Goal: Task Accomplishment & Management: Manage account settings

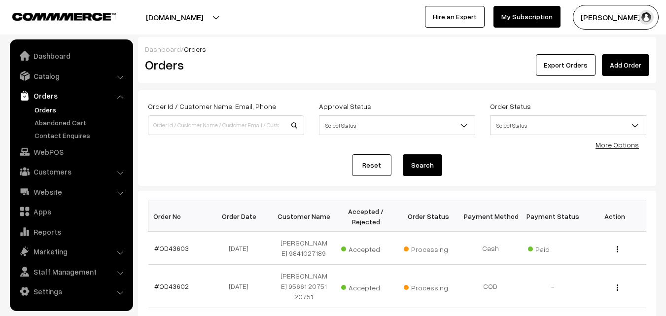
scroll to position [99, 0]
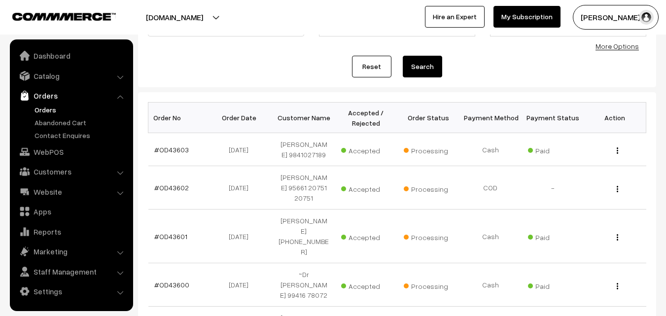
click at [54, 109] on link "Orders" at bounding box center [81, 110] width 98 height 10
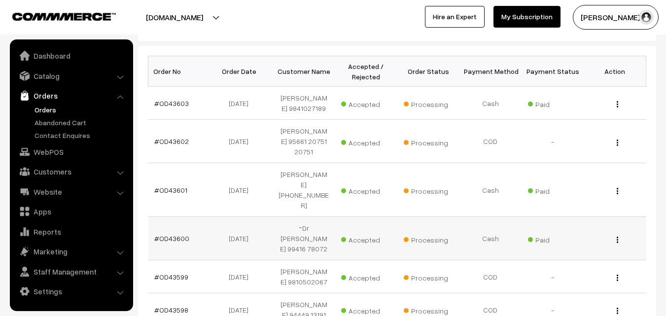
scroll to position [148, 0]
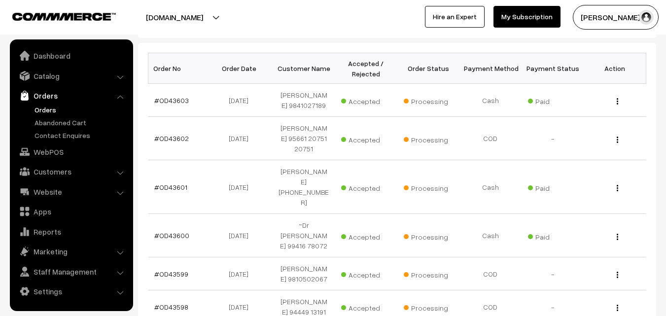
click at [44, 109] on link "Orders" at bounding box center [81, 110] width 98 height 10
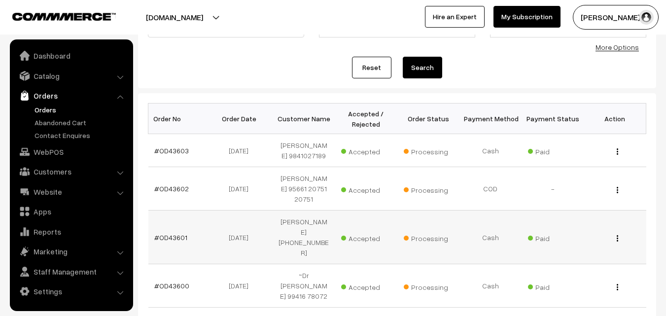
scroll to position [99, 0]
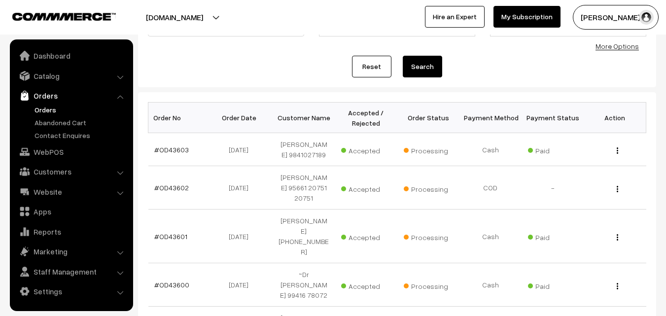
click at [51, 111] on link "Orders" at bounding box center [81, 110] width 98 height 10
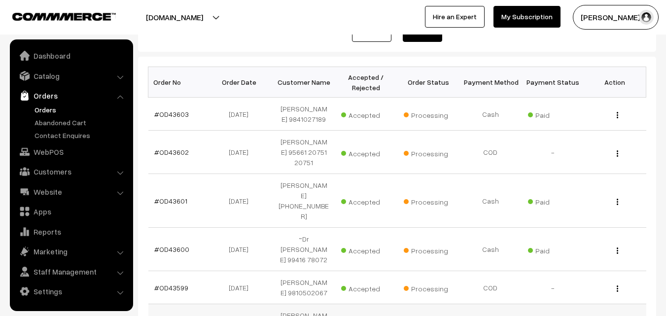
scroll to position [148, 0]
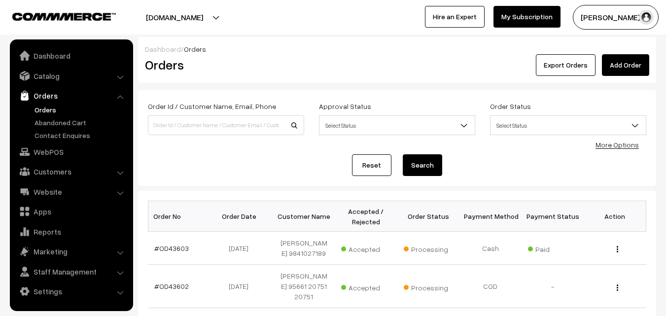
scroll to position [148, 0]
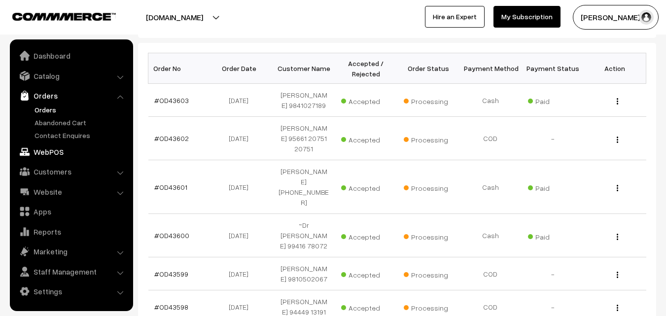
click at [69, 143] on link "WebPOS" at bounding box center [70, 152] width 117 height 18
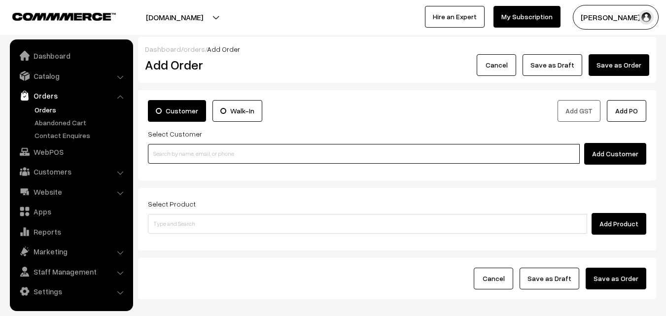
click at [232, 163] on input at bounding box center [364, 154] width 432 height 20
paste input "98410 47261"
click at [179, 156] on input "98410 47261" at bounding box center [364, 154] width 432 height 20
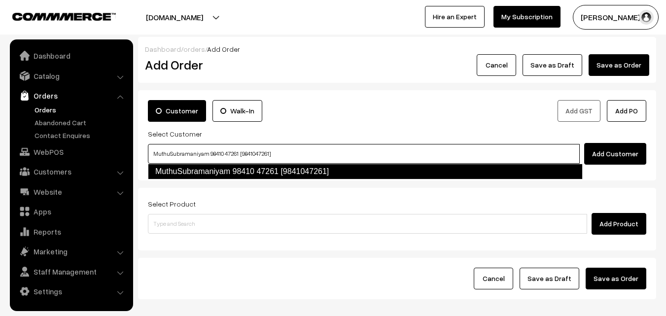
type input "MuthuSubramaniyam 98410 47261 [9841047261]"
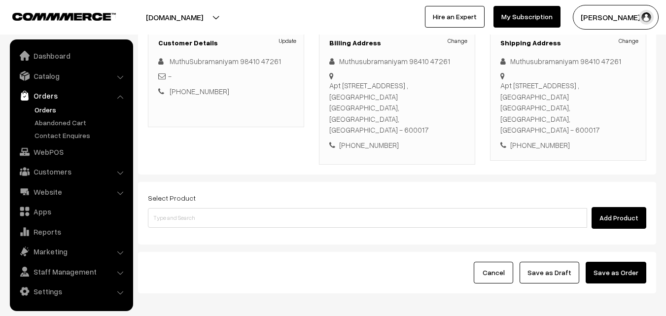
scroll to position [148, 0]
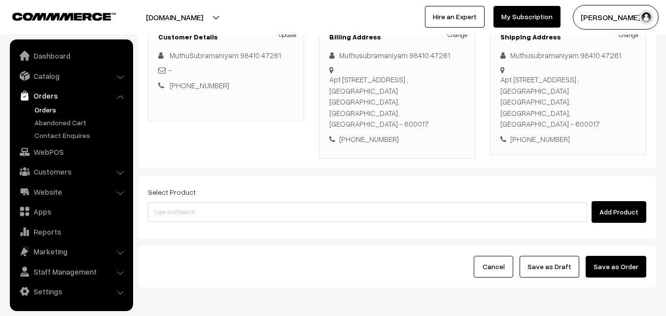
click at [233, 186] on div "Select Product Add Product" at bounding box center [397, 204] width 499 height 37
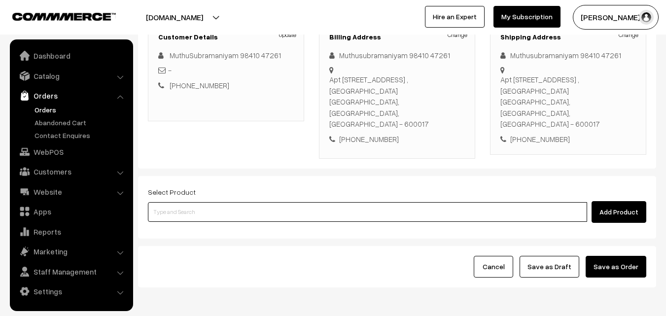
click at [226, 202] on input at bounding box center [367, 212] width 439 height 20
paste input "07th Couple Pack- Tomato Rasam"
type input "07th Couple Pack- Tomato Rasam"
click at [0, 0] on ul at bounding box center [0, 0] width 0 height 0
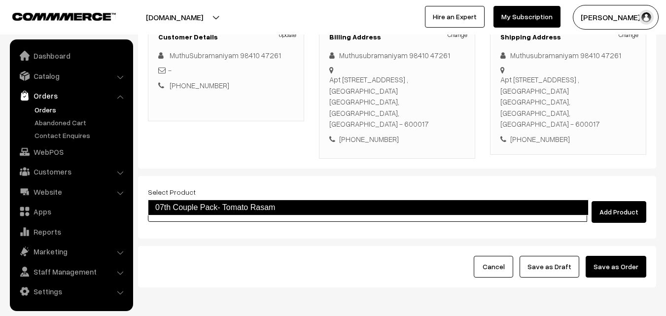
click at [216, 208] on link "07th Couple Pack- Tomato Rasam" at bounding box center [368, 208] width 441 height 16
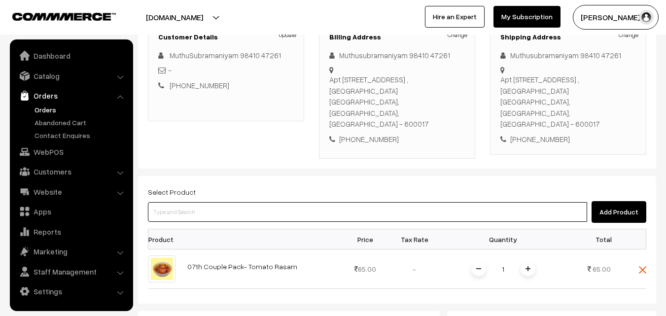
click at [233, 202] on input at bounding box center [367, 212] width 439 height 20
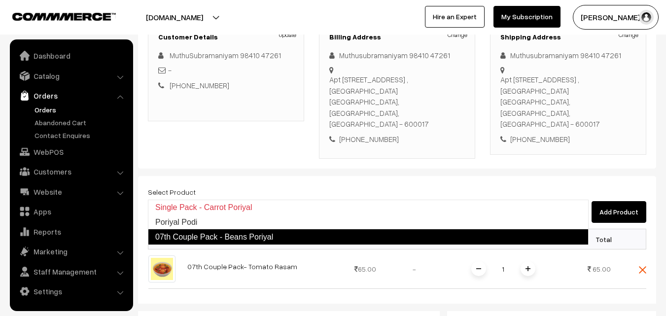
type input "07th Couple Pack - Beans Poriyal"
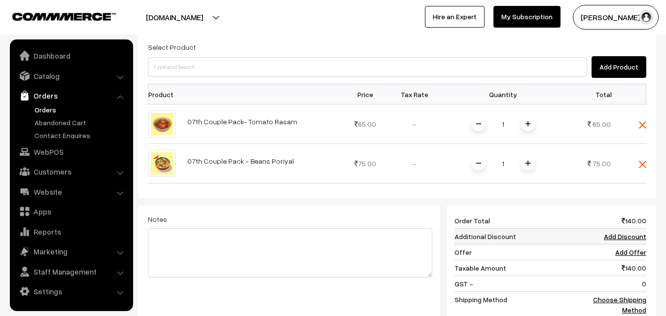
scroll to position [296, 0]
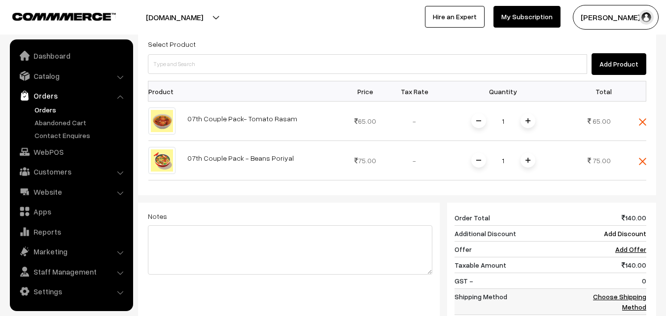
click at [640, 289] on td "Choose Shipping Method" at bounding box center [615, 302] width 61 height 26
click at [638, 292] on link "Choose Shipping Method" at bounding box center [619, 301] width 53 height 19
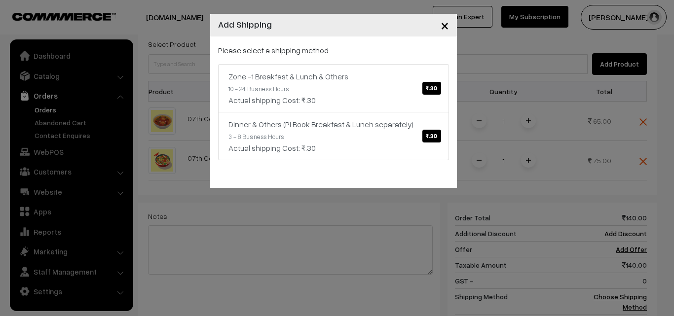
click at [334, 76] on div "Zone -1 Breakfast & Lunch & Others ₹.30" at bounding box center [333, 77] width 210 height 12
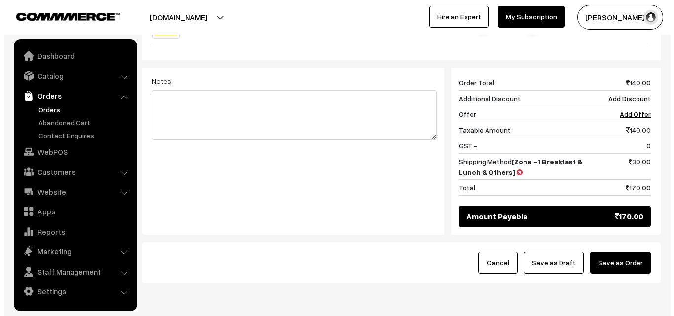
scroll to position [444, 0]
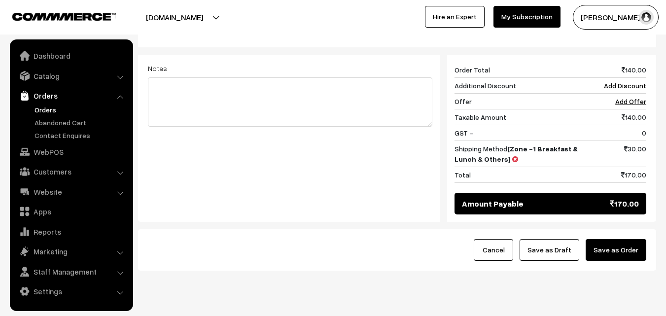
click at [631, 239] on button "Save as Order" at bounding box center [616, 250] width 61 height 22
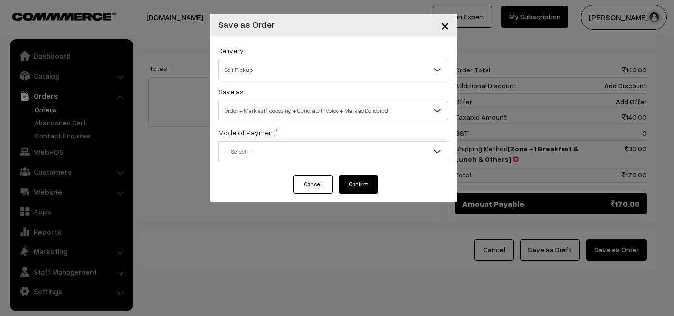
click at [317, 106] on span "Order + Mark as Processing + Generate Invoice + Mark as Delivered" at bounding box center [333, 110] width 230 height 17
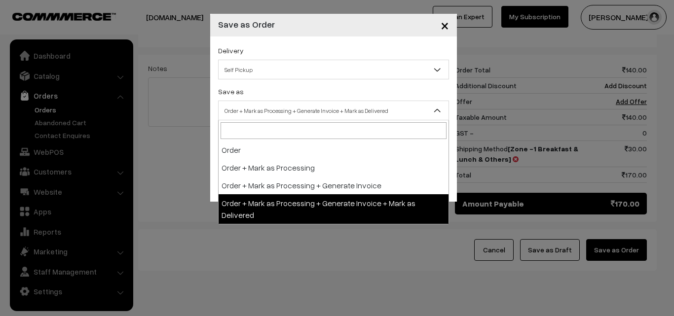
select select "3"
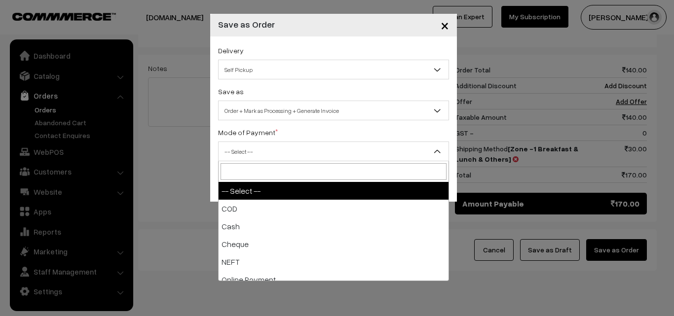
click at [277, 146] on span "-- Select --" at bounding box center [333, 151] width 230 height 17
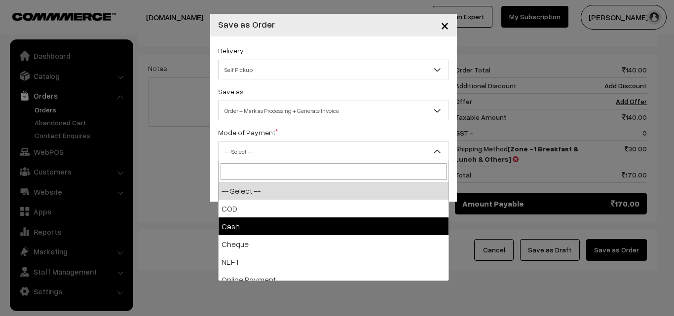
select select "2"
checkbox input "true"
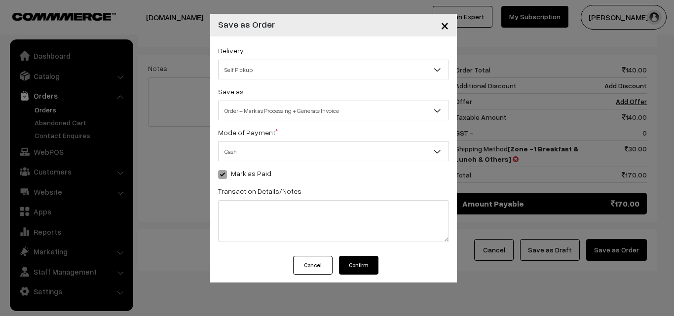
click at [355, 262] on button "Confirm" at bounding box center [358, 265] width 39 height 19
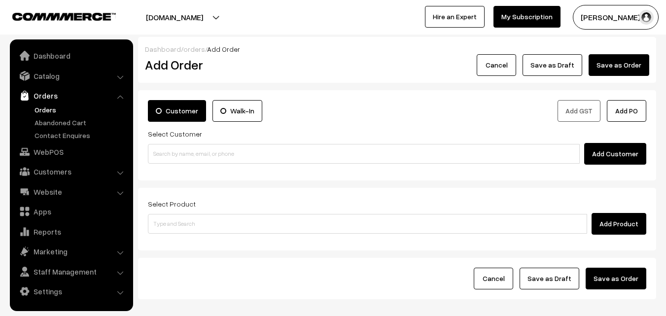
click at [39, 111] on link "Orders" at bounding box center [81, 110] width 98 height 10
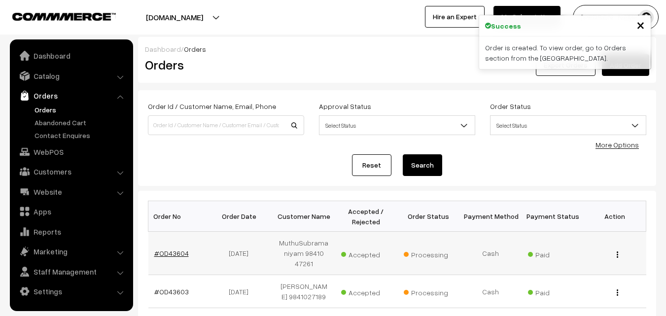
click at [175, 249] on link "#OD43604" at bounding box center [171, 253] width 35 height 8
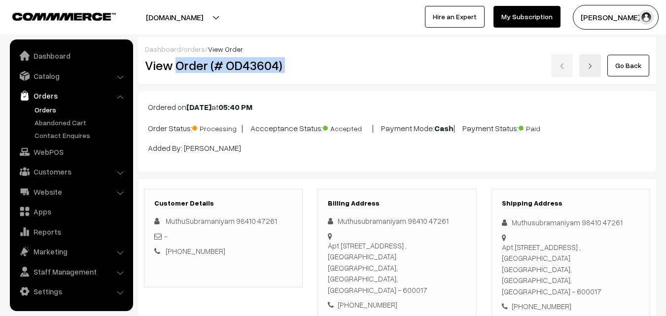
drag, startPoint x: 177, startPoint y: 67, endPoint x: 289, endPoint y: 127, distance: 127.1
click at [337, 67] on div "View Order (# OD43604) Go Back" at bounding box center [397, 65] width 519 height 23
copy div "Order (# OD43604)"
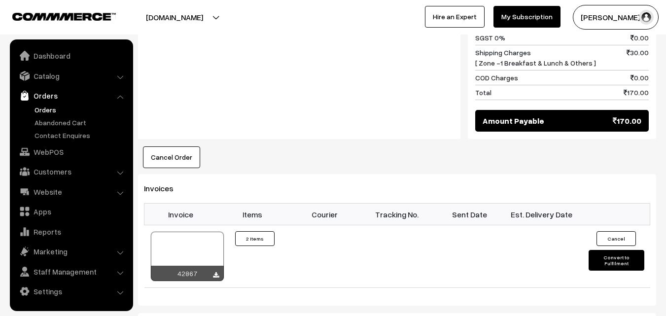
scroll to position [592, 0]
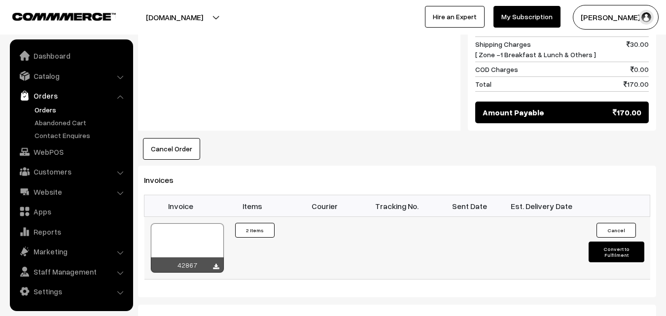
click at [202, 217] on td "42867" at bounding box center [180, 248] width 72 height 63
click at [191, 223] on div at bounding box center [187, 247] width 73 height 49
click at [47, 154] on link "WebPOS" at bounding box center [70, 152] width 117 height 18
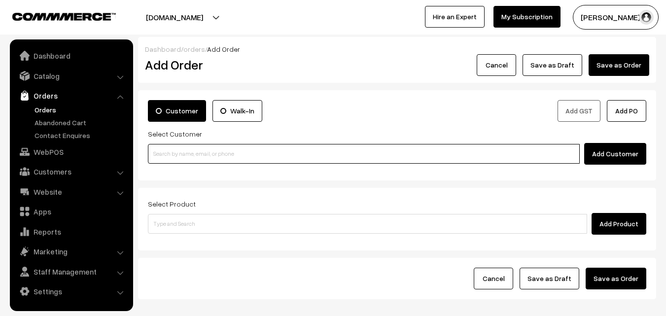
click at [223, 152] on input at bounding box center [364, 154] width 432 height 20
paste input "91235 31833"
click at [185, 154] on input "91235 31833" at bounding box center [364, 154] width 432 height 20
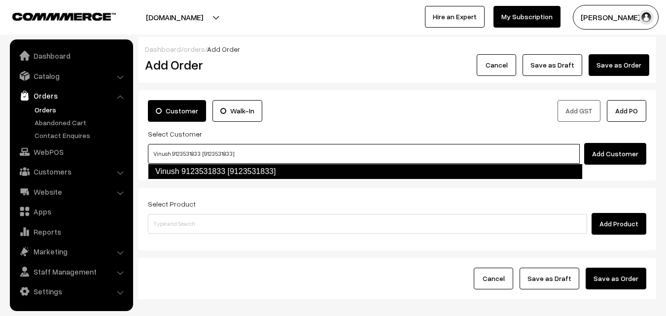
type input "Vinush 9123531833 [9123531833]"
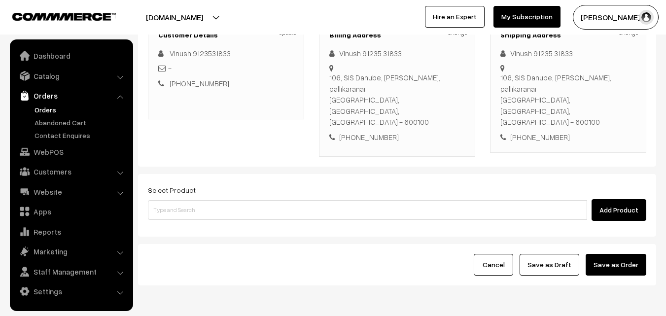
scroll to position [169, 0]
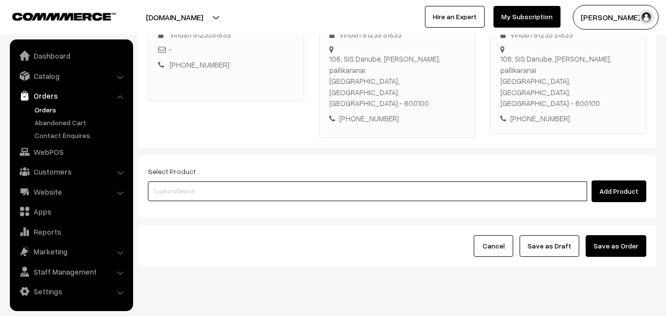
click at [267, 181] on input at bounding box center [367, 191] width 439 height 20
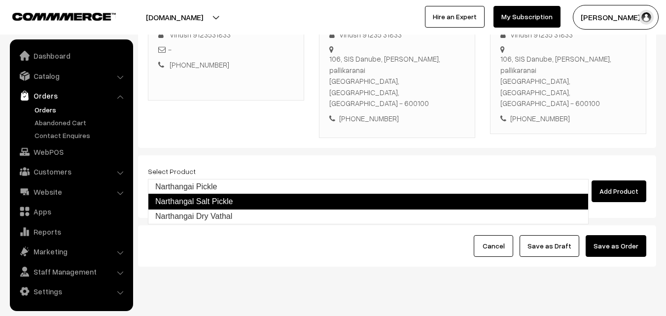
type input "Narthangai Pickle"
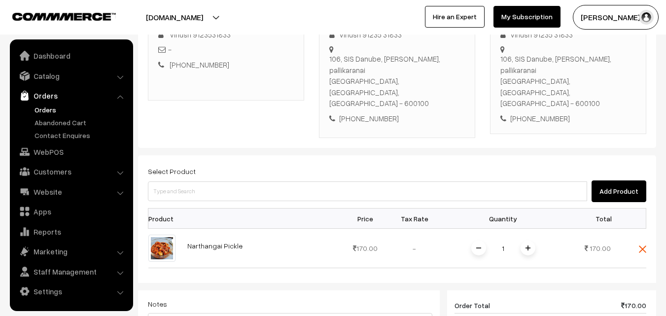
drag, startPoint x: 335, startPoint y: 159, endPoint x: 328, endPoint y: 162, distance: 7.5
click at [335, 180] on div "Add Product" at bounding box center [397, 191] width 499 height 22
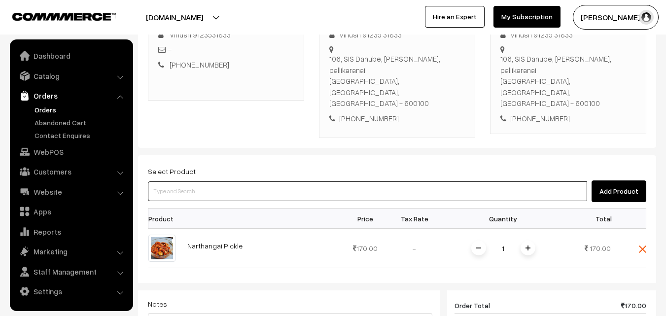
click at [306, 181] on input at bounding box center [367, 191] width 439 height 20
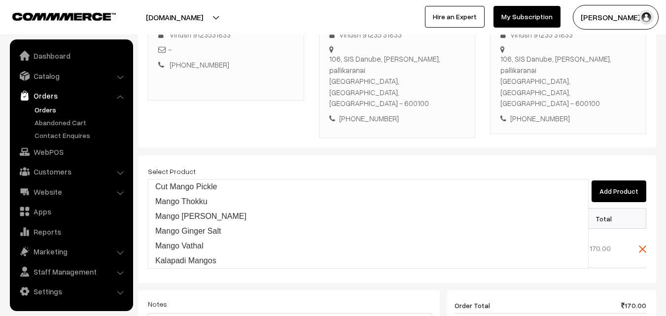
type input "Mango Thokku"
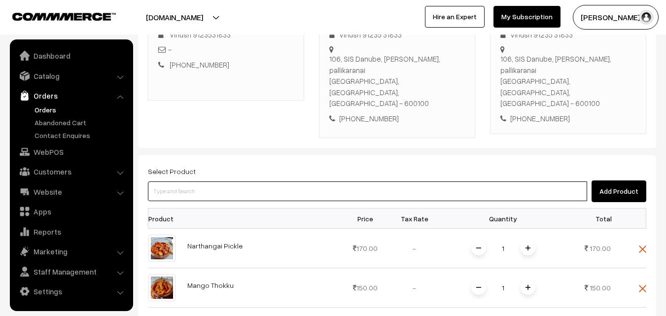
click at [315, 181] on input at bounding box center [367, 191] width 439 height 20
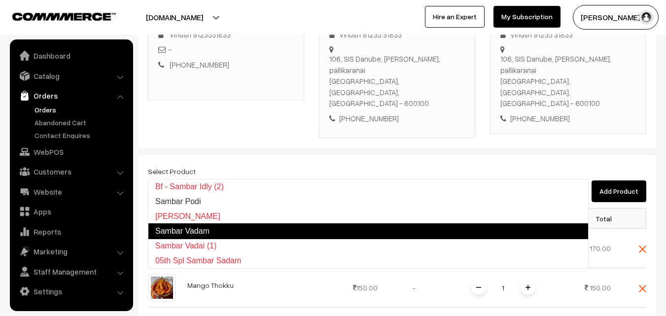
type input "Sambar Podi"
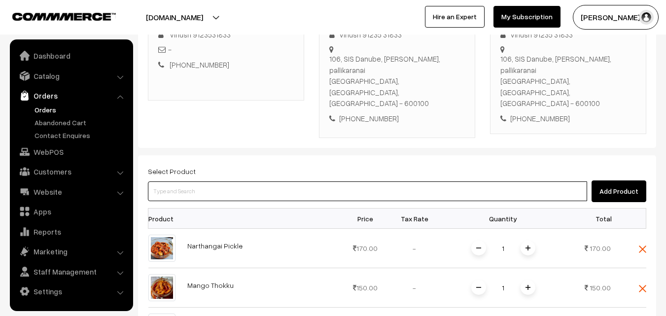
click at [263, 181] on input at bounding box center [367, 191] width 439 height 20
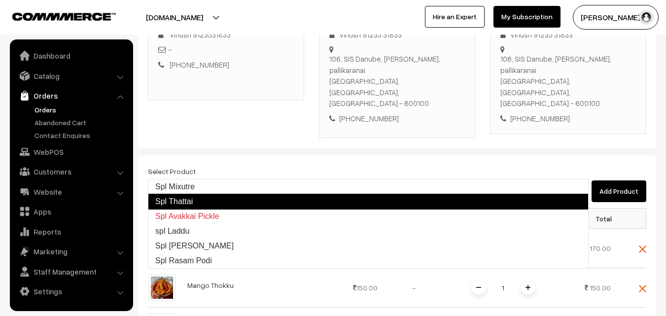
type input "Spl Mixutre"
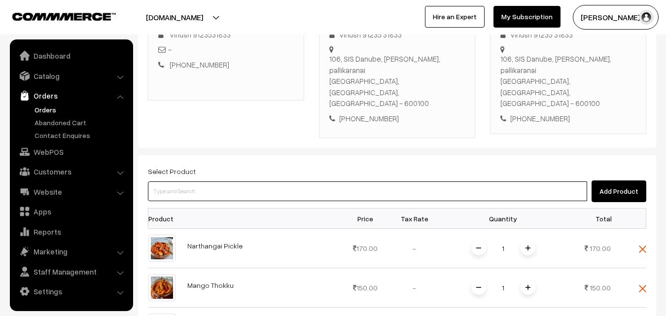
click at [274, 181] on input at bounding box center [367, 191] width 439 height 20
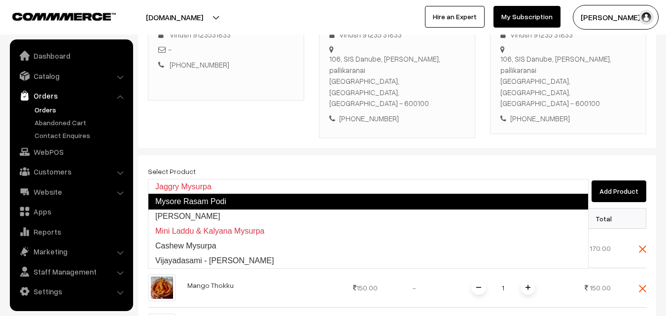
type input "Kalyana Mysurpa"
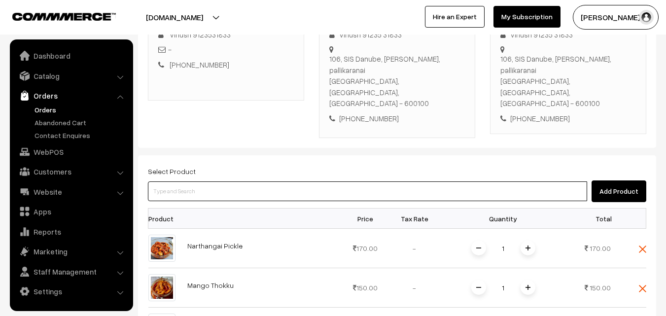
click at [281, 181] on input at bounding box center [367, 191] width 439 height 20
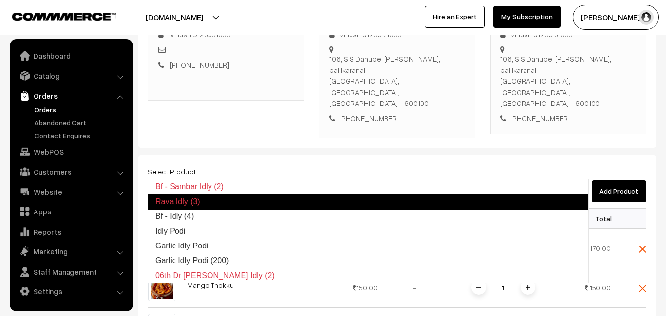
type input "Idly Podi"
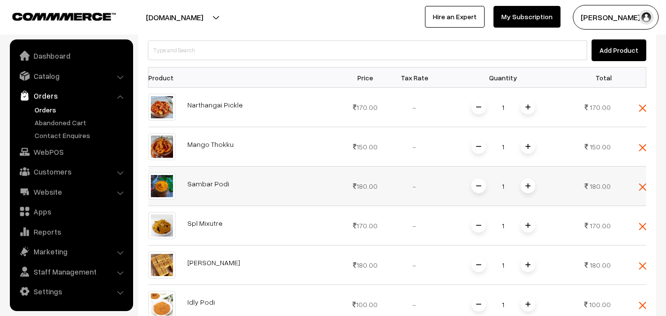
scroll to position [317, 0]
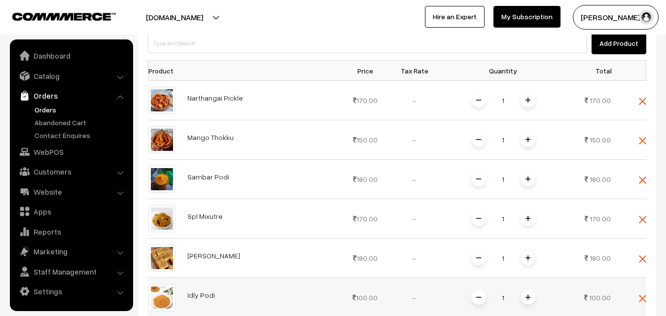
click at [531, 290] on span at bounding box center [528, 297] width 15 height 15
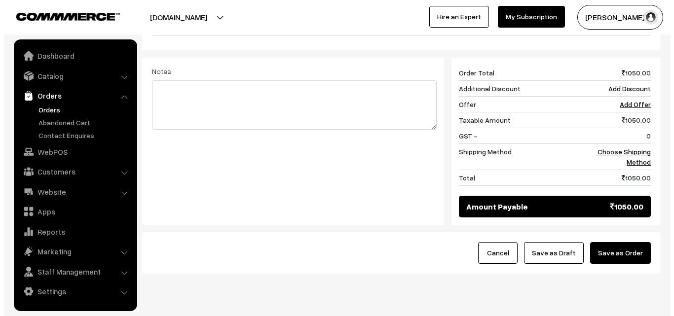
scroll to position [606, 0]
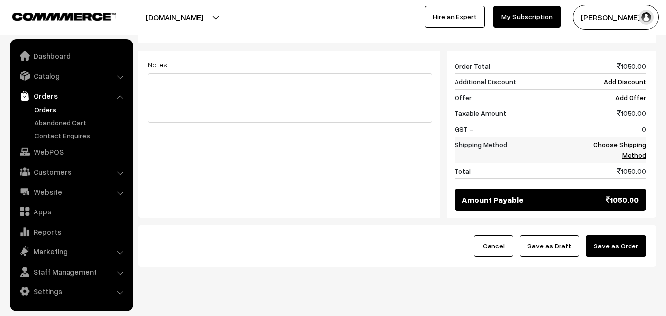
click at [637, 141] on link "Choose Shipping Method" at bounding box center [619, 150] width 53 height 19
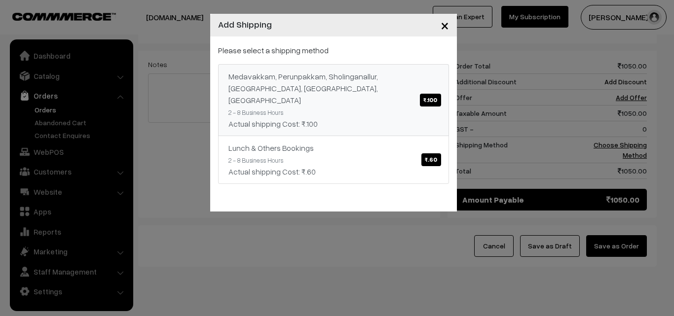
click at [370, 93] on div "Medavakkam, Perunpakkam, Sholinganallur, seliyur, Kirattur, Perambur ₹.100" at bounding box center [333, 89] width 210 height 36
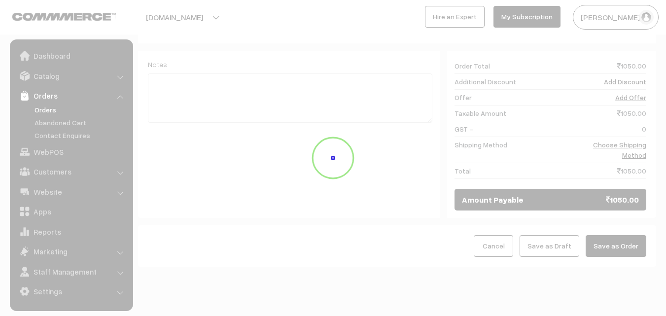
click at [630, 235] on button "Save as Order" at bounding box center [616, 246] width 61 height 22
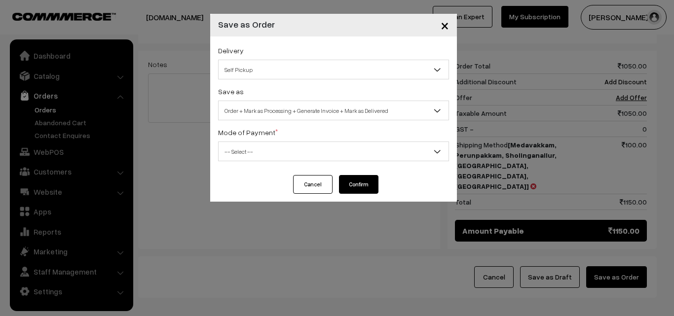
click at [318, 110] on span "Order + Mark as Processing + Generate Invoice + Mark as Delivered" at bounding box center [333, 110] width 230 height 17
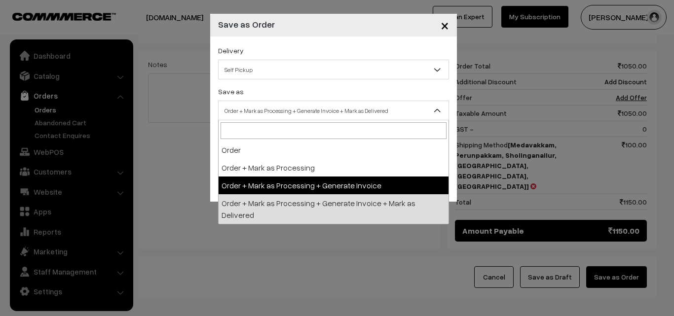
select select "3"
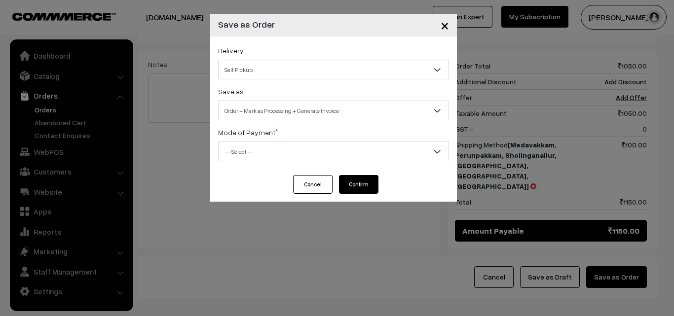
click at [273, 137] on div "Mode of Payment * -- Select -- COD Cash Cheque NEFT Online Payment DD Others --…" at bounding box center [333, 143] width 231 height 35
click at [266, 156] on span "-- Select --" at bounding box center [333, 151] width 230 height 17
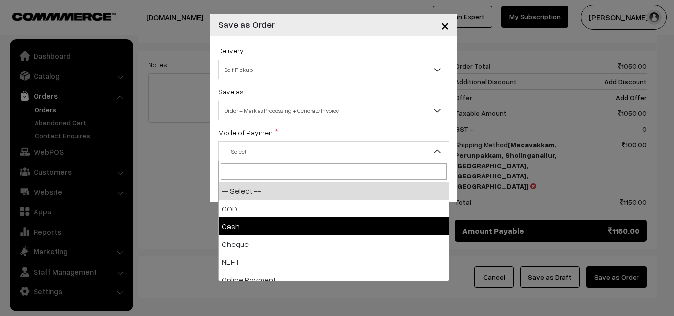
select select "2"
checkbox input "true"
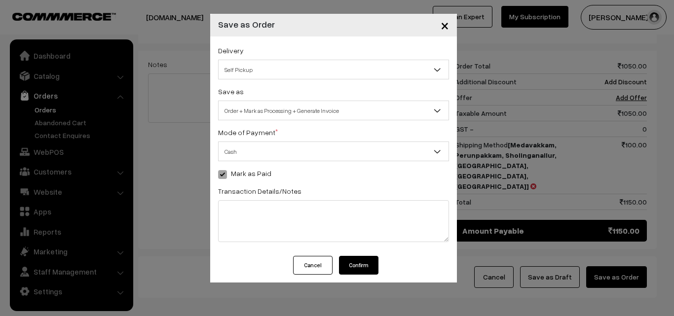
click at [360, 266] on button "Confirm" at bounding box center [358, 265] width 39 height 19
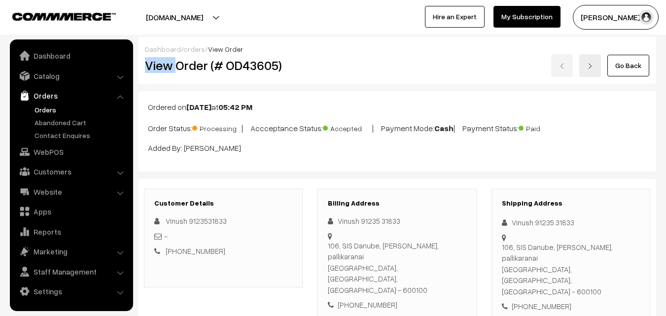
click at [390, 48] on div "Dashboard / orders / View Order View Order (# OD43605) Go Back" at bounding box center [397, 60] width 518 height 47
click at [325, 72] on div "Go Back" at bounding box center [483, 65] width 331 height 23
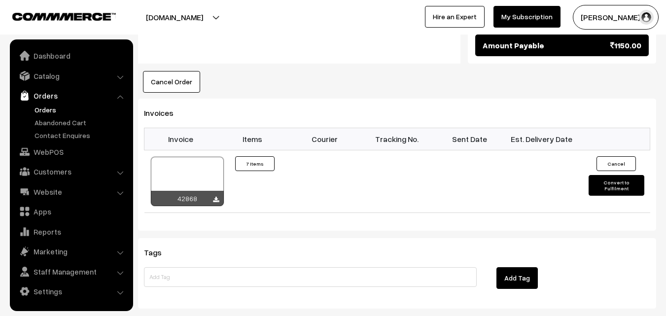
scroll to position [937, 0]
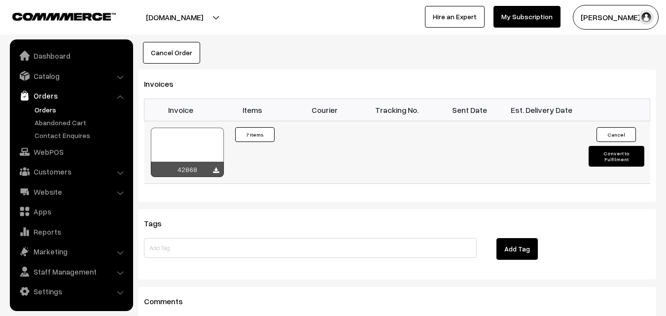
click at [200, 128] on div at bounding box center [187, 152] width 73 height 49
click at [70, 147] on link "WebPOS" at bounding box center [70, 152] width 117 height 18
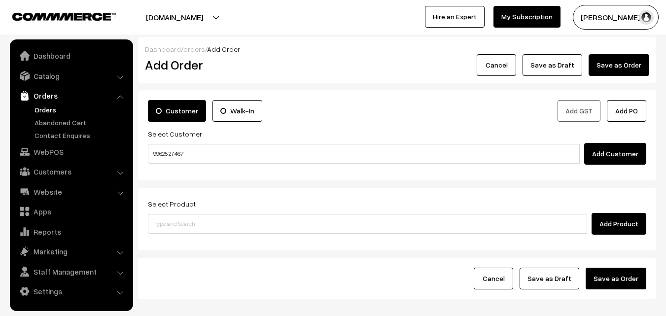
click at [170, 154] on input "99625 27467" at bounding box center [364, 154] width 432 height 20
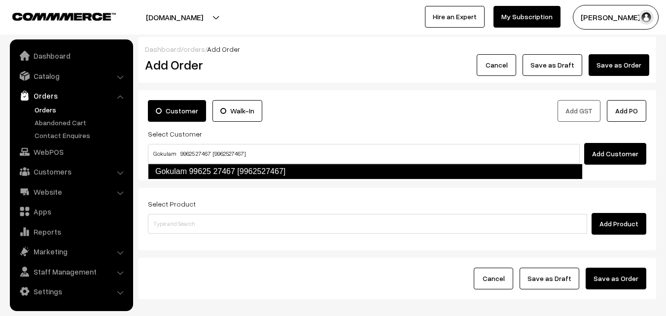
type input "Gokulam 99625 27467 [9962527467]"
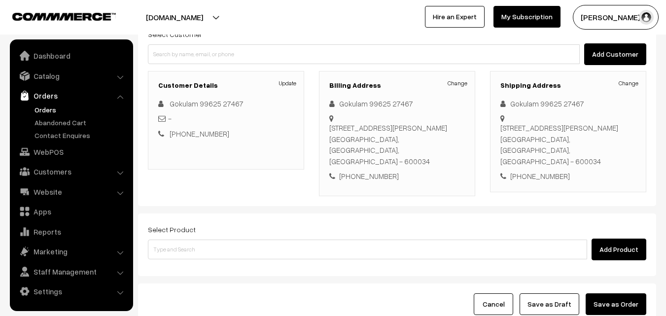
scroll to position [148, 0]
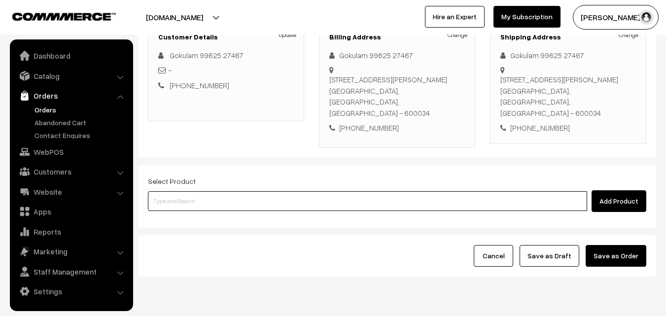
click at [220, 203] on input at bounding box center [367, 201] width 439 height 20
paste input "07th With Rice"
type input "07th With Rice"
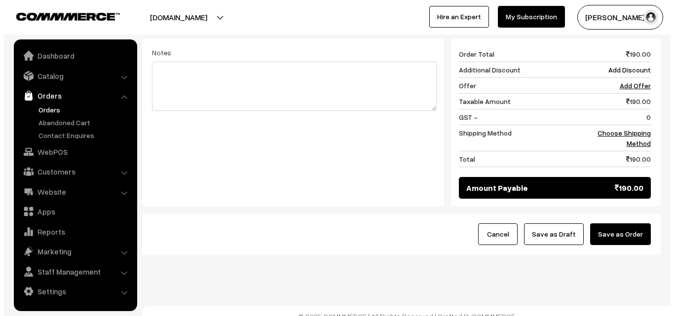
scroll to position [420, 0]
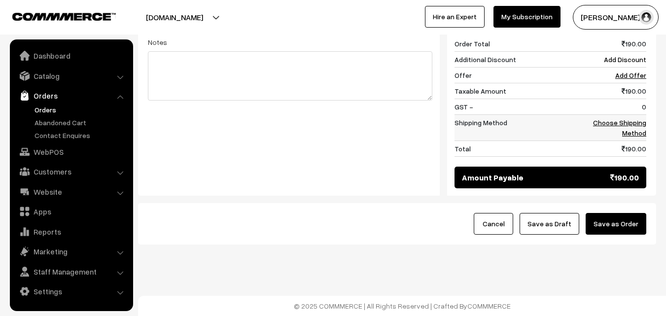
click at [632, 129] on link "Choose Shipping Method" at bounding box center [619, 127] width 53 height 19
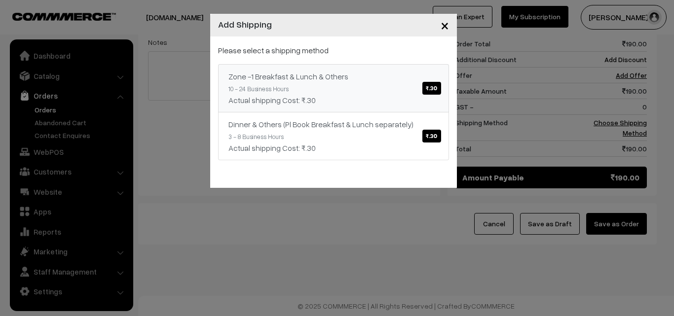
click at [384, 80] on div "Zone -1 Breakfast & Lunch & Others ₹.30" at bounding box center [333, 77] width 210 height 12
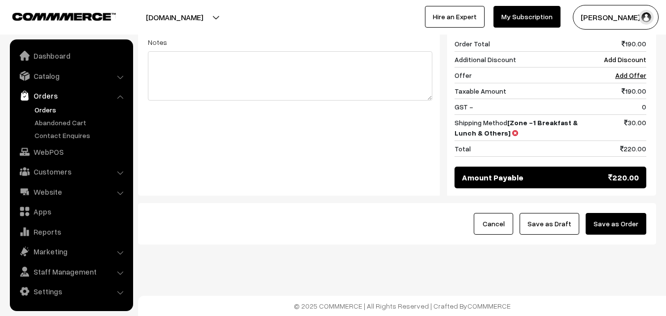
click at [611, 223] on button "Save as Order" at bounding box center [616, 224] width 61 height 22
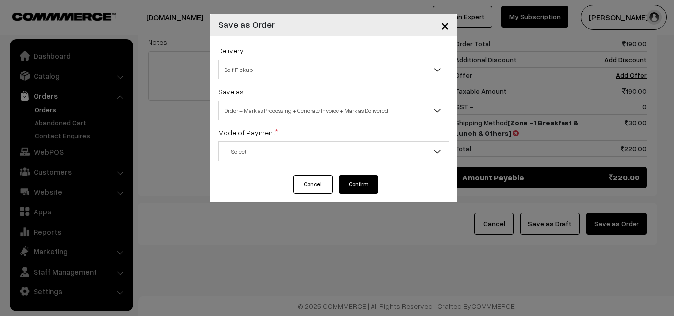
click at [282, 110] on span "Order + Mark as Processing + Generate Invoice + Mark as Delivered" at bounding box center [333, 110] width 230 height 17
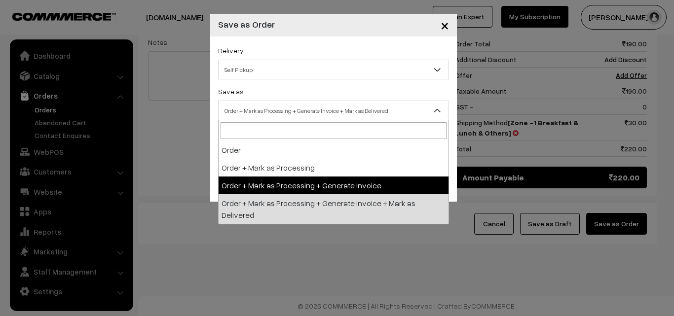
select select "3"
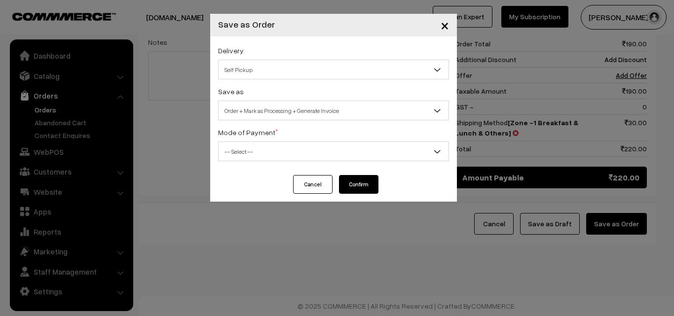
click at [255, 152] on span "-- Select --" at bounding box center [333, 151] width 230 height 17
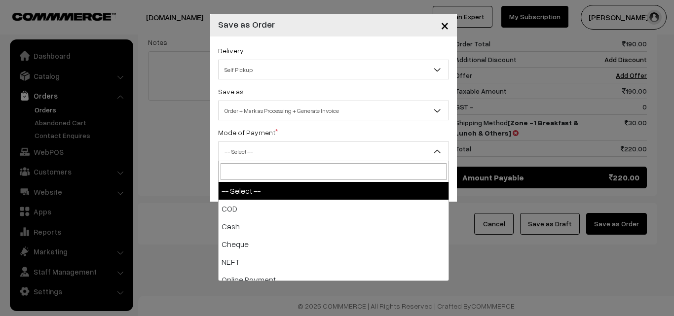
select select "1"
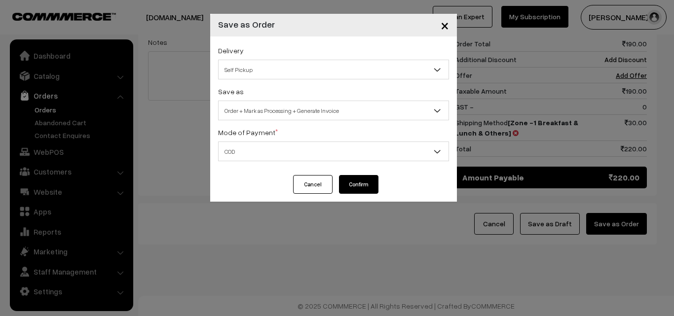
click at [364, 183] on button "Confirm" at bounding box center [358, 184] width 39 height 19
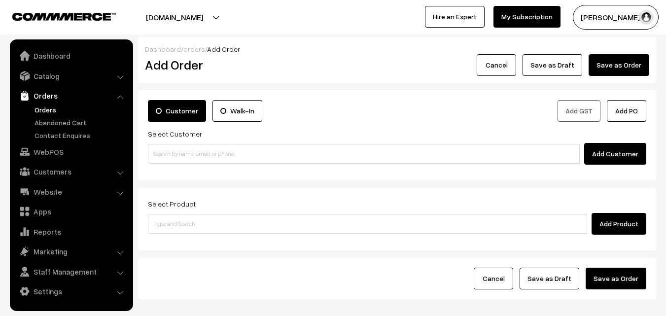
click at [51, 107] on link "Orders" at bounding box center [81, 110] width 98 height 10
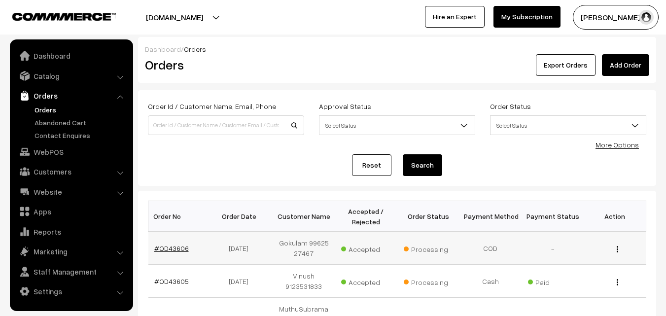
click at [173, 251] on link "#OD43606" at bounding box center [171, 248] width 35 height 8
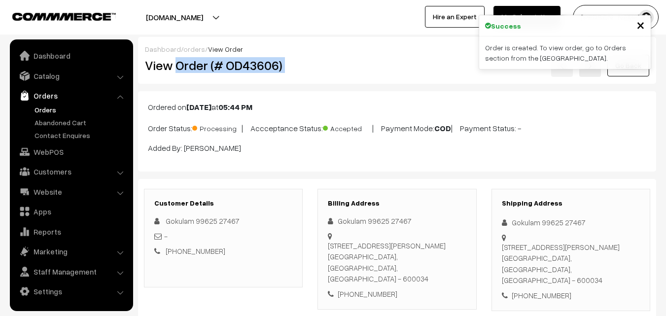
drag, startPoint x: 217, startPoint y: 67, endPoint x: 337, endPoint y: 67, distance: 120.3
click at [337, 67] on div "View Order (# OD43606) Go Back" at bounding box center [397, 65] width 519 height 23
copy div "Order (# OD43606)"
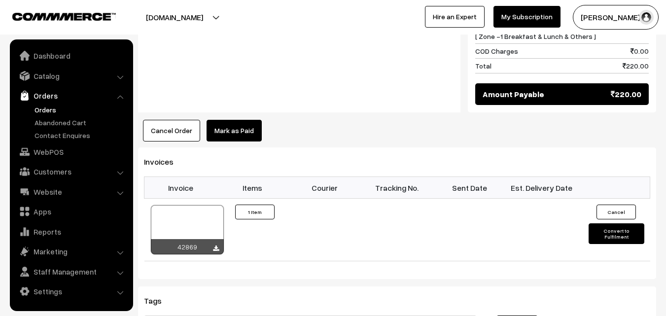
scroll to position [542, 0]
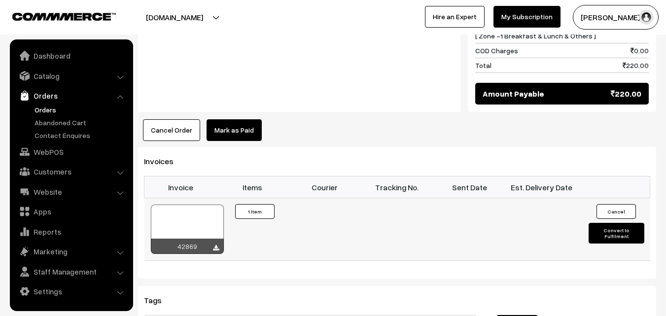
click at [186, 223] on div at bounding box center [187, 229] width 73 height 49
click at [56, 148] on link "WebPOS" at bounding box center [70, 152] width 117 height 18
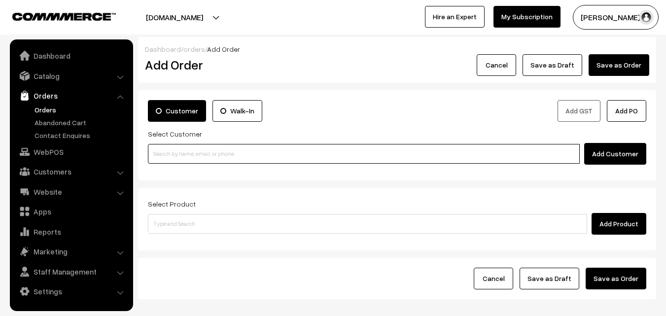
click at [174, 152] on input at bounding box center [364, 154] width 432 height 20
paste input "98401 40417"
click at [174, 153] on input "98401 40417" at bounding box center [364, 154] width 432 height 20
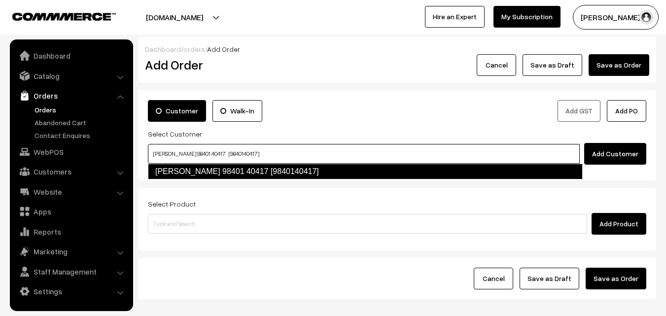
type input "Sugantha 98401 40417 [9840140417]"
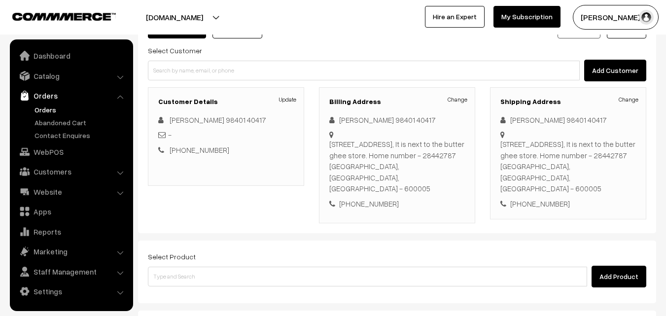
scroll to position [99, 0]
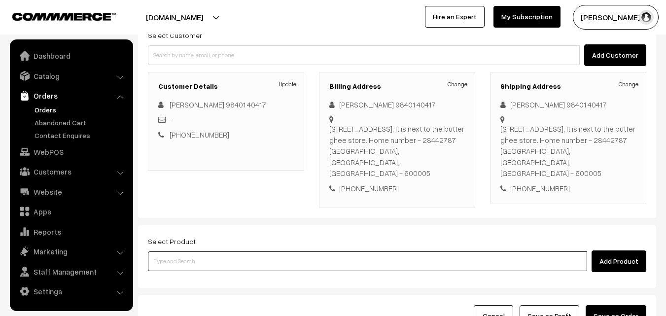
drag, startPoint x: 236, startPoint y: 248, endPoint x: 224, endPoint y: 242, distance: 13.2
click at [232, 251] on input at bounding box center [367, 261] width 439 height 20
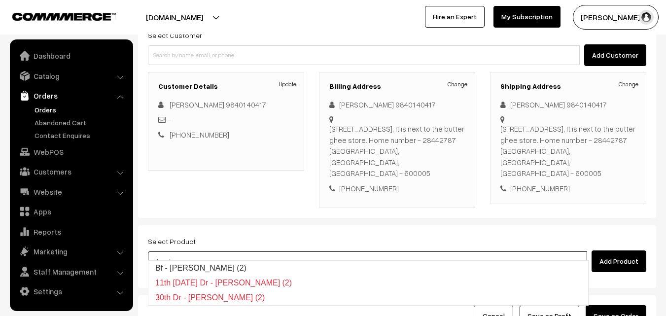
type input "Bf - Ghee Dosa (2)"
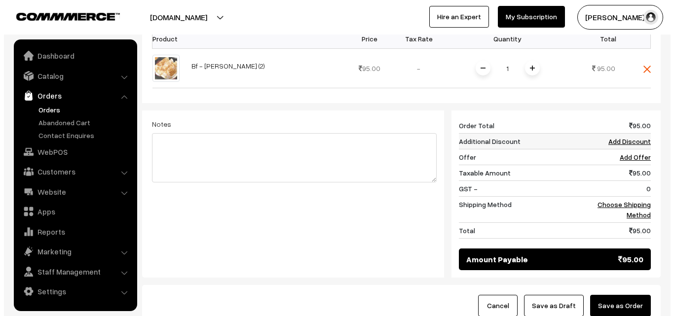
scroll to position [420, 0]
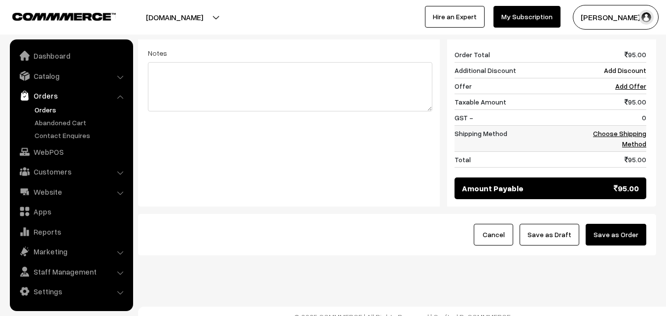
click at [635, 129] on link "Choose Shipping Method" at bounding box center [619, 138] width 53 height 19
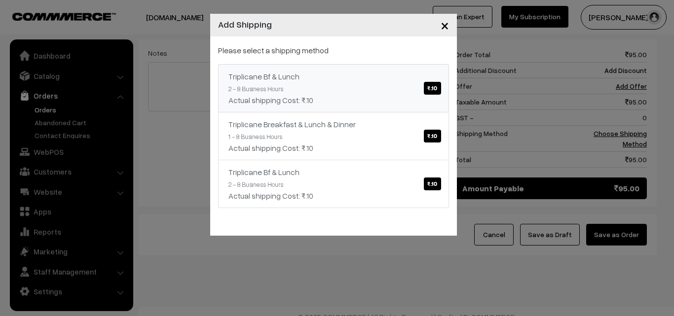
click at [351, 84] on link "Triplicane Bf & Lunch ₹.10 2 - 8 Business Hours Actual shipping Cost: ₹.10" at bounding box center [333, 88] width 231 height 48
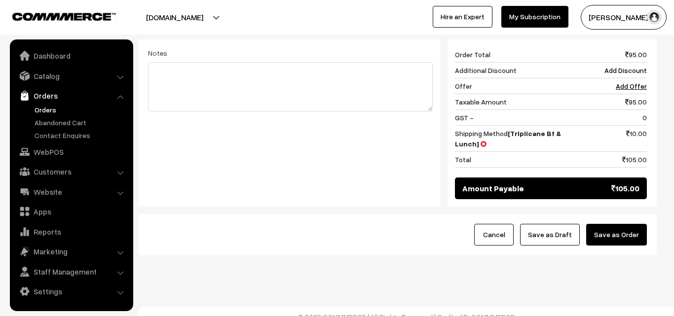
scroll to position [409, 0]
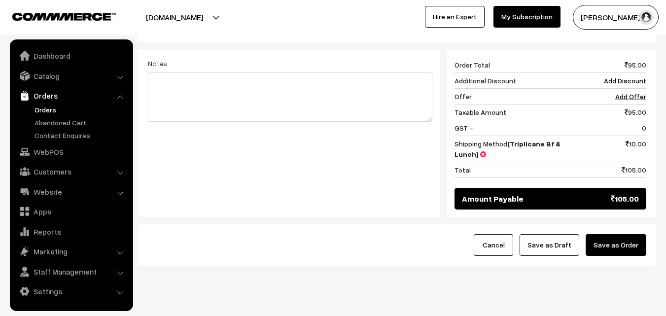
click at [608, 234] on button "Save as Order" at bounding box center [616, 245] width 61 height 22
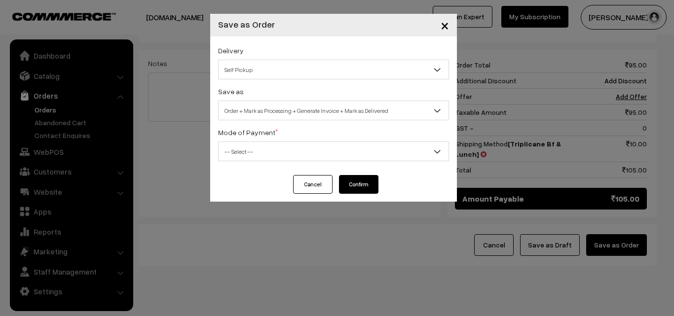
click at [326, 110] on span "Order + Mark as Processing + Generate Invoice + Mark as Delivered" at bounding box center [333, 110] width 230 height 17
click at [299, 113] on span "Order + Mark as Processing" at bounding box center [333, 110] width 230 height 17
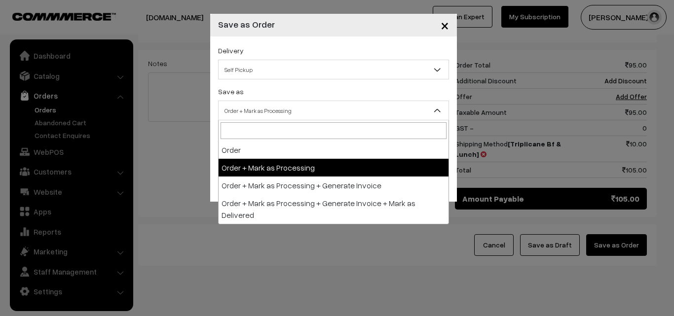
select select "3"
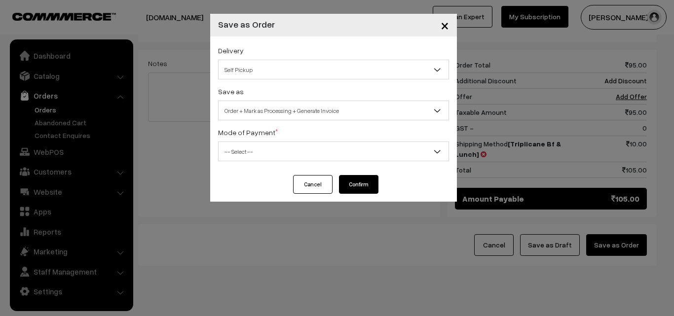
click at [275, 151] on span "-- Select --" at bounding box center [333, 151] width 230 height 17
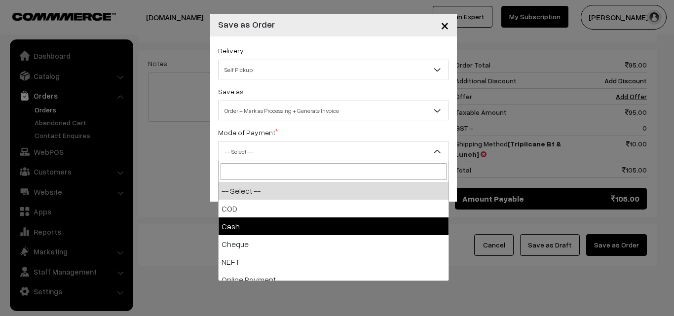
select select "2"
checkbox input "true"
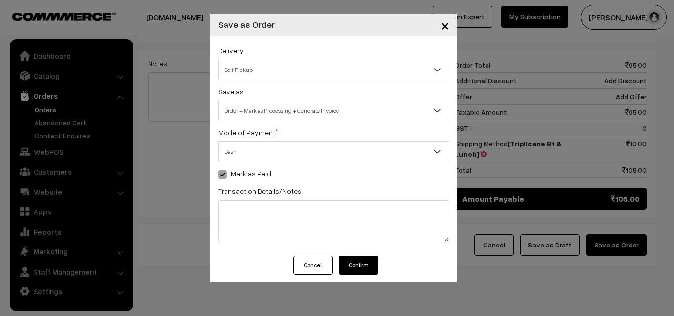
click at [348, 267] on button "Confirm" at bounding box center [358, 265] width 39 height 19
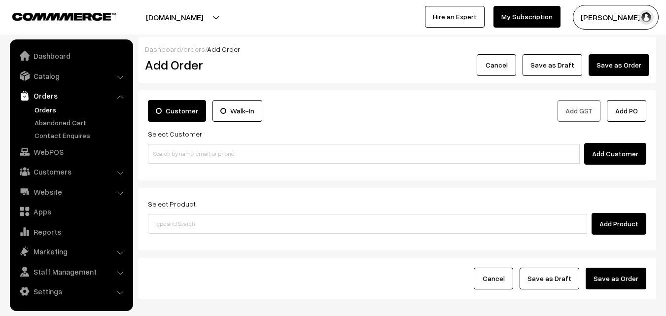
click at [50, 108] on link "Orders" at bounding box center [81, 110] width 98 height 10
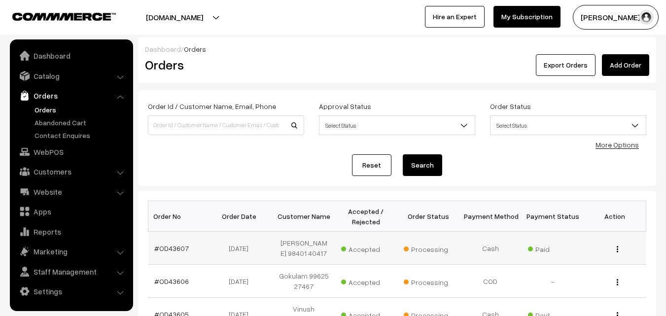
drag, startPoint x: 170, startPoint y: 247, endPoint x: 175, endPoint y: 243, distance: 6.7
click at [170, 247] on link "#OD43607" at bounding box center [171, 248] width 35 height 8
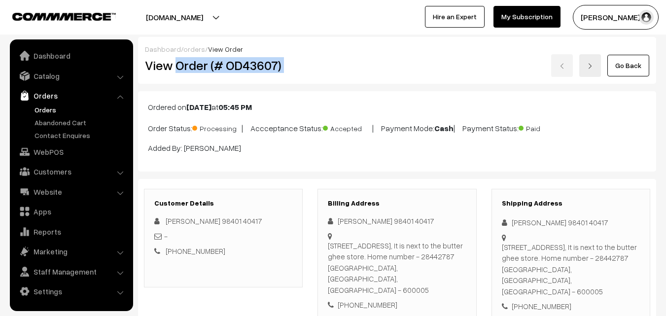
drag, startPoint x: 178, startPoint y: 67, endPoint x: 312, endPoint y: 71, distance: 134.7
click at [316, 72] on div "View Order (# OD43607) Go Back" at bounding box center [397, 65] width 519 height 23
copy div "Order (# OD43607)"
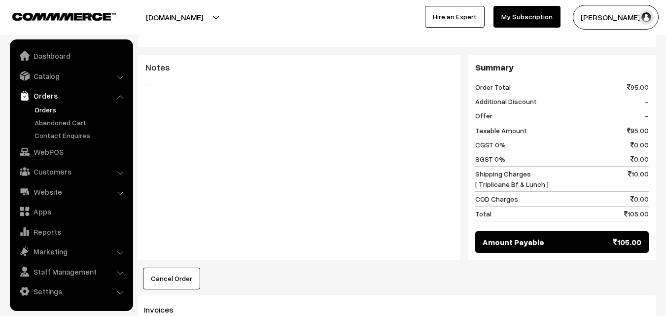
scroll to position [542, 0]
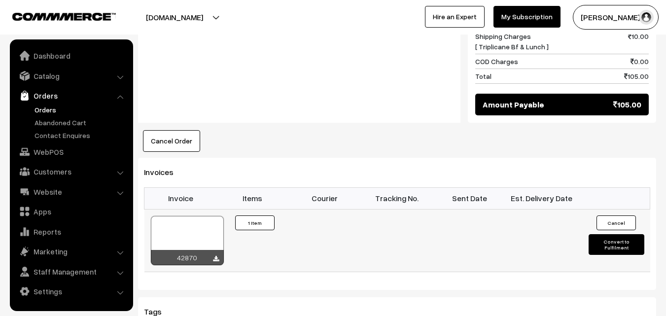
click at [188, 216] on div at bounding box center [187, 240] width 73 height 49
click at [49, 150] on link "WebPOS" at bounding box center [70, 152] width 117 height 18
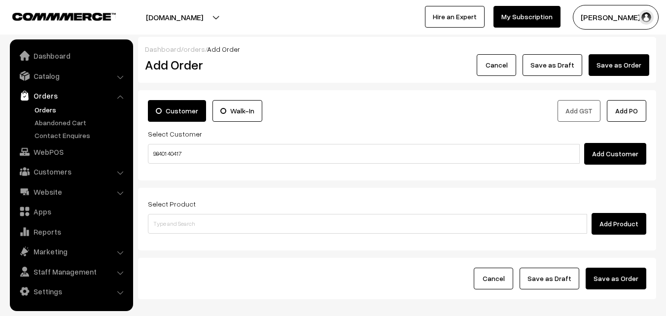
click at [180, 149] on input "98401 40417" at bounding box center [364, 154] width 432 height 20
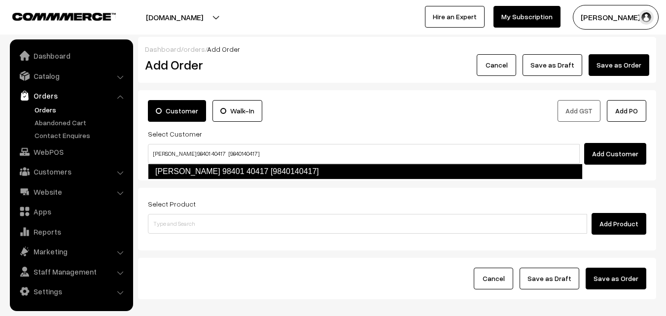
type input "Sugantha 98401 40417 [9840140417]"
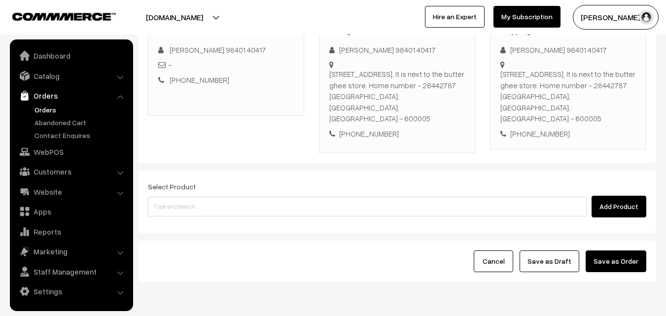
scroll to position [180, 0]
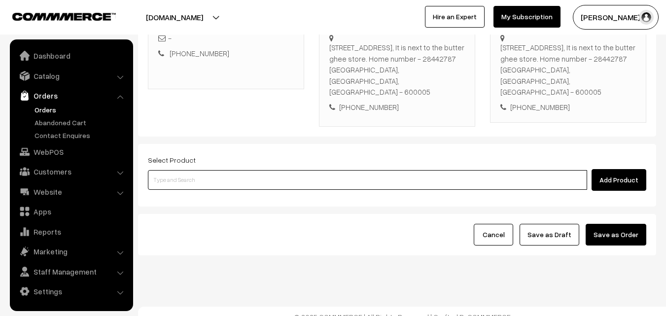
click at [314, 170] on input at bounding box center [367, 180] width 439 height 20
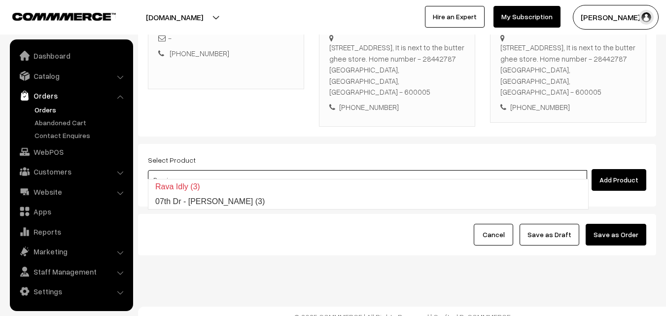
type input "07th Dr - [PERSON_NAME] (3)"
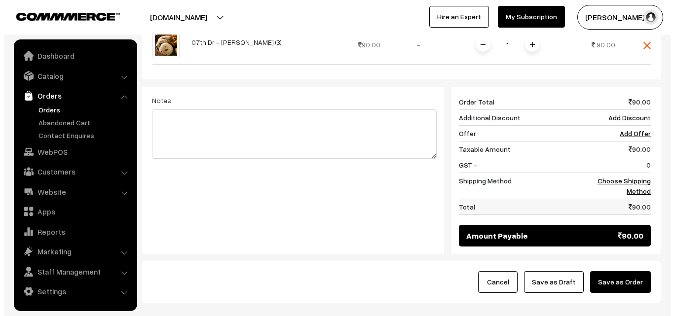
scroll to position [420, 0]
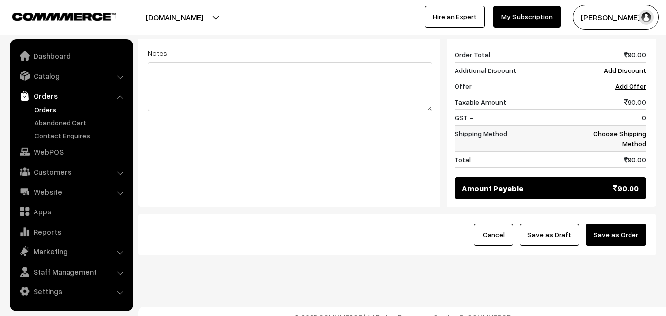
click at [635, 128] on td "Choose Shipping Method" at bounding box center [615, 139] width 61 height 26
click at [632, 129] on link "Choose Shipping Method" at bounding box center [619, 138] width 53 height 19
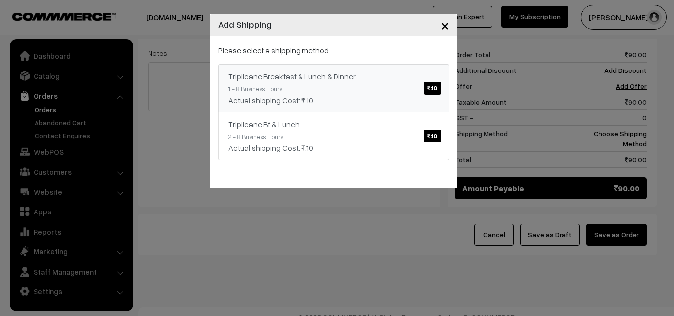
click at [374, 85] on link "Triplicane Breakfast & Lunch & Dinner ₹.10 1 - 8 Business Hours Actual shipping…" at bounding box center [333, 88] width 231 height 48
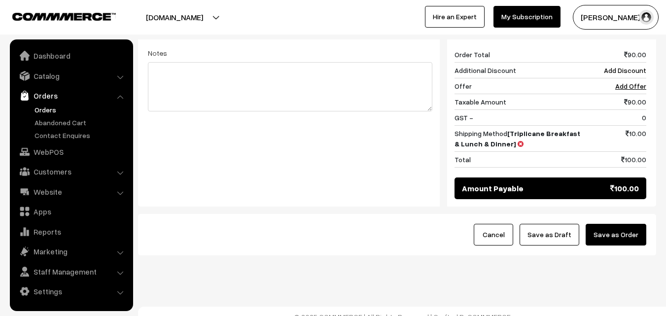
click at [604, 224] on button "Save as Order" at bounding box center [616, 235] width 61 height 22
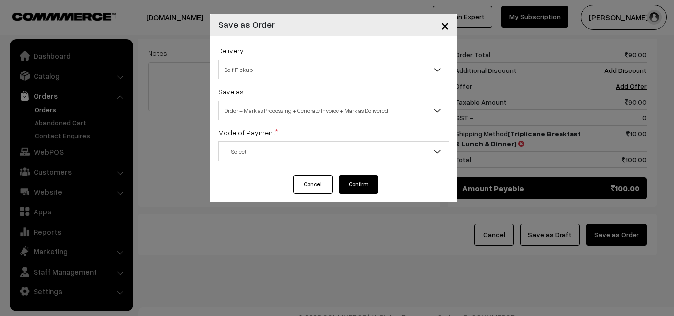
click at [317, 107] on span "Order + Mark as Processing + Generate Invoice + Mark as Delivered" at bounding box center [333, 110] width 230 height 17
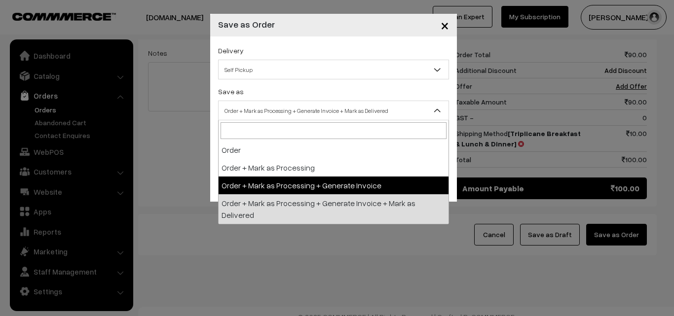
select select "3"
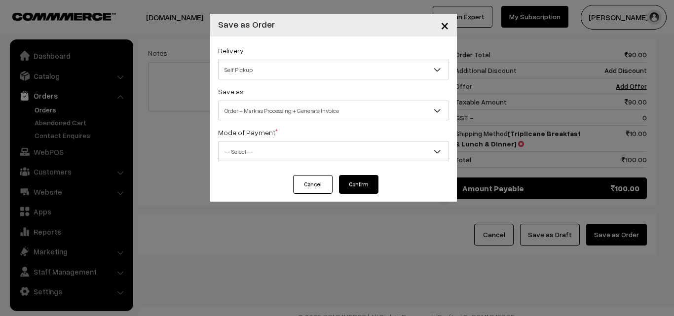
click at [272, 152] on span "-- Select --" at bounding box center [333, 151] width 230 height 17
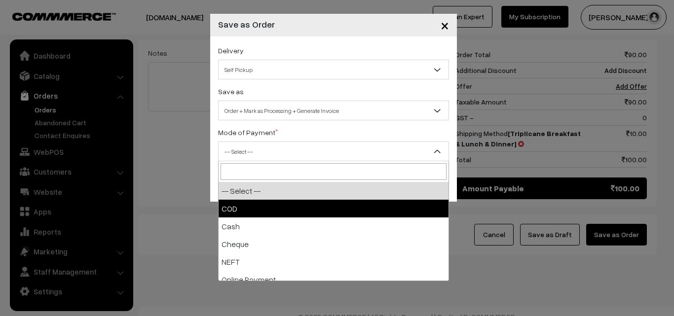
select select "1"
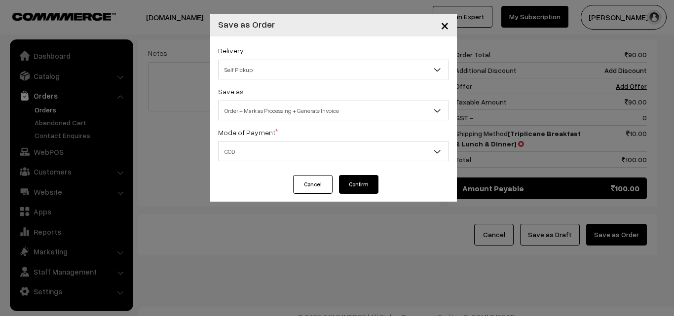
click at [354, 188] on button "Confirm" at bounding box center [358, 184] width 39 height 19
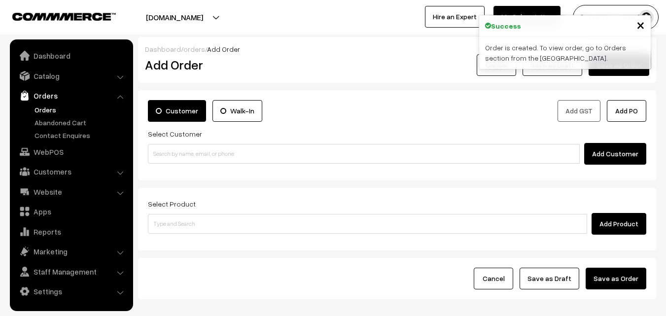
click at [47, 112] on link "Orders" at bounding box center [81, 110] width 98 height 10
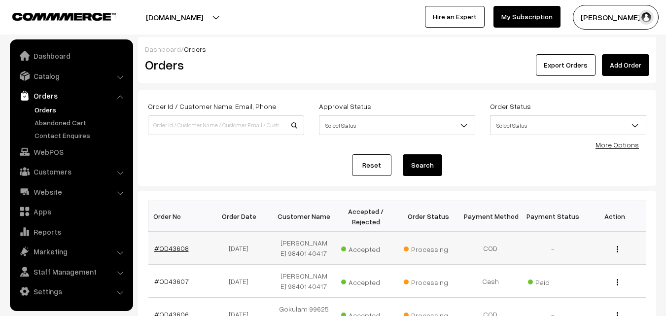
click at [165, 251] on link "#OD43608" at bounding box center [171, 248] width 35 height 8
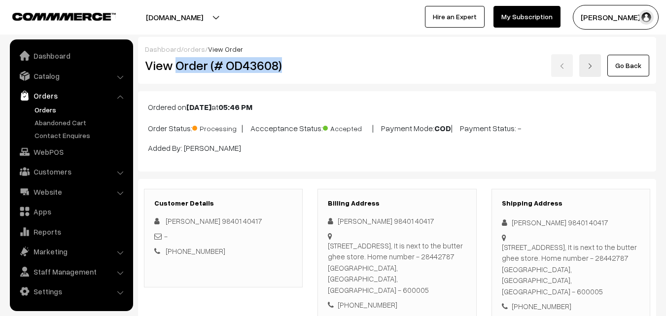
drag, startPoint x: 176, startPoint y: 77, endPoint x: 295, endPoint y: 82, distance: 119.9
click at [296, 81] on div "Dashboard / orders / View Order View Order (# OD43608) Go Back" at bounding box center [397, 60] width 518 height 47
copy h2 "Order (# OD43608)"
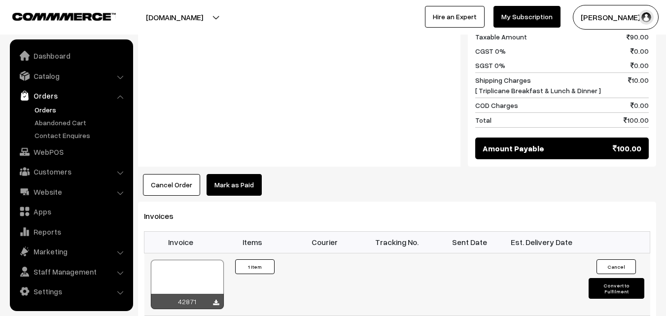
scroll to position [592, 0]
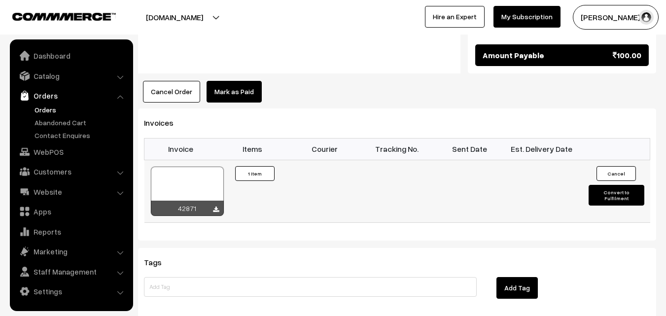
click at [203, 167] on div at bounding box center [187, 191] width 73 height 49
click at [54, 152] on link "WebPOS" at bounding box center [70, 152] width 117 height 18
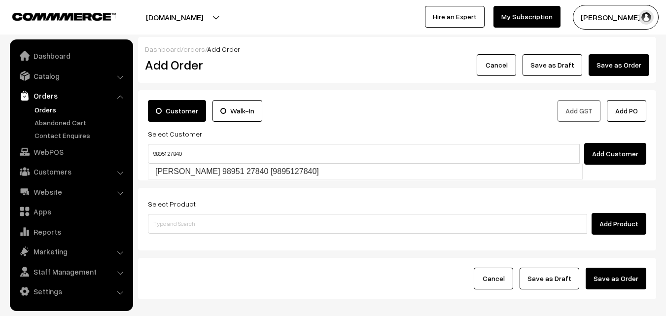
click at [171, 151] on input "98951 27840" at bounding box center [364, 154] width 432 height 20
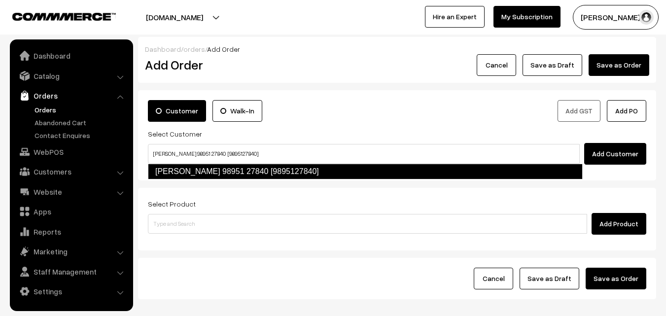
type input "[PERSON_NAME] 98951 27840 [9895127840]"
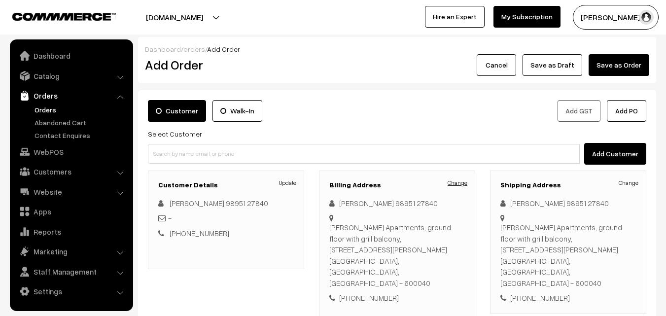
click at [460, 180] on link "Change" at bounding box center [458, 183] width 20 height 9
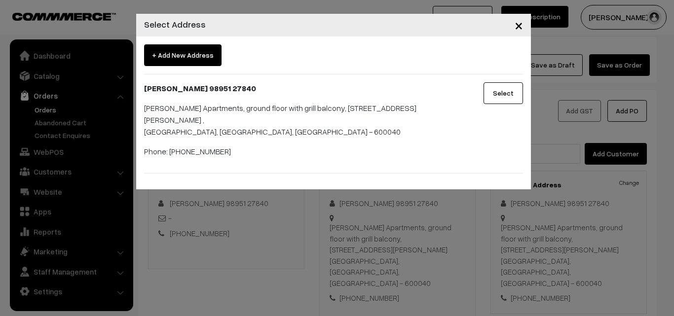
click at [203, 64] on span "+ Add New Address" at bounding box center [182, 55] width 77 height 22
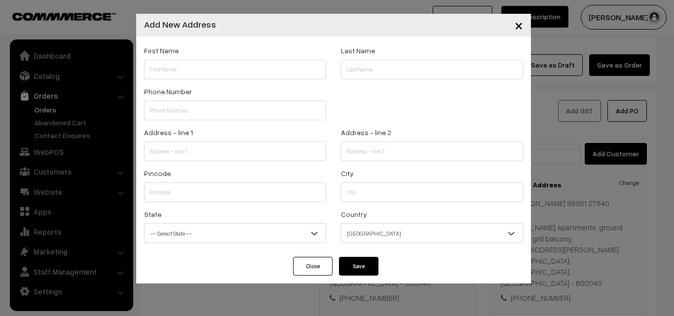
click at [218, 87] on div "Phone Number" at bounding box center [235, 102] width 182 height 35
click at [221, 71] on input "text" at bounding box center [235, 70] width 182 height 20
paste input "NK Sankaranarayanan"
paste input "98951 27840"
type input "NK Sankaranarayanan 98951 27840"
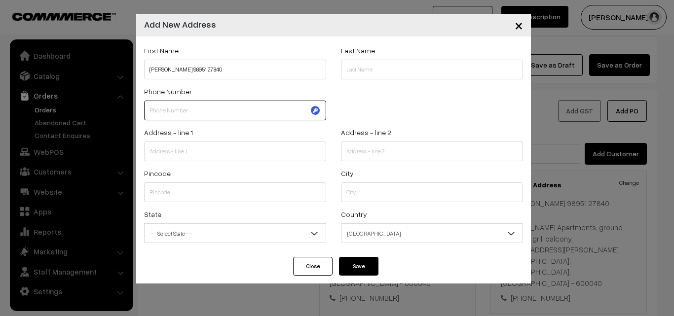
click at [217, 105] on input "text" at bounding box center [235, 111] width 182 height 20
paste input "98951 2784"
click at [179, 107] on input "98951 2784" at bounding box center [235, 111] width 182 height 20
type input "9895127840"
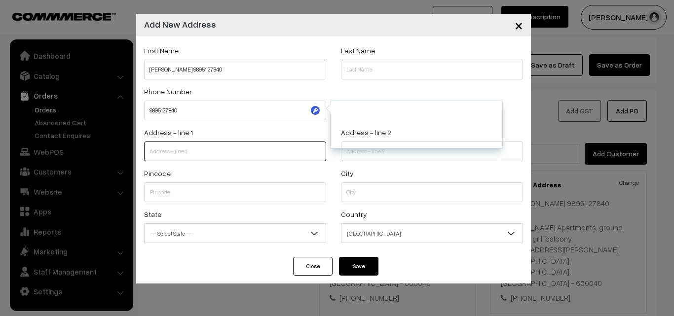
click at [212, 147] on input "text" at bounding box center [235, 152] width 182 height 20
paste input "Krishna Nellisery village. Vadakkanthara post Palakad. 678012"
click at [150, 153] on input "Krishna Nellisery village. Vadakkanthara post Palakad. 678012" at bounding box center [235, 152] width 182 height 20
paste input "48/337"
click at [233, 147] on input "48/337Krishna Nellisery village. Vadakkanthara post Palakad. 678012" at bounding box center [235, 152] width 182 height 20
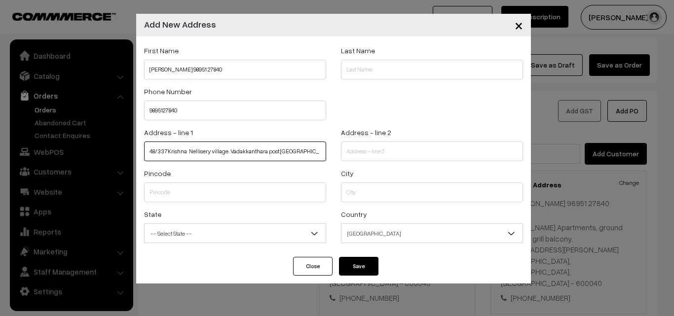
drag, startPoint x: 237, startPoint y: 151, endPoint x: 322, endPoint y: 150, distance: 84.8
click at [322, 150] on input "48/337Krishna Nellisery village. Vadakkanthara post Palakad. 678012" at bounding box center [235, 152] width 182 height 20
type input "48/337Krishna Nellisery village."
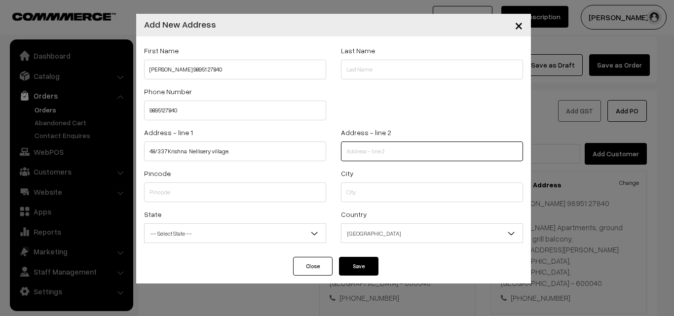
click at [381, 142] on input "text" at bounding box center [432, 152] width 182 height 20
paste input "Vadakkanthara post Palakad. 678012"
type input "Vadakkanthara post Palakad. 678012"
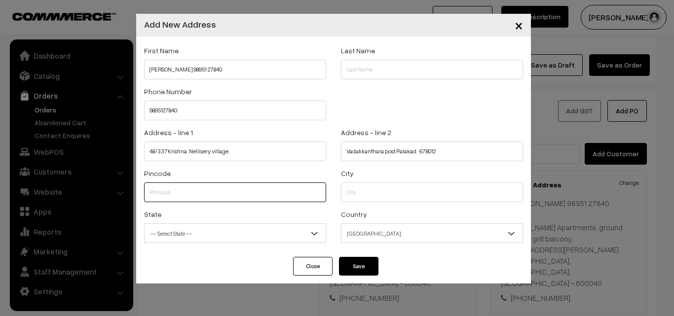
click at [210, 183] on input "text" at bounding box center [235, 192] width 182 height 20
type input "678012"
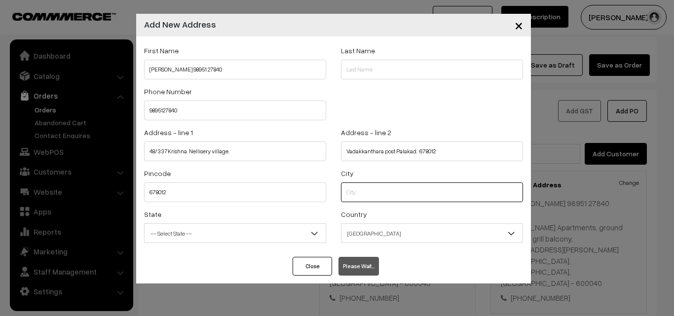
type input "Palakkad"
select select "[GEOGRAPHIC_DATA]"
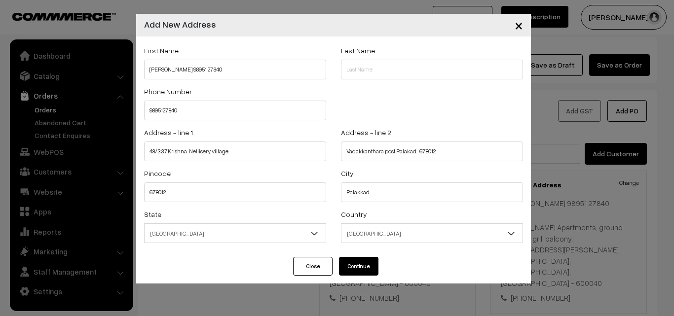
click at [365, 265] on button "Continue" at bounding box center [358, 266] width 39 height 19
select select
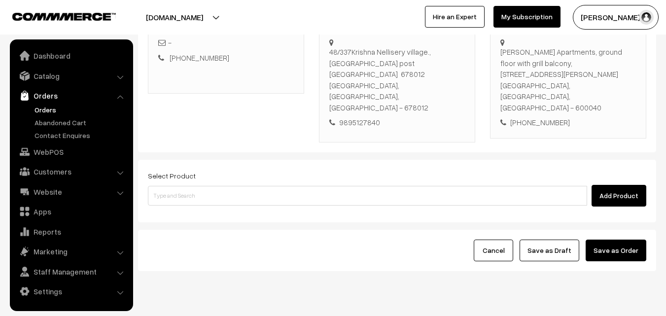
scroll to position [176, 0]
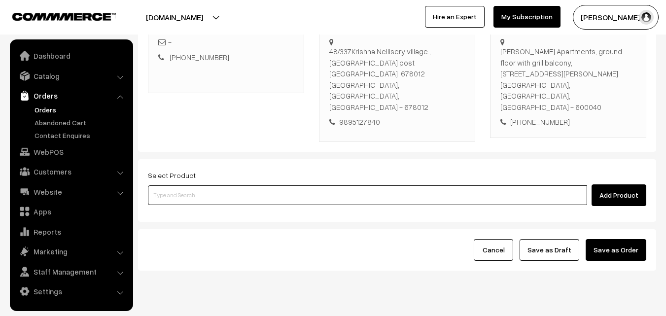
drag, startPoint x: 273, startPoint y: 166, endPoint x: 261, endPoint y: 167, distance: 11.9
click at [268, 185] on input at bounding box center [367, 195] width 439 height 20
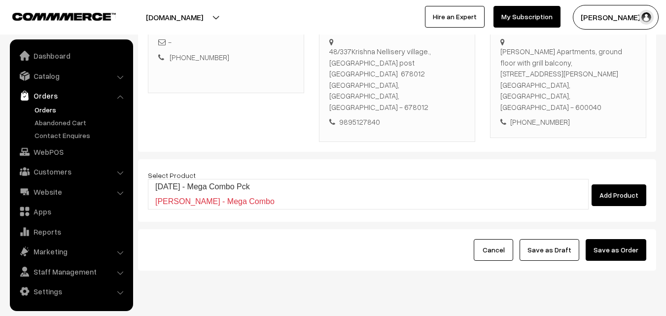
type input "Diwali - Mega Combo Pck"
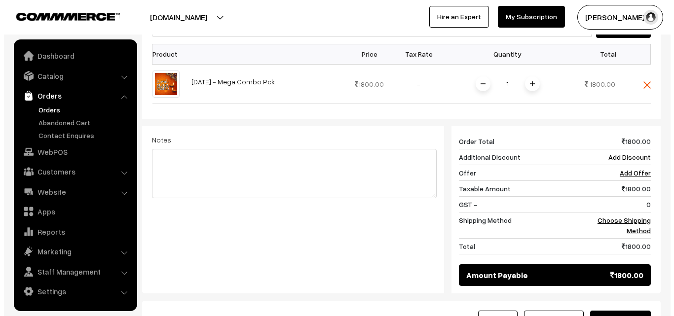
scroll to position [416, 0]
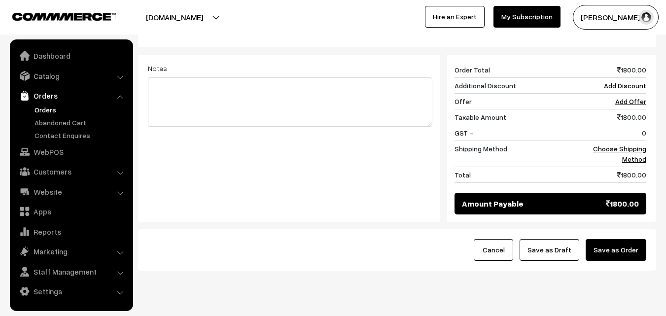
click at [637, 239] on button "Save as Order" at bounding box center [616, 250] width 61 height 22
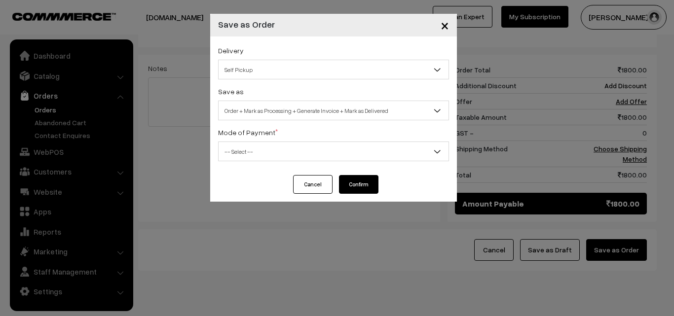
click at [356, 107] on span "Order + Mark as Processing + Generate Invoice + Mark as Delivered" at bounding box center [333, 110] width 230 height 17
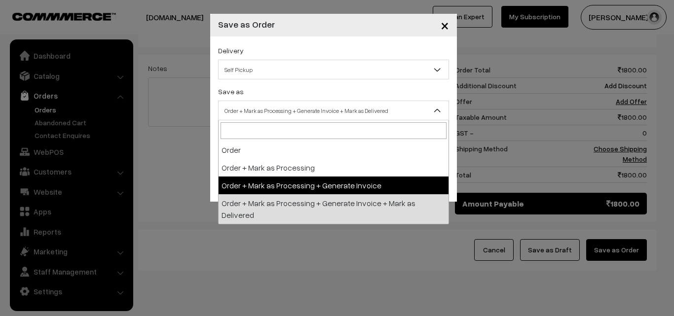
select select "3"
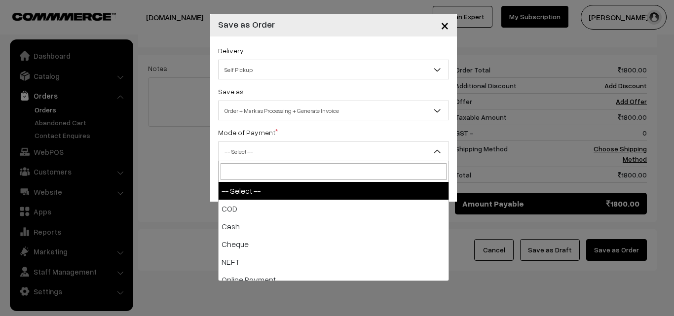
click at [284, 142] on span "-- Select --" at bounding box center [333, 152] width 231 height 20
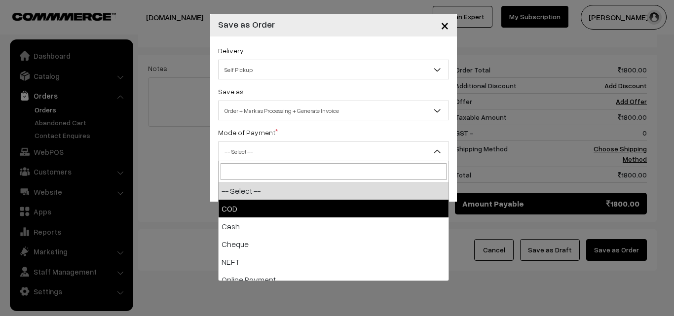
select select "1"
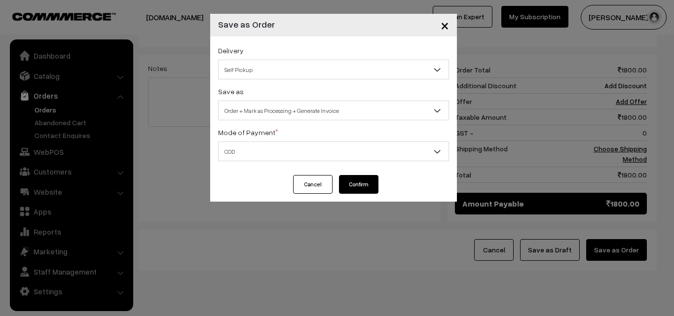
click at [365, 179] on button "Confirm" at bounding box center [358, 184] width 39 height 19
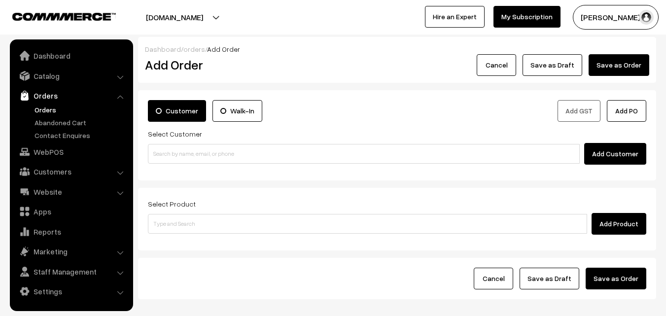
click at [54, 106] on link "Orders" at bounding box center [81, 110] width 98 height 10
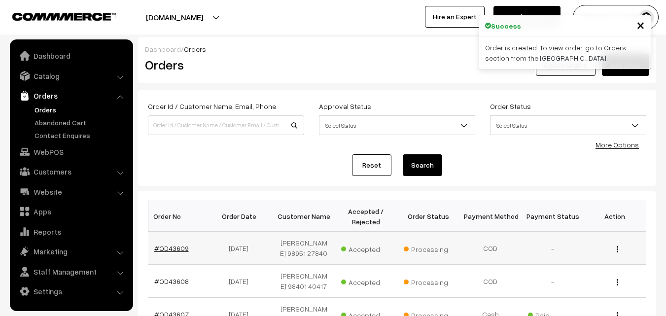
click at [173, 246] on link "#OD43609" at bounding box center [171, 248] width 35 height 8
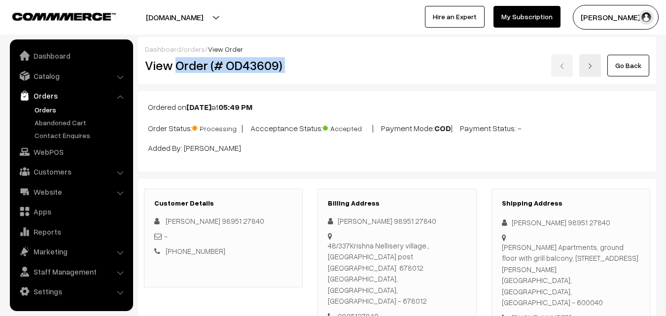
drag, startPoint x: 177, startPoint y: 69, endPoint x: 339, endPoint y: 80, distance: 162.7
click at [346, 70] on div "View Order (# OD43609) Go Back" at bounding box center [397, 65] width 519 height 23
copy div "Order (# OD43609)"
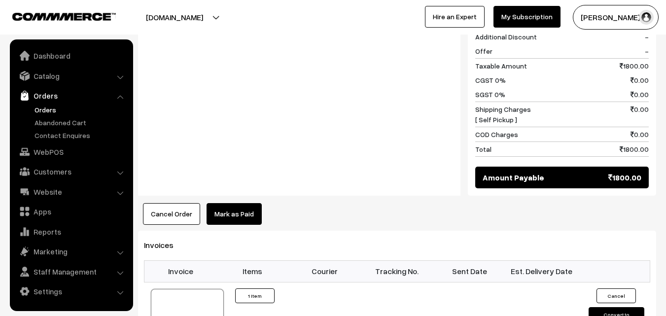
scroll to position [493, 0]
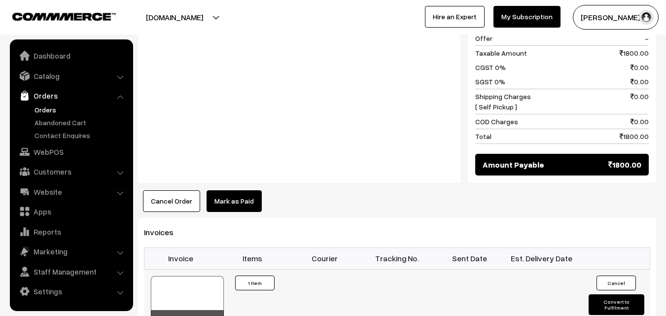
click at [193, 276] on div at bounding box center [187, 300] width 73 height 49
click at [37, 108] on link "Orders" at bounding box center [81, 110] width 98 height 10
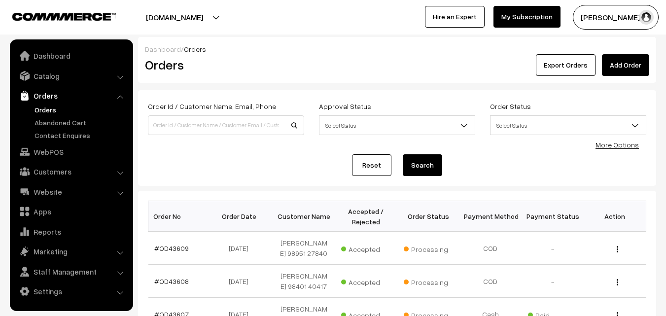
scroll to position [99, 0]
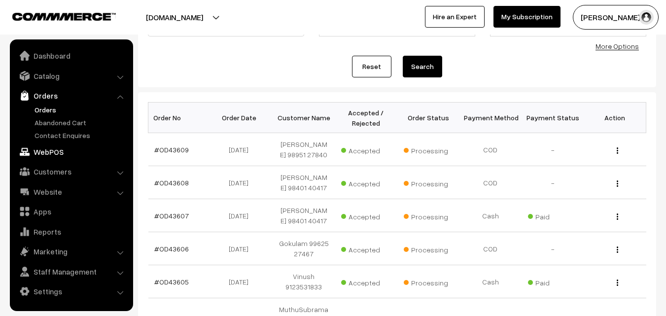
click at [56, 145] on link "WebPOS" at bounding box center [70, 152] width 117 height 18
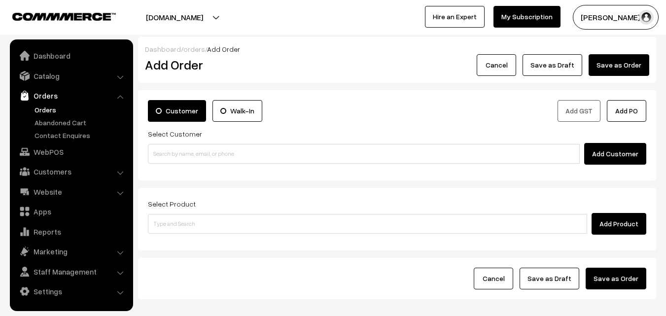
type input "02250715890533"
click at [172, 152] on input "02250715890533" at bounding box center [364, 154] width 432 height 20
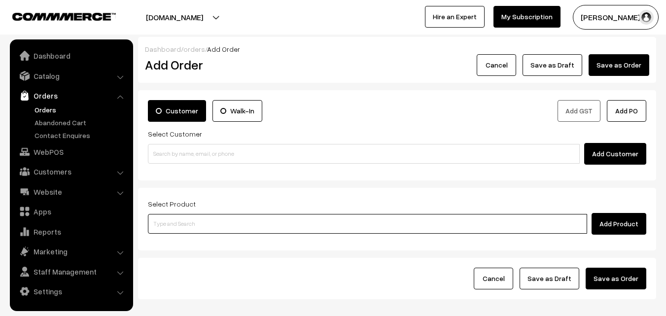
click at [302, 220] on input at bounding box center [367, 224] width 439 height 20
type input "Health Mix"
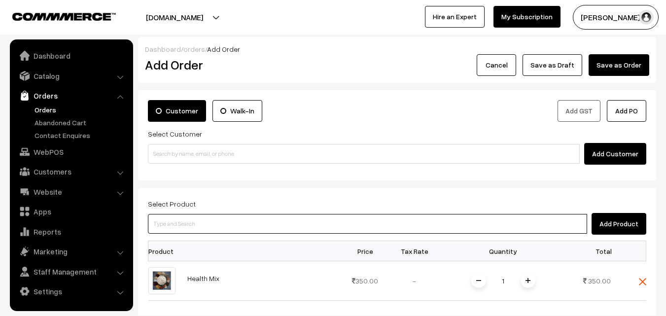
click at [303, 219] on input at bounding box center [367, 224] width 439 height 20
type input "Health Mix"
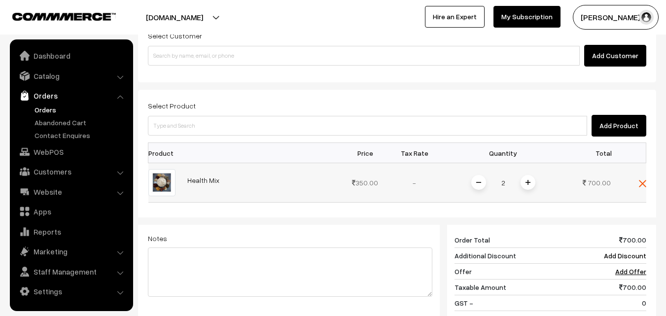
scroll to position [99, 0]
click at [476, 182] on img at bounding box center [478, 181] width 5 height 5
click at [639, 182] on img at bounding box center [642, 182] width 7 height 7
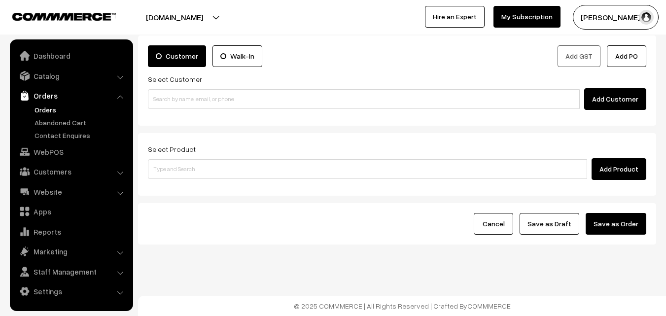
scroll to position [55, 0]
click at [54, 113] on link "Orders" at bounding box center [81, 110] width 98 height 10
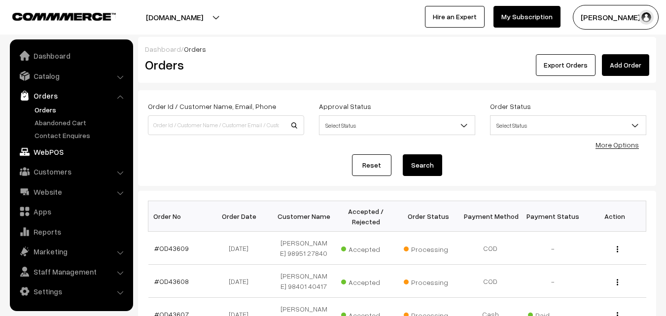
click at [47, 146] on link "WebPOS" at bounding box center [70, 152] width 117 height 18
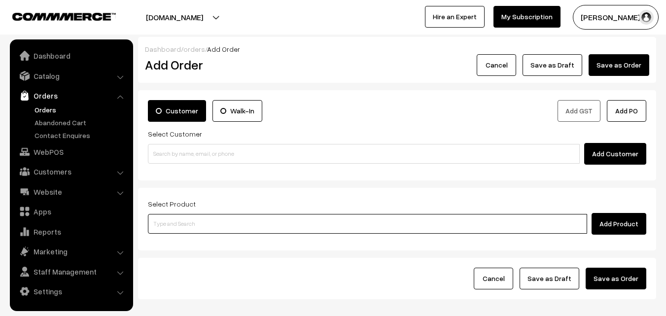
click at [262, 225] on input at bounding box center [367, 224] width 439 height 20
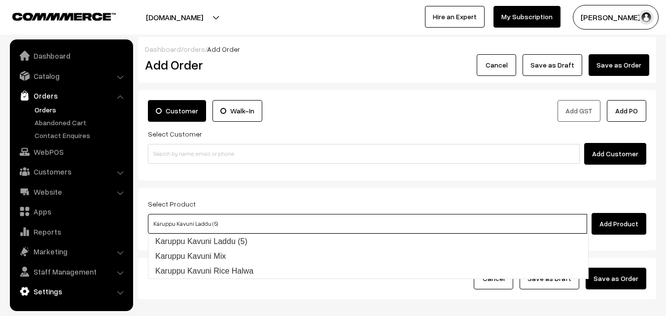
type input "Karuppu Kavuni Mix"
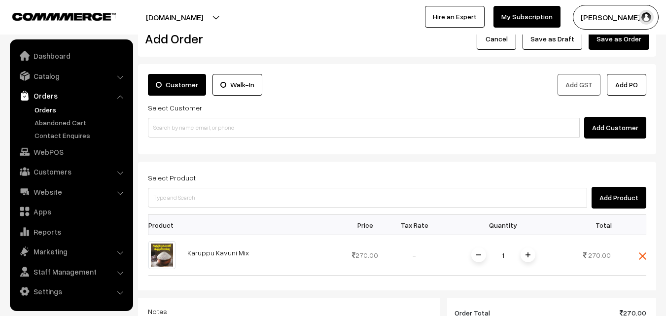
scroll to position [49, 0]
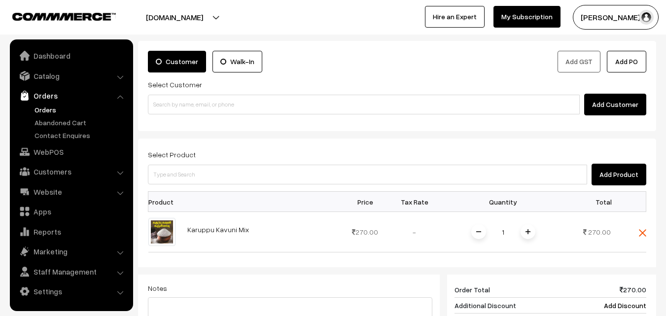
click at [407, 53] on div "Add GST Add PO" at bounding box center [525, 62] width 257 height 23
click at [55, 108] on link "Orders" at bounding box center [81, 110] width 98 height 10
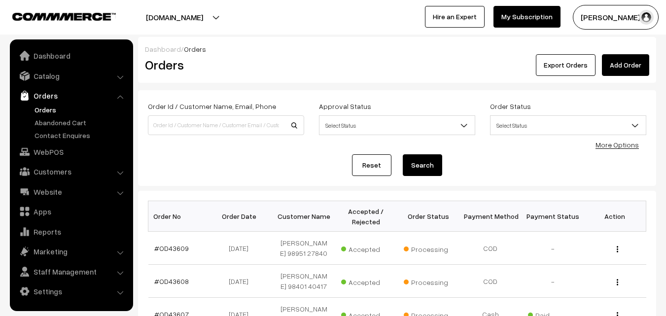
click at [506, 62] on div "Export Orders Add Order" at bounding box center [483, 65] width 331 height 22
click at [64, 155] on link "WebPOS" at bounding box center [70, 152] width 117 height 18
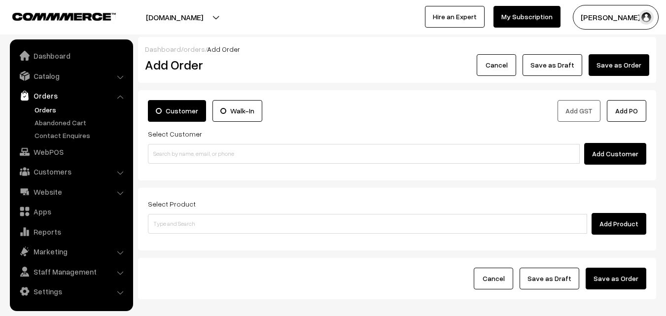
click at [57, 111] on link "Orders" at bounding box center [81, 110] width 98 height 10
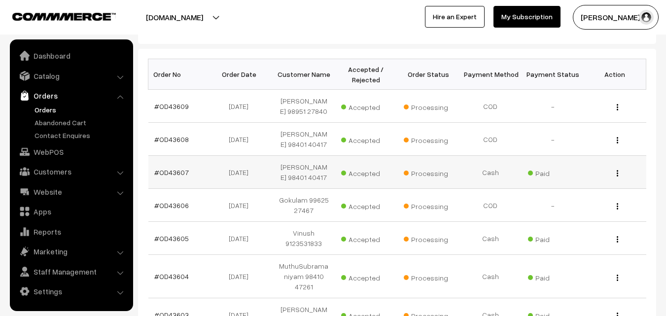
scroll to position [148, 0]
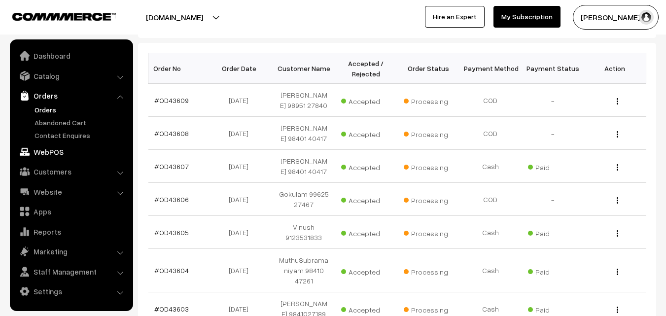
click at [58, 154] on link "WebPOS" at bounding box center [70, 152] width 117 height 18
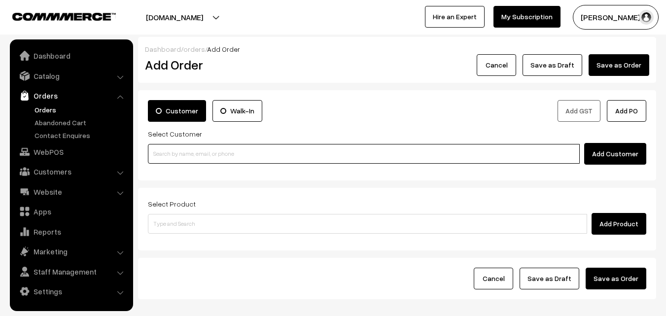
click at [181, 150] on input at bounding box center [364, 154] width 432 height 20
paste input "96001 64681"
click at [172, 153] on input "96001 64681" at bounding box center [364, 154] width 432 height 20
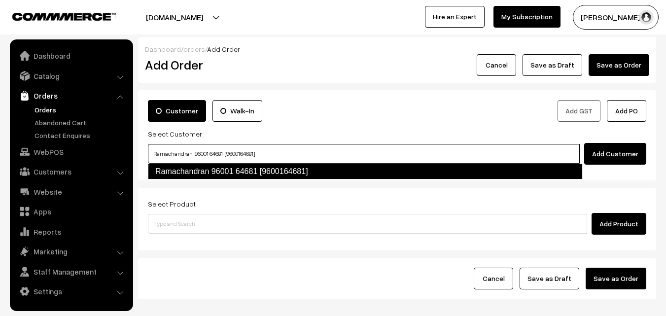
type input "Ramachandran 96001 64681 [9600164681]"
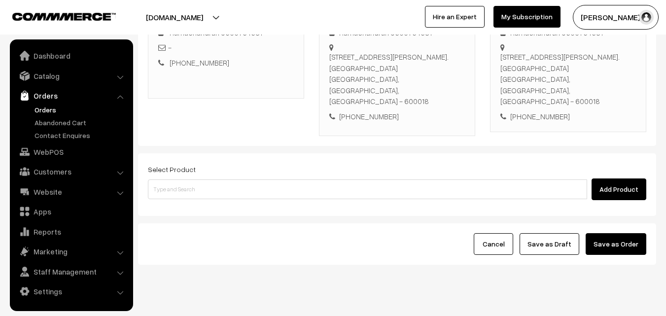
scroll to position [180, 0]
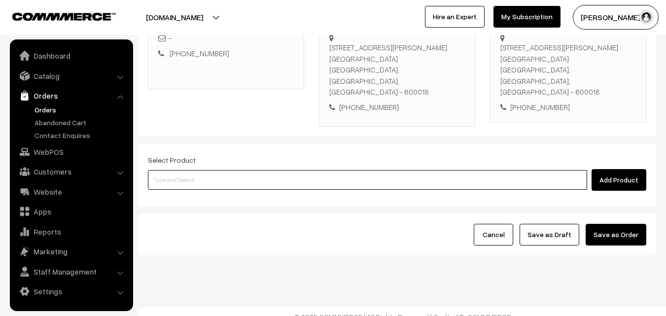
click at [284, 174] on input at bounding box center [367, 180] width 439 height 20
click at [283, 170] on input at bounding box center [367, 180] width 439 height 20
click at [294, 174] on input at bounding box center [367, 180] width 439 height 20
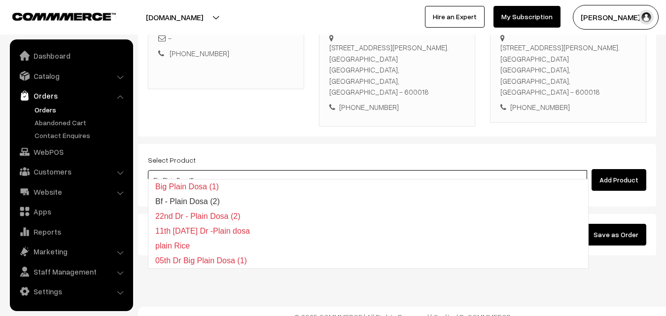
type input "Bf - Plain Dosa (2)"
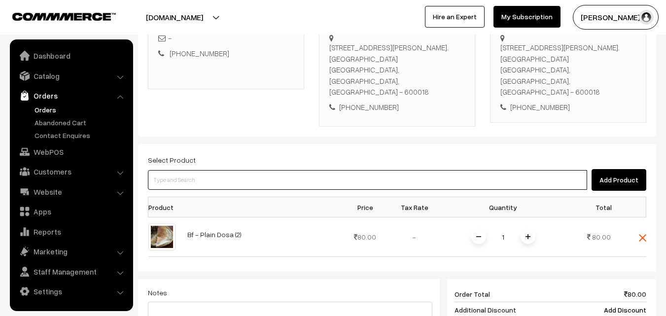
click at [286, 170] on input at bounding box center [367, 180] width 439 height 20
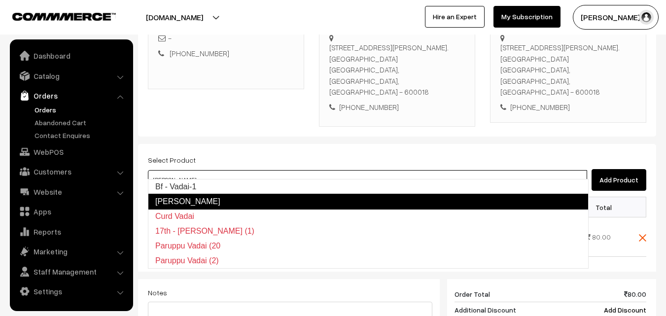
type input "Bf - Vadai-1"
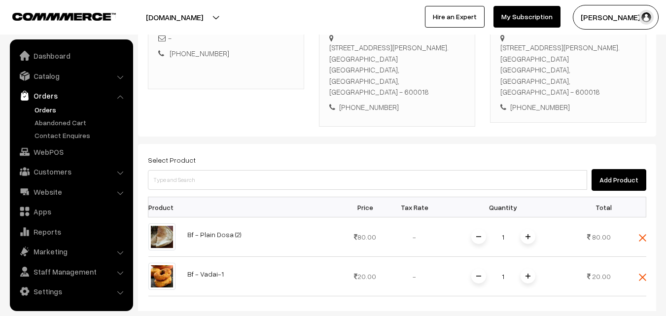
scroll to position [131, 0]
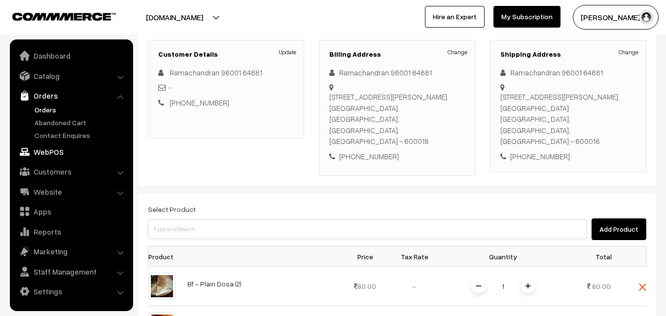
click at [41, 155] on link "WebPOS" at bounding box center [70, 152] width 117 height 18
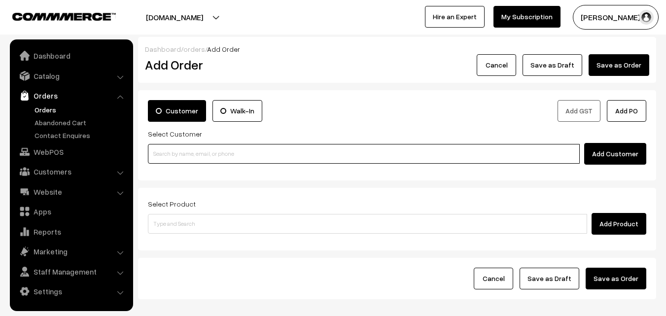
click at [232, 155] on input at bounding box center [364, 154] width 432 height 20
paste input "98843 51594"
click at [163, 144] on input "98843 51594" at bounding box center [364, 154] width 432 height 20
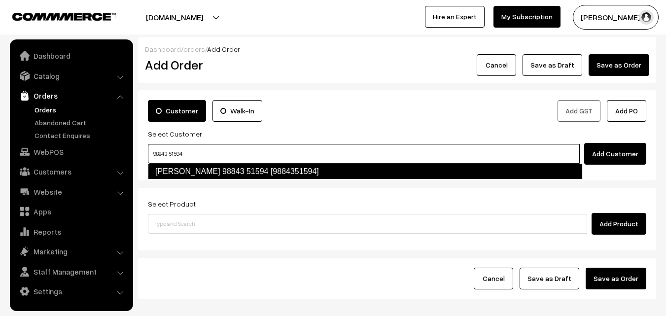
click at [178, 168] on link "Radha Aravamudan 98843 51594 [9884351594]" at bounding box center [365, 172] width 435 height 16
type input "98843 51594"
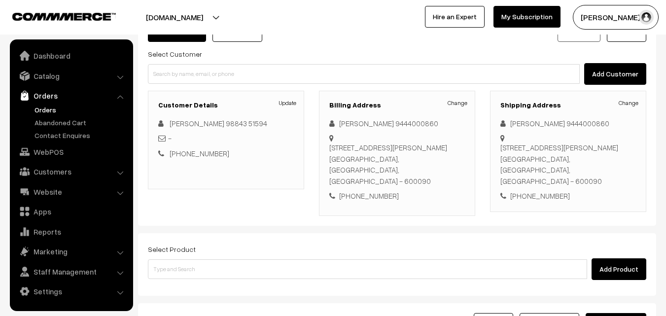
scroll to position [99, 0]
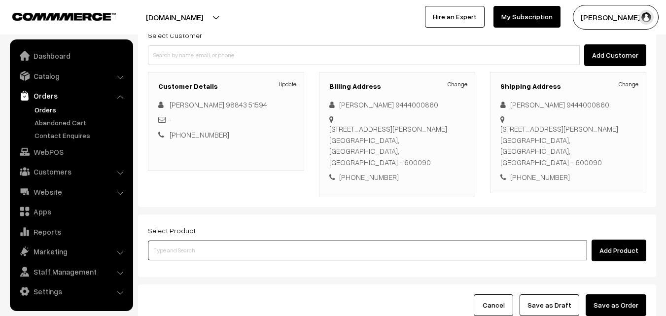
click at [251, 241] on input at bounding box center [367, 251] width 439 height 20
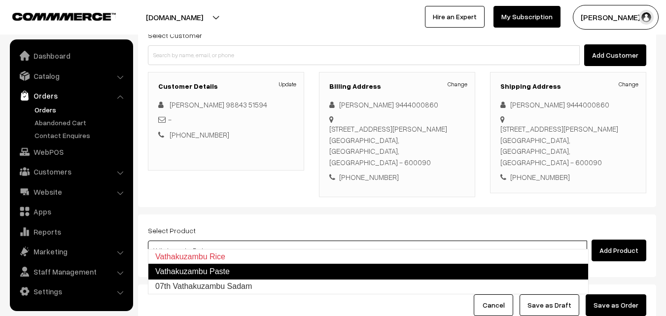
type input "07th Vathakuzambu Sadam"
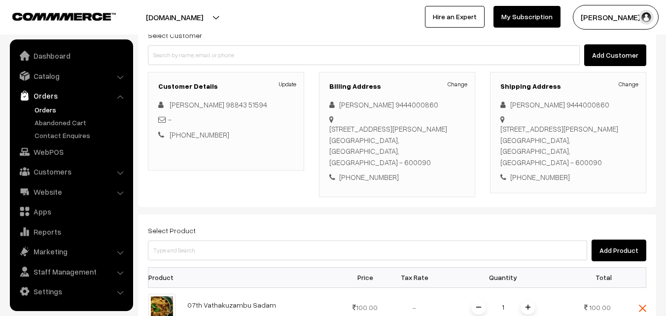
click at [529, 305] on img at bounding box center [528, 307] width 5 height 5
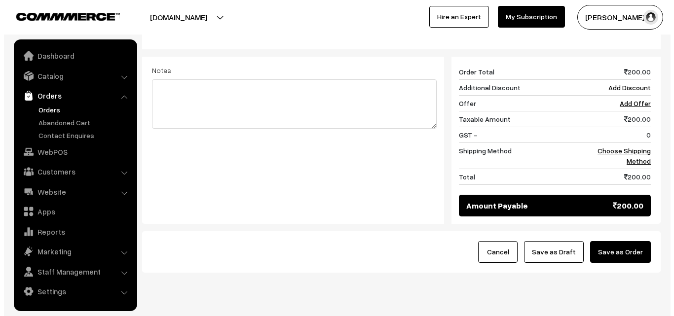
scroll to position [394, 0]
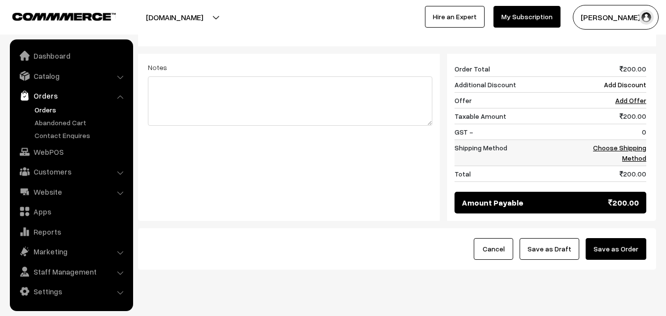
click at [639, 143] on link "Choose Shipping Method" at bounding box center [619, 152] width 53 height 19
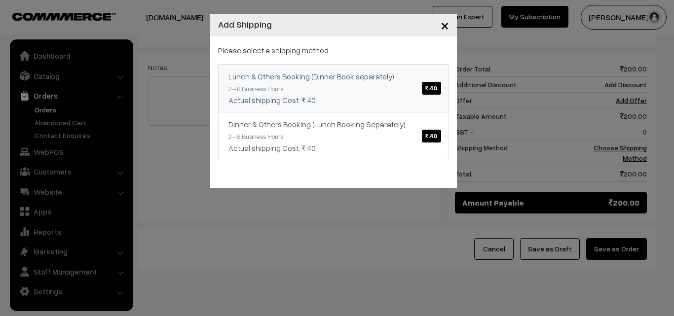
click at [356, 100] on div "Actual shipping Cost: ₹.40" at bounding box center [333, 100] width 210 height 12
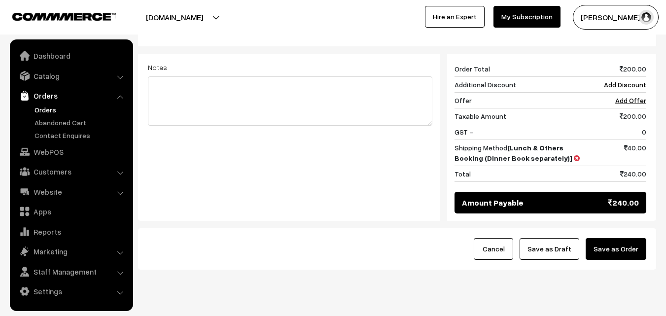
drag, startPoint x: 632, startPoint y: 242, endPoint x: 623, endPoint y: 241, distance: 8.9
click at [631, 239] on button "Save as Order" at bounding box center [616, 249] width 61 height 22
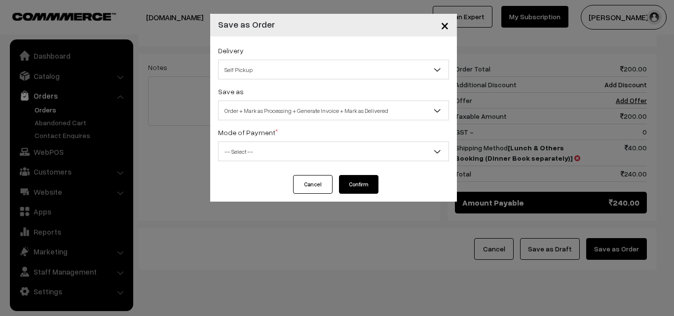
click at [273, 95] on div "Save as Order Order + Mark as Processing Order + Mark as Processing + Generate …" at bounding box center [333, 102] width 231 height 35
click at [270, 112] on span "Order + Mark as Processing + Generate Invoice + Mark as Delivered" at bounding box center [333, 110] width 230 height 17
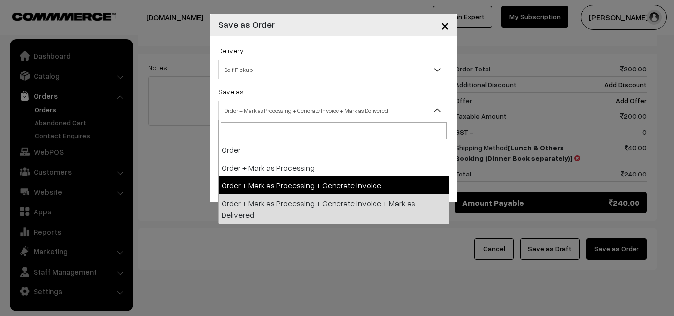
select select "3"
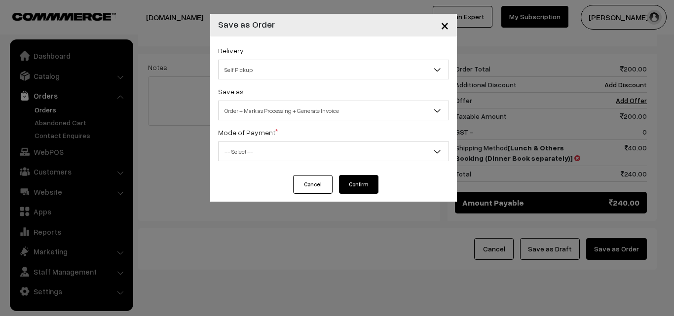
click at [266, 163] on div "Delivery Self Pickup Lunch & Others Booking (Dinner Book separately) (₹40) (2 -…" at bounding box center [333, 105] width 247 height 139
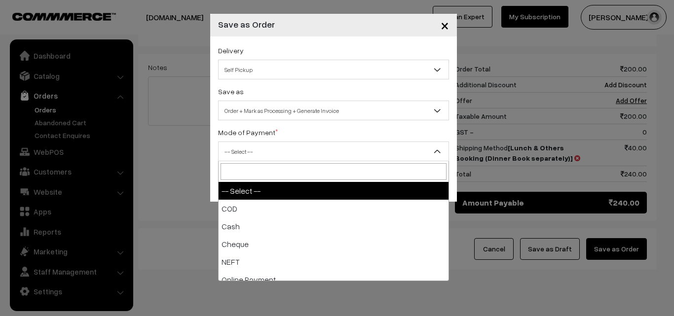
click at [274, 148] on span "-- Select --" at bounding box center [333, 151] width 230 height 17
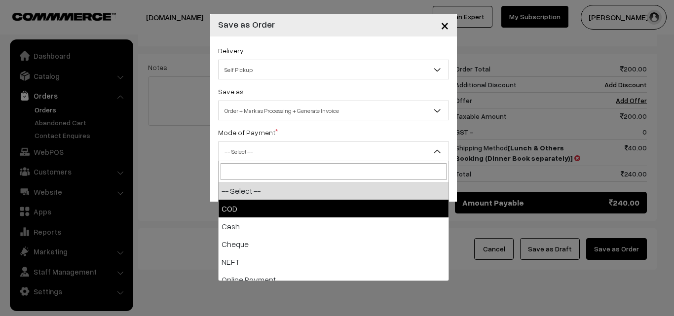
select select "1"
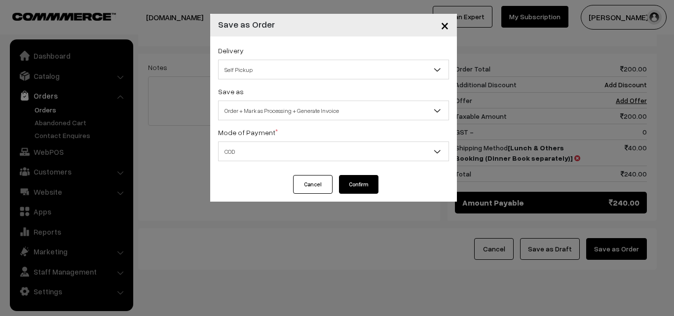
click at [359, 178] on button "Confirm" at bounding box center [358, 184] width 39 height 19
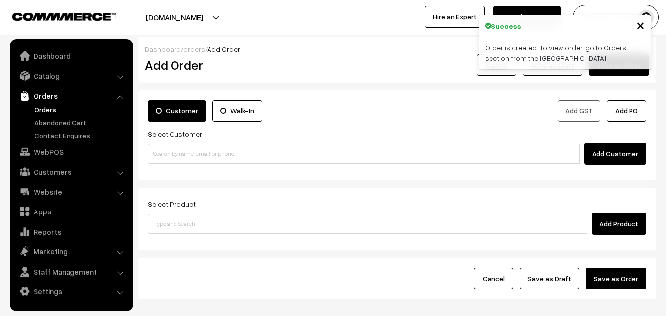
click at [44, 105] on link "Orders" at bounding box center [81, 110] width 98 height 10
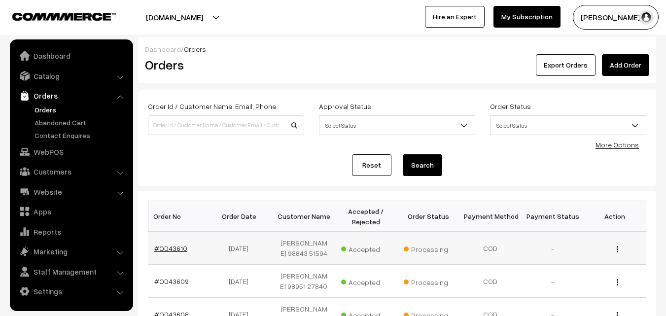
click at [172, 252] on link "#OD43610" at bounding box center [170, 248] width 33 height 8
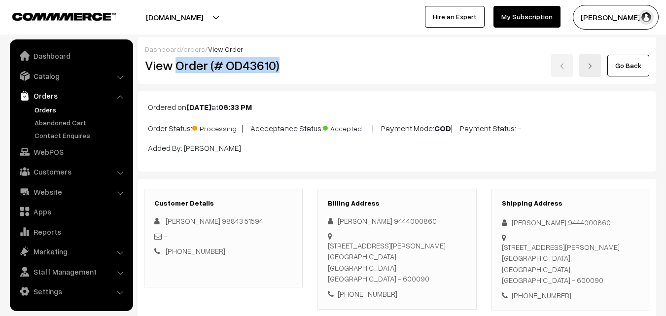
drag, startPoint x: 177, startPoint y: 65, endPoint x: 307, endPoint y: 73, distance: 130.9
click at [307, 73] on div "View Order (# OD43610)" at bounding box center [224, 65] width 173 height 23
copy h2 "Order (# OD43610)"
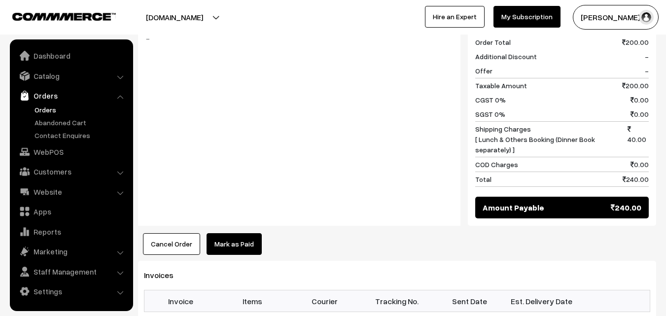
scroll to position [444, 0]
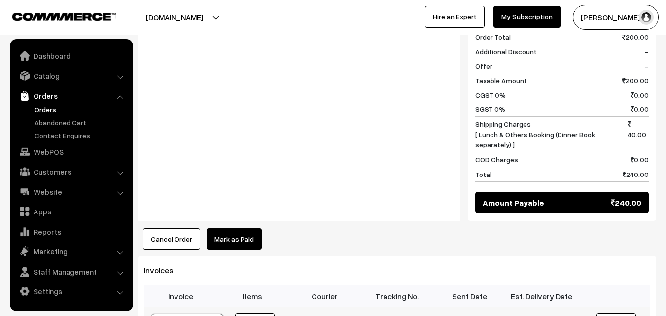
click at [52, 153] on link "WebPOS" at bounding box center [70, 152] width 117 height 18
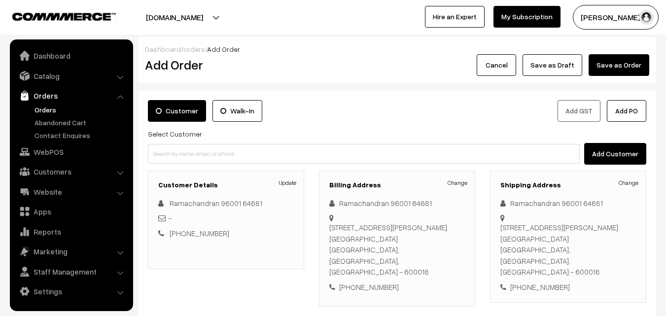
scroll to position [180, 0]
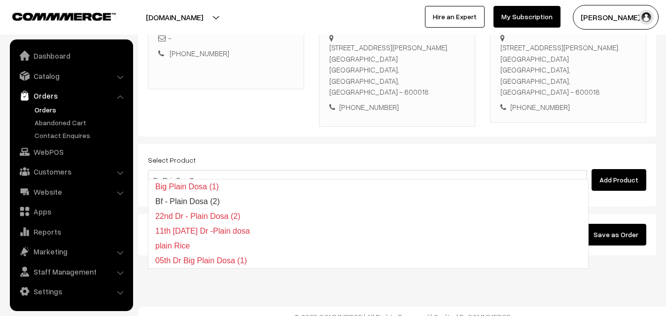
type input "Bf - Plain Dosa (2)"
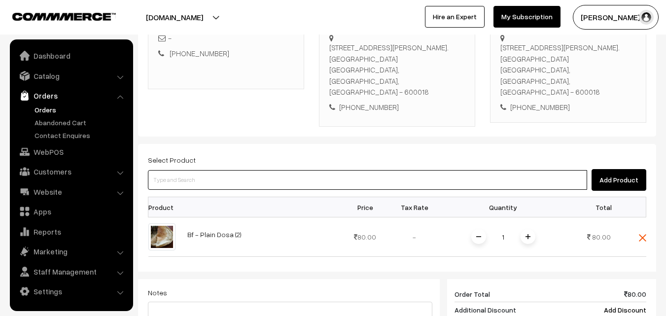
click at [200, 178] on input at bounding box center [367, 180] width 439 height 20
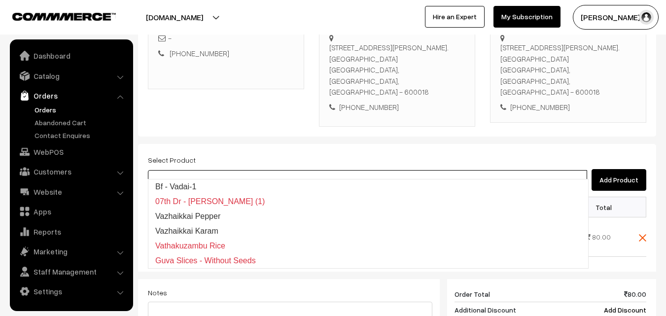
type input "Bf - Vadai-1"
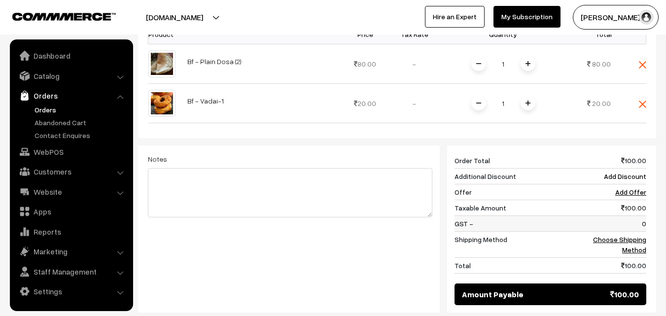
scroll to position [377, 0]
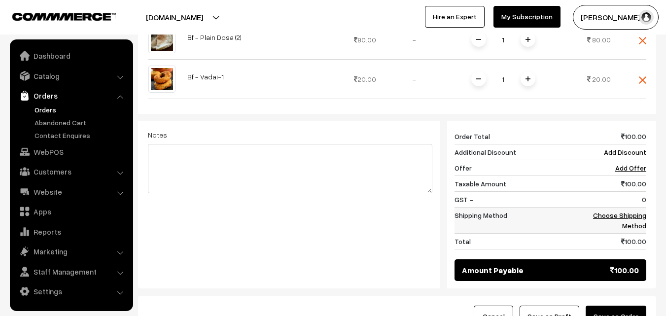
click at [640, 209] on td "Choose Shipping Method" at bounding box center [615, 221] width 61 height 26
click at [620, 213] on td "Choose Shipping Method" at bounding box center [615, 221] width 61 height 26
click at [621, 211] on link "Choose Shipping Method" at bounding box center [619, 220] width 53 height 19
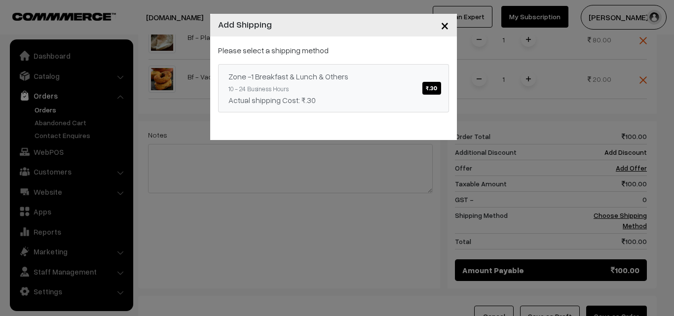
click at [320, 79] on div "Zone -1 Breakfast & Lunch & Others ₹.30" at bounding box center [333, 77] width 210 height 12
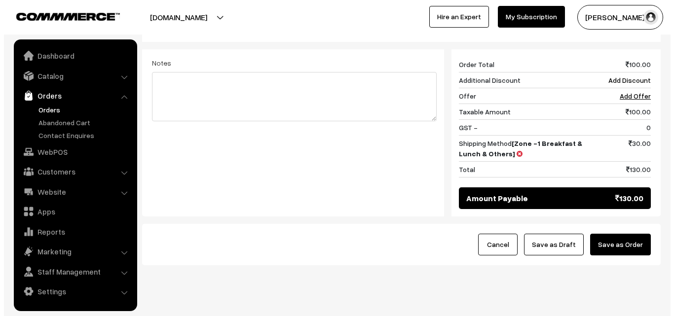
scroll to position [459, 0]
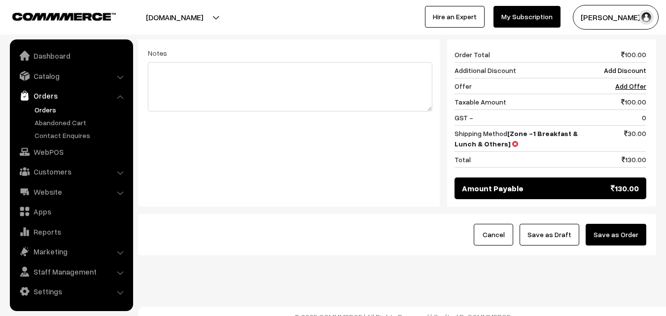
click at [625, 224] on button "Save as Order" at bounding box center [616, 235] width 61 height 22
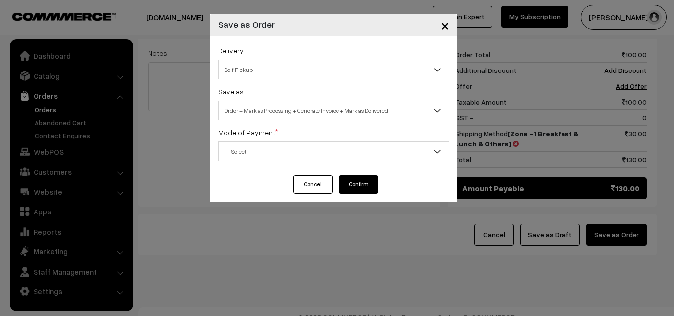
click at [278, 117] on span "Order + Mark as Processing + Generate Invoice + Mark as Delivered" at bounding box center [333, 110] width 230 height 17
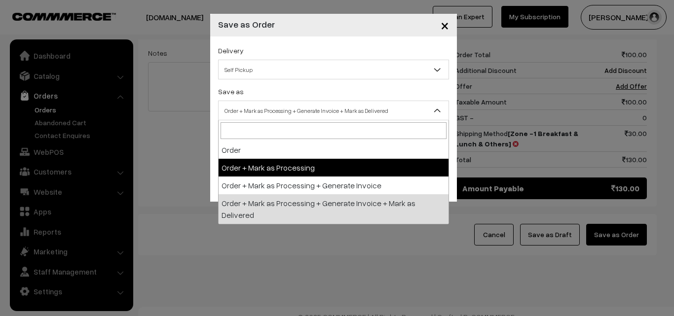
select select "3"
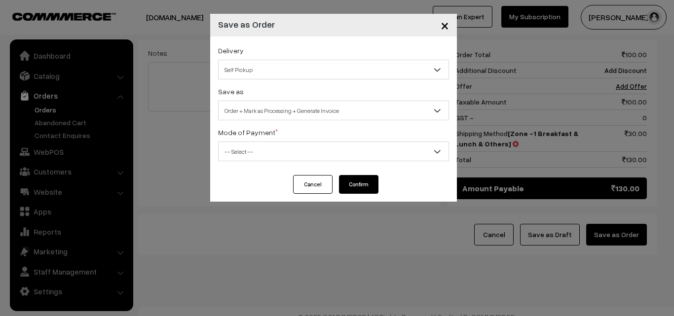
click at [275, 153] on span "-- Select --" at bounding box center [333, 151] width 230 height 17
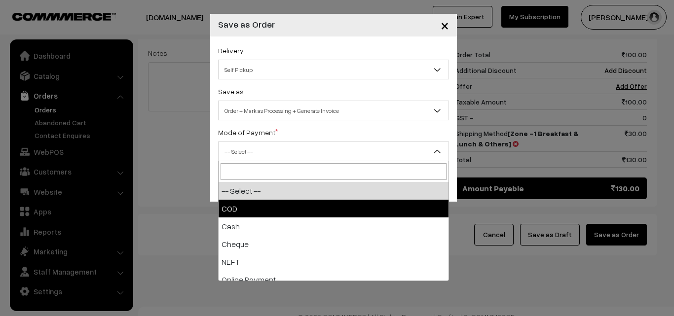
select select "1"
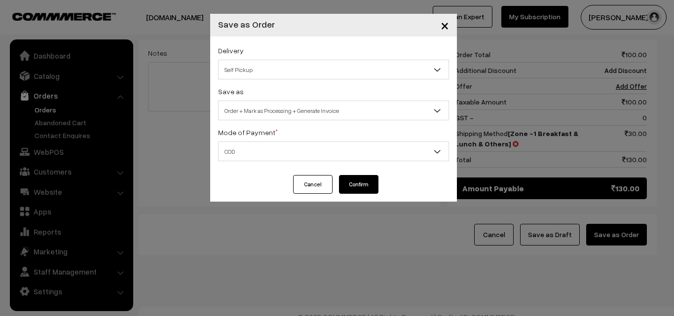
click at [360, 185] on button "Confirm" at bounding box center [358, 184] width 39 height 19
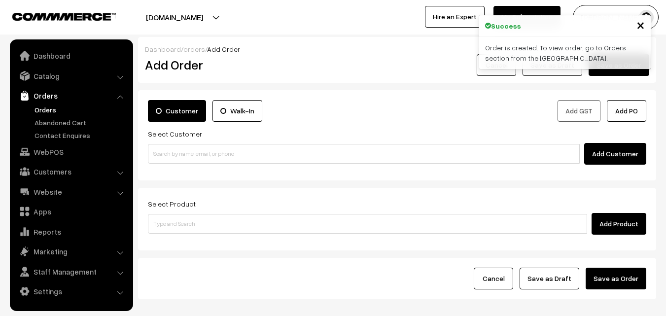
click at [43, 110] on link "Orders" at bounding box center [81, 110] width 98 height 10
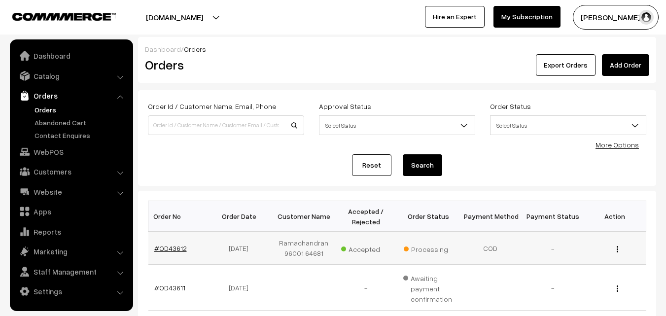
click at [173, 249] on link "#OD43612" at bounding box center [170, 248] width 33 height 8
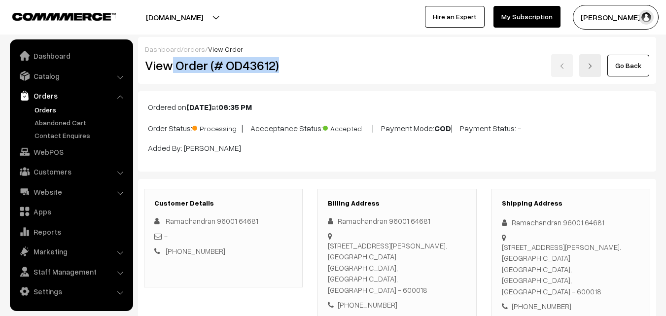
drag, startPoint x: 176, startPoint y: 64, endPoint x: 306, endPoint y: 62, distance: 129.7
click at [306, 62] on div "View Order (# OD43612)" at bounding box center [224, 65] width 173 height 23
copy h2 "Order (# OD43612)"
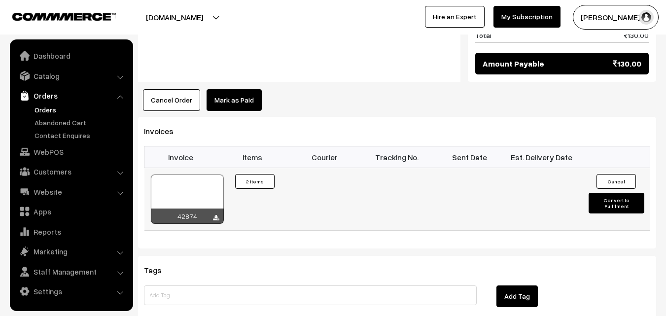
scroll to position [641, 0]
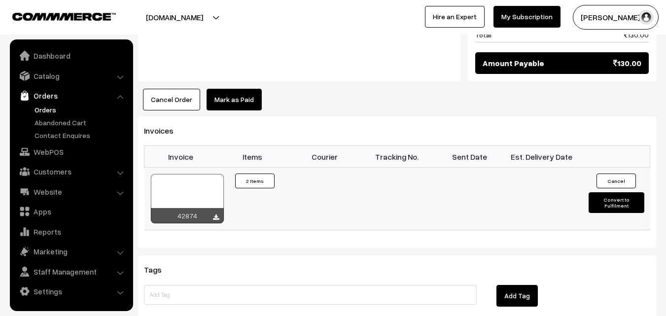
click at [192, 191] on div at bounding box center [187, 198] width 73 height 49
drag, startPoint x: 46, startPoint y: 159, endPoint x: 57, endPoint y: 147, distance: 16.1
click at [47, 159] on link "WebPOS" at bounding box center [70, 152] width 117 height 18
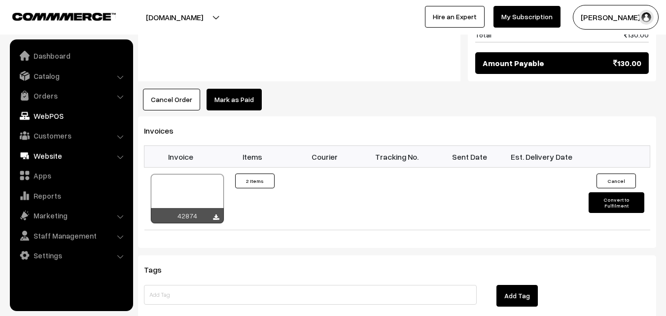
click at [57, 147] on link "Website" at bounding box center [70, 156] width 117 height 18
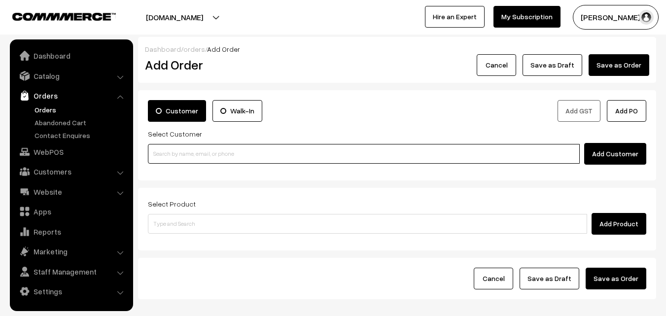
click at [198, 154] on input at bounding box center [364, 154] width 432 height 20
paste input "98402 01973"
click at [175, 148] on input "98402 01973" at bounding box center [364, 154] width 432 height 20
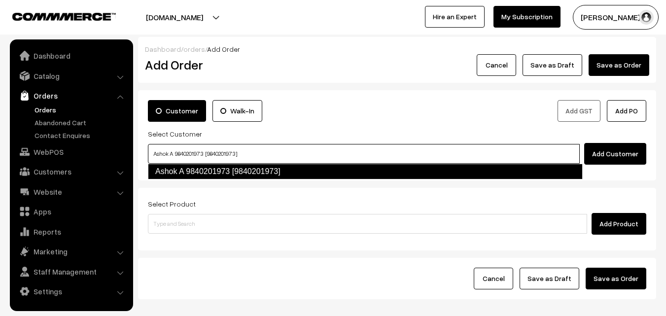
type input "Ashok A 9840201973 [9840201973]"
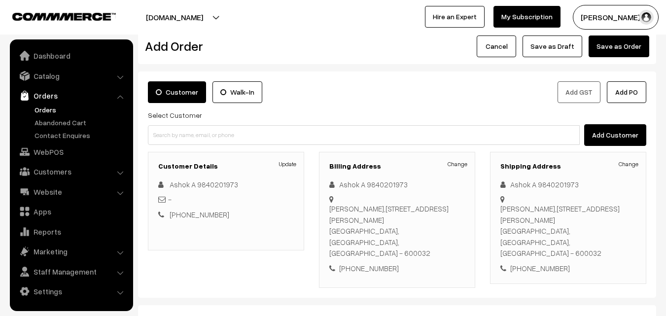
scroll to position [99, 0]
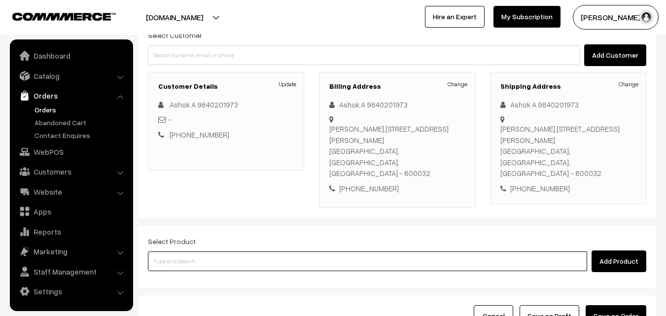
click at [219, 251] on input at bounding box center [367, 261] width 439 height 20
paste input "07th Without Rice..."
type input "07th Without Rice..."
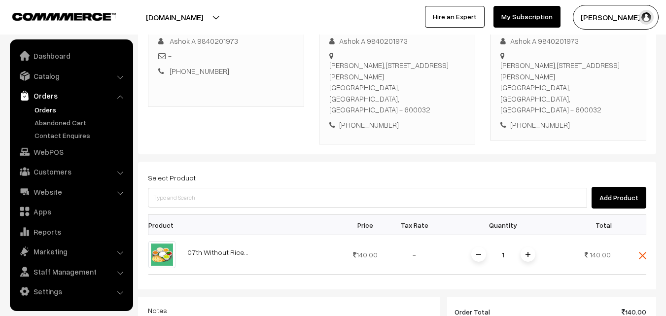
scroll to position [247, 0]
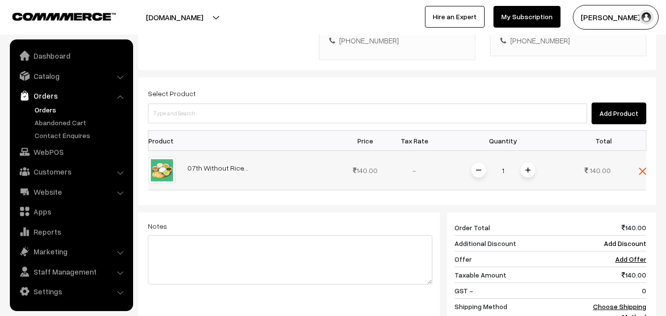
click at [533, 163] on span at bounding box center [528, 170] width 15 height 15
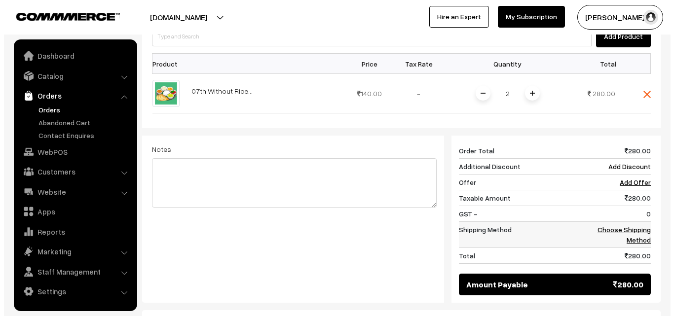
scroll to position [408, 0]
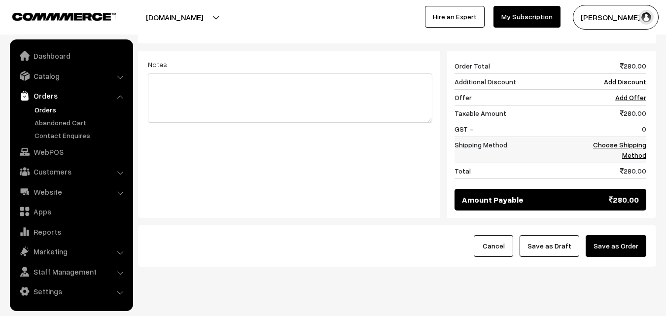
click at [637, 141] on link "Choose Shipping Method" at bounding box center [619, 150] width 53 height 19
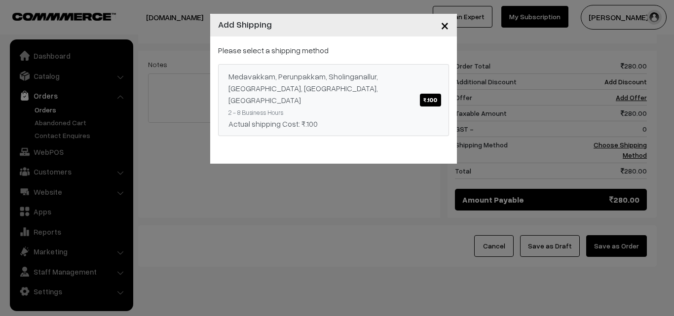
click at [354, 77] on div "Medavakkam, Perunpakkam, Sholinganallur, seliyur, Kirattur, Perambur ₹.100" at bounding box center [333, 89] width 210 height 36
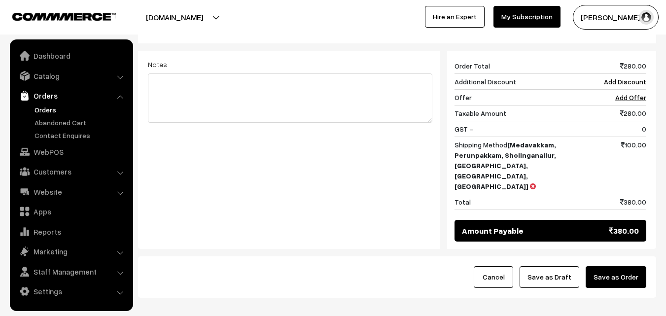
click at [611, 266] on button "Save as Order" at bounding box center [616, 277] width 61 height 22
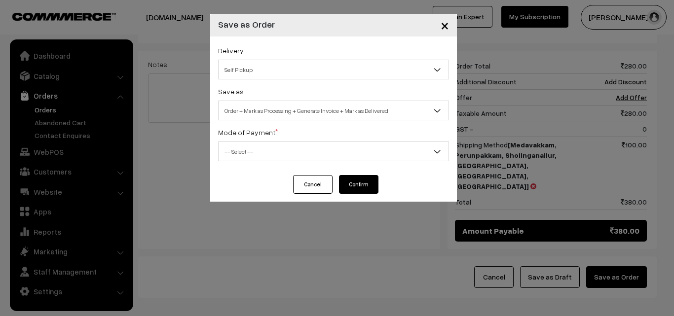
click at [239, 113] on span "Order + Mark as Processing + Generate Invoice + Mark as Delivered" at bounding box center [333, 110] width 230 height 17
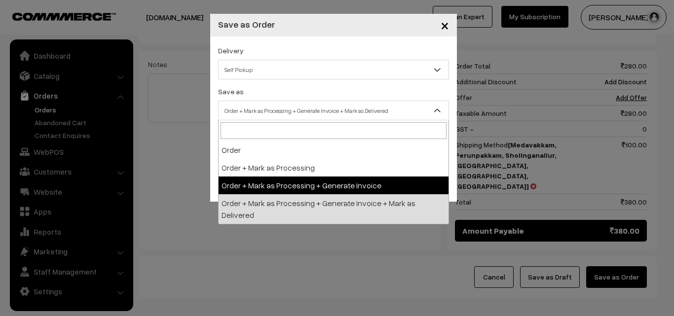
select select "3"
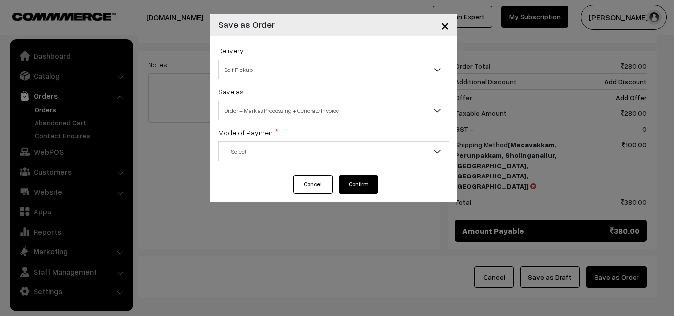
click at [321, 159] on span "-- Select --" at bounding box center [333, 151] width 230 height 17
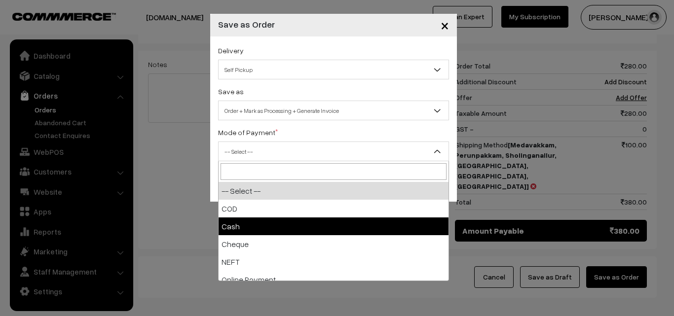
select select "2"
checkbox input "true"
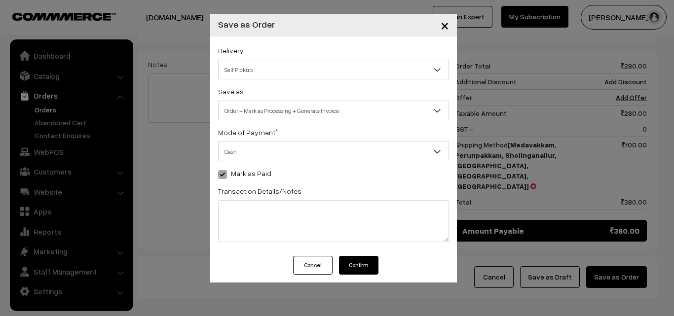
click at [349, 263] on button "Confirm" at bounding box center [358, 265] width 39 height 19
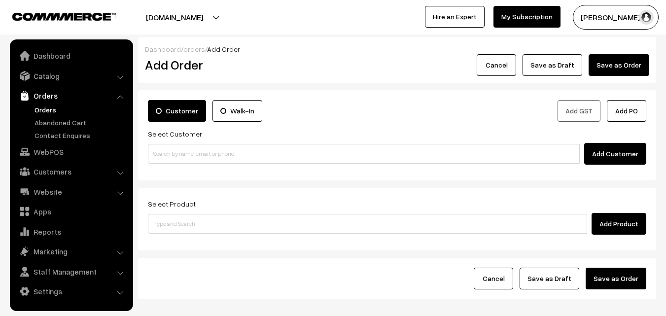
click at [48, 107] on link "Orders" at bounding box center [81, 110] width 98 height 10
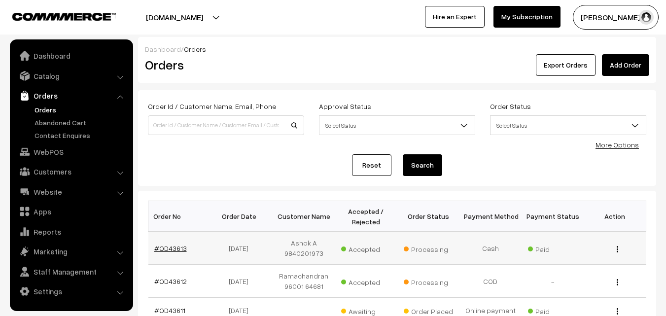
click at [176, 244] on link "#OD43613" at bounding box center [170, 248] width 33 height 8
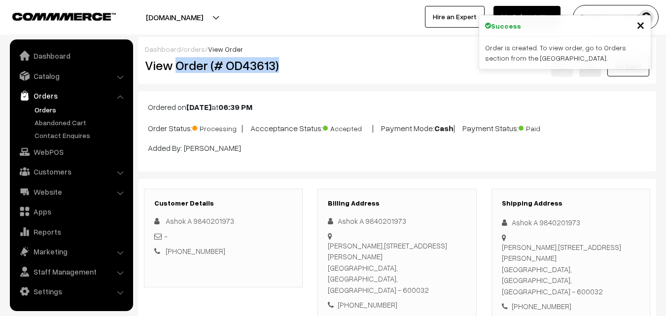
drag, startPoint x: 176, startPoint y: 69, endPoint x: 291, endPoint y: 82, distance: 116.6
click at [299, 65] on h2 "View Order (# OD43613)" at bounding box center [224, 65] width 158 height 15
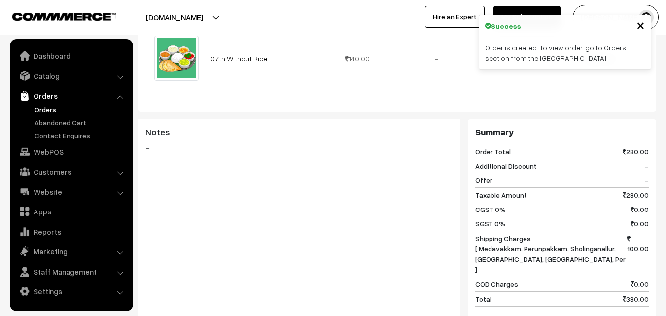
scroll to position [345, 0]
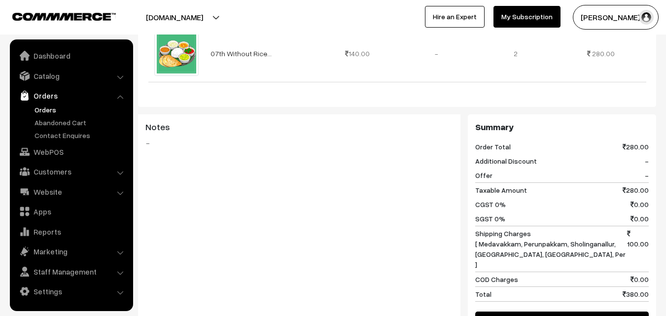
click at [278, 302] on div "Notes -" at bounding box center [299, 227] width 322 height 227
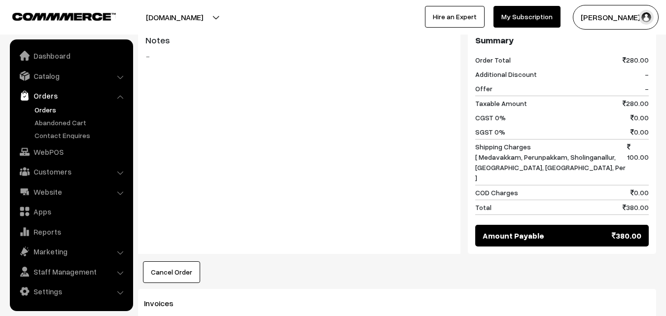
scroll to position [493, 0]
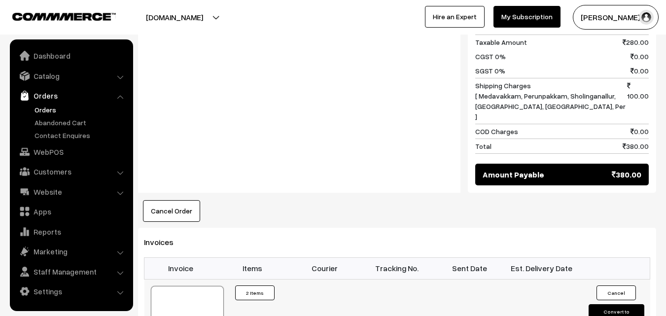
click at [187, 286] on div at bounding box center [187, 310] width 73 height 49
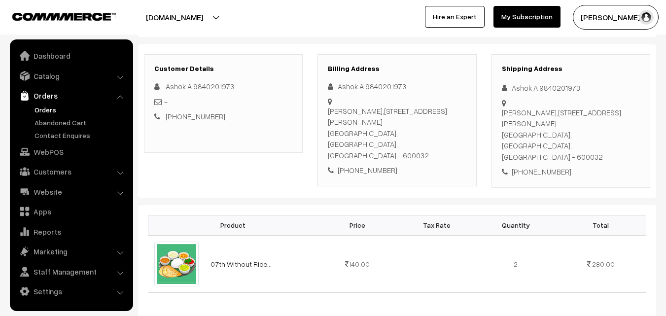
scroll to position [148, 0]
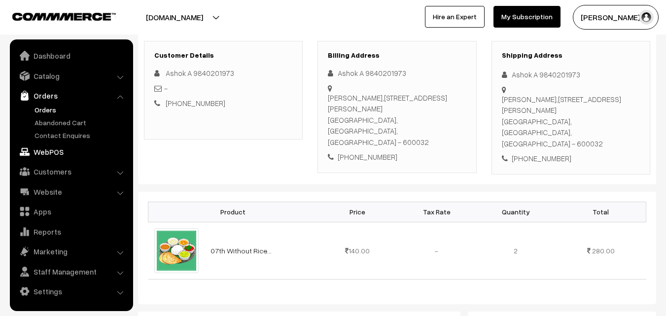
click at [70, 149] on link "WebPOS" at bounding box center [70, 152] width 117 height 18
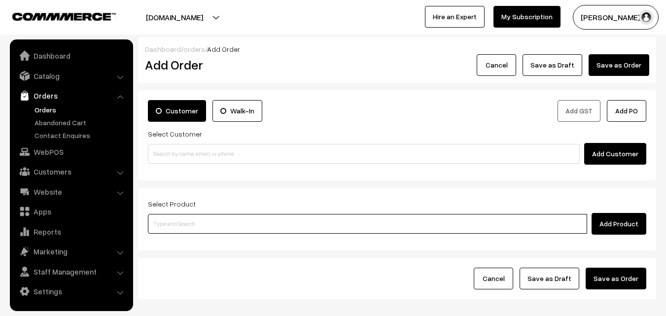
click at [238, 229] on input at bounding box center [367, 224] width 439 height 20
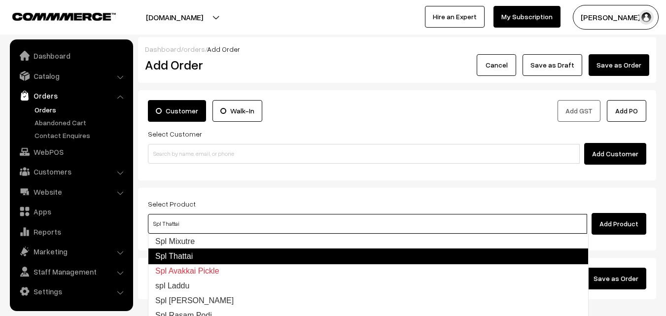
type input "Spl Mixutre"
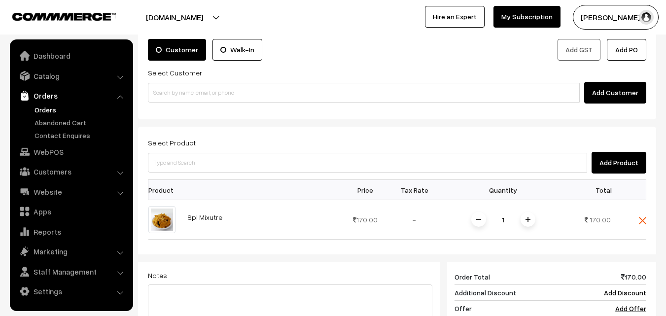
scroll to position [148, 0]
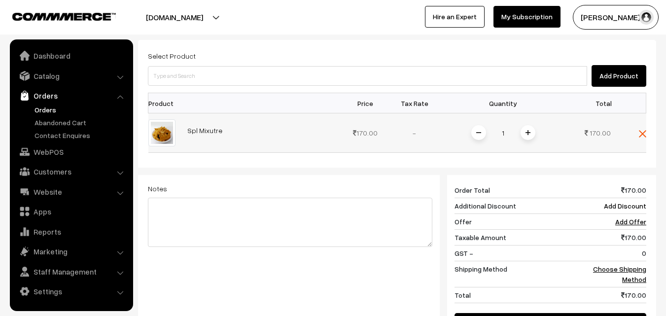
click at [646, 139] on td at bounding box center [632, 132] width 30 height 39
click at [641, 133] on img at bounding box center [642, 133] width 7 height 7
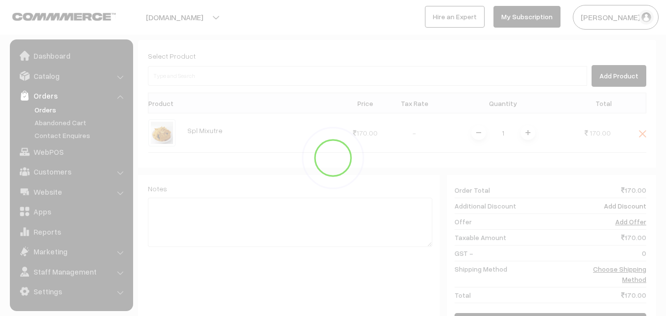
scroll to position [55, 0]
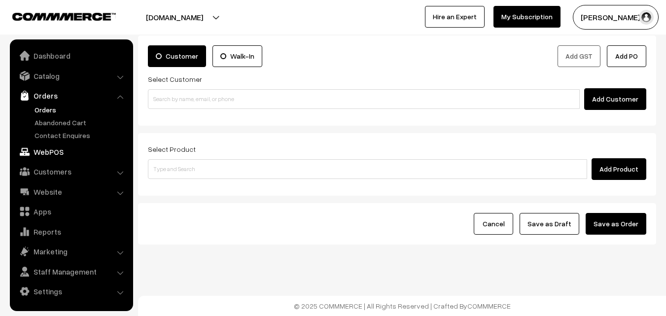
click at [62, 154] on link "WebPOS" at bounding box center [70, 152] width 117 height 18
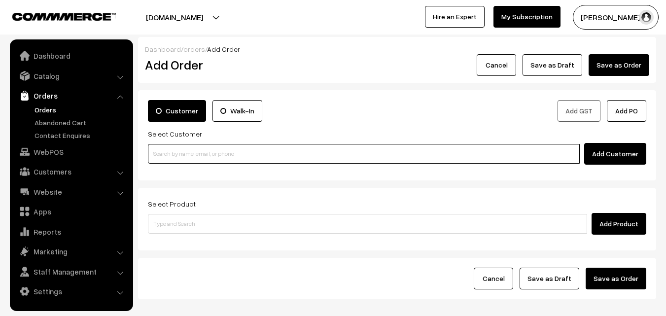
click at [189, 155] on input at bounding box center [364, 154] width 432 height 20
click at [252, 160] on input at bounding box center [364, 154] width 432 height 20
paste input "97909 98718"
click at [195, 149] on input "97909 98718" at bounding box center [364, 154] width 432 height 20
type input "Triplicane 97909 98718 [9790998718]"
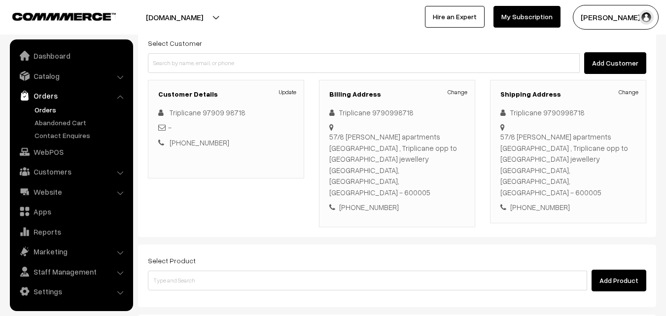
scroll to position [99, 0]
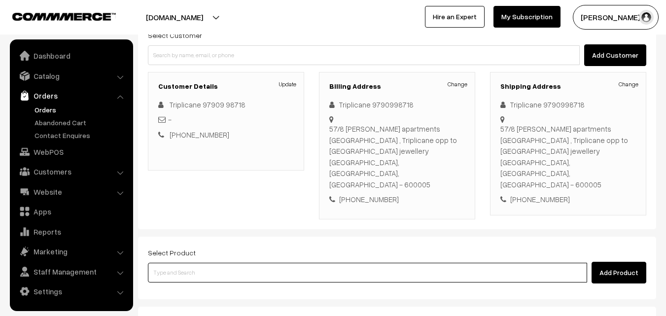
click at [314, 263] on input at bounding box center [367, 273] width 439 height 20
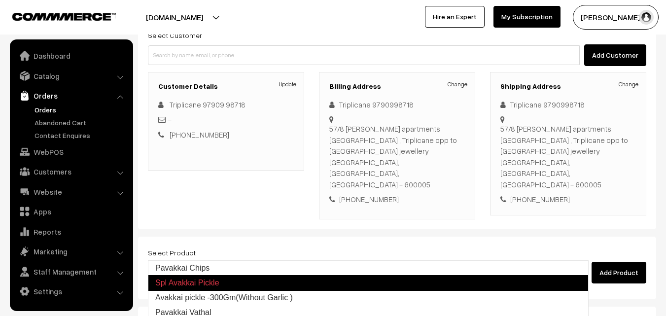
type input "Avakkai pickle -300Gm(Without Garlic )"
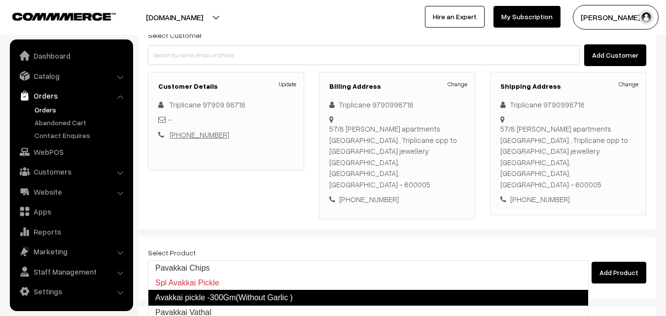
scroll to position [180, 0]
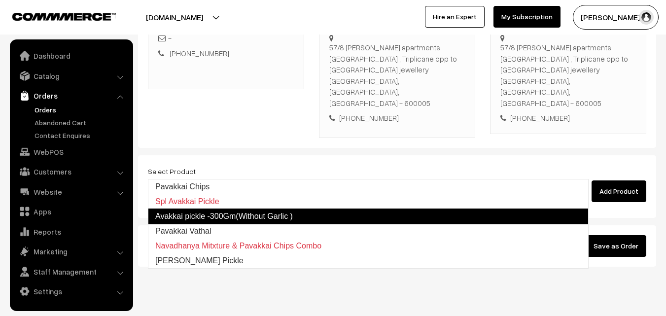
drag, startPoint x: 230, startPoint y: 211, endPoint x: 225, endPoint y: 206, distance: 6.6
click at [230, 211] on link "Avakkai pickle -300Gm(Without Garlic )" at bounding box center [368, 217] width 441 height 16
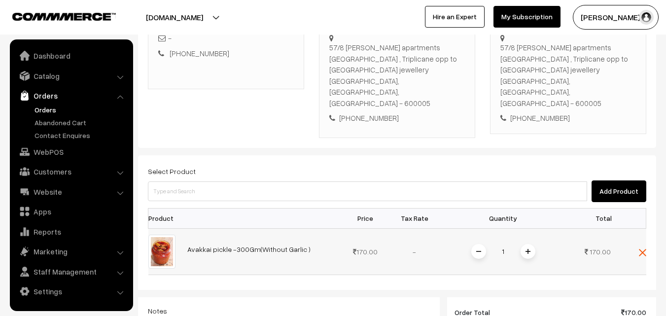
click at [527, 228] on td "1" at bounding box center [503, 251] width 128 height 46
click at [532, 243] on div "1" at bounding box center [503, 251] width 74 height 17
click at [528, 249] on img at bounding box center [528, 251] width 5 height 5
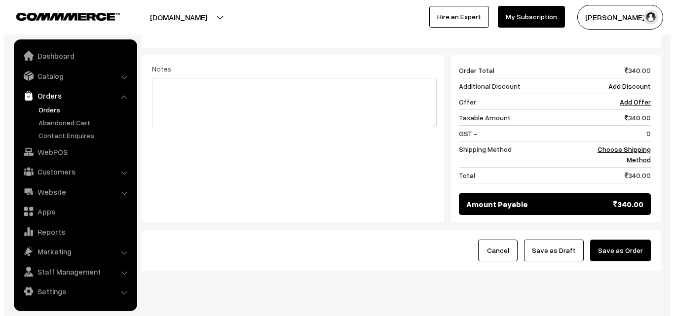
scroll to position [427, 0]
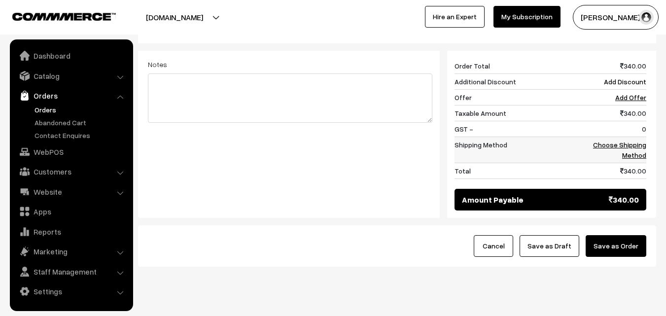
click at [637, 141] on link "Choose Shipping Method" at bounding box center [619, 150] width 53 height 19
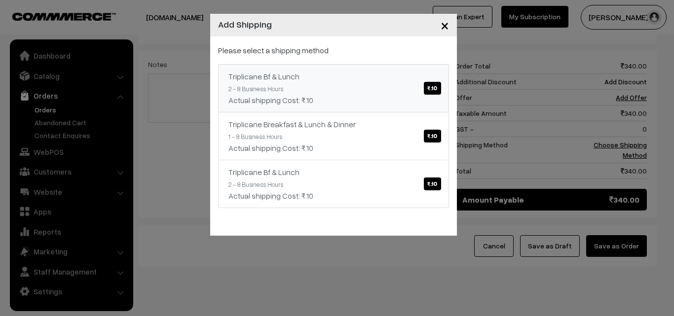
click at [393, 83] on link "Triplicane Bf & Lunch ₹.10 2 - 8 Business Hours Actual shipping Cost: ₹.10" at bounding box center [333, 88] width 231 height 48
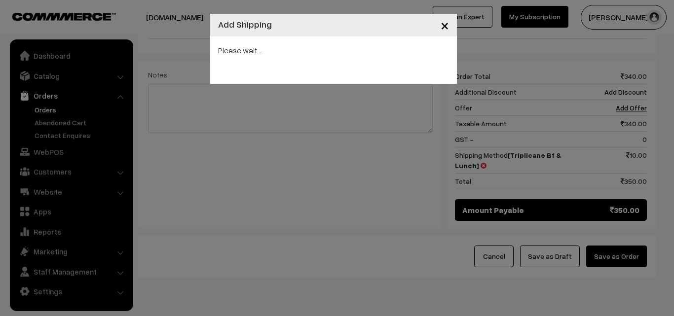
click at [625, 225] on div "× Add Shipping Please wait..." at bounding box center [337, 158] width 674 height 316
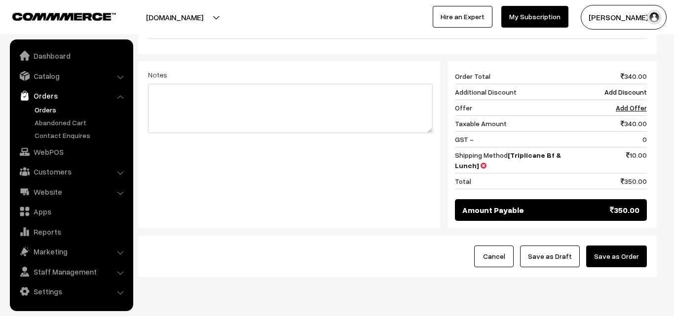
scroll to position [405, 0]
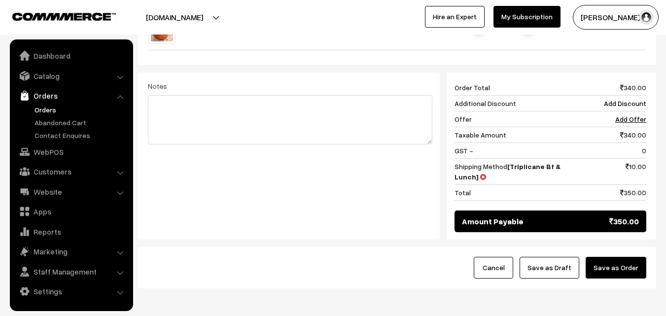
drag, startPoint x: 628, startPoint y: 230, endPoint x: 553, endPoint y: 226, distance: 74.6
click at [627, 257] on button "Save as Order" at bounding box center [616, 268] width 61 height 22
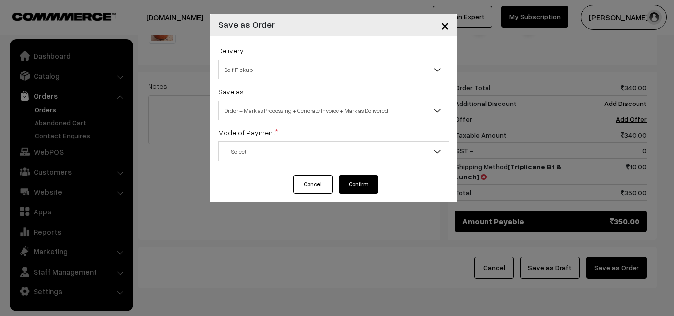
click at [289, 114] on span "Order + Mark as Processing + Generate Invoice + Mark as Delivered" at bounding box center [333, 110] width 230 height 17
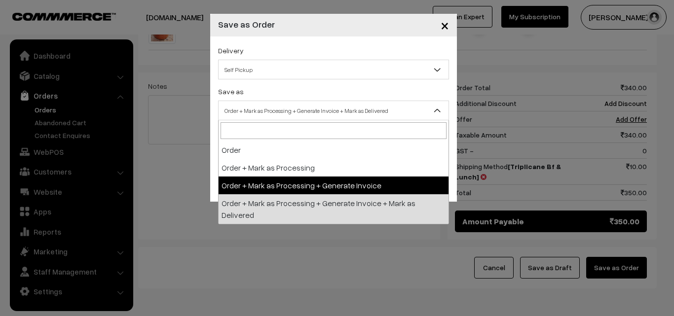
select select "3"
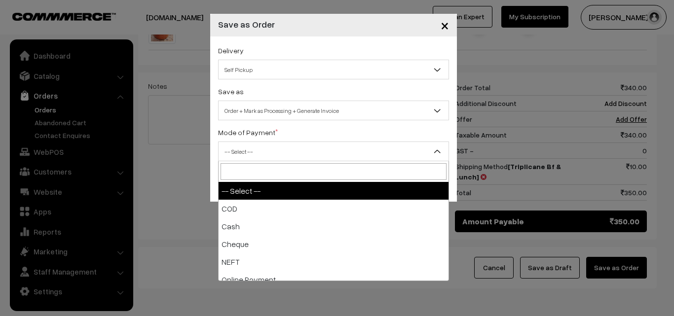
click at [268, 155] on span "-- Select --" at bounding box center [333, 151] width 230 height 17
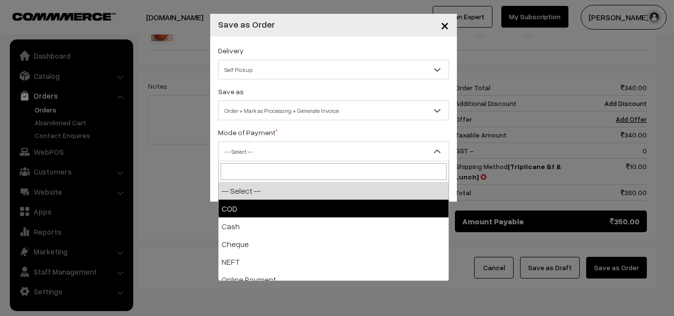
select select "1"
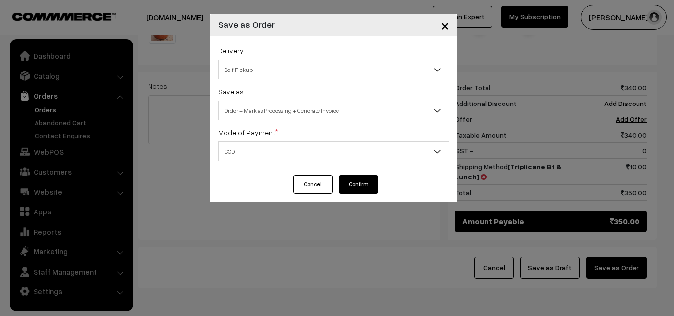
click at [362, 186] on button "Confirm" at bounding box center [358, 184] width 39 height 19
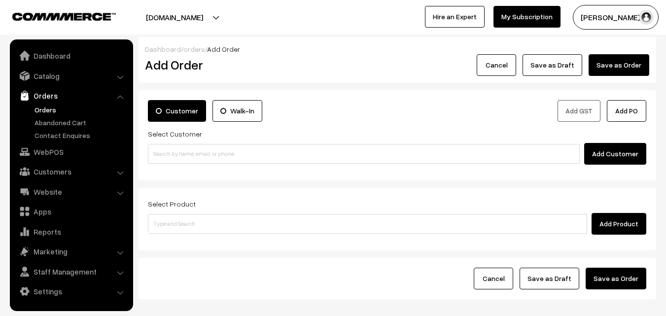
click at [42, 108] on link "Orders" at bounding box center [81, 110] width 98 height 10
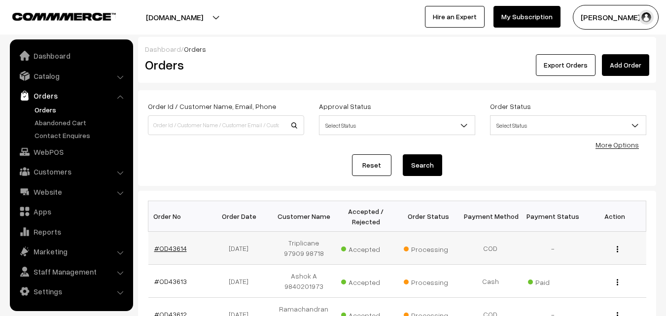
click at [169, 246] on link "#OD43614" at bounding box center [170, 248] width 33 height 8
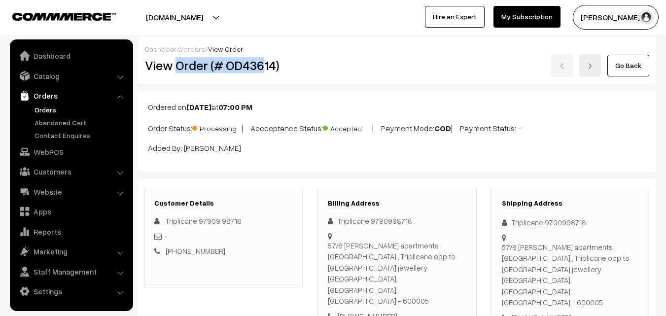
drag, startPoint x: 177, startPoint y: 71, endPoint x: 262, endPoint y: 69, distance: 85.8
click at [262, 69] on h2 "View Order (# OD43614)" at bounding box center [224, 65] width 158 height 15
click at [287, 72] on h2 "View Order (# OD43614)" at bounding box center [224, 65] width 158 height 15
copy h2 "Order (# OD43614)"
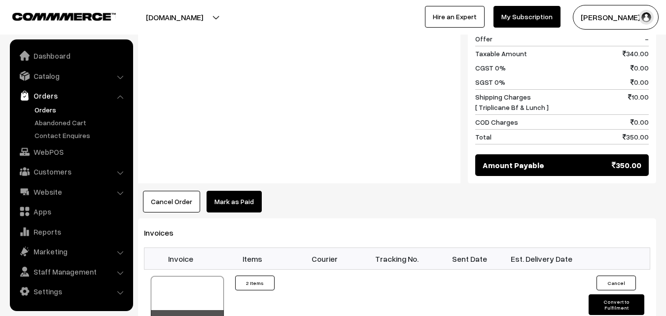
scroll to position [542, 0]
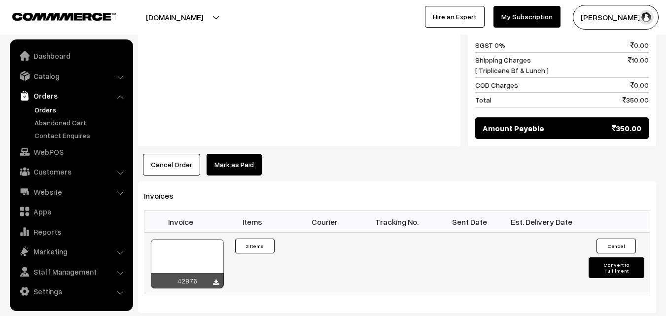
click at [191, 239] on div at bounding box center [187, 263] width 73 height 49
click at [48, 150] on link "WebPOS" at bounding box center [70, 152] width 117 height 18
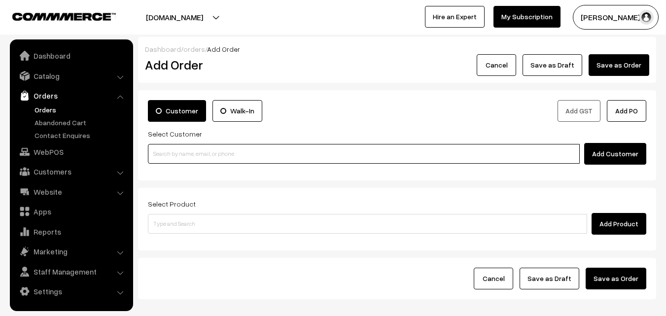
click at [234, 154] on input at bounding box center [364, 154] width 432 height 20
paste input "99411 79610"
click at [176, 150] on input "99411 79610" at bounding box center [364, 154] width 432 height 20
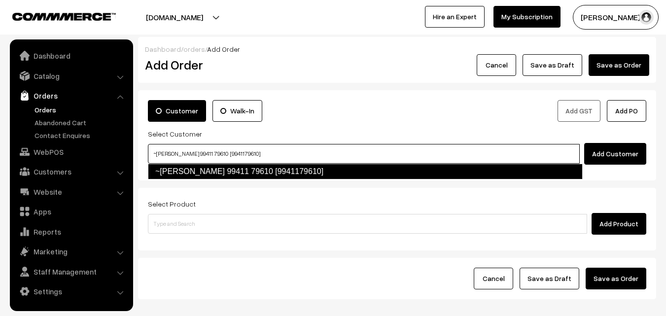
type input "~[PERSON_NAME] 99411 79610 [9941179610]"
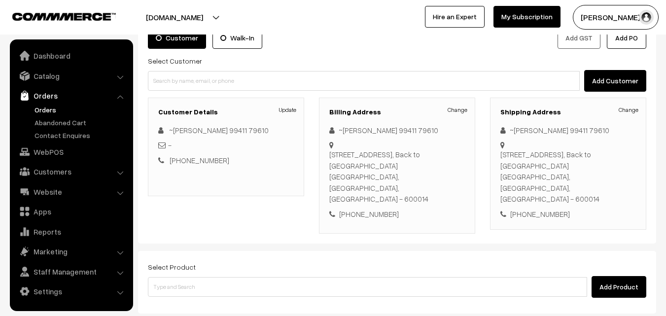
scroll to position [99, 0]
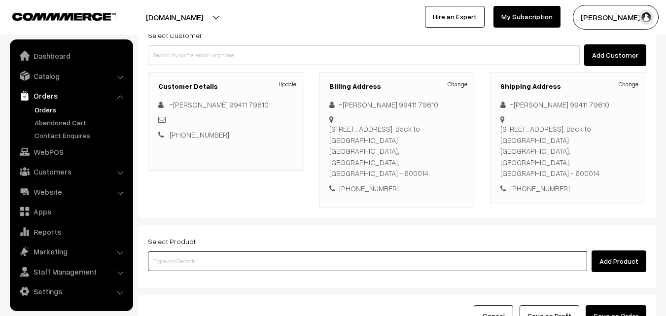
click at [281, 251] on input at bounding box center [367, 261] width 439 height 20
type input "G"
type input "No Products found"
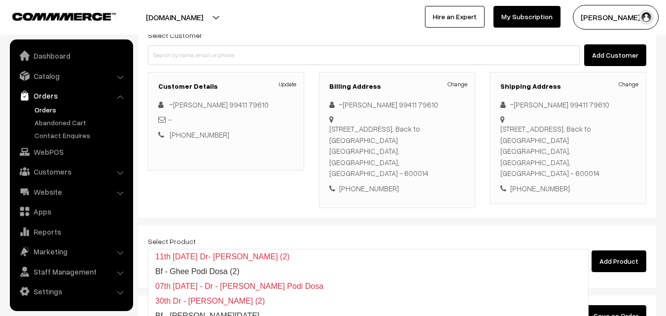
type input "Bf - [PERSON_NAME][DATE]"
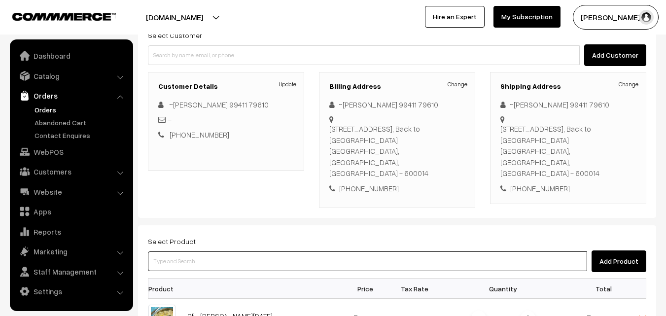
click at [216, 251] on input at bounding box center [367, 261] width 439 height 20
paste input "07th Without Rice..."
type input "07th Without Rice..."
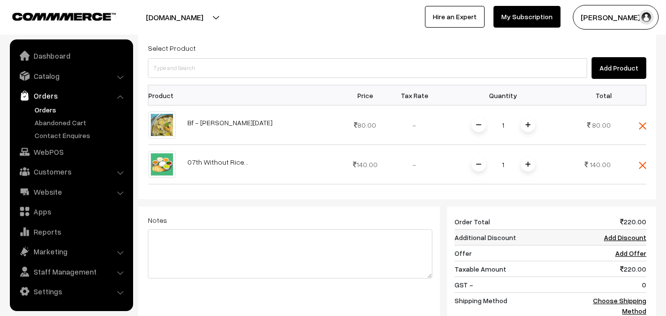
scroll to position [296, 0]
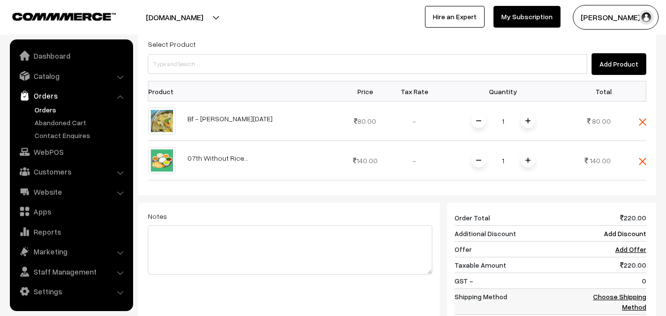
click at [640, 292] on link "Choose Shipping Method" at bounding box center [619, 301] width 53 height 19
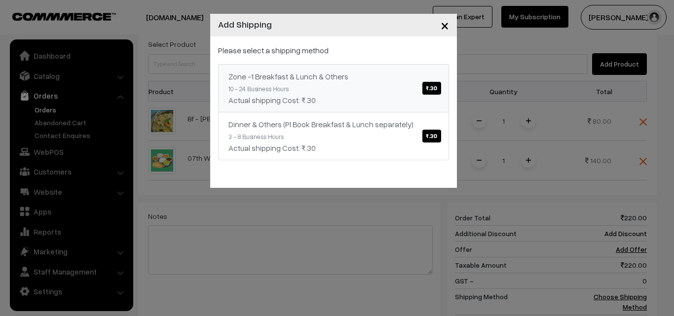
click at [360, 81] on div "Zone -1 Breakfast & Lunch & Others ₹.30" at bounding box center [333, 77] width 210 height 12
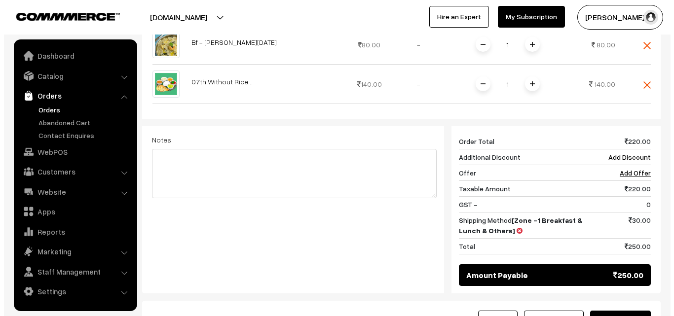
scroll to position [444, 0]
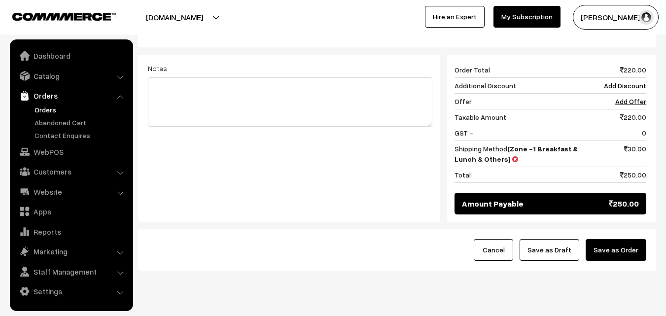
click at [627, 239] on button "Save as Order" at bounding box center [616, 250] width 61 height 22
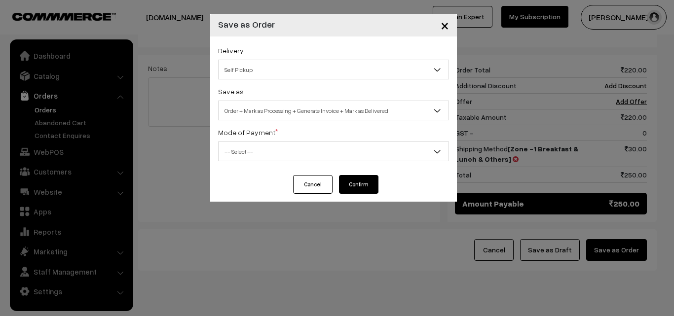
click at [261, 93] on div "Save as Order Order + Mark as Processing Order + Mark as Processing + Generate …" at bounding box center [333, 102] width 231 height 35
click at [258, 106] on span "Order + Mark as Processing + Generate Invoice + Mark as Delivered" at bounding box center [333, 110] width 230 height 17
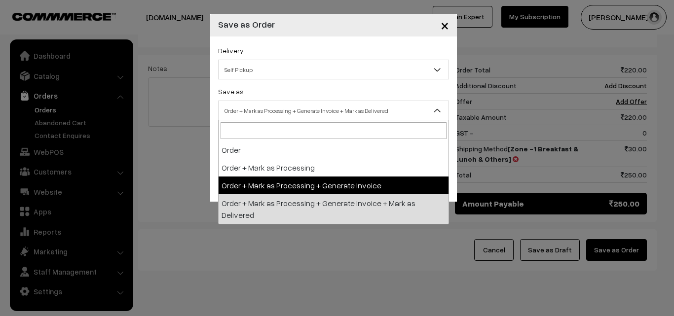
select select "3"
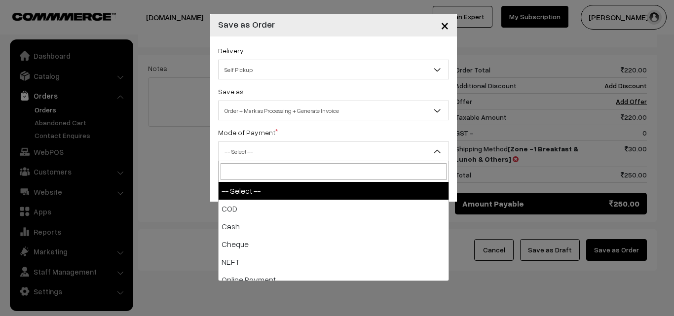
click at [260, 148] on span "-- Select --" at bounding box center [333, 151] width 230 height 17
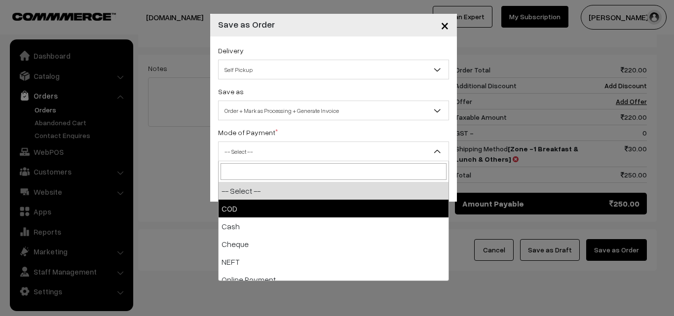
select select "1"
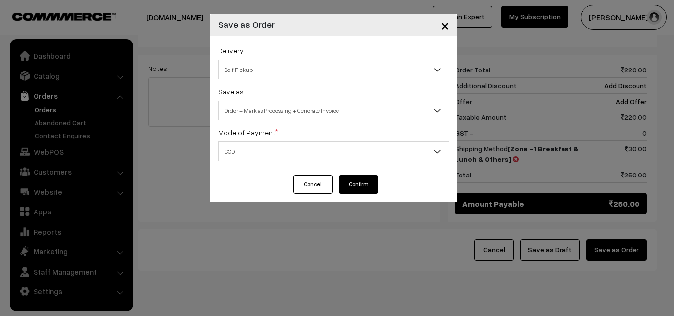
click at [347, 188] on button "Confirm" at bounding box center [358, 184] width 39 height 19
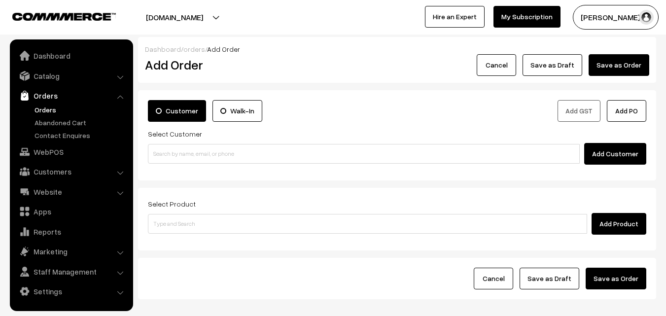
drag, startPoint x: 57, startPoint y: 107, endPoint x: 50, endPoint y: 108, distance: 6.4
click at [56, 107] on link "Orders" at bounding box center [81, 110] width 98 height 10
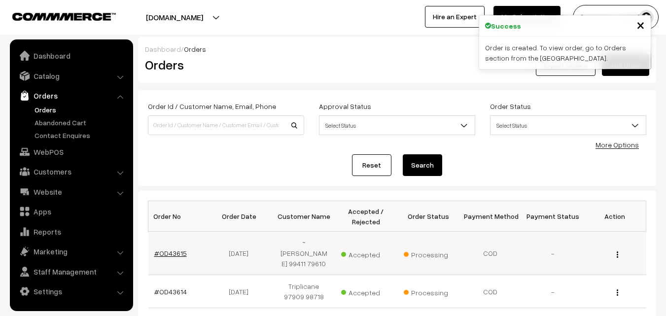
click at [173, 251] on link "#OD43615" at bounding box center [170, 253] width 33 height 8
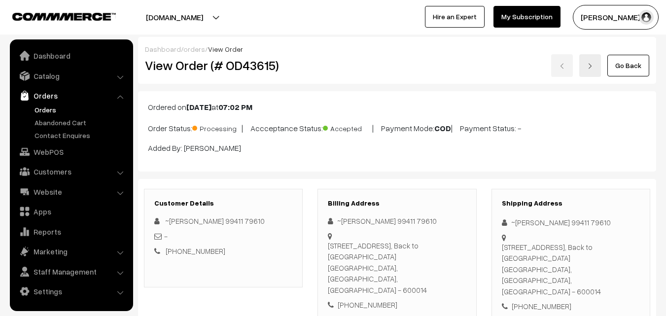
click at [309, 75] on div "View Order (# OD43615)" at bounding box center [224, 65] width 173 height 23
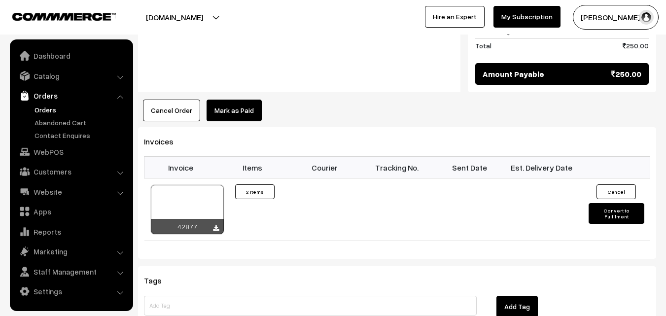
scroll to position [641, 0]
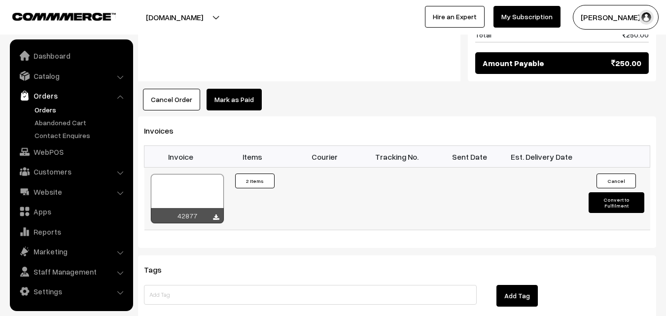
click at [164, 178] on div at bounding box center [187, 198] width 73 height 49
click at [40, 110] on link "Orders" at bounding box center [81, 110] width 98 height 10
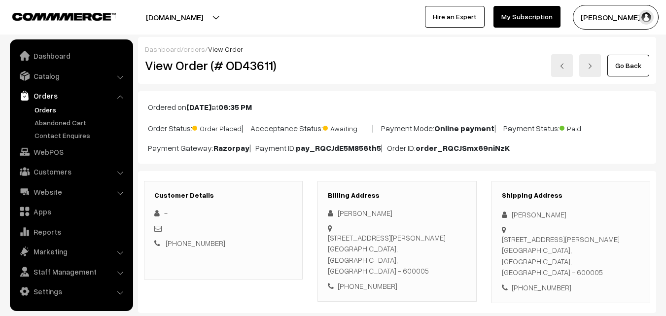
scroll to position [148, 0]
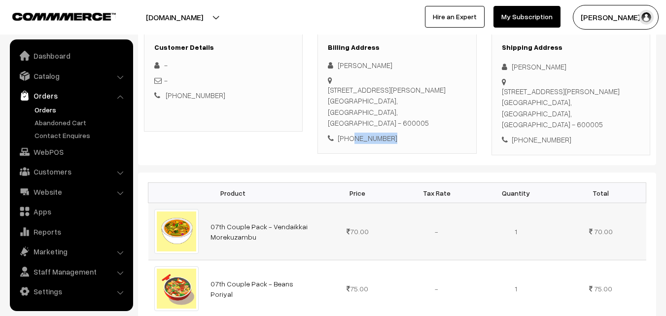
click at [159, 210] on img at bounding box center [176, 231] width 45 height 45
click at [140, 228] on div "Product Price Tax Rate Quantity Total 07th Couple Pack - Vendaikkai Morekuzambu…" at bounding box center [397, 258] width 518 height 170
click at [145, 217] on div "Product Price Tax Rate Quantity Total 07th Couple Pack - Vendaikkai Morekuzambu…" at bounding box center [397, 258] width 518 height 170
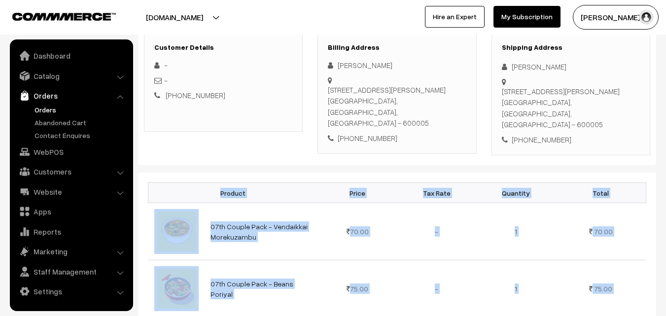
click at [145, 217] on div "Product Price Tax Rate Quantity Total 07th Couple Pack - Vendaikkai Morekuzambu…" at bounding box center [397, 258] width 518 height 170
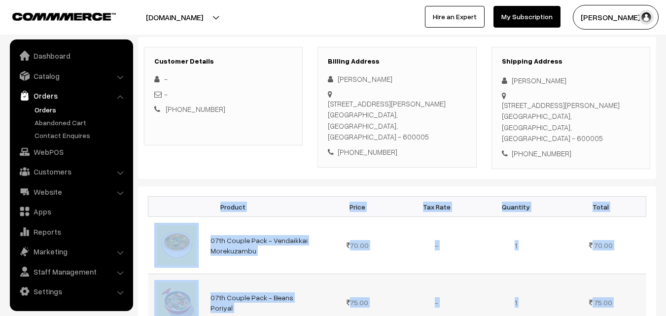
scroll to position [128, 0]
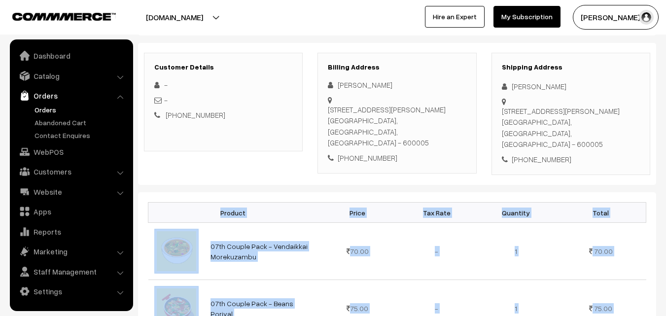
click at [356, 152] on div "[PHONE_NUMBER]" at bounding box center [397, 157] width 138 height 11
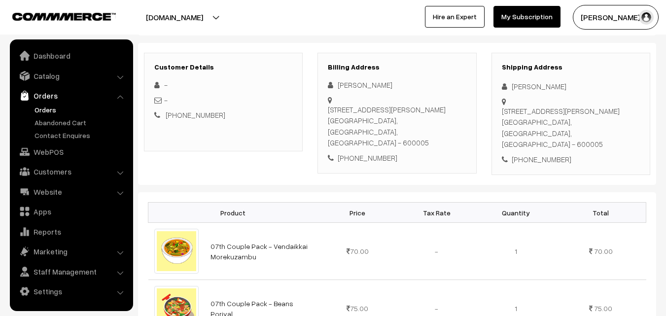
click at [362, 141] on div "Sujatha V 14/33 B block 2nd floor, Typhoon alikhan street, Chepauk Chennai, Tam…" at bounding box center [397, 121] width 138 height 84
copy div "9940321807"
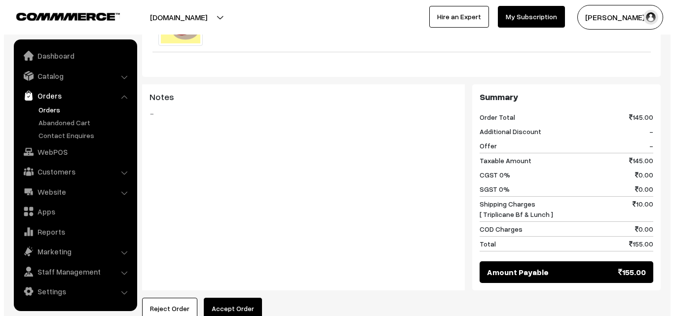
scroll to position [473, 0]
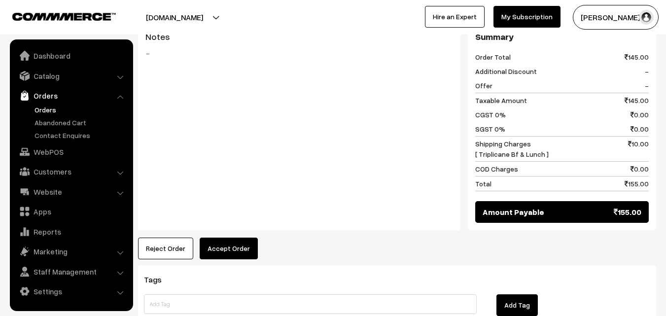
click at [246, 238] on button "Accept Order" at bounding box center [229, 249] width 58 height 22
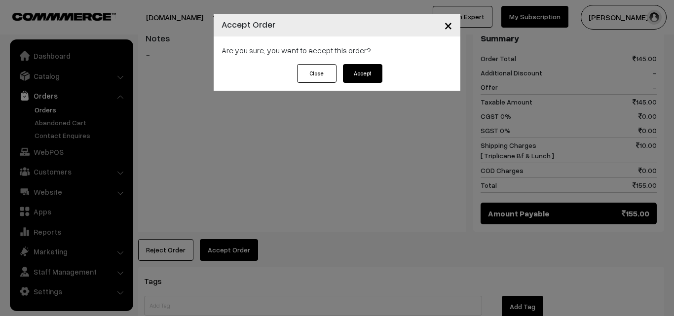
click at [362, 76] on button "Accept" at bounding box center [362, 73] width 39 height 19
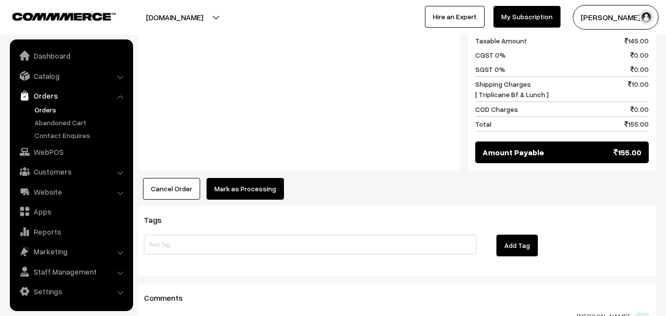
scroll to position [542, 0]
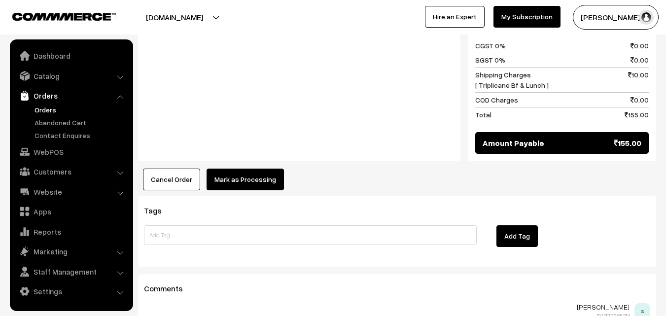
click at [243, 169] on button "Mark as Processing" at bounding box center [245, 180] width 77 height 22
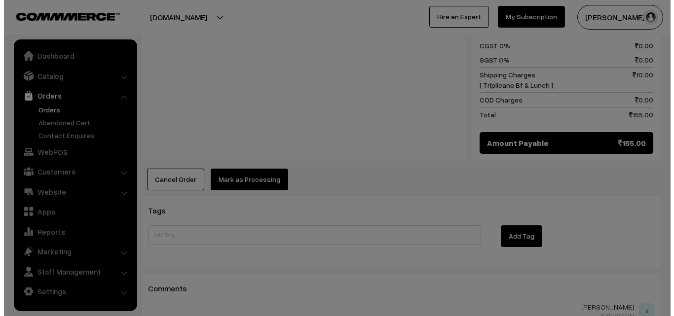
scroll to position [544, 0]
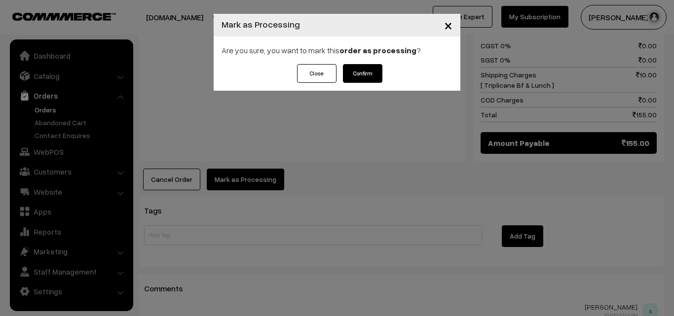
click at [363, 67] on button "Confirm" at bounding box center [362, 73] width 39 height 19
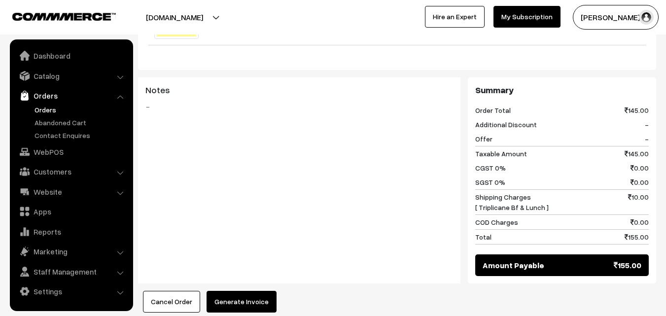
scroll to position [444, 0]
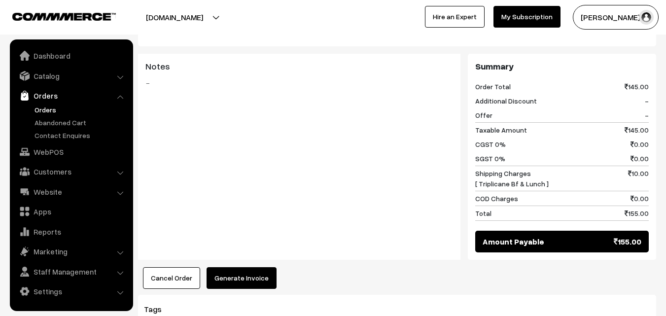
click at [236, 255] on div "Product Price Tax Rate Quantity Total 07th Couple Pack - [GEOGRAPHIC_DATA] More…" at bounding box center [397, 83] width 518 height 412
click at [238, 255] on div "Product Price Tax Rate Quantity Total 07th Couple Pack - [GEOGRAPHIC_DATA] More…" at bounding box center [397, 83] width 518 height 412
click at [238, 267] on button "Generate Invoice" at bounding box center [242, 278] width 70 height 22
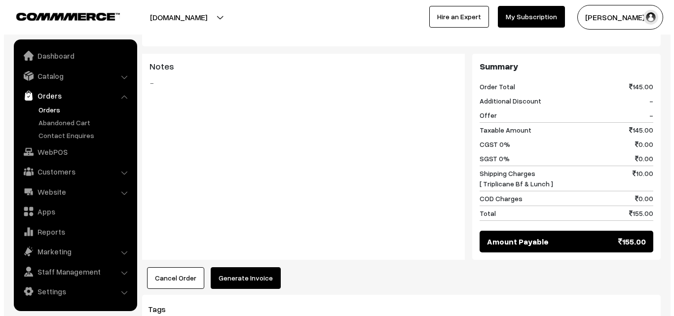
scroll to position [444, 0]
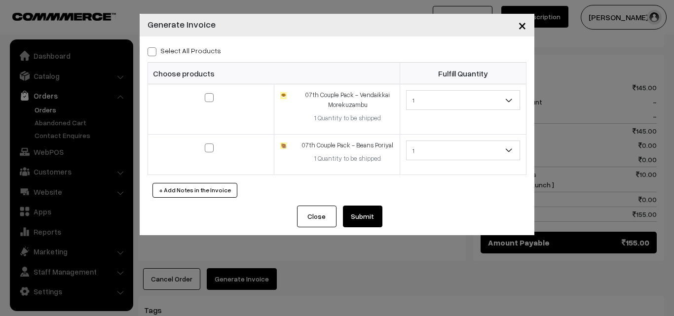
click at [196, 56] on div "Select All Products Choose products Fulfill Quantity 1 1 1 1" at bounding box center [337, 120] width 394 height 169
click at [196, 52] on label "Select All Products" at bounding box center [183, 50] width 73 height 10
click at [154, 52] on input "Select All Products" at bounding box center [150, 50] width 6 height 6
checkbox input "true"
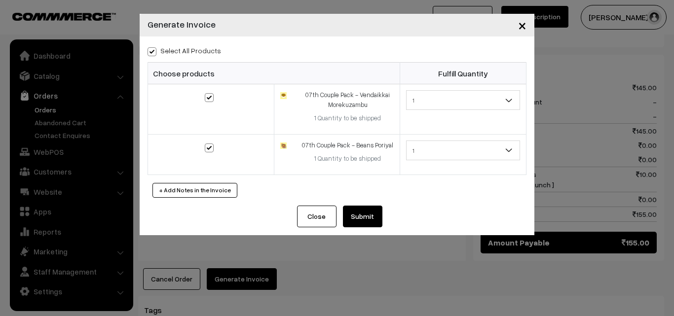
checkbox input "true"
click at [362, 217] on button "Submit" at bounding box center [362, 217] width 39 height 22
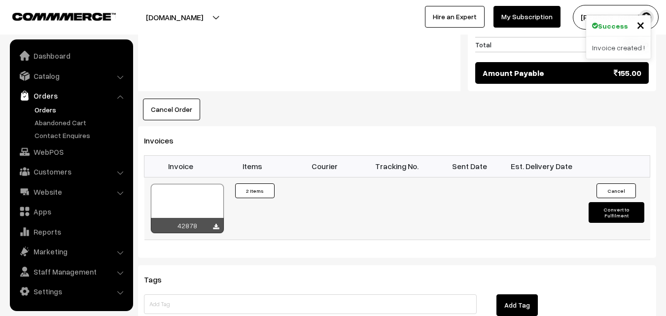
scroll to position [641, 0]
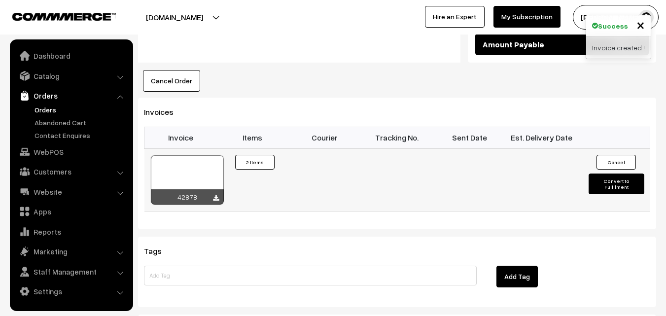
click at [211, 158] on div at bounding box center [187, 179] width 73 height 49
click at [41, 109] on link "Orders" at bounding box center [81, 110] width 98 height 10
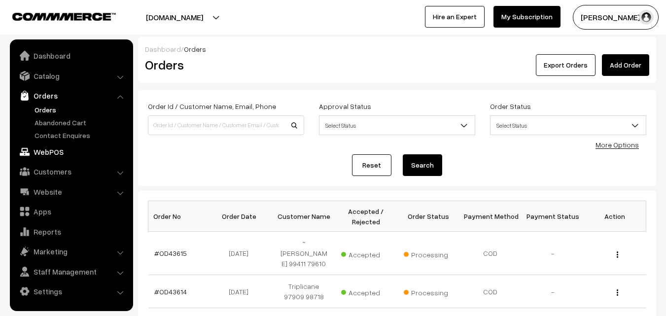
click at [53, 156] on link "WebPOS" at bounding box center [70, 152] width 117 height 18
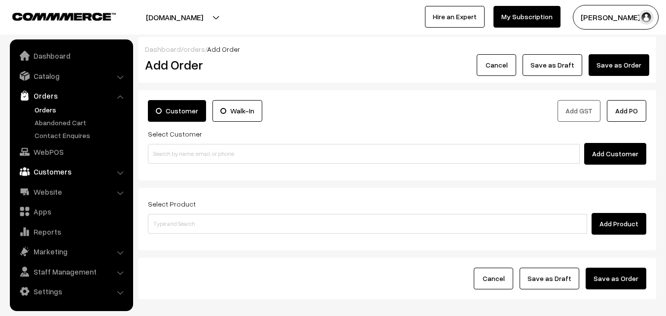
click at [58, 178] on link "Customers" at bounding box center [70, 172] width 117 height 18
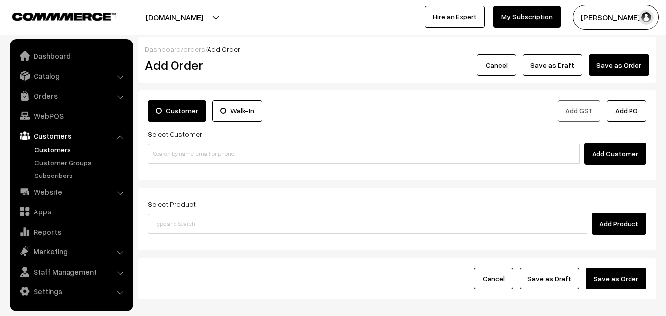
click at [60, 151] on link "Customers" at bounding box center [81, 149] width 98 height 10
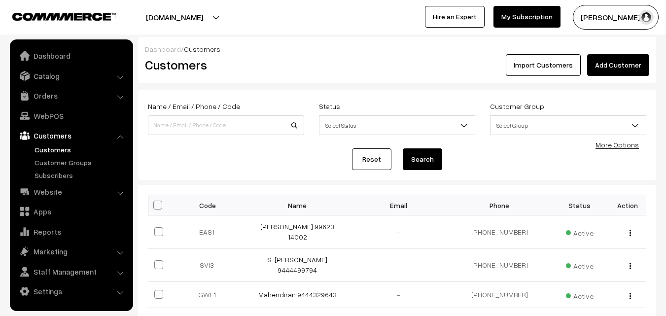
click at [608, 62] on link "Add Customer" at bounding box center [618, 65] width 62 height 22
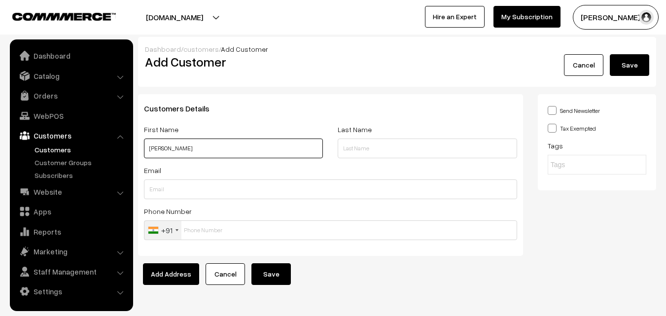
paste input "98716 75955"
type input "K. Narayanaswamy 98716 75955"
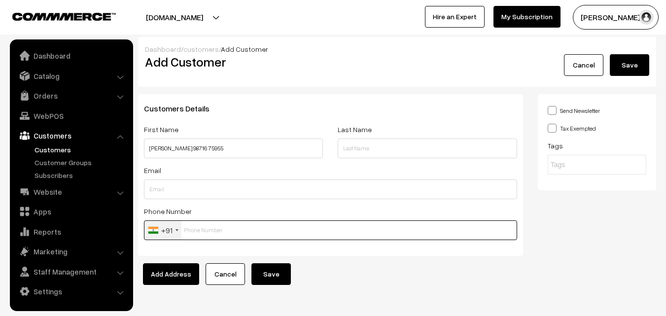
click at [195, 236] on input "text" at bounding box center [330, 230] width 373 height 20
paste input "98716 7595"
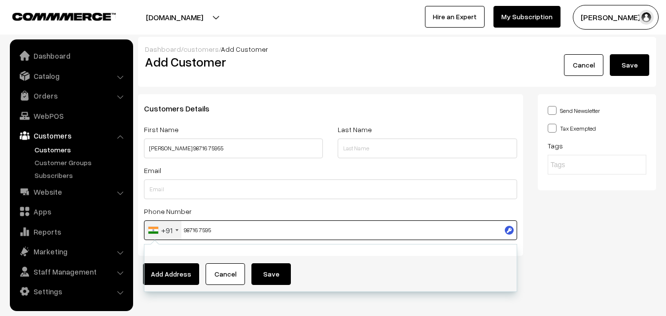
click at [201, 228] on input "98716 7595" at bounding box center [330, 230] width 373 height 20
type input "9871675955"
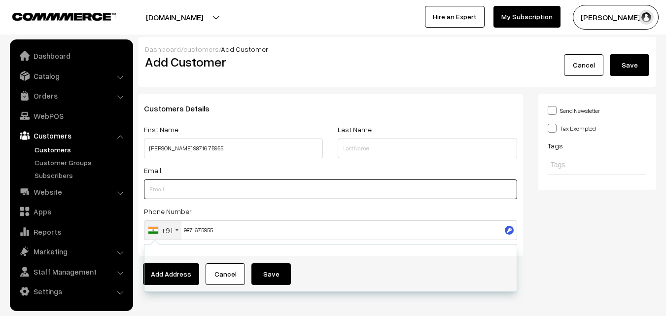
click at [298, 196] on input "text" at bounding box center [330, 189] width 373 height 20
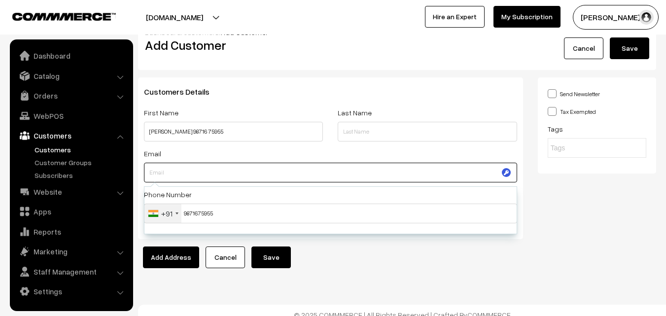
scroll to position [26, 0]
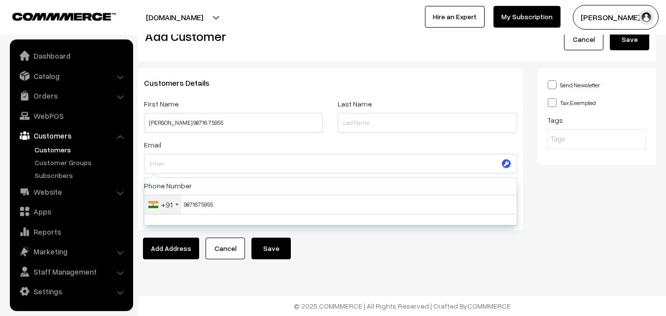
click at [446, 254] on form "Customers Details First Name K. Narayanaswamy 98716 75955 Last Name Email Phone…" at bounding box center [397, 164] width 518 height 191
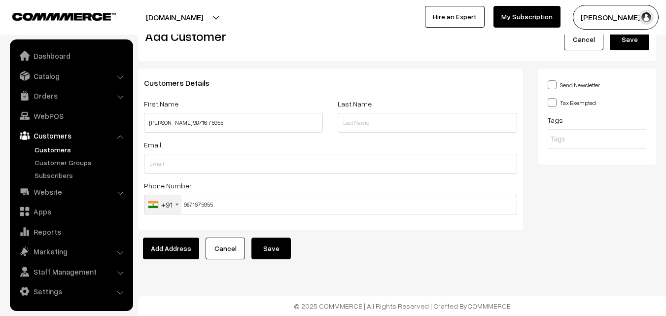
click at [269, 246] on button "Save" at bounding box center [270, 249] width 39 height 22
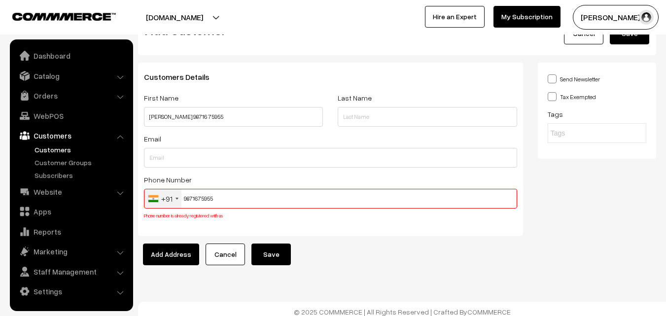
scroll to position [37, 0]
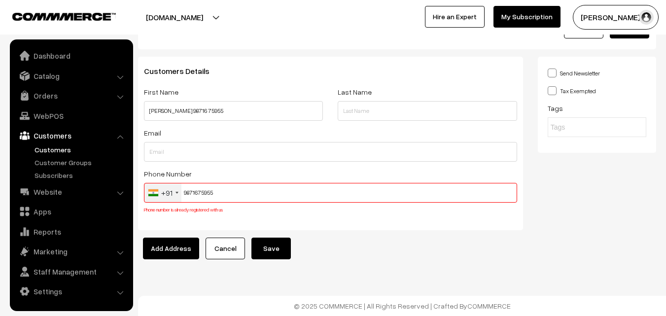
click at [201, 196] on input "9871675955" at bounding box center [330, 193] width 373 height 20
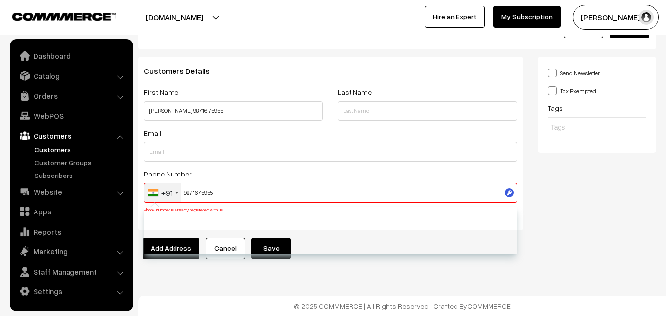
click at [201, 196] on input "9871675955" at bounding box center [330, 193] width 373 height 20
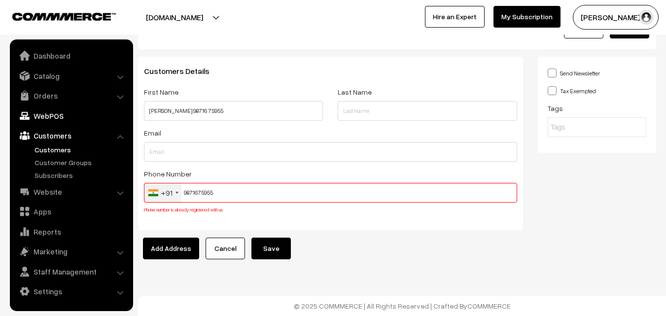
click at [29, 112] on img at bounding box center [25, 116] width 10 height 10
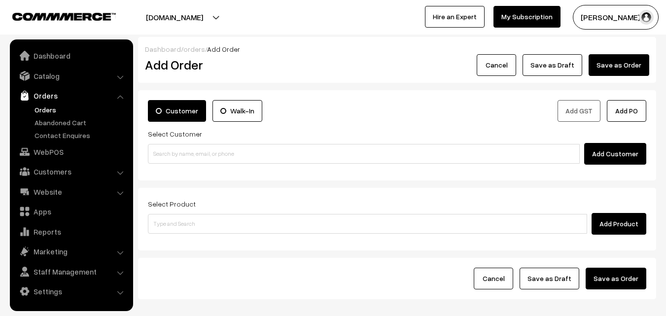
click at [201, 149] on input at bounding box center [364, 154] width 432 height 20
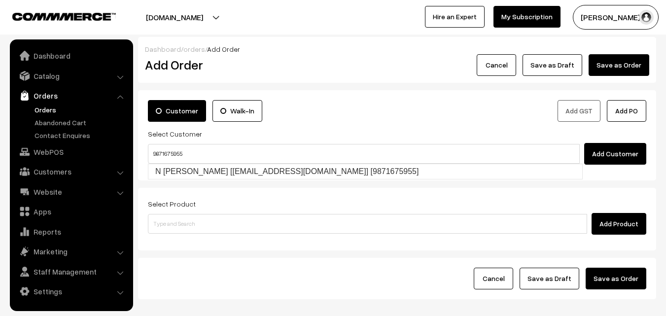
click at [186, 173] on link "N [PERSON_NAME] [[EMAIL_ADDRESS][DOMAIN_NAME]] [9871675955]" at bounding box center [365, 171] width 434 height 15
type input "9871675955"
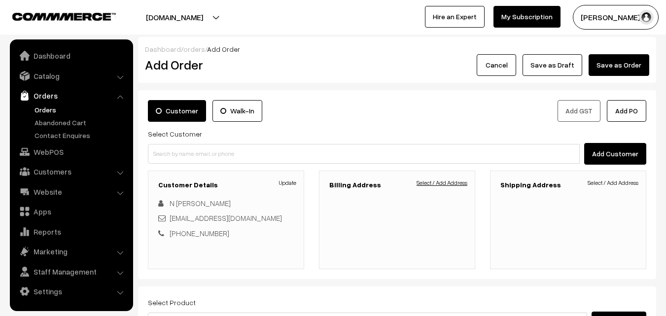
click at [452, 181] on link "Select / Add Address" at bounding box center [442, 183] width 51 height 9
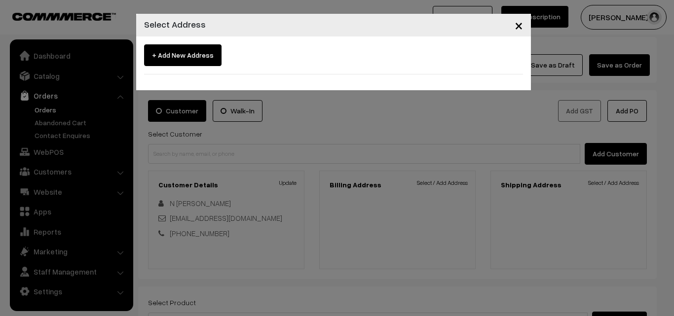
click at [181, 55] on span "+ Add New Address" at bounding box center [182, 55] width 77 height 22
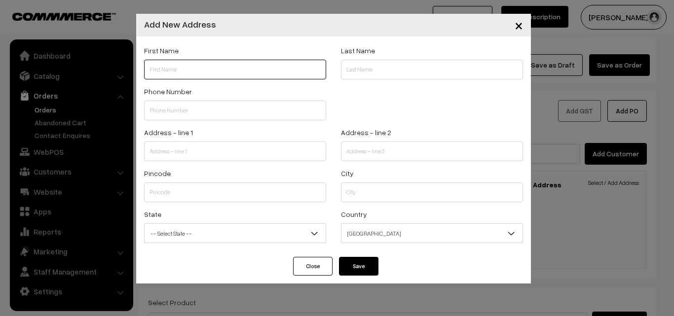
click at [225, 75] on input "text" at bounding box center [235, 70] width 182 height 20
paste input "K. Narayanaswamy & N. Srividhya"
paste input "9871675955"
type input "K. Narayanaswamy & N. Srividhya 9871675955"
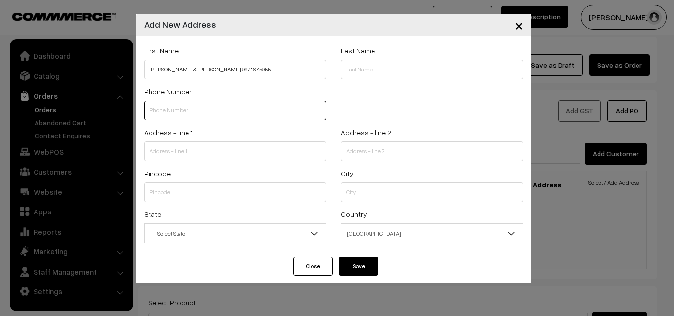
click at [192, 113] on input "text" at bounding box center [235, 111] width 182 height 20
paste input "9871675955"
type input "9871675955"
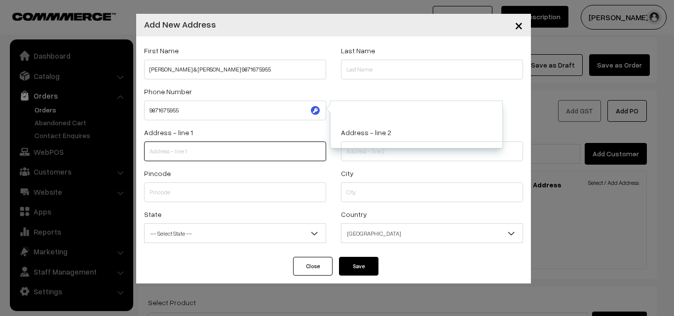
click at [180, 156] on input "text" at bounding box center [235, 152] width 182 height 20
paste input "No. 5, 2nd Cross Street, Jaya Nagar, Tambaram Sanatorium, Chennai-600047"
drag, startPoint x: 191, startPoint y: 151, endPoint x: 329, endPoint y: 158, distance: 137.8
click at [329, 158] on div "Address - line 1 No. 5, 2nd Cross Street, Jaya Nagar, Tambaram Sanatorium, Chen…" at bounding box center [235, 146] width 197 height 41
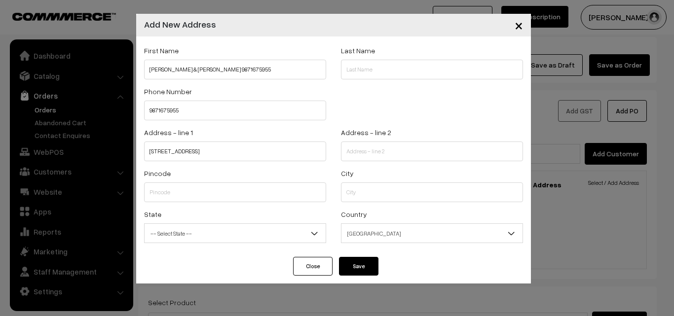
click at [195, 138] on div "Address - line 1 No. 5, 2nd Cross Street, Jaya Nagar, Tambaram Sanatorium, Chen…" at bounding box center [235, 143] width 182 height 35
click at [190, 151] on input "No. 5, 2nd Cross Street, Jaya Nagar, Tambaram Sanatorium, Chennai-600047" at bounding box center [235, 152] width 182 height 20
drag, startPoint x: 208, startPoint y: 152, endPoint x: 324, endPoint y: 154, distance: 115.9
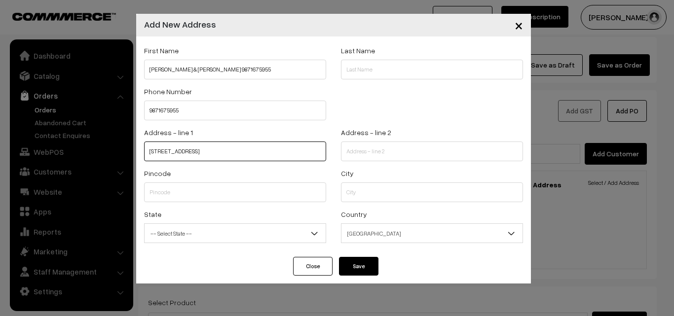
click at [328, 154] on div "Address - line 1 No. 5, 2nd Cross Street, Jaya Nagar, Tambaram Sanatorium, Chen…" at bounding box center [235, 146] width 197 height 41
type input "No. 5, 2nd Cross Street,"
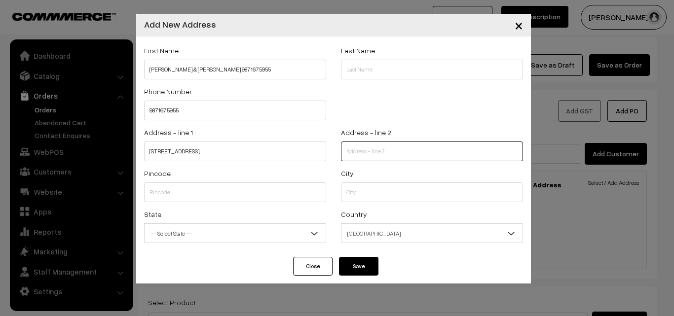
click at [408, 151] on input "text" at bounding box center [432, 152] width 182 height 20
paste input "Jaya Nagar, Tambaram Sanatorium, Chennai-600047"
drag, startPoint x: 400, startPoint y: 151, endPoint x: 336, endPoint y: 153, distance: 64.1
click at [336, 153] on div "Address - line 2 Jaya Nagar, Tambaram Sanatorium, Chennai-600047" at bounding box center [431, 146] width 197 height 41
type input "Sanatorium, Chennai-600047"
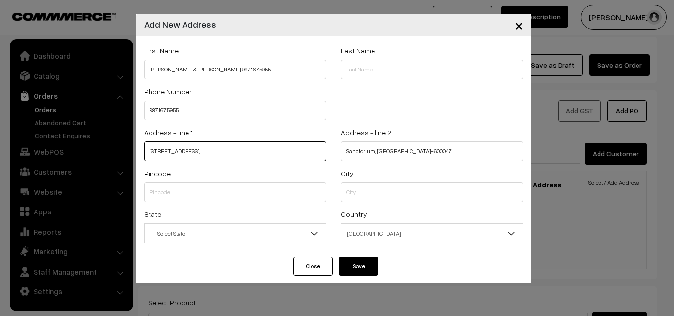
click at [270, 158] on input "No. 5, 2nd Cross Street," at bounding box center [235, 152] width 182 height 20
paste input "Jaya Nagar, Tambaram"
type input "No. 5, 2nd Cross Street, Jaya Nagar, Tambaram"
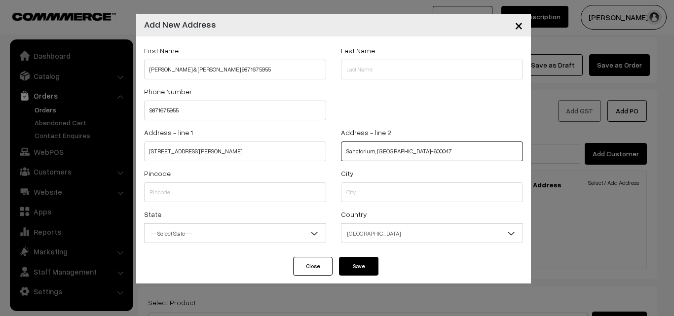
click at [447, 149] on input "Sanatorium, Chennai-600047" at bounding box center [432, 152] width 182 height 20
paste input "Landmark near Tambaram Sanatorium Railway Station"
click at [378, 149] on input "Sanatorium, Chennai-600047Landmark near Tambaram Sanatorium Railway Station" at bounding box center [432, 152] width 182 height 20
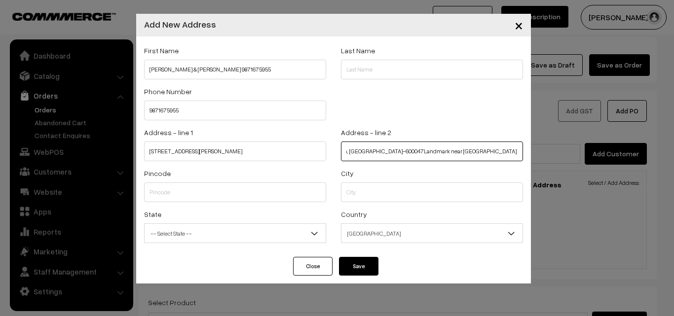
click at [376, 150] on input "Sanatorium, Chennai-600047Landmark near Tambaram Sanatorium Railway Station" at bounding box center [432, 152] width 182 height 20
click at [384, 153] on input "Sanatorium, Chennai-600047Landmark near Tambaram Sanatorium Railway Station" at bounding box center [432, 152] width 182 height 20
type input "Sanatorium, Chennai-Landmark near Tambaram Sanatorium Railway Station"
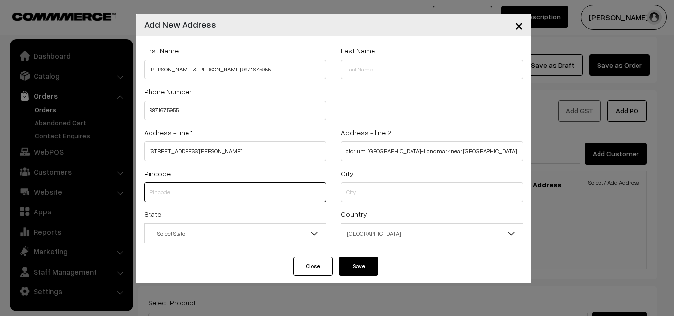
click at [216, 198] on input "text" at bounding box center [235, 192] width 182 height 20
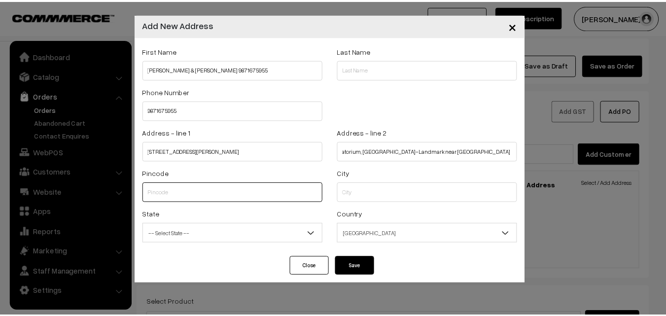
scroll to position [0, 0]
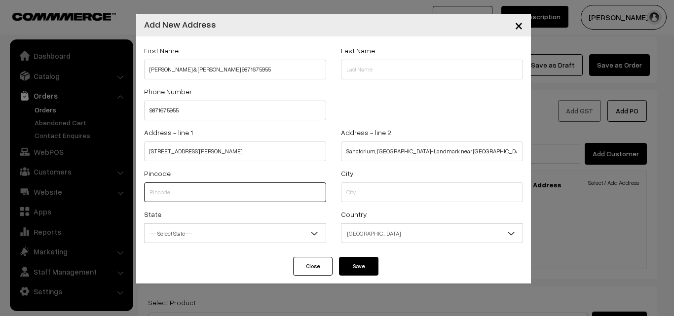
paste input "600047"
type input "600047"
type input "Kanchipuram"
select select "Tamil Nadu"
type input "600047"
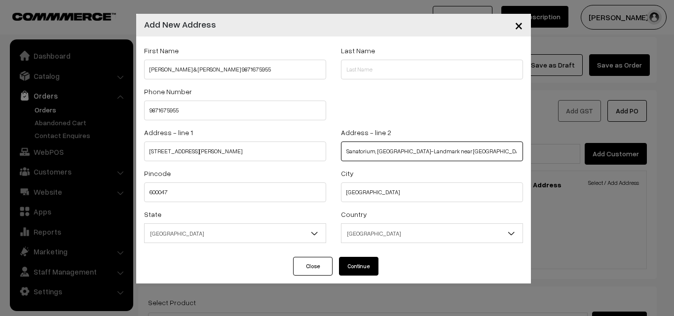
click at [367, 151] on input "Sanatorium, Chennai-Landmark near Tambaram Sanatorium Railway Station" at bounding box center [432, 152] width 182 height 20
type input ", Chennai-Landmark near Tambaram Sanatorium Railway Station"
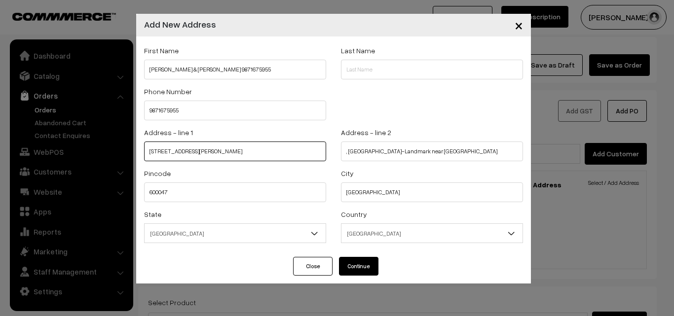
drag, startPoint x: 241, startPoint y: 143, endPoint x: 272, endPoint y: 151, distance: 32.3
click at [241, 143] on input "No. 5, 2nd Cross Street, Jaya Nagar, Tambaram" at bounding box center [235, 152] width 182 height 20
click at [272, 152] on input "No. 5, 2nd Cross Street, Jaya Nagar, Tambaram" at bounding box center [235, 152] width 182 height 20
paste input "Sanatorium"
click at [265, 152] on input "No. 5, 2nd Cross Street, Jaya Nagar, TambaramSanatorium" at bounding box center [235, 152] width 182 height 20
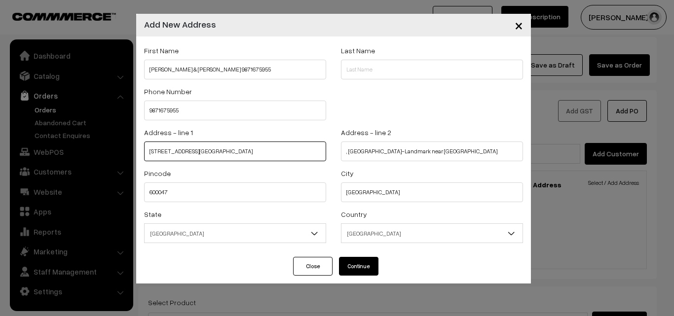
type input "No. 5, 2nd Cross Street, Jaya Nagar, Tambaram Sanatorium"
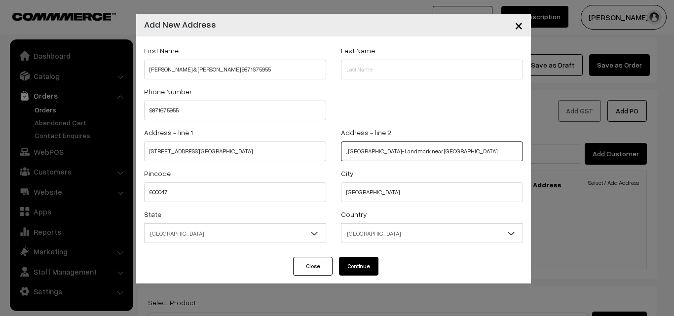
click at [423, 149] on input ", Chennai-Landmark near Tambaram Sanatorium Railway Station" at bounding box center [432, 152] width 182 height 20
click at [347, 148] on input ", Chennai-Landmark near Sanatorium Railway Station" at bounding box center [432, 152] width 182 height 20
type input "Landmark near Sanatorium Railway Station"
click at [362, 265] on button "Continue" at bounding box center [358, 266] width 39 height 19
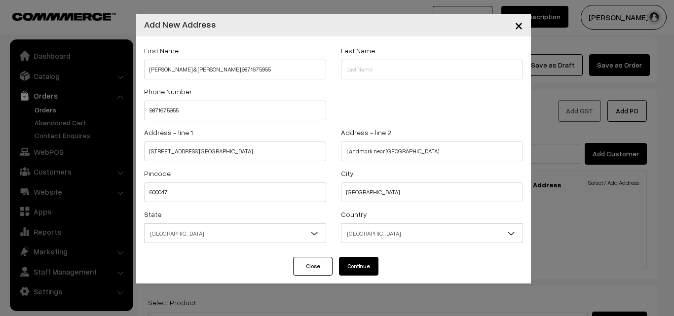
select select
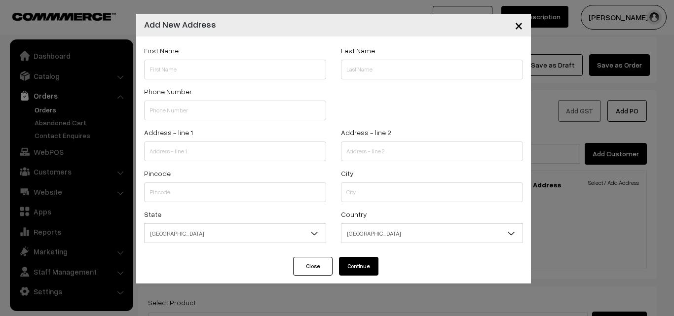
select select
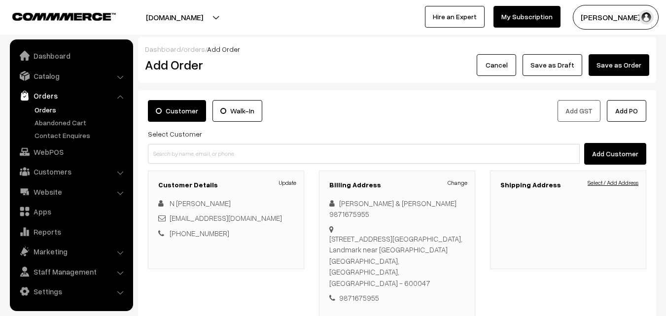
click at [625, 183] on link "Select / Add Address" at bounding box center [613, 183] width 51 height 9
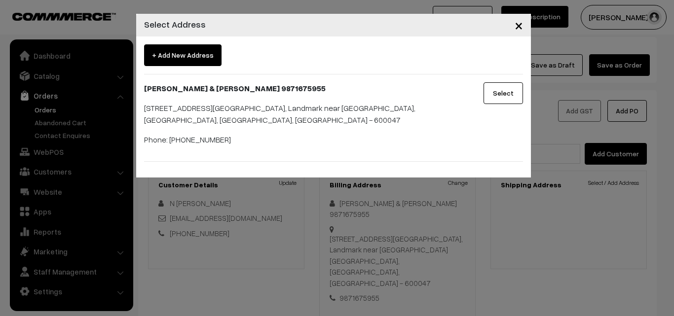
click at [497, 86] on button "Select" at bounding box center [502, 93] width 39 height 22
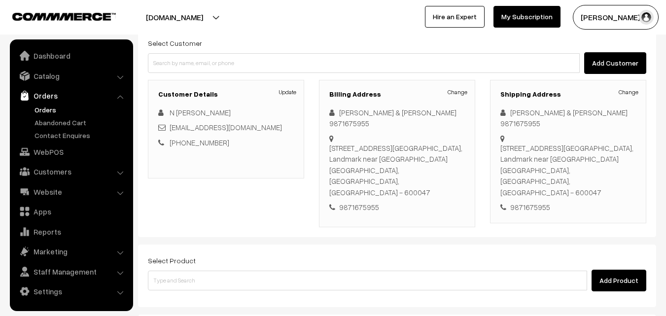
scroll to position [99, 0]
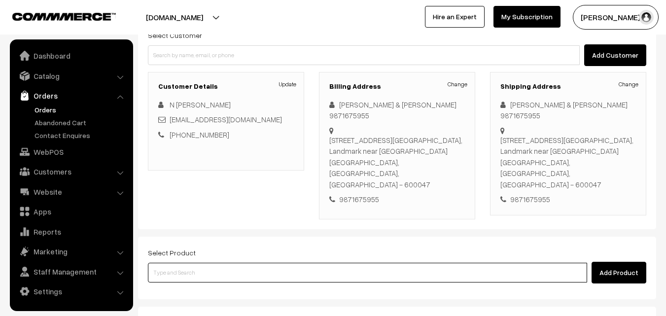
click at [335, 263] on input at bounding box center [367, 273] width 439 height 20
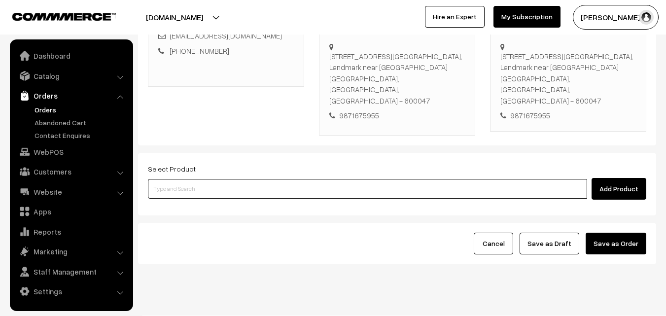
scroll to position [191, 0]
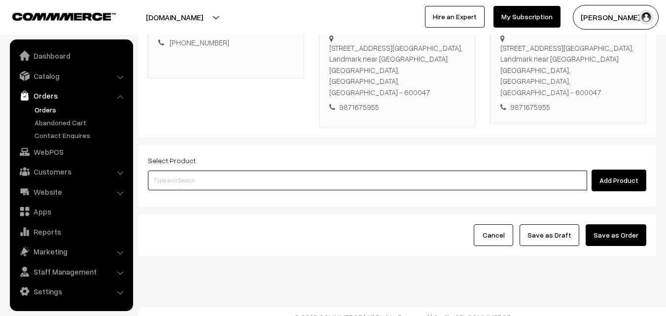
click at [236, 171] on input at bounding box center [367, 181] width 439 height 20
type input "Ribbon Pakkoda"
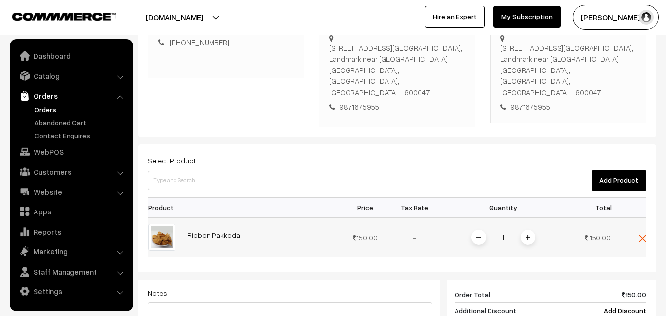
click at [529, 235] on img at bounding box center [528, 237] width 5 height 5
click at [527, 235] on img at bounding box center [528, 237] width 5 height 5
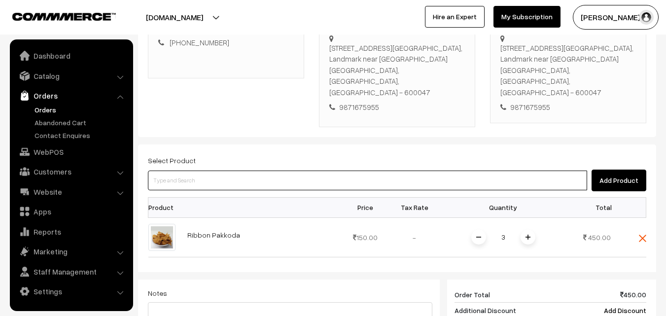
click at [481, 171] on input at bounding box center [367, 181] width 439 height 20
click at [480, 171] on input at bounding box center [367, 181] width 439 height 20
type input "kara se"
click at [221, 171] on input at bounding box center [367, 181] width 439 height 20
paste input "Diwali - Karasev"
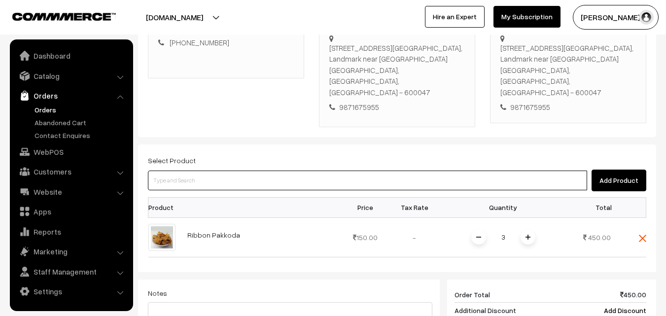
type input "Diwali - Karasev"
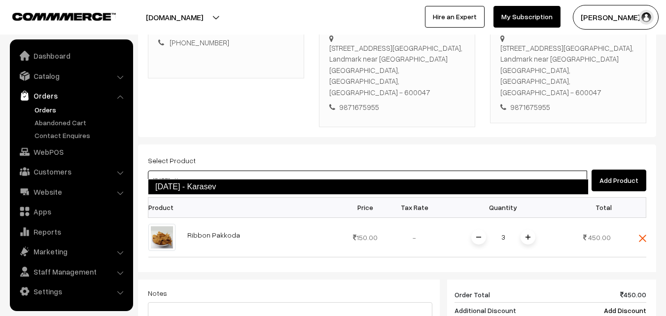
click at [173, 183] on link "Diwali - Karasev" at bounding box center [368, 187] width 441 height 16
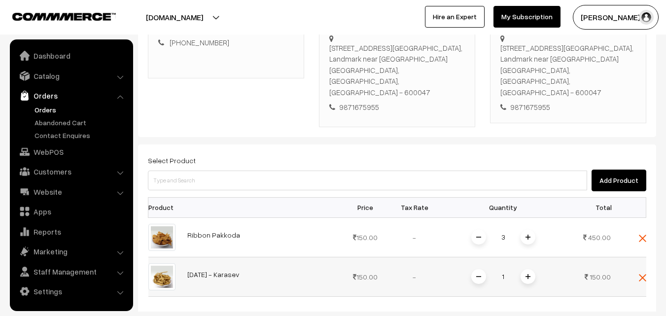
click at [528, 257] on td "1" at bounding box center [503, 276] width 128 height 39
click at [527, 274] on img at bounding box center [528, 276] width 5 height 5
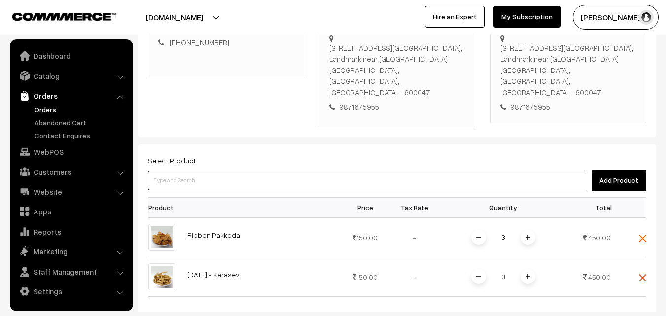
click at [209, 171] on input at bounding box center [367, 181] width 439 height 20
paste input "Diwali - Butter Murukku"
type input "Diwali - Butter Murukku"
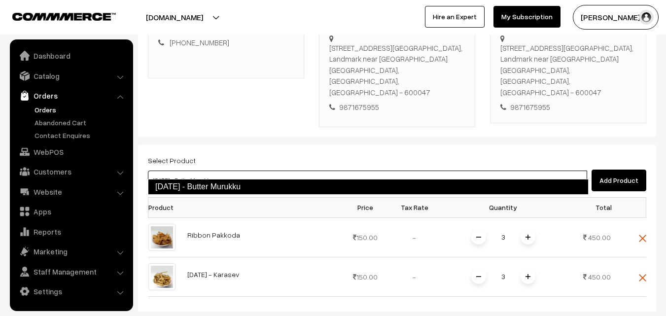
click at [184, 184] on link "Diwali - Butter Murukku" at bounding box center [368, 187] width 441 height 16
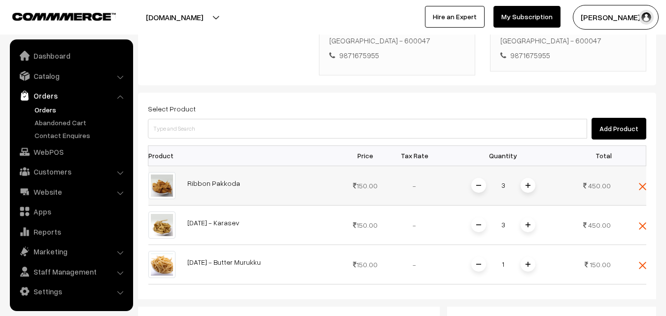
scroll to position [289, 0]
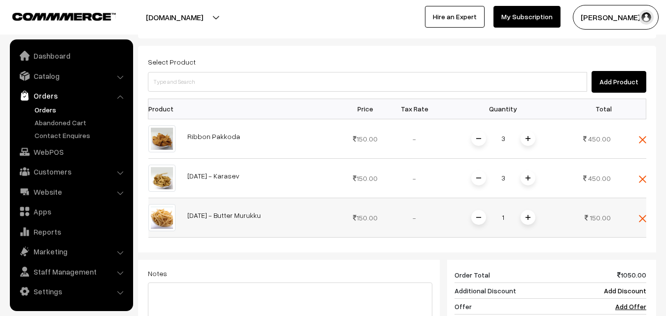
click at [528, 215] on img at bounding box center [528, 217] width 5 height 5
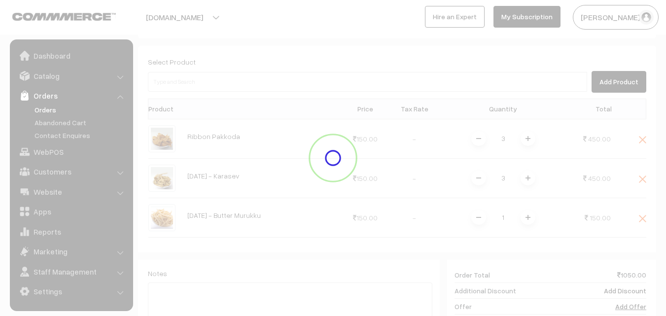
click at [528, 207] on div "Dashboard / orders / Add Order Add Order Cancel Save as Draft Save as Order Sav…" at bounding box center [397, 112] width 518 height 728
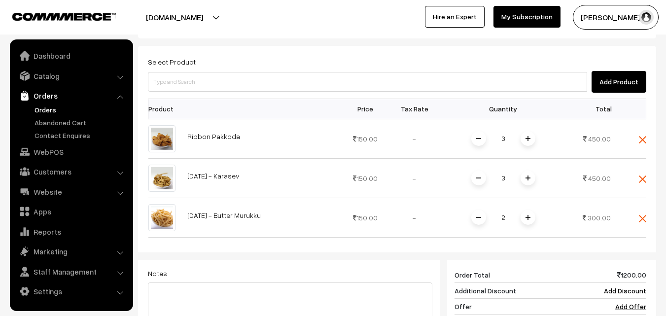
click at [528, 215] on img at bounding box center [528, 217] width 5 height 5
click at [529, 215] on img at bounding box center [528, 217] width 5 height 5
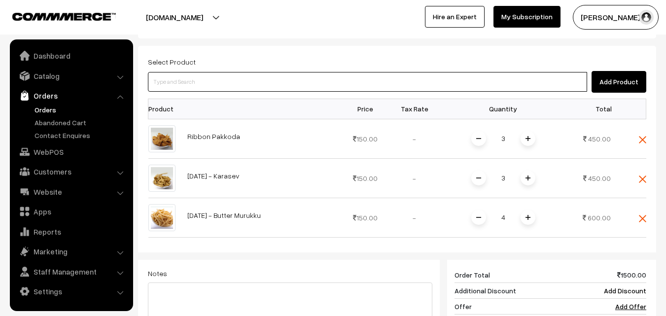
click at [245, 72] on input at bounding box center [367, 82] width 439 height 20
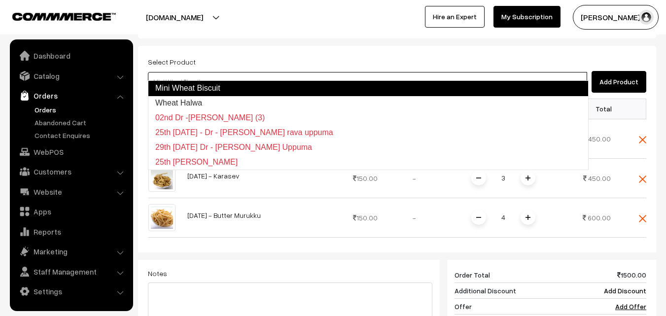
type input "Wheat Halwa"
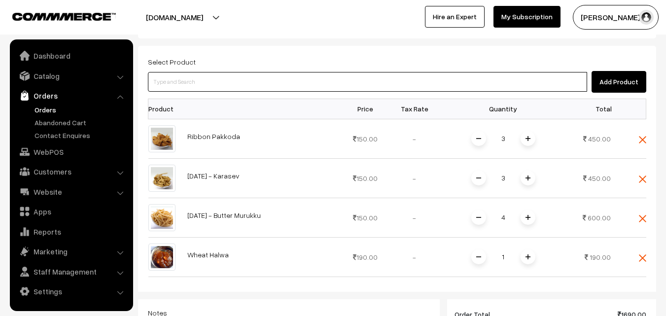
click at [271, 72] on input at bounding box center [367, 82] width 439 height 20
type input "j"
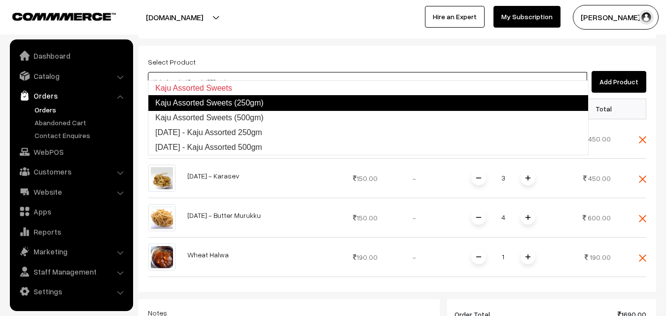
type input "Kaju Assorted Sweets (500gm)"
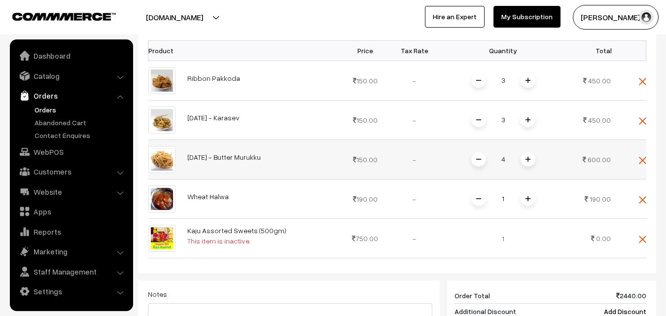
scroll to position [388, 0]
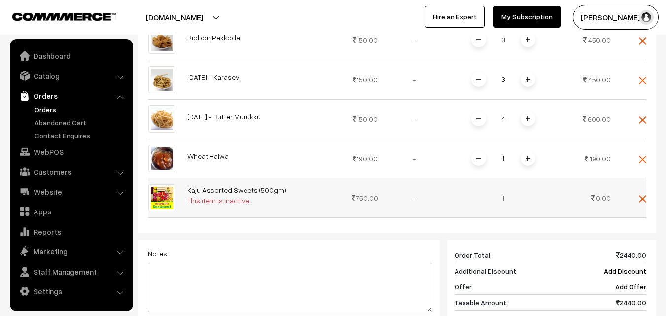
click at [219, 195] on div "This item is inactive." at bounding box center [236, 200] width 99 height 10
click at [227, 186] on link "Kaju Assorted Sweets (500gm)" at bounding box center [236, 190] width 99 height 8
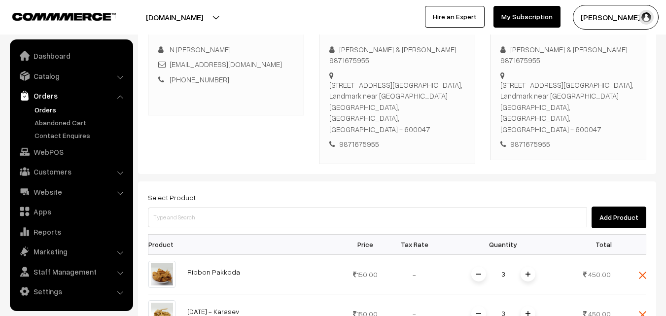
scroll to position [142, 0]
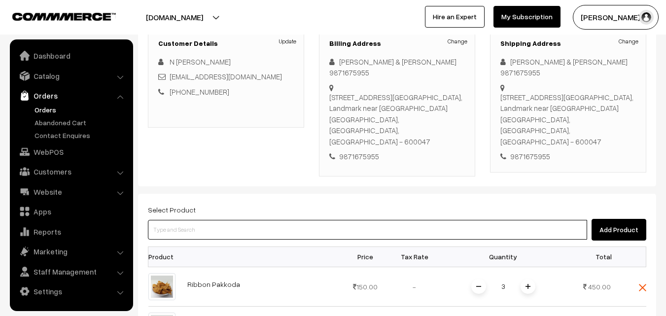
click at [240, 220] on input at bounding box center [367, 230] width 439 height 20
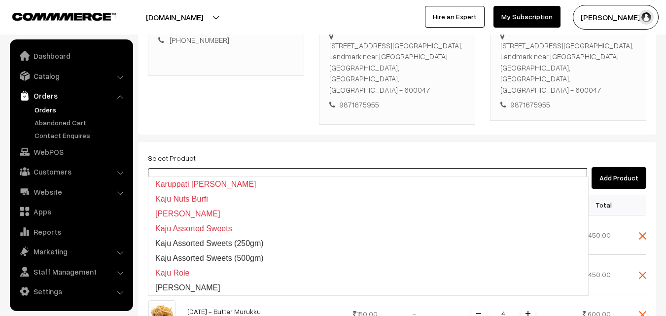
scroll to position [240, 0]
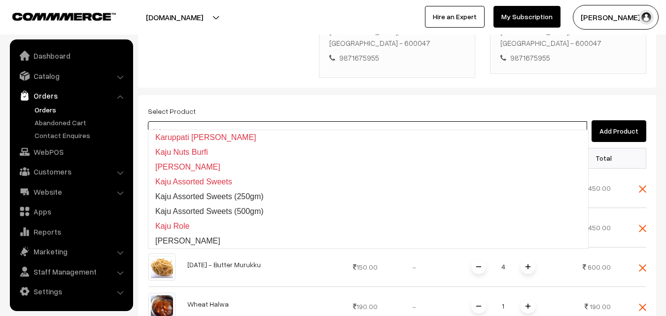
type input "kaju a"
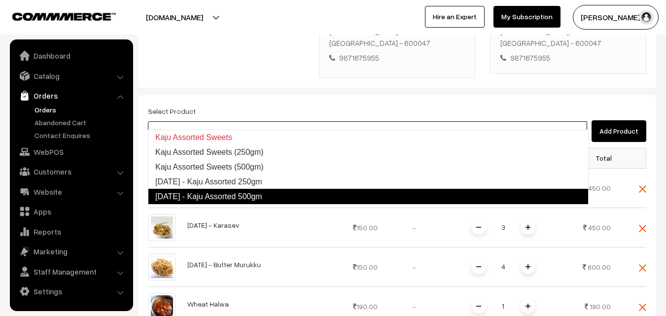
click at [284, 190] on link "Diwali - Kaju Assorted 500gm" at bounding box center [368, 197] width 441 height 16
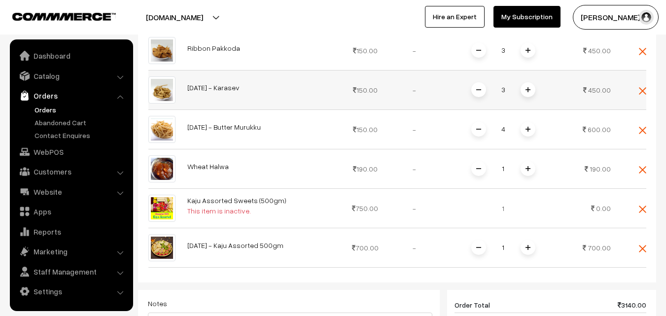
scroll to position [388, 0]
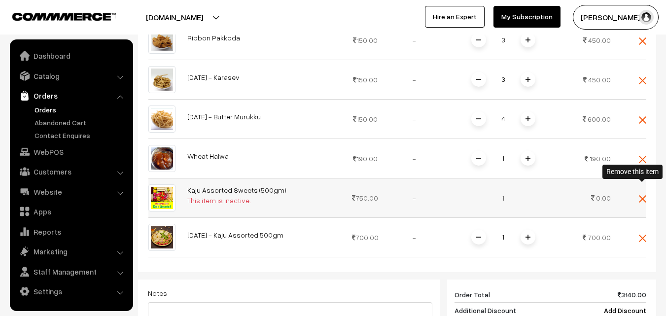
click at [641, 195] on img at bounding box center [642, 198] width 7 height 7
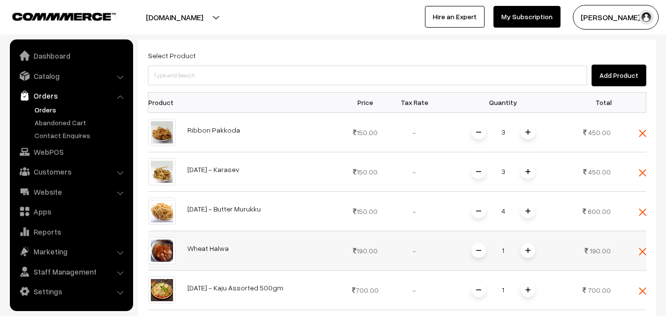
scroll to position [289, 0]
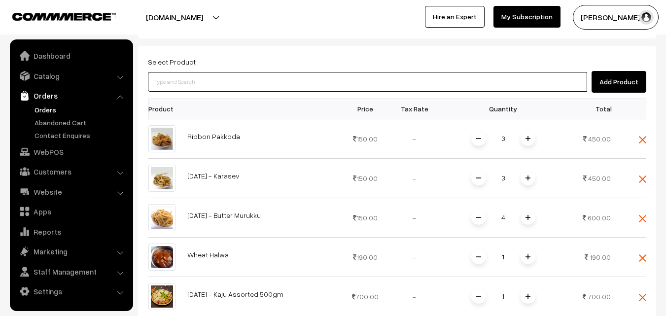
click at [268, 76] on input at bounding box center [367, 82] width 439 height 20
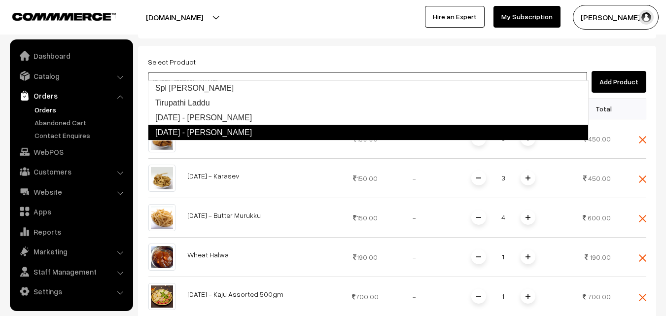
type input "Diwali - Tirunelveli Halwa"
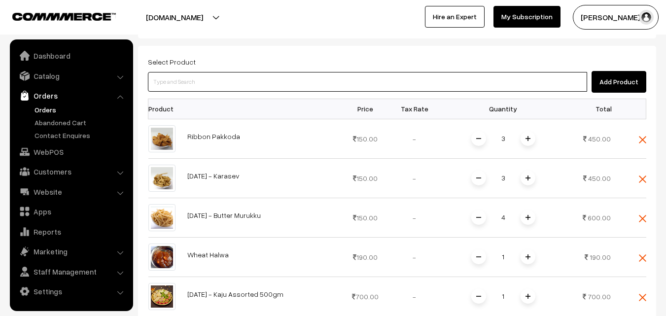
click at [284, 72] on input at bounding box center [367, 82] width 439 height 20
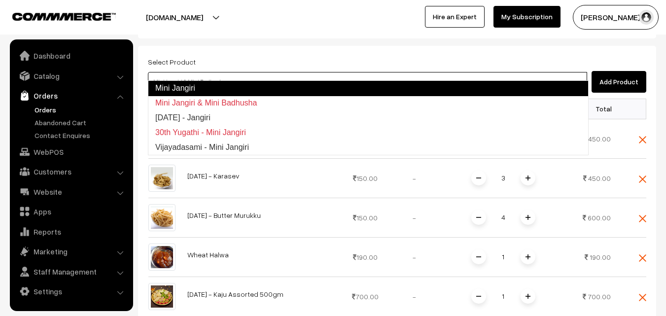
type input "Diwali - Jangiri"
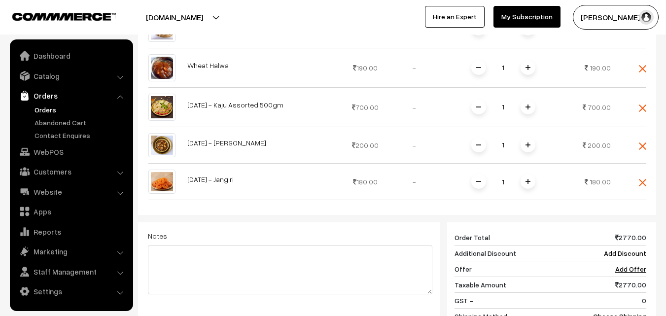
scroll to position [487, 0]
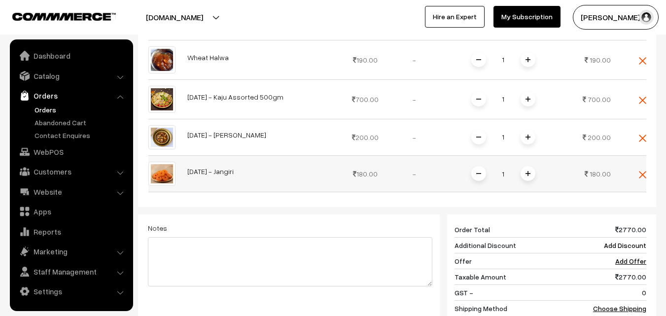
click at [521, 166] on span at bounding box center [528, 173] width 15 height 15
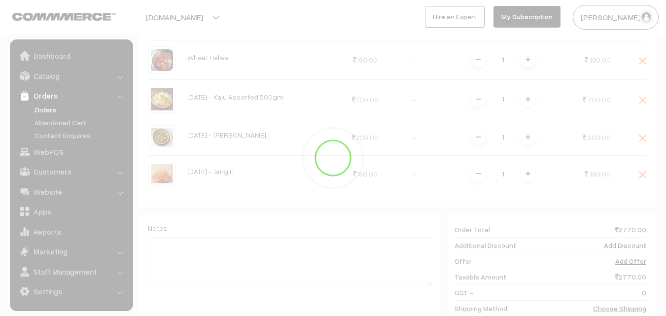
click at [531, 165] on div at bounding box center [333, 157] width 666 height 77
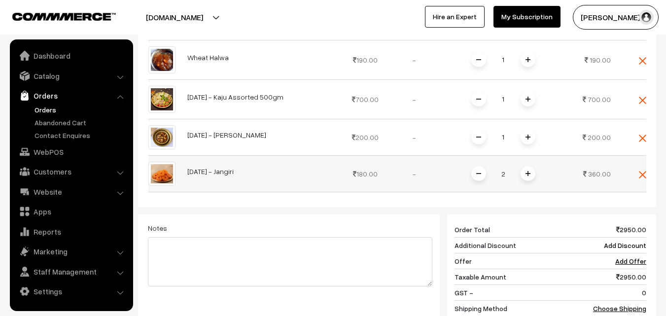
click at [531, 166] on span at bounding box center [528, 173] width 15 height 15
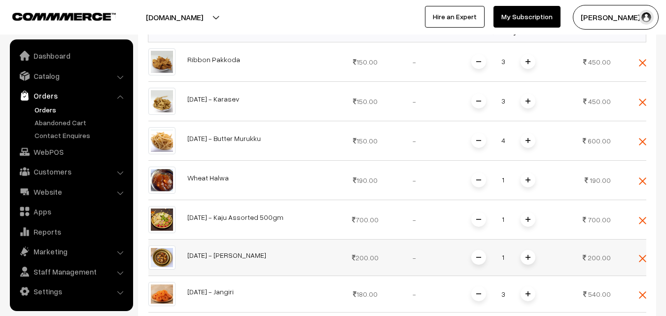
scroll to position [289, 0]
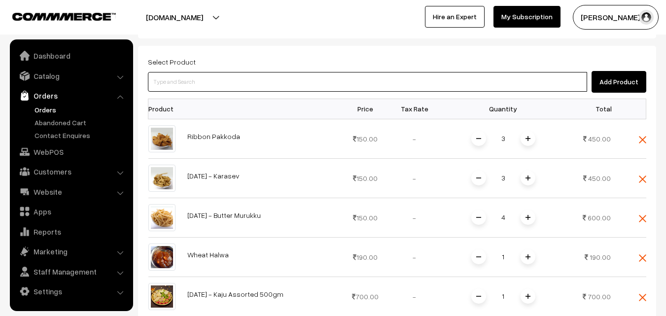
click at [300, 80] on input at bounding box center [367, 82] width 439 height 20
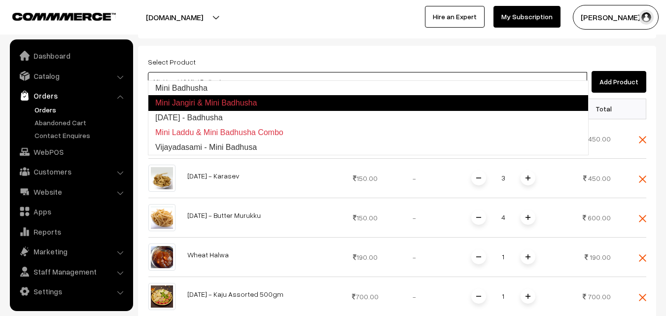
type input "Diwali - Badhusha"
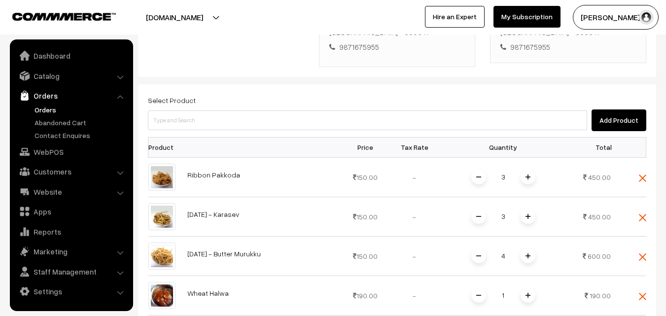
scroll to position [240, 0]
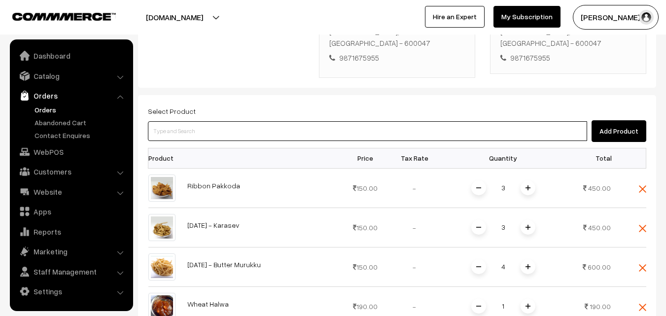
click at [301, 122] on input at bounding box center [367, 131] width 439 height 20
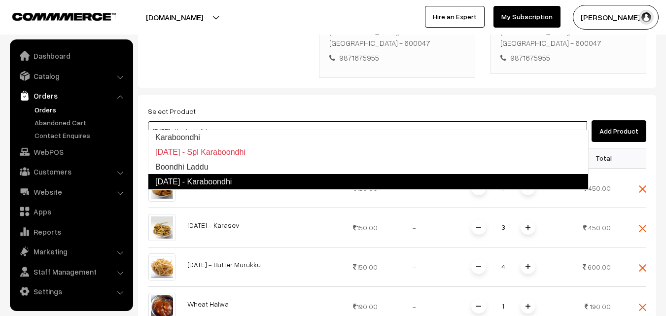
type input "Boondhi Laddu"
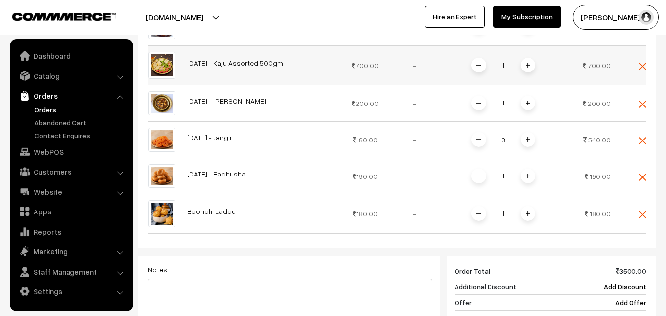
scroll to position [585, 0]
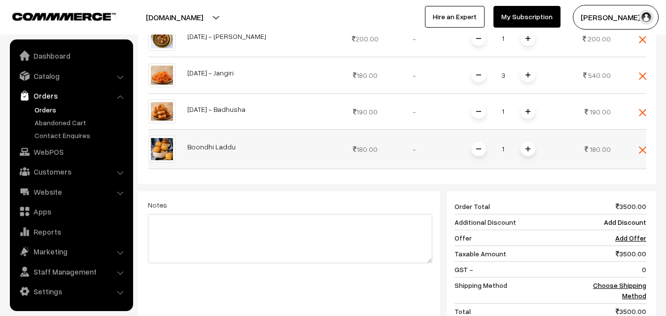
click at [528, 146] on img at bounding box center [528, 148] width 5 height 5
click at [530, 146] on img at bounding box center [528, 148] width 5 height 5
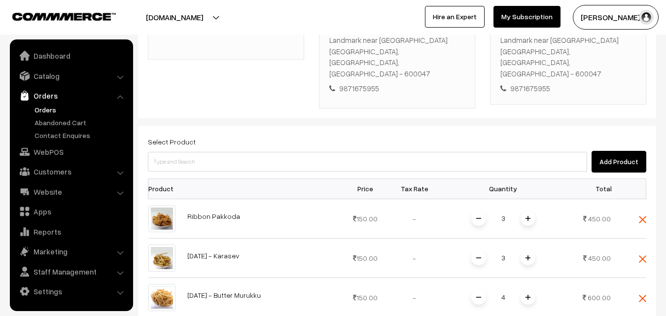
scroll to position [191, 0]
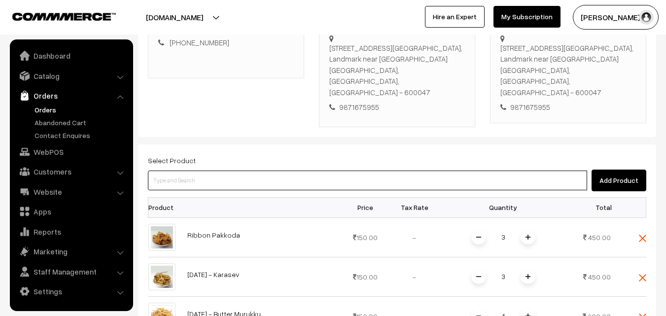
click at [252, 171] on input at bounding box center [367, 181] width 439 height 20
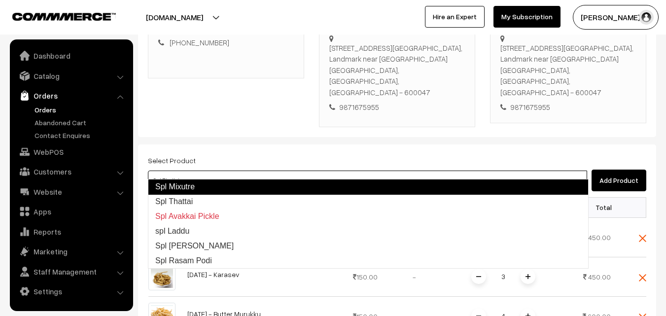
type input "Spl Mixutre"
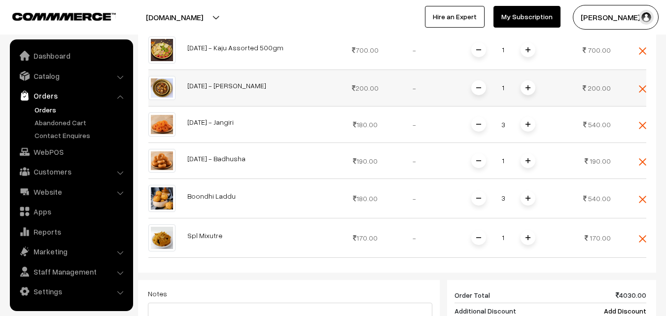
scroll to position [585, 0]
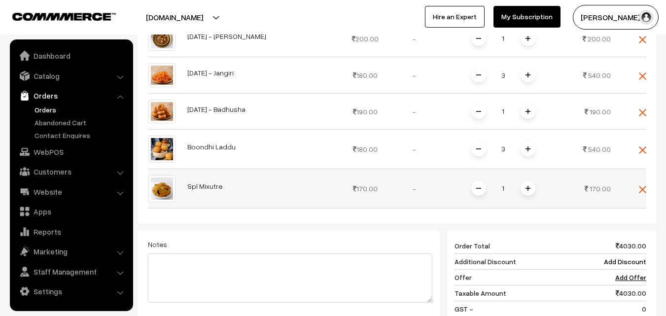
click at [530, 186] on img at bounding box center [528, 188] width 5 height 5
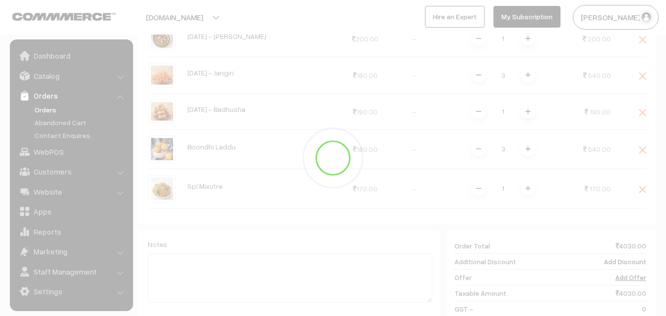
click at [525, 173] on div at bounding box center [333, 157] width 666 height 77
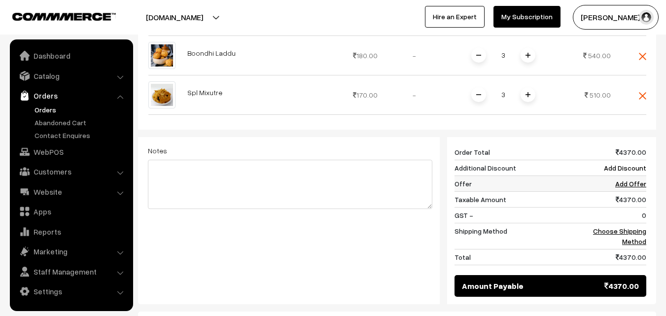
scroll to position [684, 0]
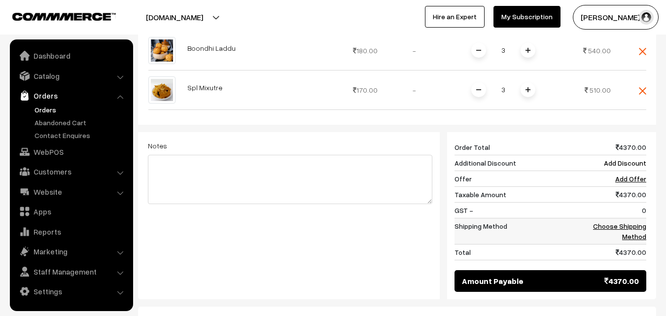
click at [640, 222] on link "Choose Shipping Method" at bounding box center [619, 231] width 53 height 19
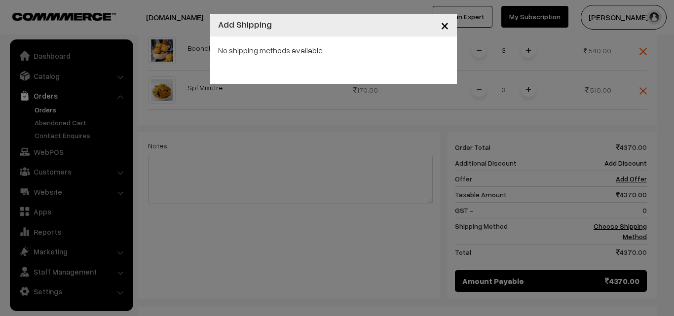
click at [611, 214] on div "× Add Shipping No shipping methods available" at bounding box center [337, 158] width 674 height 316
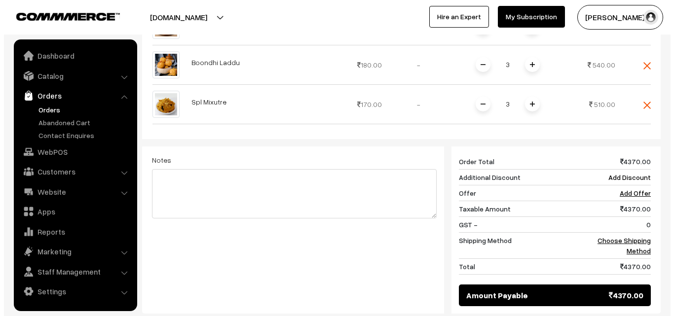
scroll to position [740, 0]
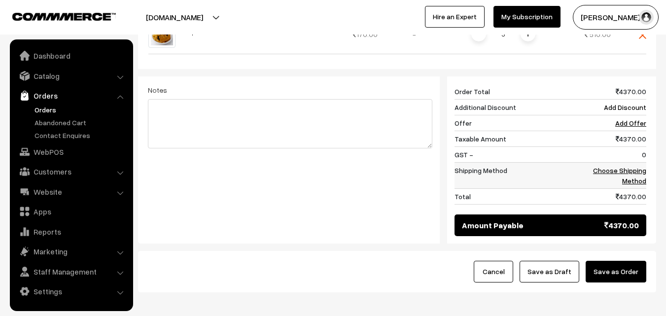
click at [632, 166] on link "Choose Shipping Method" at bounding box center [619, 175] width 53 height 19
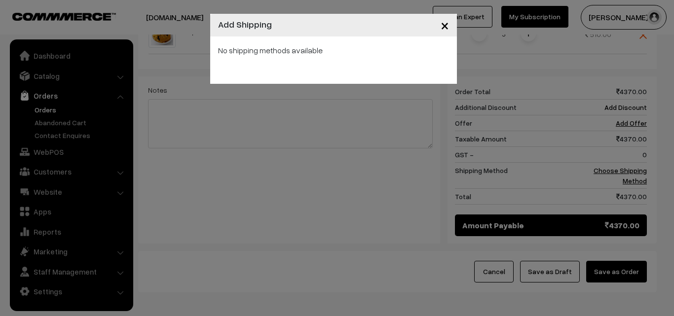
click at [632, 165] on div "× Add Shipping No shipping methods available" at bounding box center [337, 158] width 674 height 316
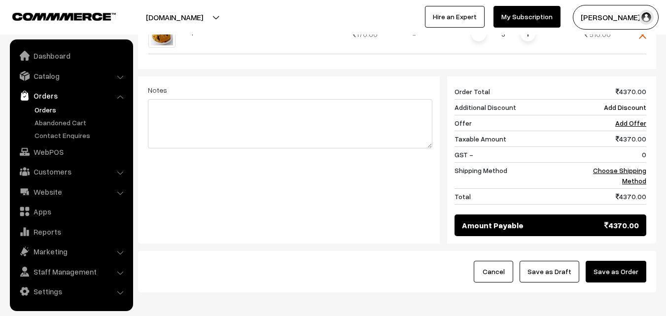
click at [648, 264] on div "Cancel Save as Draft Save as Order" at bounding box center [397, 271] width 518 height 41
click at [641, 262] on button "Save as Order" at bounding box center [616, 272] width 61 height 22
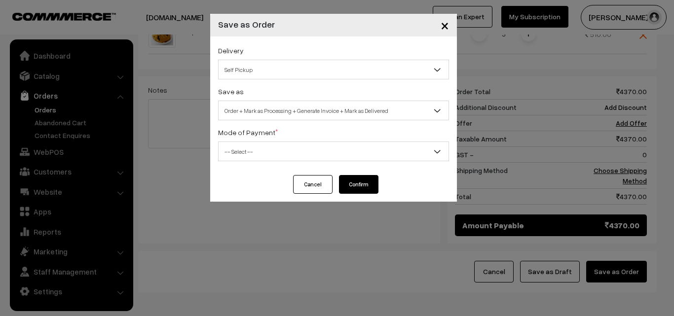
click at [295, 98] on div "Save as Order Order + Mark as Processing Order + Mark as Processing + Generate …" at bounding box center [333, 102] width 231 height 35
click at [283, 123] on div "Delivery Self Pickup Self Pickup Save as Order Order + Mark as Processing Order…" at bounding box center [333, 105] width 247 height 139
click at [295, 107] on span "Order + Mark as Processing + Generate Invoice + Mark as Delivered" at bounding box center [333, 110] width 230 height 17
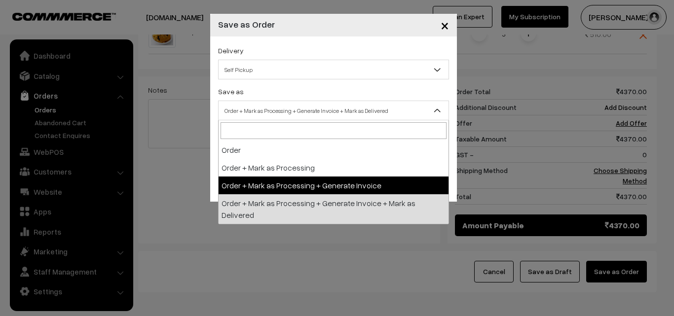
select select "3"
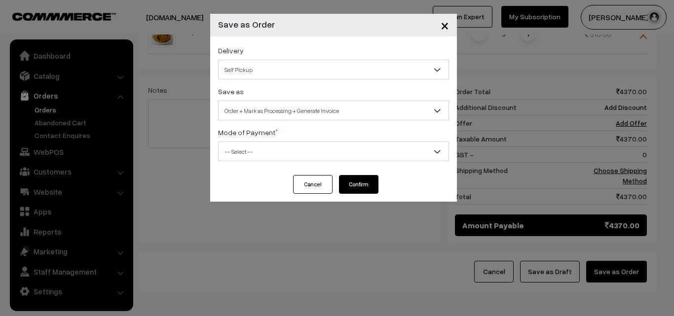
click at [258, 155] on span "-- Select --" at bounding box center [333, 151] width 230 height 17
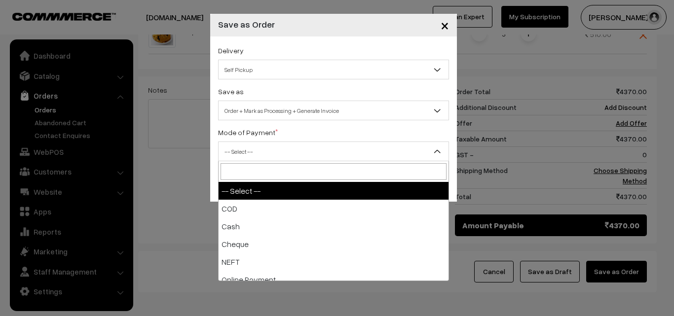
select select "1"
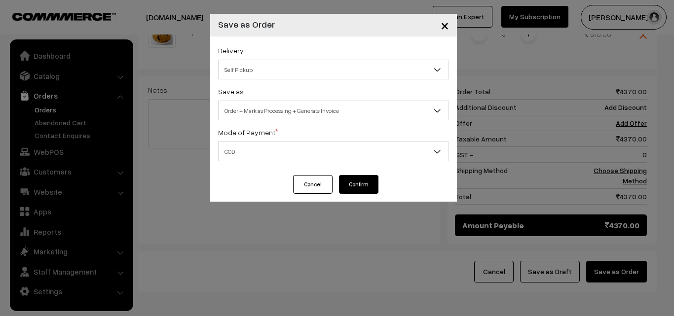
click at [356, 187] on button "Confirm" at bounding box center [358, 184] width 39 height 19
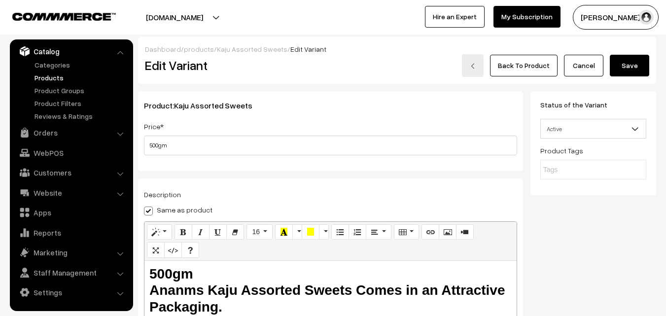
click at [580, 69] on link "Cancel" at bounding box center [583, 66] width 39 height 22
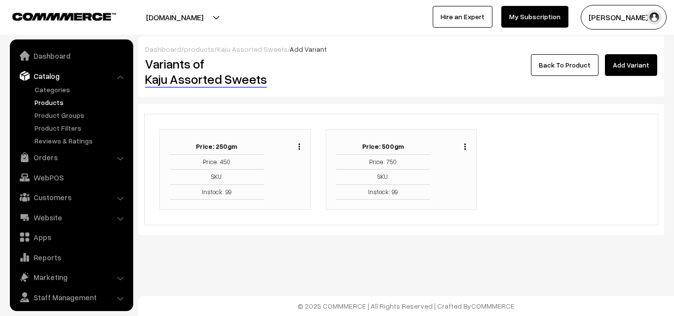
scroll to position [25, 0]
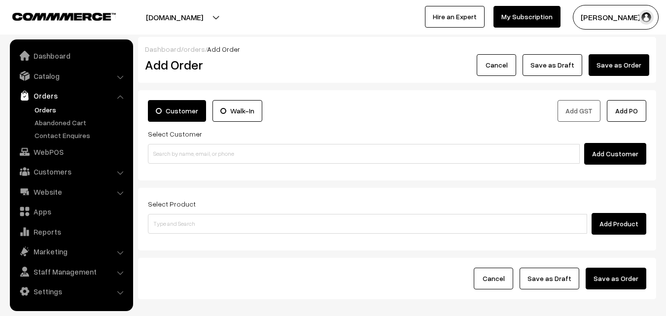
click at [43, 107] on link "Orders" at bounding box center [81, 110] width 98 height 10
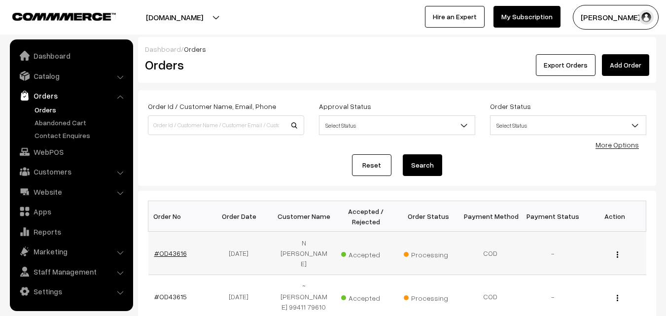
click at [171, 249] on link "#OD43616" at bounding box center [170, 253] width 33 height 8
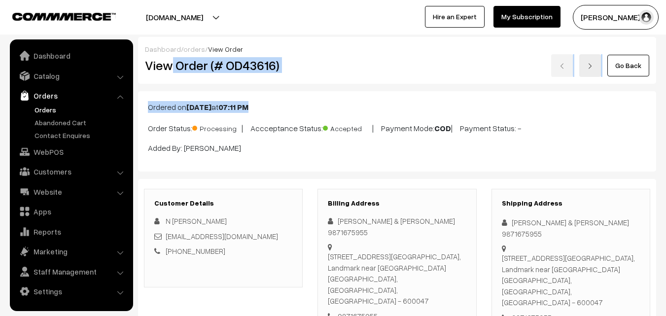
click at [288, 76] on div "View Order (# OD43616)" at bounding box center [224, 65] width 173 height 23
drag, startPoint x: 177, startPoint y: 66, endPoint x: 396, endPoint y: 66, distance: 219.4
click at [396, 66] on div "View Order (# OD43616) Go Back" at bounding box center [397, 65] width 519 height 23
copy div "Order (# OD43616)"
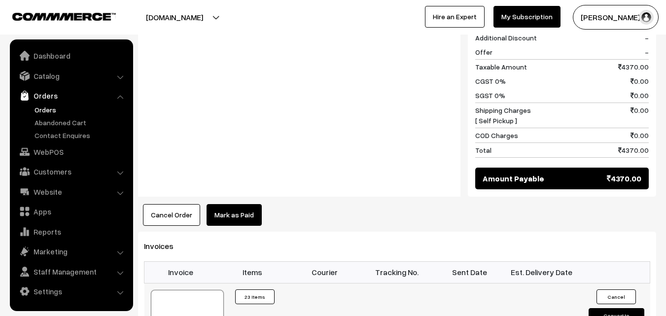
scroll to position [1036, 0]
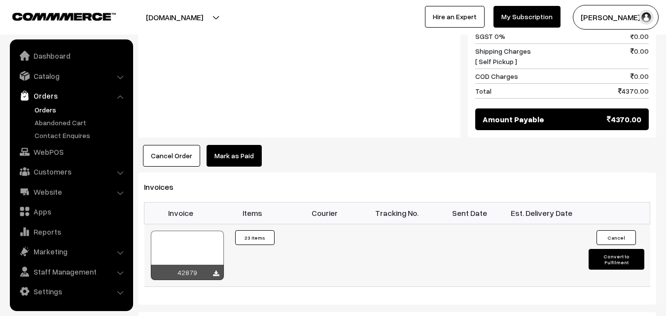
click at [195, 250] on div at bounding box center [187, 255] width 73 height 49
click at [53, 107] on link "Orders" at bounding box center [81, 110] width 98 height 10
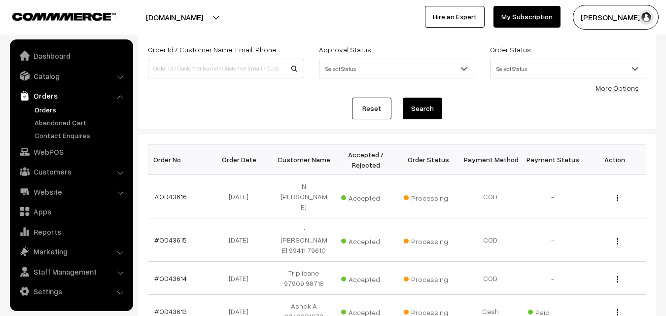
scroll to position [99, 0]
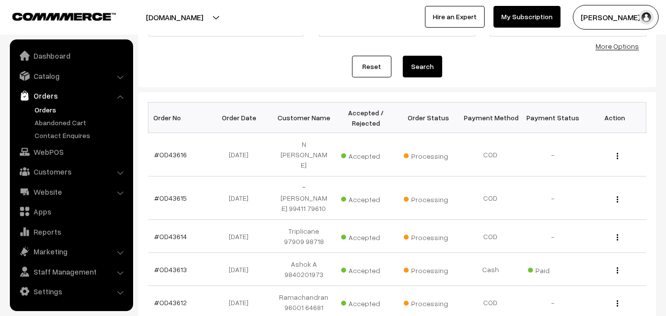
click at [44, 110] on link "Orders" at bounding box center [81, 110] width 98 height 10
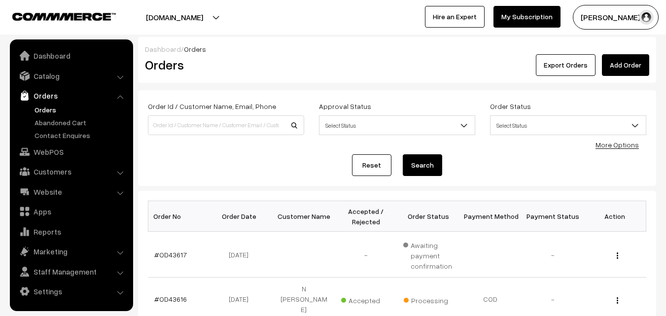
click at [46, 111] on link "Orders" at bounding box center [81, 110] width 98 height 10
drag, startPoint x: 55, startPoint y: 155, endPoint x: 55, endPoint y: 149, distance: 6.4
click at [55, 155] on link "WebPOS" at bounding box center [70, 152] width 117 height 18
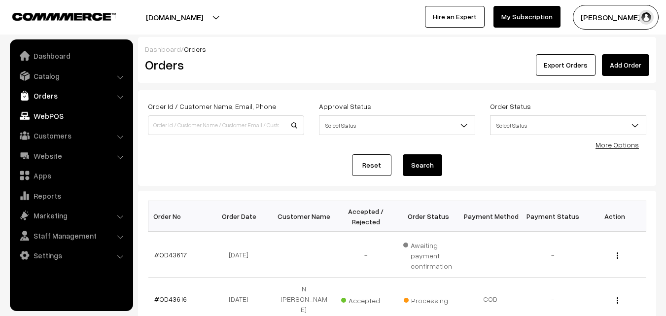
click at [53, 94] on link "Orders" at bounding box center [70, 96] width 117 height 18
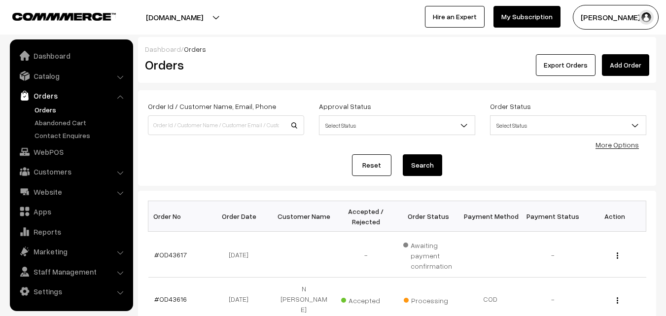
click at [58, 109] on link "Orders" at bounding box center [81, 110] width 98 height 10
click at [51, 110] on link "Orders" at bounding box center [81, 110] width 98 height 10
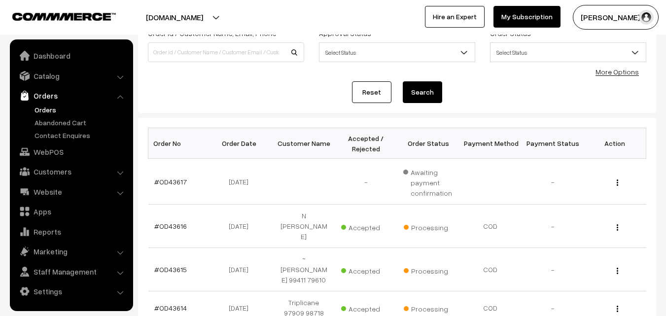
scroll to position [148, 0]
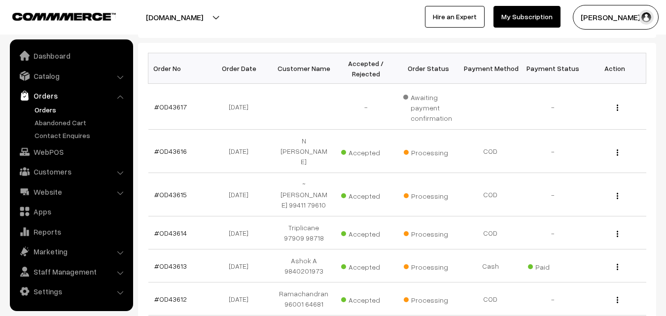
click at [53, 113] on link "Orders" at bounding box center [81, 110] width 98 height 10
click at [174, 107] on link "#OD43617" at bounding box center [170, 107] width 33 height 8
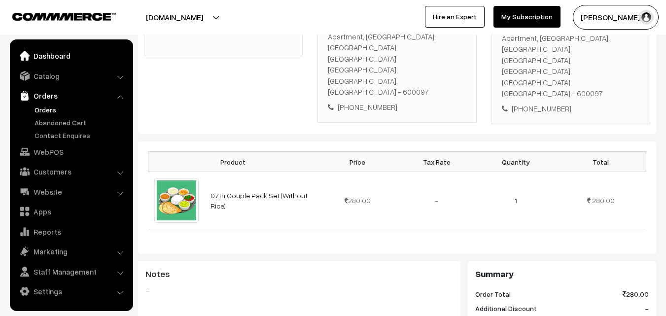
scroll to position [99, 0]
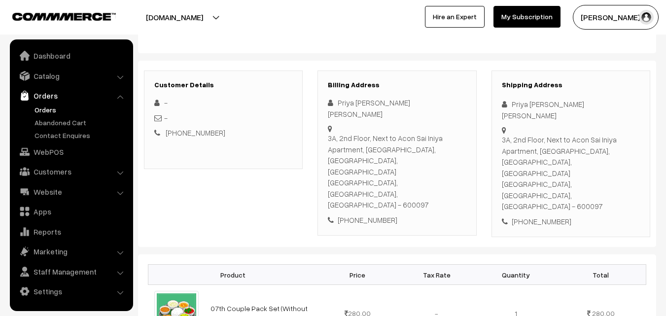
click at [42, 105] on link "Orders" at bounding box center [81, 110] width 98 height 10
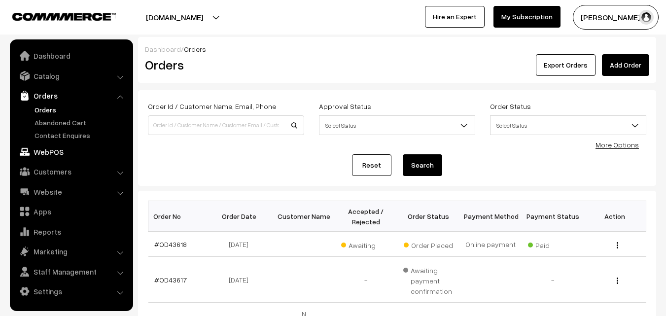
click at [44, 151] on link "WebPOS" at bounding box center [70, 152] width 117 height 18
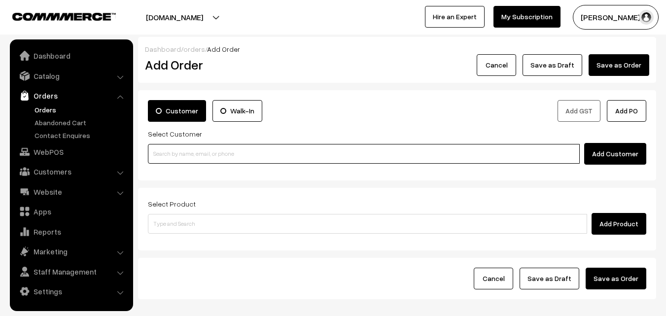
click at [178, 151] on input at bounding box center [364, 154] width 432 height 20
paste input "94443 56220"
click at [167, 154] on input "94443 56220" at bounding box center [364, 154] width 432 height 20
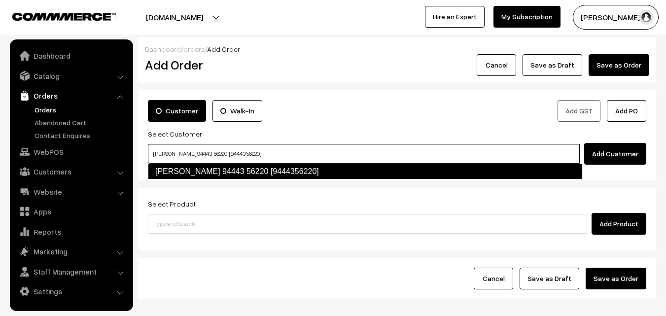
type input "[PERSON_NAME] 94443 56220 [9444356220]"
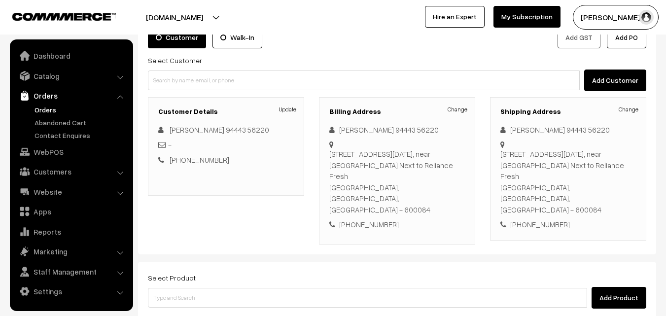
scroll to position [99, 0]
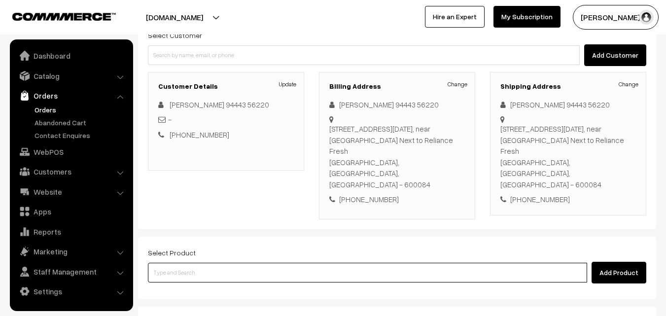
click at [276, 263] on input at bounding box center [367, 273] width 439 height 20
click at [215, 263] on input at bounding box center [367, 273] width 439 height 20
paste input "07th Without Rice..."
type input "07th Without Rice..."
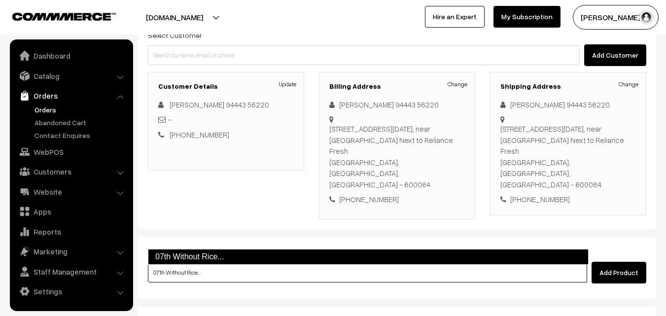
click at [203, 258] on link "07th Without Rice..." at bounding box center [368, 257] width 441 height 16
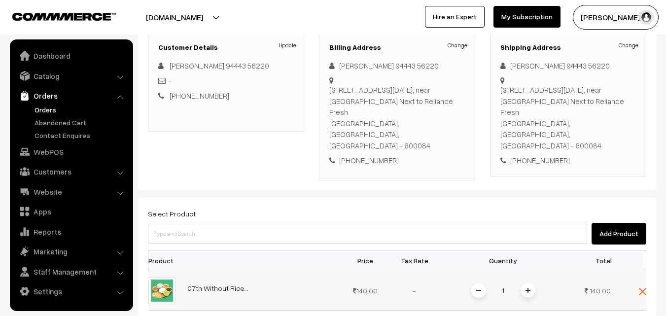
scroll to position [148, 0]
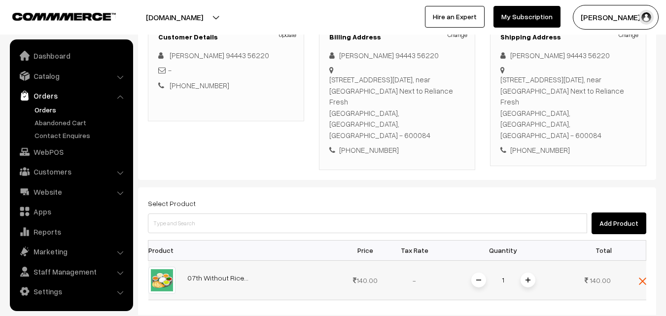
click at [529, 273] on span at bounding box center [528, 280] width 15 height 15
click at [528, 278] on img at bounding box center [528, 280] width 5 height 5
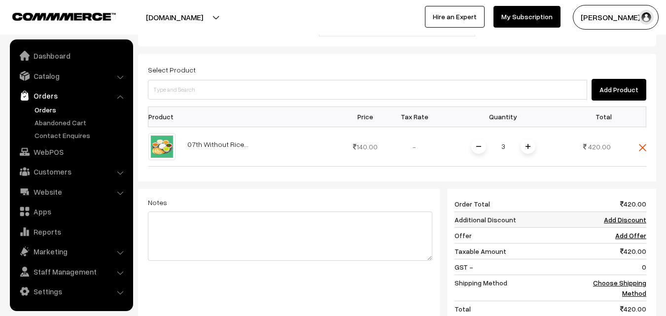
scroll to position [296, 0]
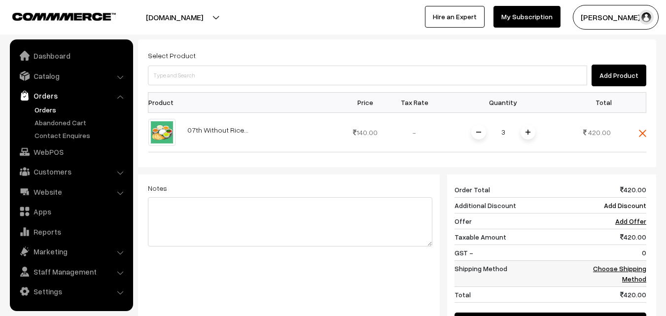
click at [642, 264] on link "Choose Shipping Method" at bounding box center [619, 273] width 53 height 19
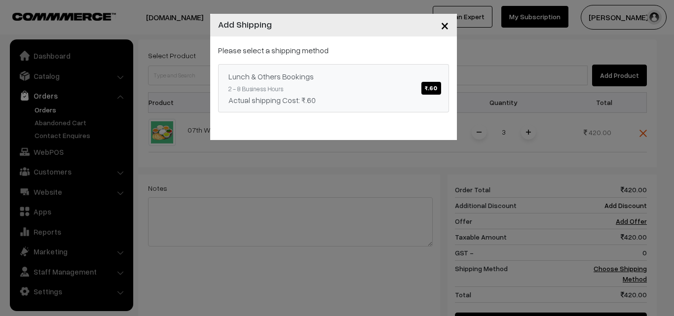
click at [338, 76] on div "Lunch & Others Bookings ₹.60" at bounding box center [333, 77] width 210 height 12
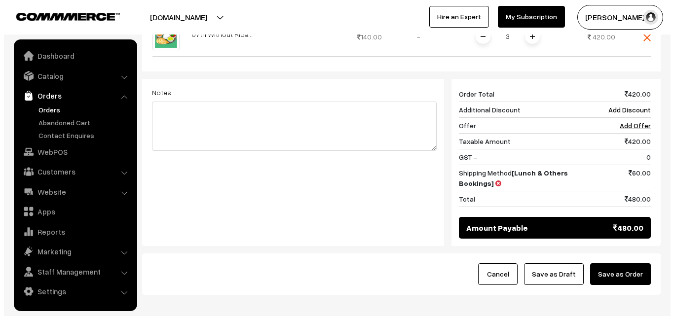
scroll to position [408, 0]
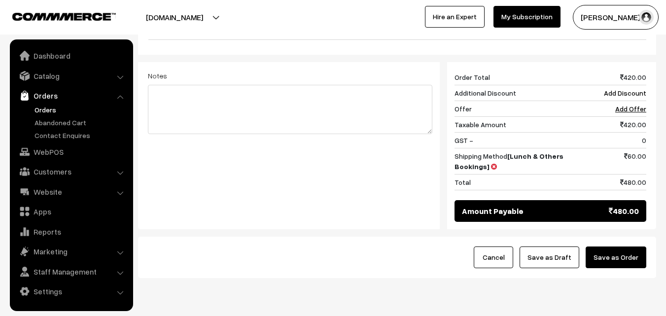
click at [628, 247] on button "Save as Order" at bounding box center [616, 258] width 61 height 22
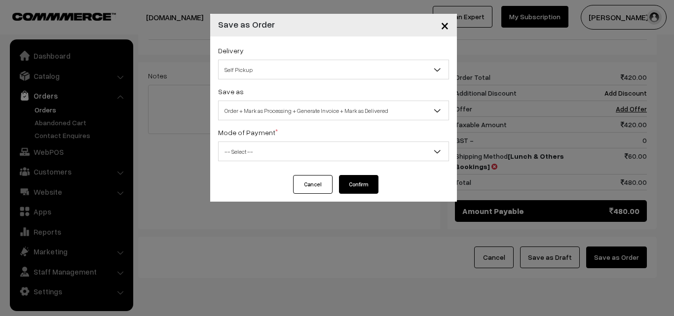
click at [286, 105] on span "Order + Mark as Processing + Generate Invoice + Mark as Delivered" at bounding box center [333, 110] width 230 height 17
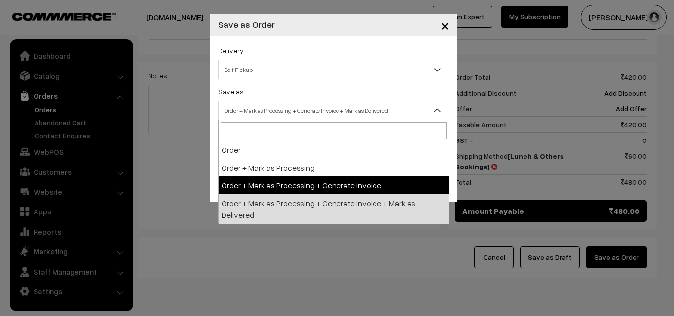
select select "3"
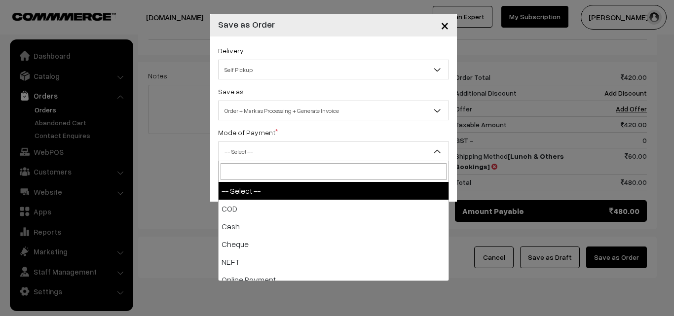
click at [259, 147] on span "-- Select --" at bounding box center [333, 151] width 230 height 17
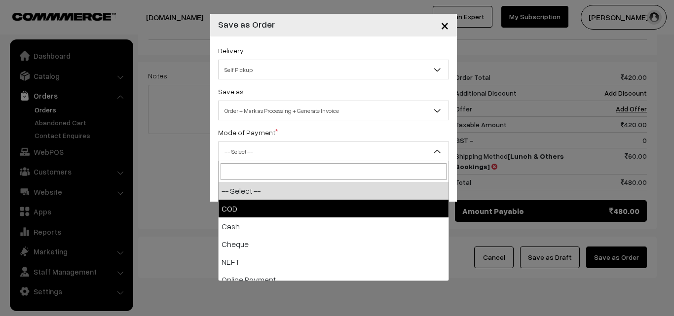
select select "1"
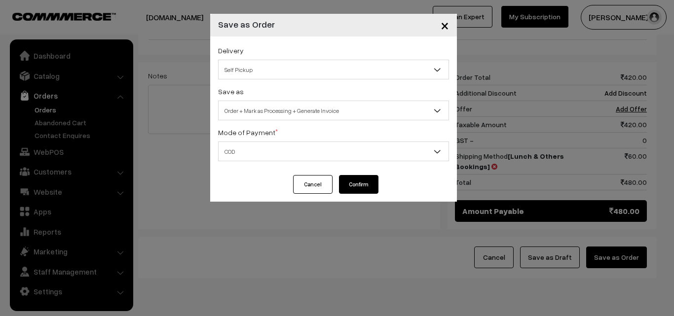
click at [375, 174] on div "Delivery Self Pickup Lunch & Others Bookings (₹60) (2 - 8 Business Hours) Self …" at bounding box center [333, 105] width 247 height 139
click at [368, 185] on button "Confirm" at bounding box center [358, 184] width 39 height 19
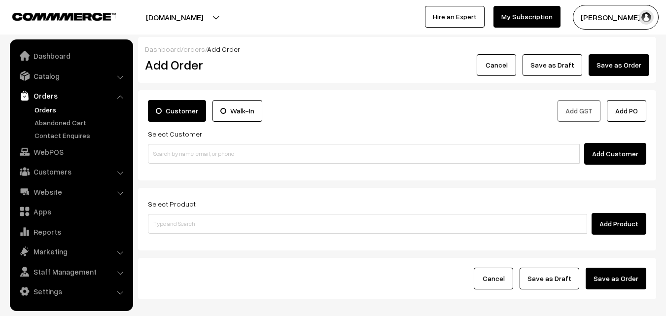
click at [59, 110] on link "Orders" at bounding box center [81, 110] width 98 height 10
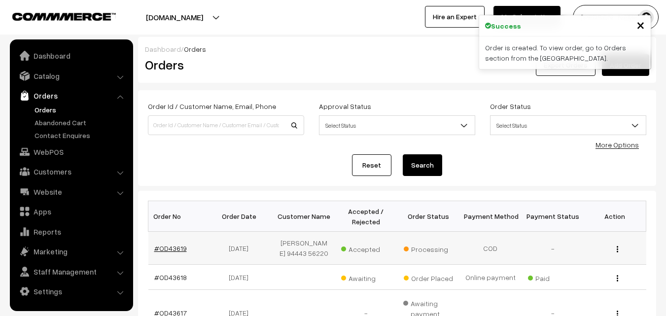
click at [175, 248] on link "#OD43619" at bounding box center [170, 248] width 33 height 8
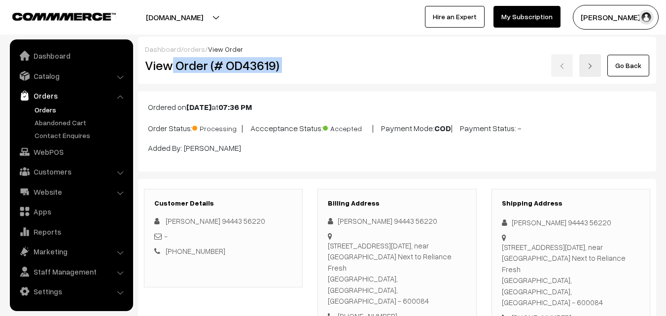
drag, startPoint x: 297, startPoint y: 65, endPoint x: 379, endPoint y: 61, distance: 82.4
click at [380, 61] on div "View Order (# OD43619) Go Back" at bounding box center [397, 65] width 519 height 23
copy div "Order (# OD43619)"
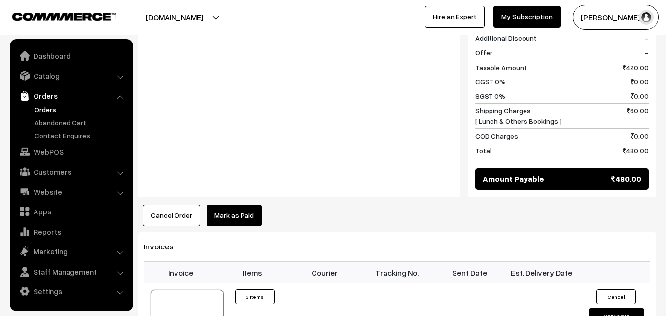
scroll to position [493, 0]
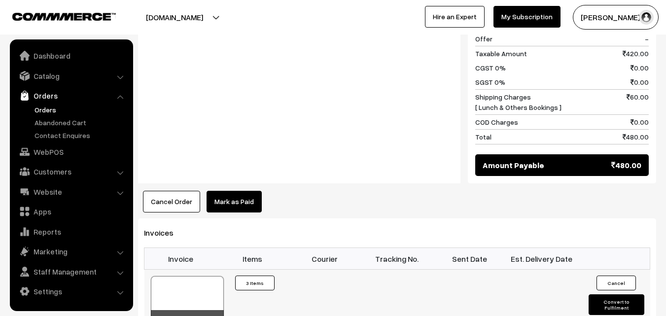
click at [190, 276] on div at bounding box center [187, 300] width 73 height 49
click at [54, 150] on link "WebPOS" at bounding box center [70, 152] width 117 height 18
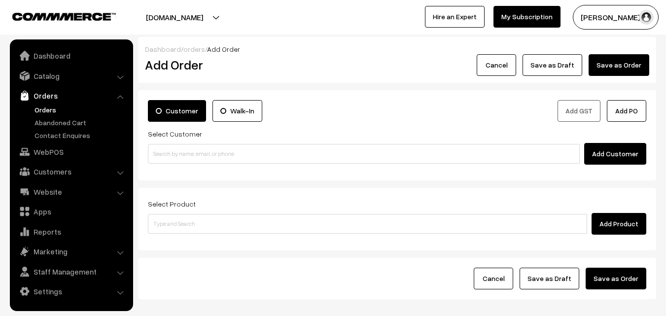
click at [203, 214] on div "Add Product" at bounding box center [397, 224] width 499 height 22
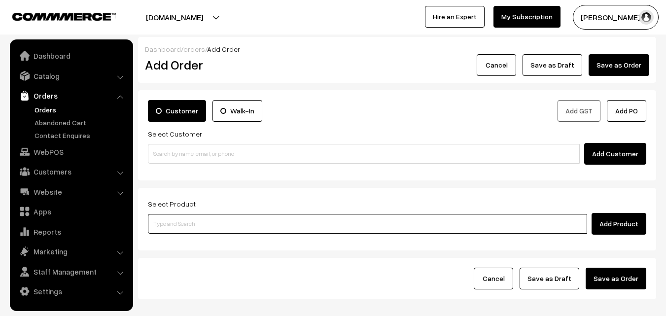
click at [192, 233] on input at bounding box center [367, 224] width 439 height 20
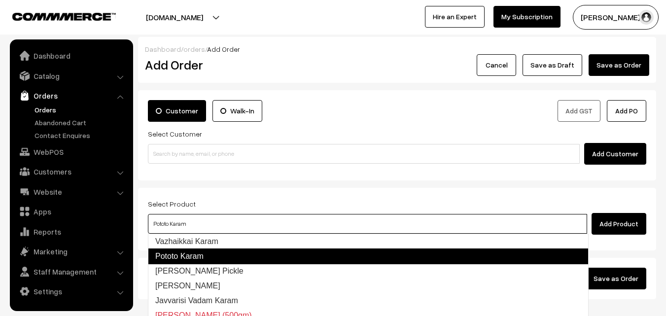
type input "Vazhaikkai Karam"
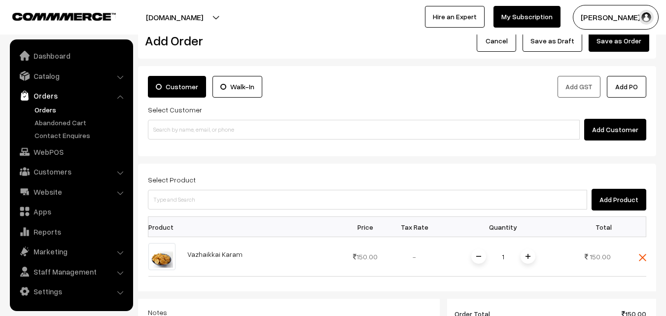
scroll to position [49, 0]
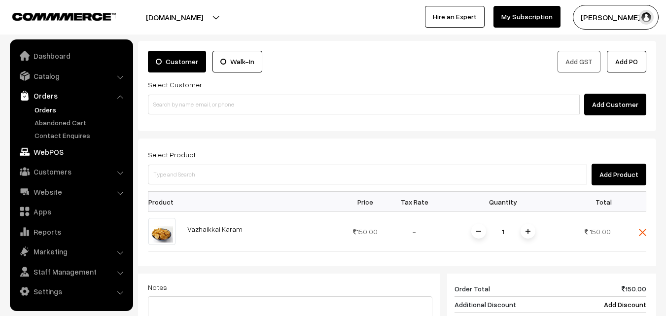
click at [54, 154] on link "WebPOS" at bounding box center [70, 152] width 117 height 18
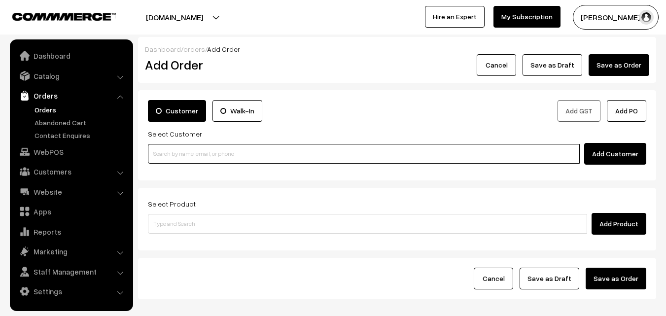
click at [213, 160] on input at bounding box center [364, 154] width 432 height 20
click at [208, 159] on input at bounding box center [364, 154] width 432 height 20
paste input "98842 11224"
click at [180, 153] on input "98842 11224" at bounding box center [364, 154] width 432 height 20
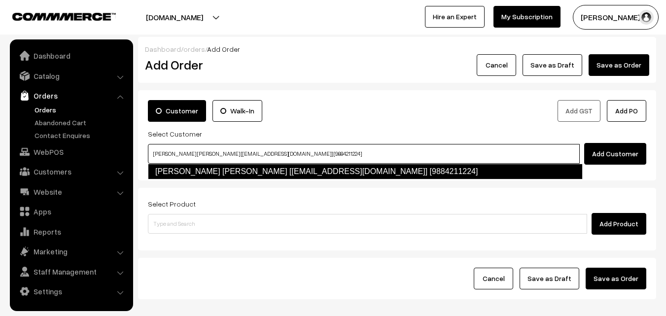
type input "Murali Krishna Mullapudi [mmk_sandesam@yahoo.co.in] [9884211224]"
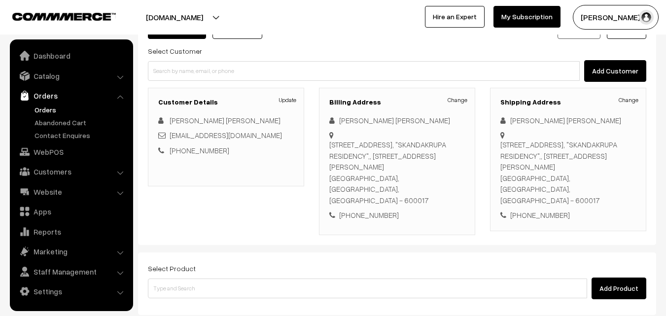
scroll to position [99, 0]
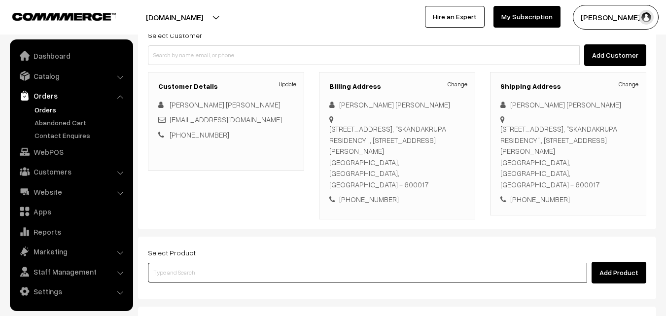
click at [300, 263] on input at bounding box center [367, 273] width 439 height 20
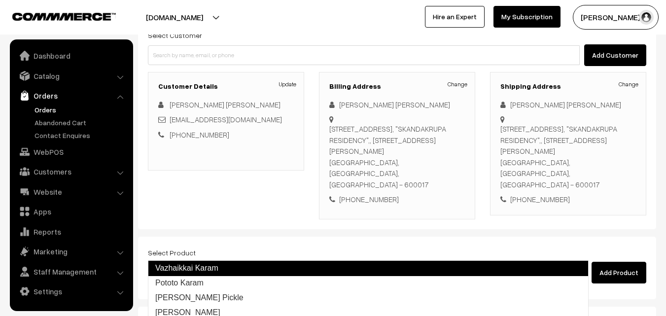
type input "Pototo Karam"
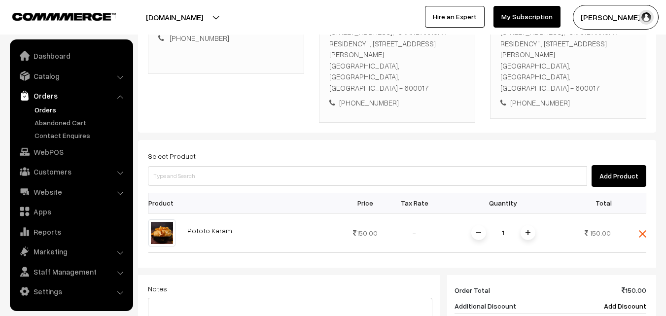
scroll to position [197, 0]
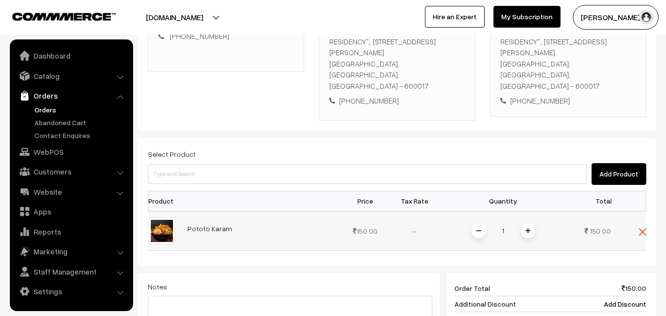
click at [523, 223] on span at bounding box center [528, 230] width 15 height 15
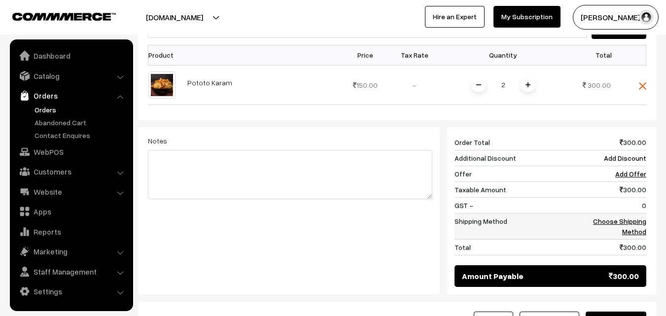
scroll to position [345, 0]
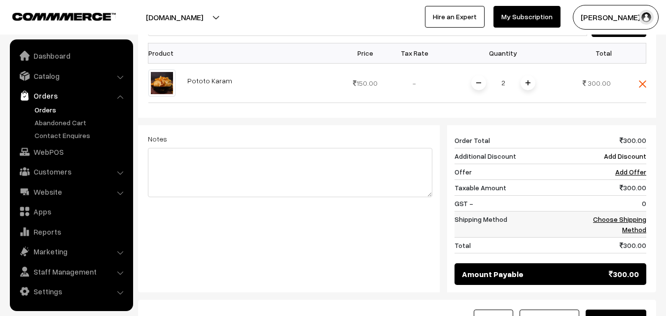
click at [634, 211] on td "Choose Shipping Method" at bounding box center [615, 224] width 61 height 26
click at [636, 215] on link "Choose Shipping Method" at bounding box center [619, 224] width 53 height 19
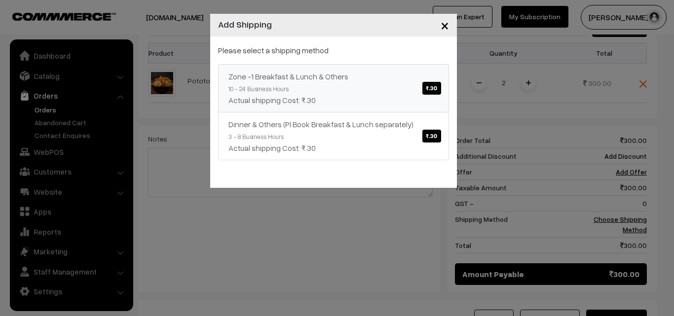
click at [263, 89] on small "10 - 24 Business Hours" at bounding box center [258, 89] width 60 height 8
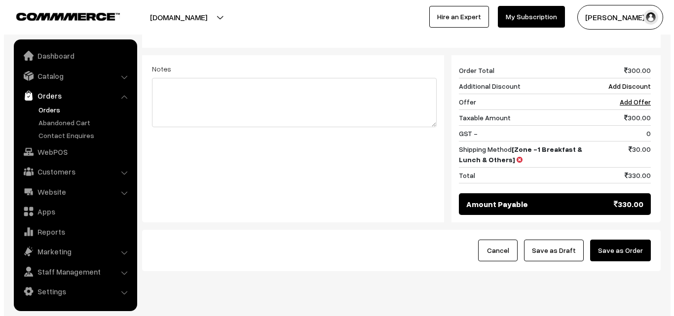
scroll to position [420, 0]
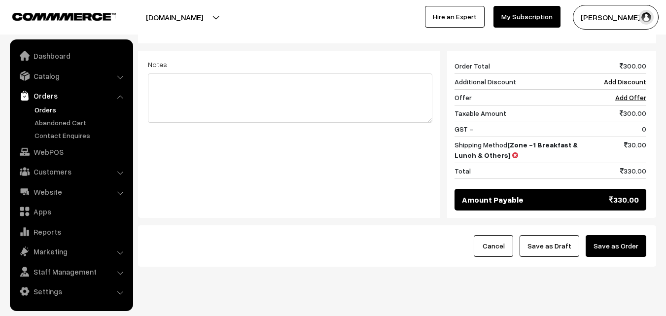
click at [616, 235] on button "Save as Order" at bounding box center [616, 246] width 61 height 22
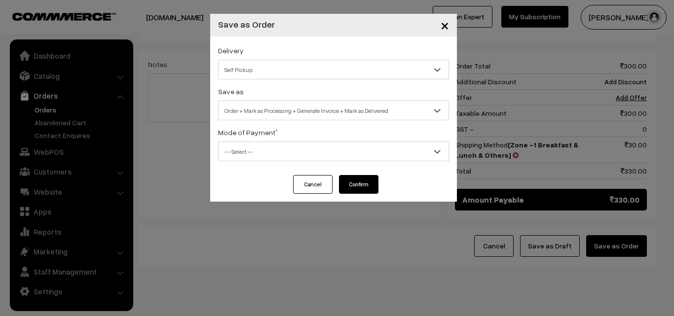
click at [259, 99] on div "Save as Order Order + Mark as Processing Order + Mark as Processing + Generate …" at bounding box center [333, 102] width 231 height 35
click at [257, 106] on span "Order + Mark as Processing + Generate Invoice + Mark as Delivered" at bounding box center [333, 110] width 230 height 17
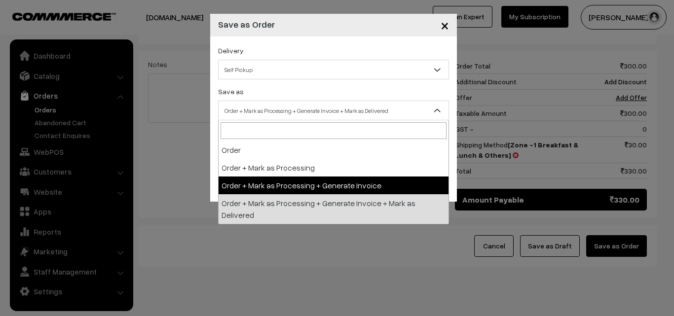
select select "3"
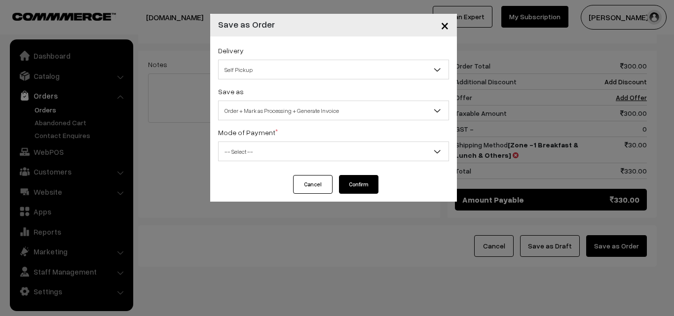
click at [250, 160] on span "-- Select --" at bounding box center [333, 152] width 231 height 20
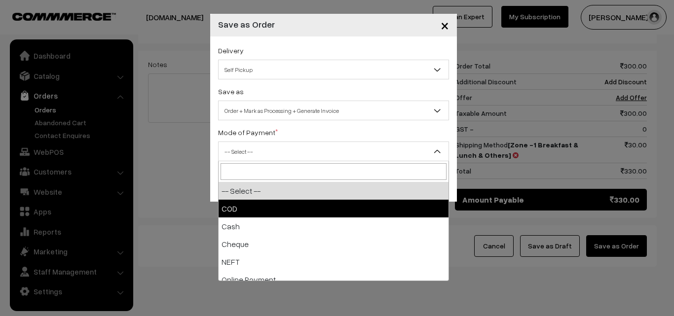
select select "1"
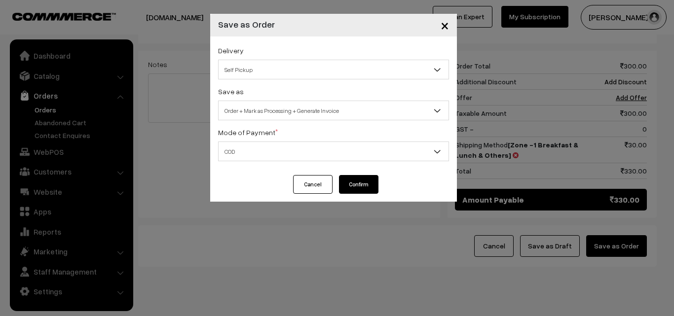
click at [358, 184] on button "Confirm" at bounding box center [358, 184] width 39 height 19
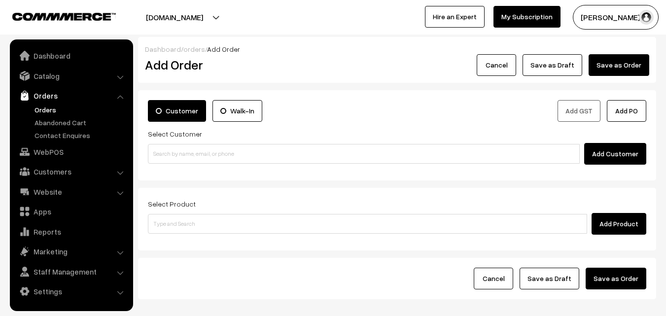
click at [52, 108] on link "Orders" at bounding box center [81, 110] width 98 height 10
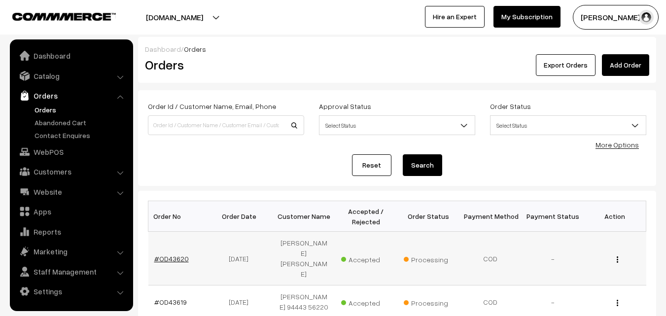
click at [172, 254] on link "#OD43620" at bounding box center [171, 258] width 35 height 8
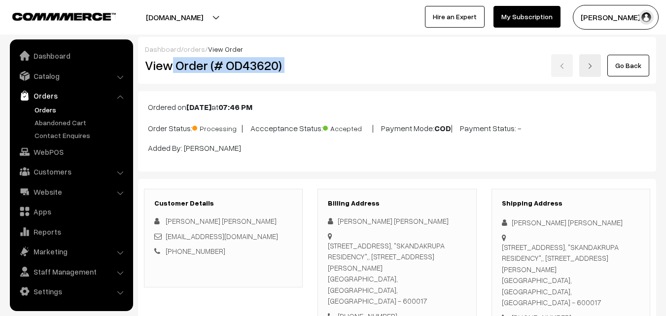
drag, startPoint x: 174, startPoint y: 68, endPoint x: 356, endPoint y: 85, distance: 182.3
click at [381, 73] on div "View Order (# OD43620) Go Back" at bounding box center [397, 65] width 519 height 23
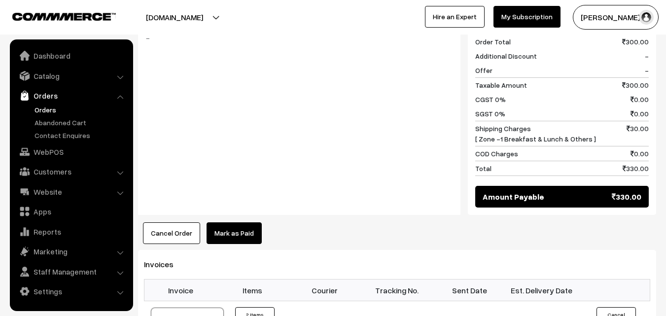
scroll to position [444, 0]
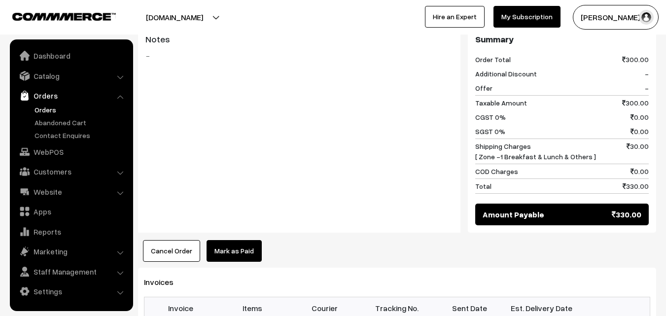
click at [41, 155] on link "WebPOS" at bounding box center [70, 152] width 117 height 18
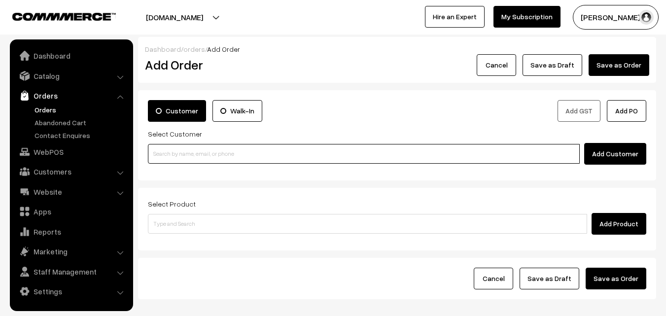
click at [196, 157] on input at bounding box center [364, 154] width 432 height 20
paste input "92831 95646"
click at [174, 156] on input "92831 95646" at bounding box center [364, 154] width 432 height 20
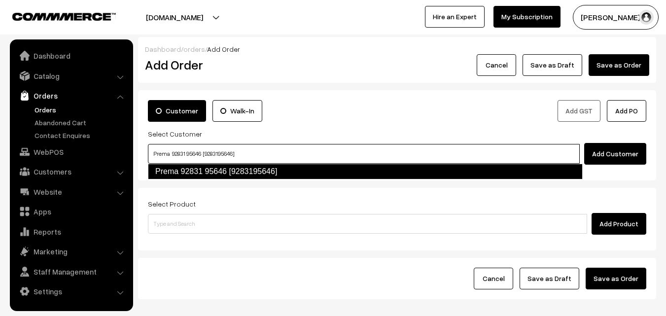
type input "Prema 92831 95646 [9283195646]"
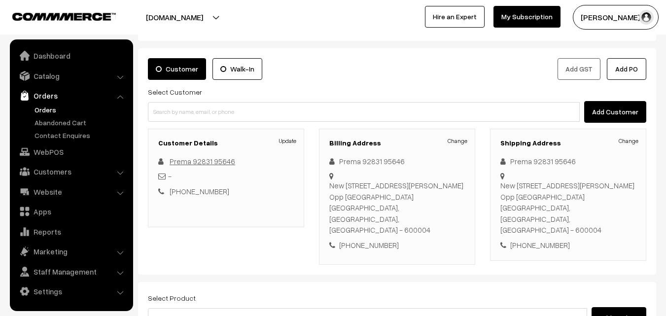
scroll to position [148, 0]
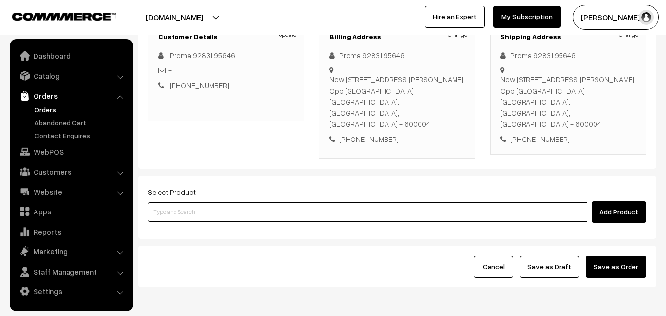
click at [215, 202] on input at bounding box center [367, 212] width 439 height 20
paste input "07th Without Rice..."
type input "07th Without Rice..."
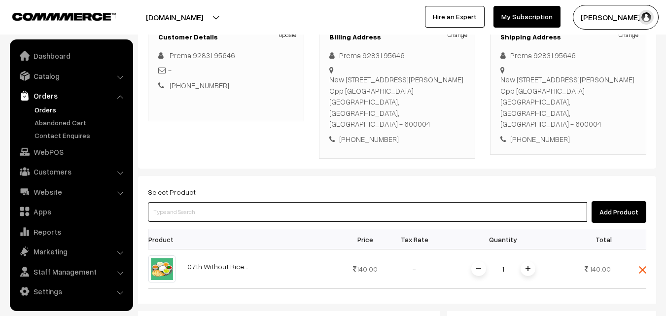
click at [273, 209] on input at bounding box center [367, 212] width 439 height 20
type input "07th Couple Pack - Beans Poriyal"
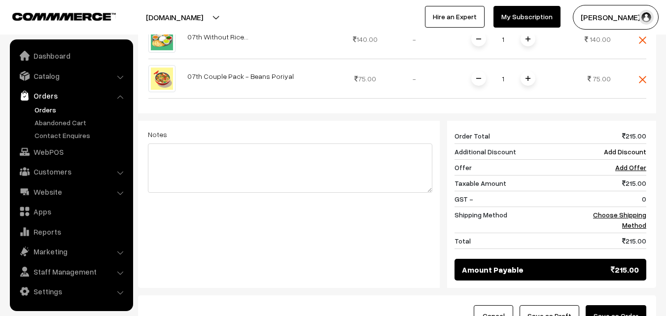
scroll to position [394, 0]
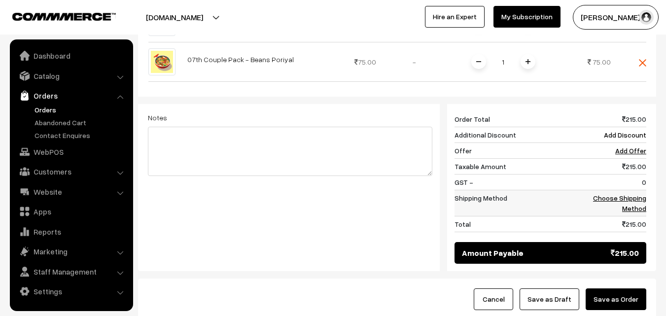
click at [643, 199] on link "Choose Shipping Method" at bounding box center [619, 203] width 53 height 19
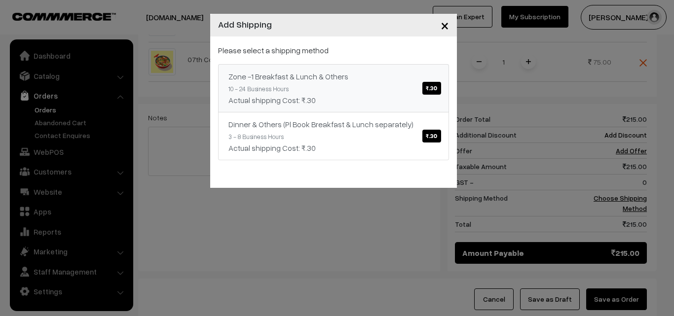
click at [367, 85] on link "Zone -1 Breakfast & Lunch & Others ₹.30 10 - 24 Business Hours Actual shipping …" at bounding box center [333, 88] width 231 height 48
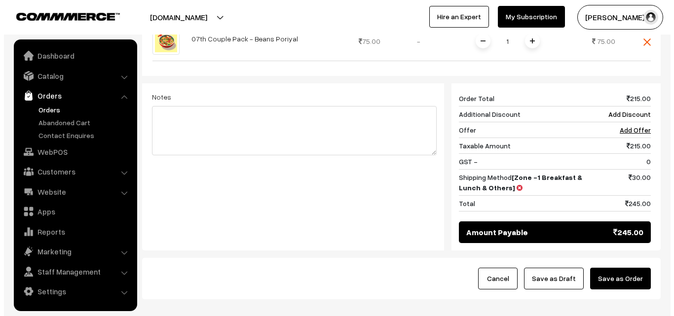
scroll to position [459, 0]
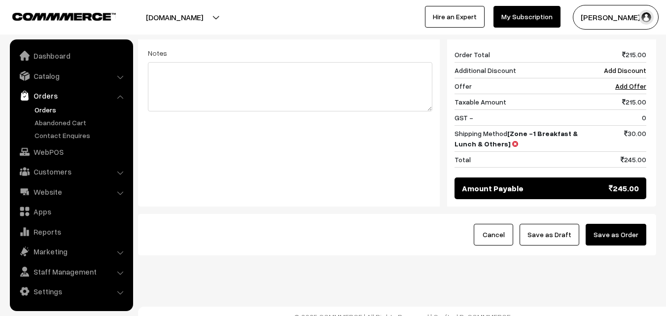
drag, startPoint x: 617, startPoint y: 219, endPoint x: 574, endPoint y: 221, distance: 43.4
click at [617, 224] on button "Save as Order" at bounding box center [616, 235] width 61 height 22
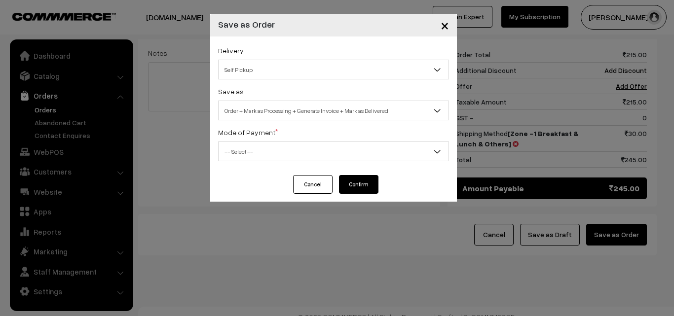
click at [336, 115] on span "Order + Mark as Processing + Generate Invoice + Mark as Delivered" at bounding box center [333, 110] width 230 height 17
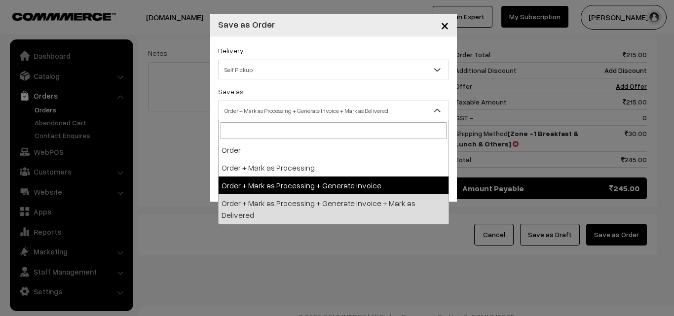
select select "3"
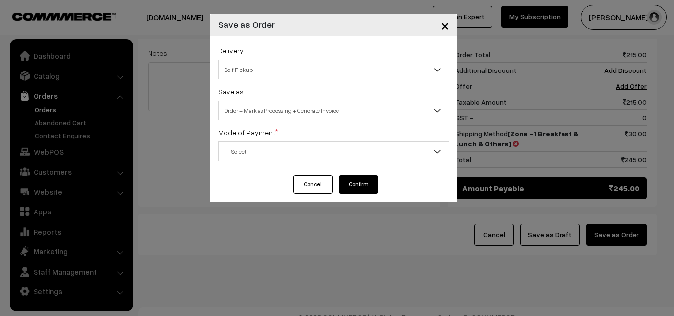
click at [299, 163] on div "Delivery Self Pickup Zone -1 Breakfast & Lunch & Others (₹30) (10 - 24 Business…" at bounding box center [333, 105] width 247 height 139
click at [288, 154] on span "-- Select --" at bounding box center [333, 151] width 230 height 17
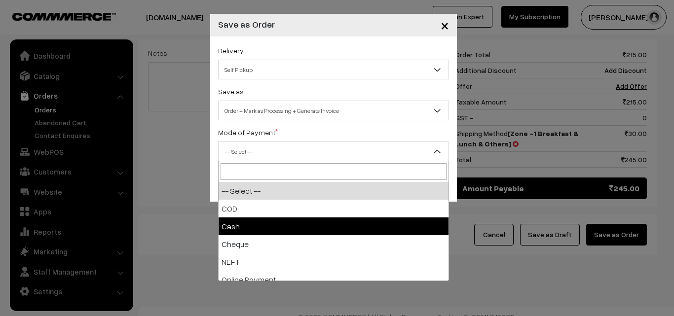
select select "2"
checkbox input "true"
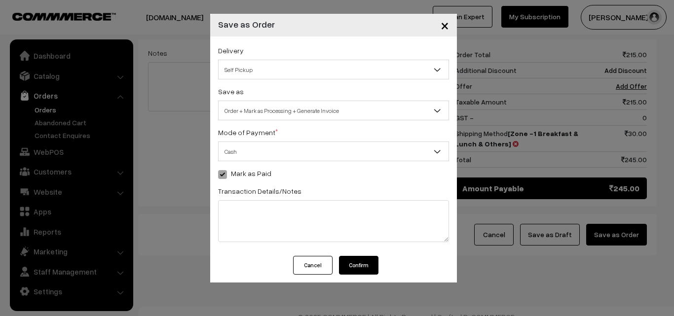
click at [351, 266] on button "Confirm" at bounding box center [358, 265] width 39 height 19
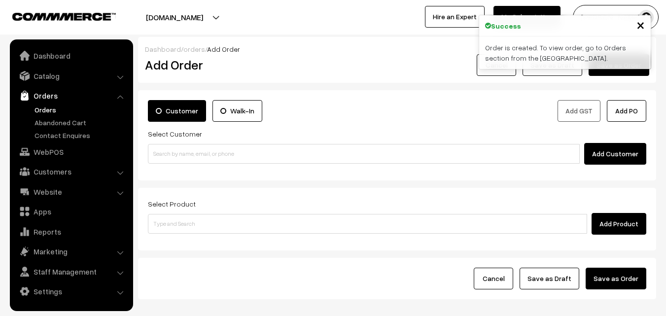
click at [38, 108] on link "Orders" at bounding box center [81, 110] width 98 height 10
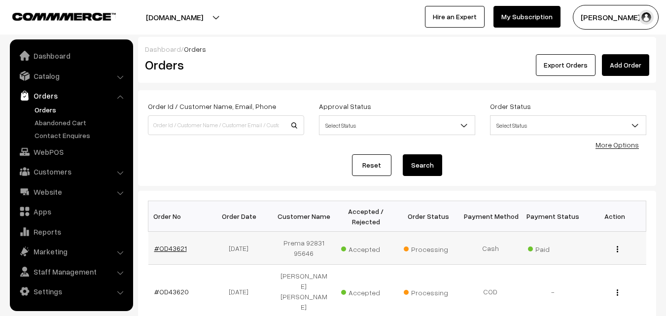
click at [167, 248] on link "#OD43621" at bounding box center [170, 248] width 33 height 8
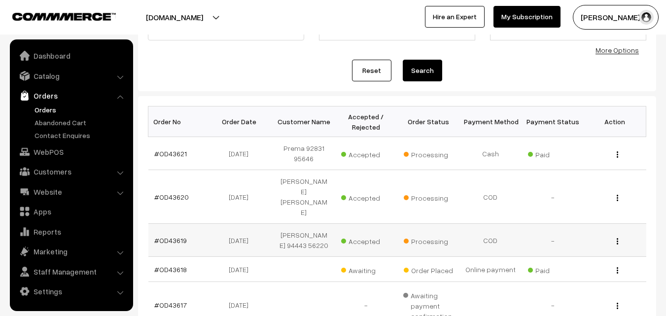
scroll to position [99, 0]
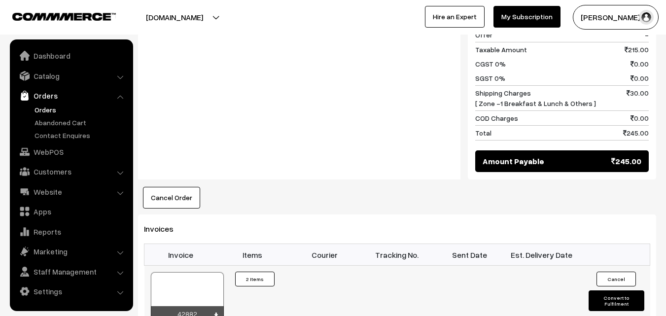
scroll to position [542, 0]
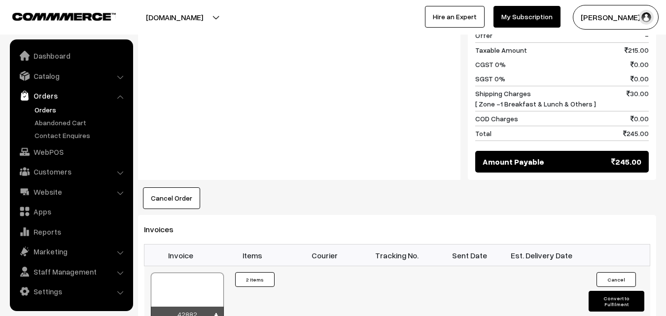
click at [185, 288] on div at bounding box center [187, 297] width 73 height 49
click at [48, 150] on link "WebPOS" at bounding box center [70, 152] width 117 height 18
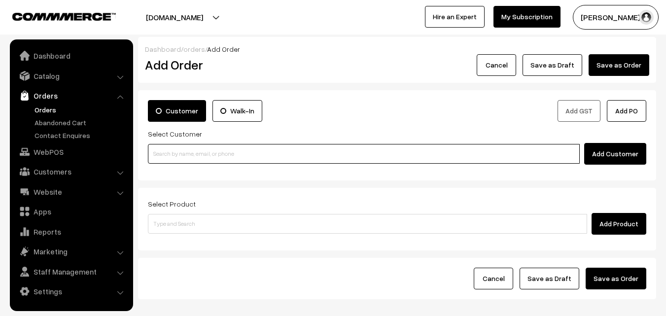
click at [224, 152] on input at bounding box center [364, 154] width 432 height 20
paste input "73580 14248"
click at [179, 150] on input "73580 14248" at bounding box center [364, 154] width 432 height 20
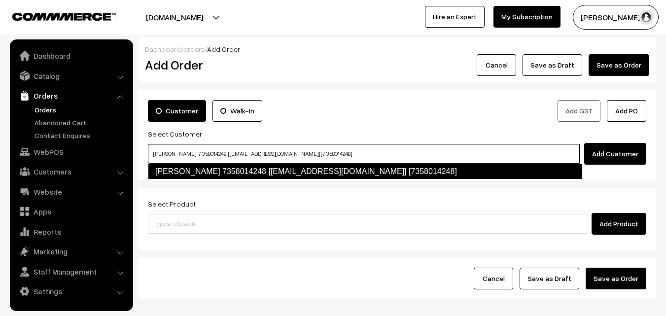
type input "[PERSON_NAME] 7358014248 [[EMAIL_ADDRESS][DOMAIN_NAME]] [7358014248]"
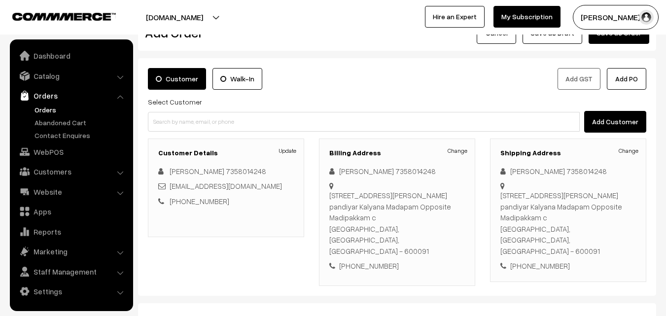
scroll to position [49, 0]
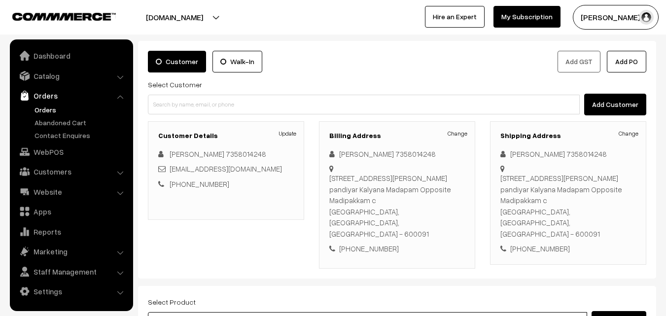
click at [283, 312] on input at bounding box center [367, 322] width 439 height 20
type input "Sambar Podi"
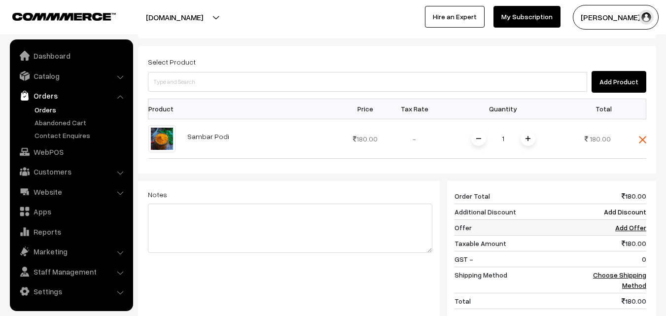
scroll to position [296, 0]
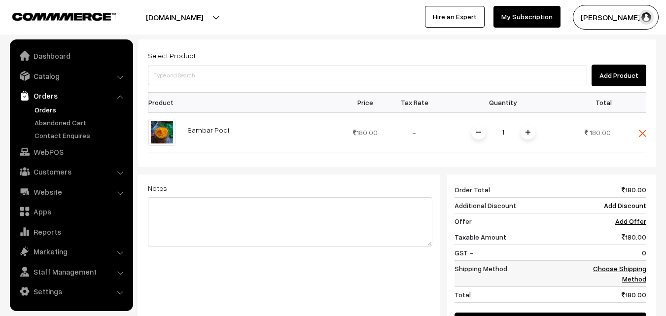
click at [633, 264] on link "Choose Shipping Method" at bounding box center [619, 273] width 53 height 19
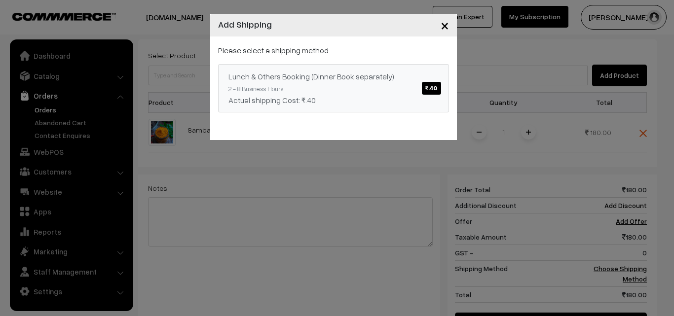
click at [340, 68] on link "Lunch & Others Booking (Dinner Book separately) ₹.40 2 - 8 Business Hours Actua…" at bounding box center [333, 88] width 231 height 48
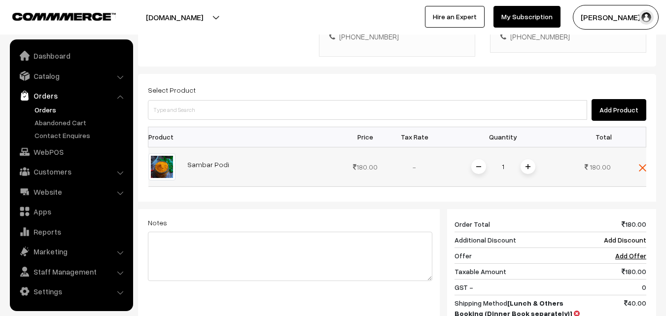
scroll to position [247, 0]
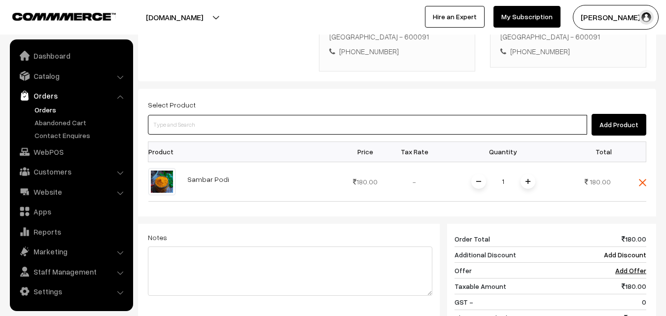
click at [276, 115] on input at bounding box center [367, 125] width 439 height 20
click at [227, 115] on input at bounding box center [367, 125] width 439 height 20
click at [231, 115] on input at bounding box center [367, 125] width 439 height 20
click at [227, 115] on input at bounding box center [367, 125] width 439 height 20
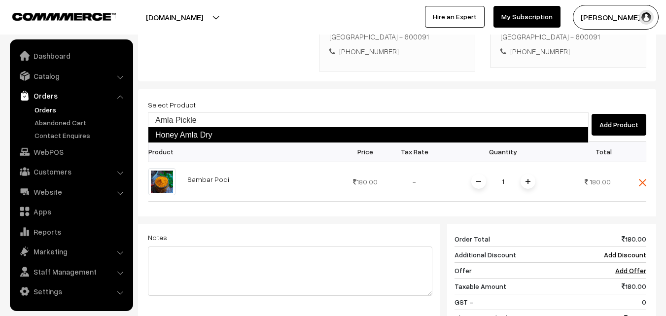
type input "Amla Pickle"
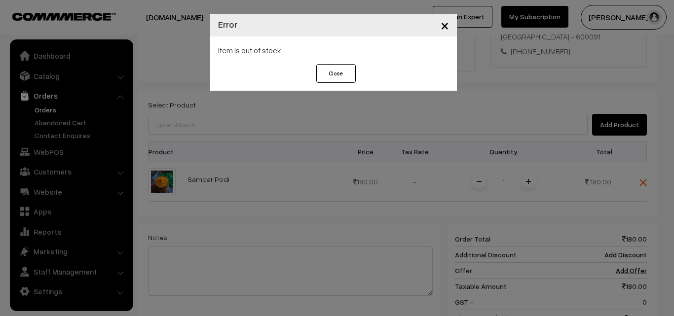
click at [227, 100] on div "× Error Item is out of stock. Close" at bounding box center [337, 158] width 674 height 316
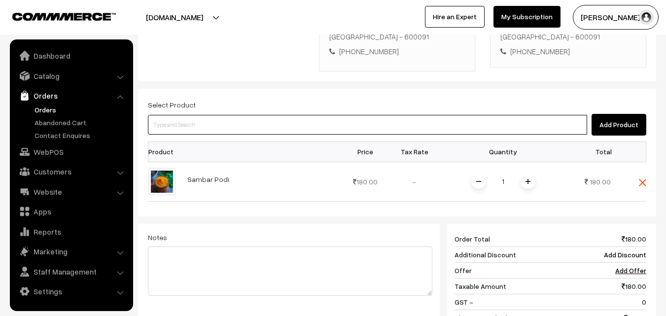
click at [227, 115] on input at bounding box center [367, 125] width 439 height 20
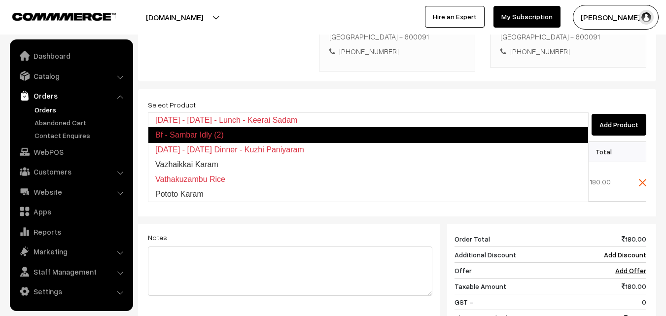
type input "Bf - Sambar Idly (2)"
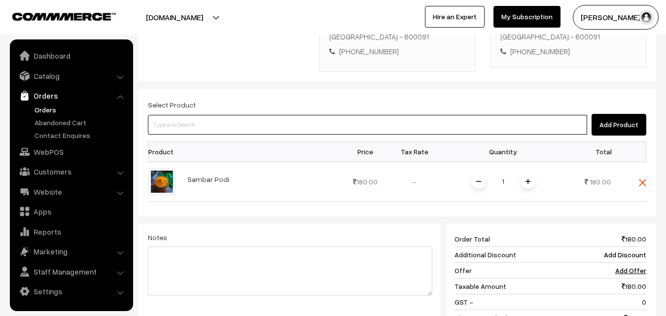
click at [195, 115] on input at bounding box center [367, 125] width 439 height 20
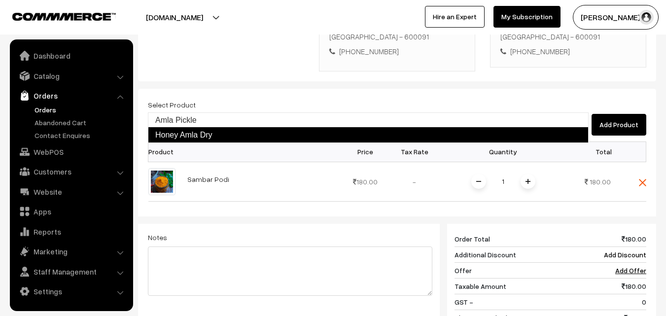
type input "Amla Pickle"
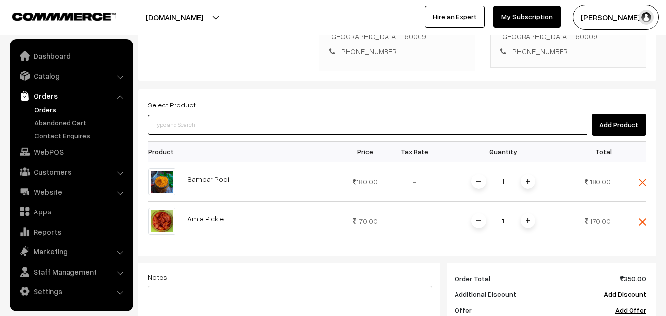
click at [195, 115] on input at bounding box center [367, 125] width 439 height 20
click at [267, 115] on input at bounding box center [367, 125] width 439 height 20
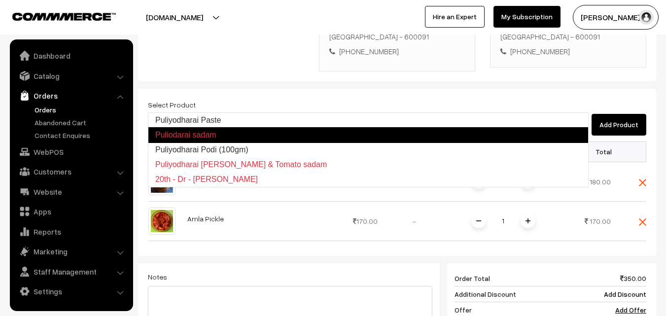
type input "Puliyodharai Podi (100gm)"
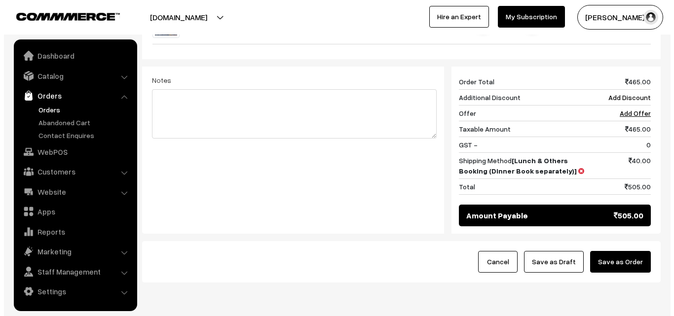
scroll to position [499, 0]
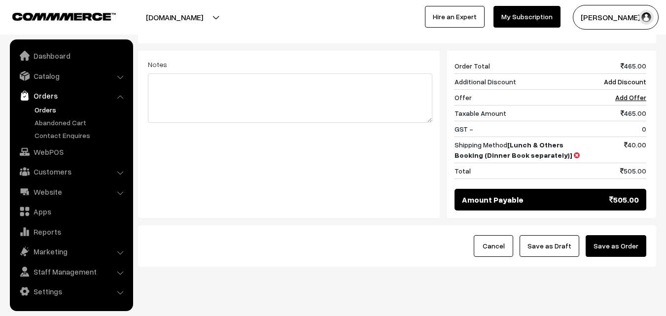
click at [623, 235] on button "Save as Order" at bounding box center [616, 246] width 61 height 22
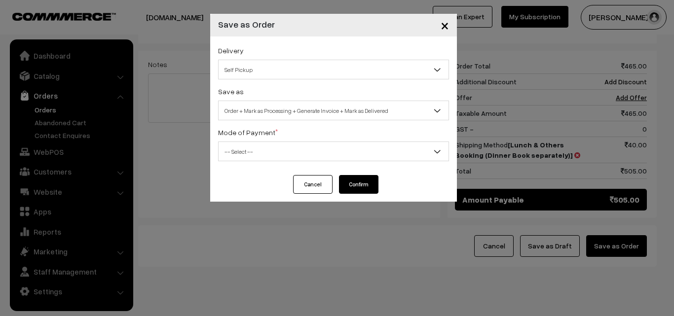
click at [354, 115] on span "Order + Mark as Processing + Generate Invoice + Mark as Delivered" at bounding box center [333, 110] width 230 height 17
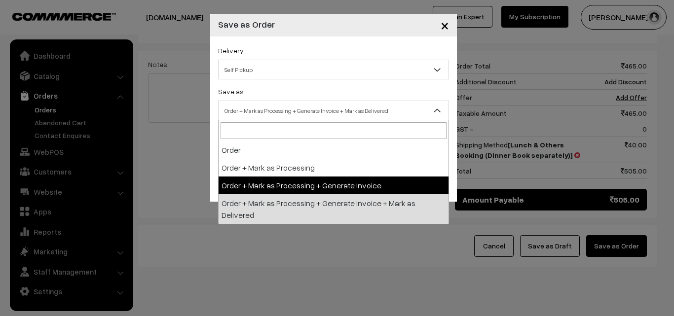
select select "3"
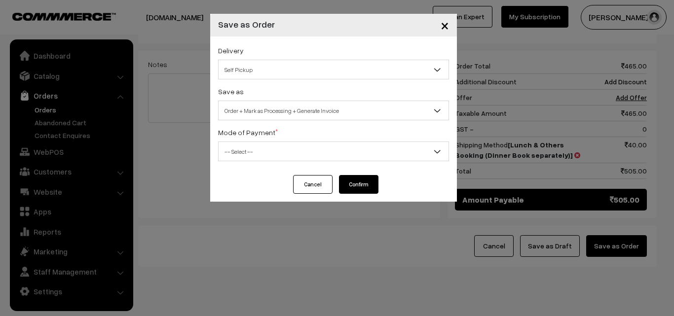
click at [303, 145] on span "-- Select --" at bounding box center [333, 151] width 230 height 17
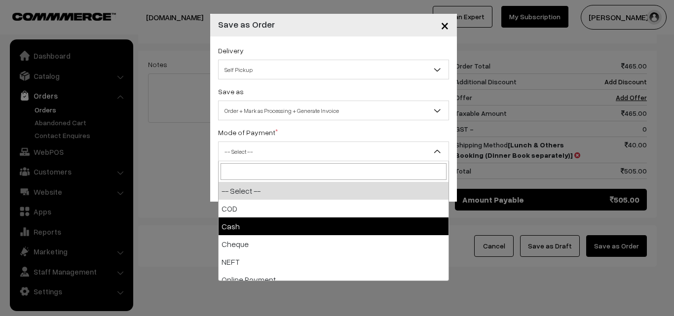
select select "2"
checkbox input "true"
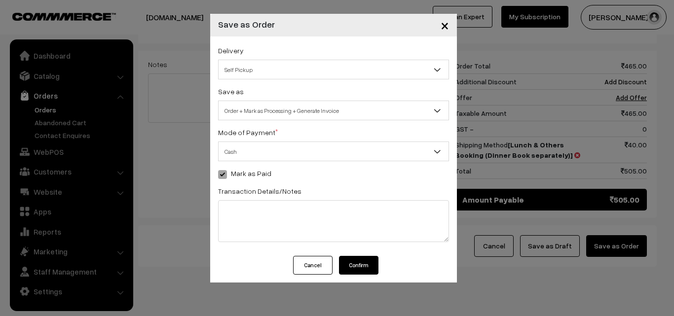
drag, startPoint x: 359, startPoint y: 266, endPoint x: 358, endPoint y: 272, distance: 5.6
click at [359, 266] on button "Confirm" at bounding box center [358, 265] width 39 height 19
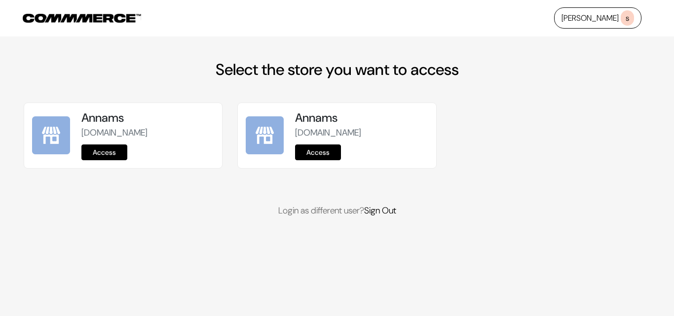
click at [113, 151] on link "Access" at bounding box center [104, 152] width 46 height 16
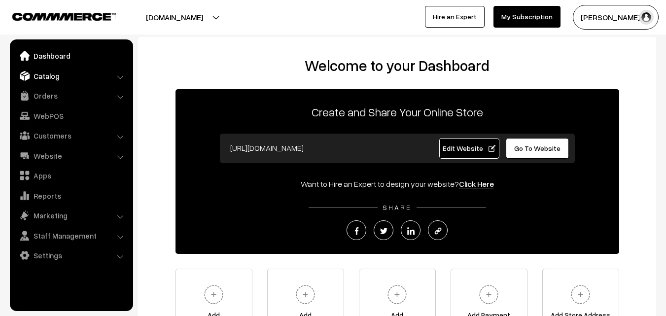
click at [51, 75] on link "Catalog" at bounding box center [70, 76] width 117 height 18
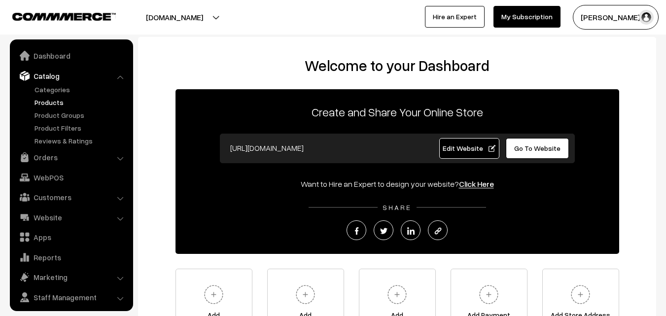
click at [59, 101] on link "Products" at bounding box center [81, 102] width 98 height 10
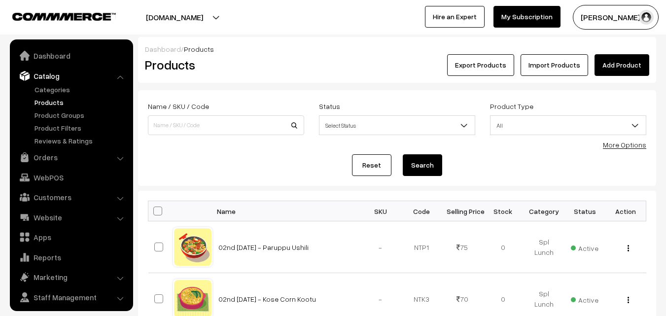
scroll to position [25, 0]
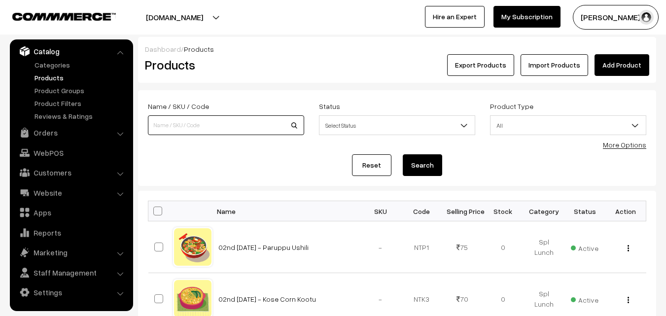
click at [208, 122] on input at bounding box center [226, 125] width 156 height 20
type input "amla pi"
click at [403, 154] on button "Search" at bounding box center [422, 165] width 39 height 22
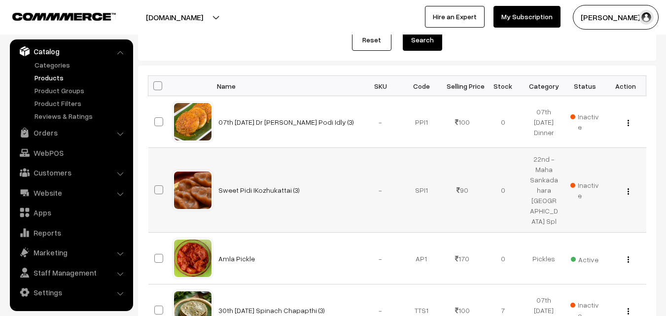
scroll to position [148, 0]
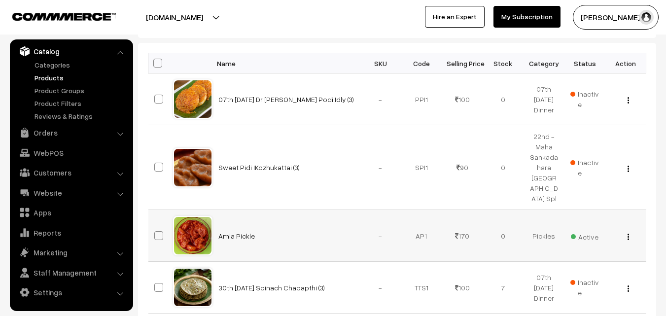
click at [629, 234] on img "button" at bounding box center [628, 237] width 1 height 6
click at [602, 264] on link "Edit" at bounding box center [584, 273] width 84 height 22
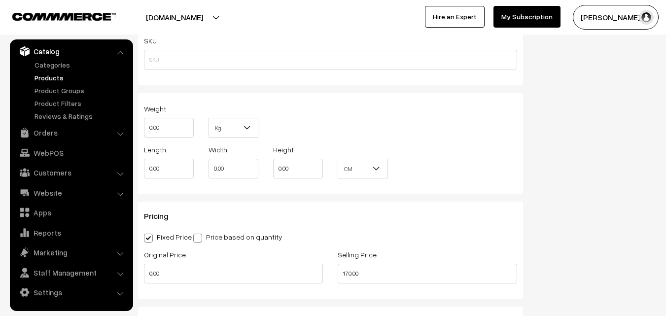
scroll to position [888, 0]
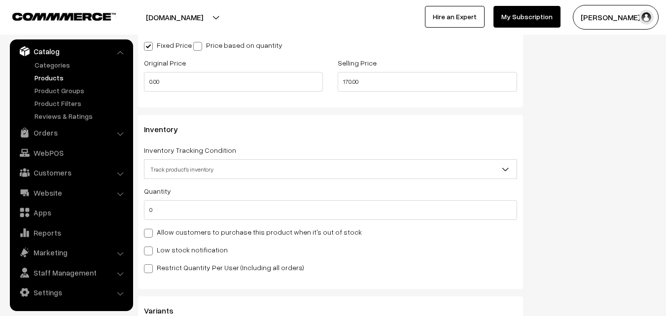
click at [157, 234] on label "Allow customers to purchase this product when it's out of stock" at bounding box center [253, 232] width 218 height 10
click at [150, 234] on input "Allow customers to purchase this product when it's out of stock" at bounding box center [147, 231] width 6 height 6
checkbox input "true"
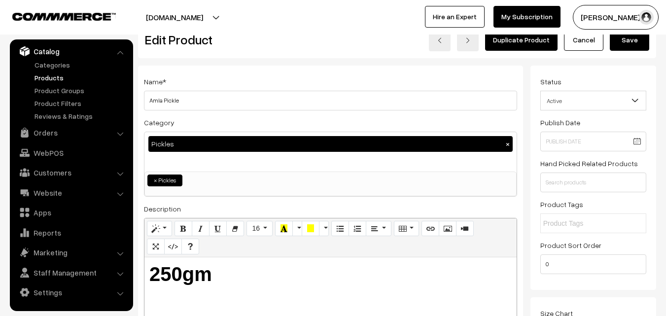
scroll to position [0, 0]
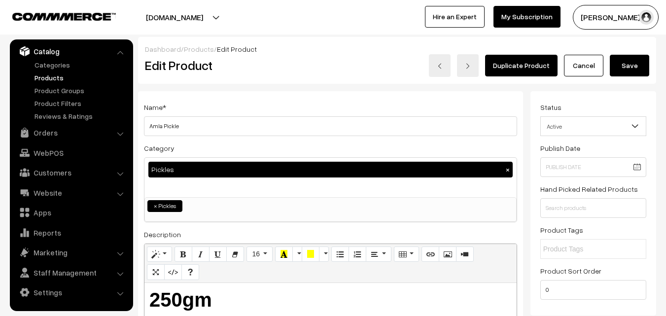
click at [637, 63] on button "Save" at bounding box center [629, 66] width 39 height 22
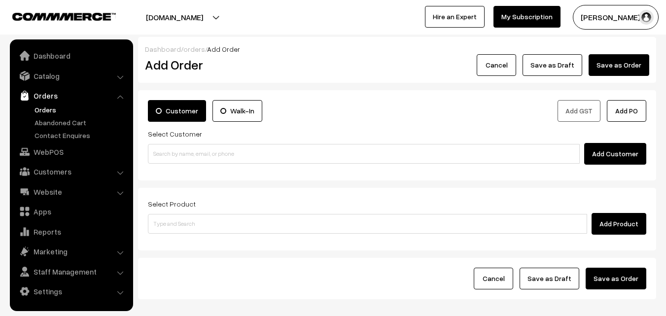
click at [58, 108] on link "Orders" at bounding box center [81, 110] width 98 height 10
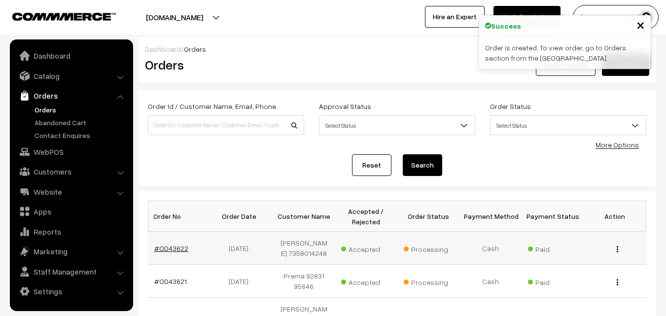
click at [174, 249] on link "#OD43622" at bounding box center [171, 248] width 34 height 8
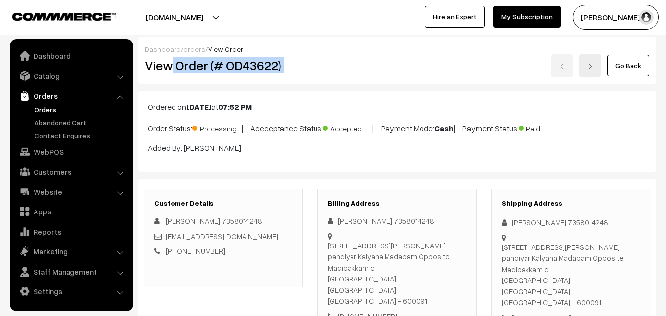
drag, startPoint x: 0, startPoint y: 0, endPoint x: 323, endPoint y: 62, distance: 328.9
click at [323, 62] on div "View Order (# OD43622) Go Back" at bounding box center [397, 65] width 519 height 23
copy div "Order (# OD43622)"
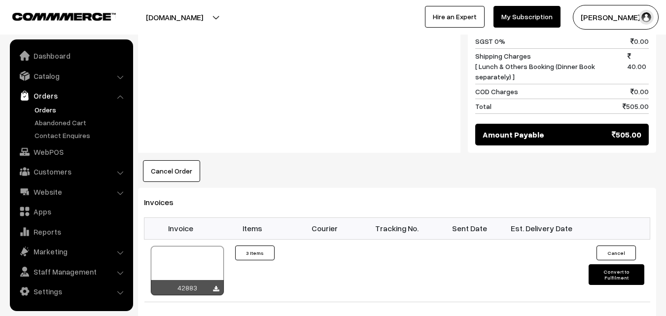
scroll to position [690, 0]
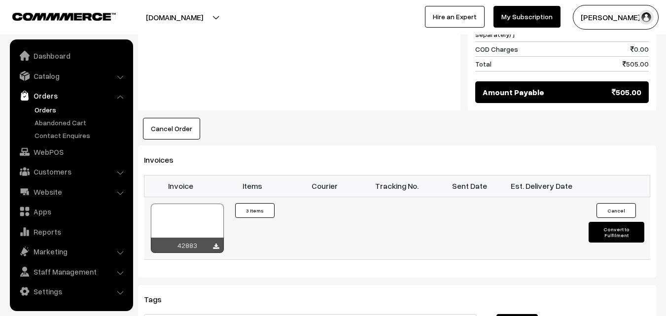
click at [196, 204] on div at bounding box center [187, 228] width 73 height 49
click at [53, 107] on link "Orders" at bounding box center [81, 110] width 98 height 10
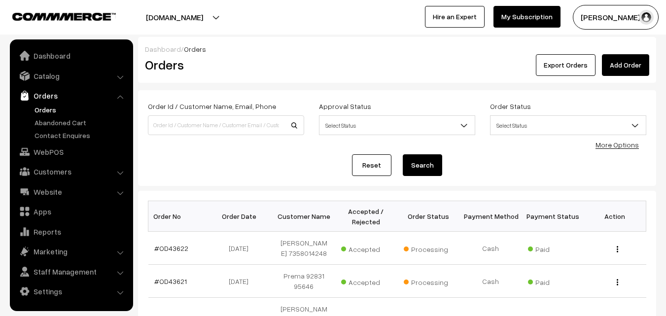
click at [45, 109] on link "Orders" at bounding box center [81, 110] width 98 height 10
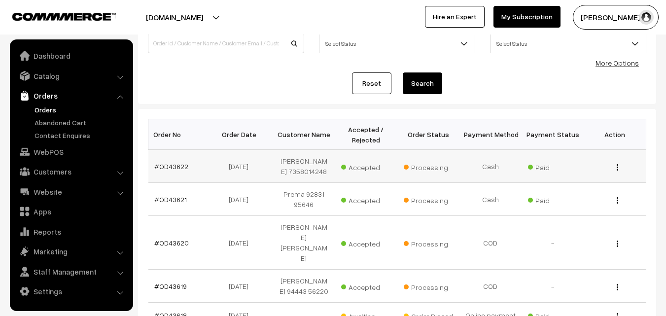
scroll to position [197, 0]
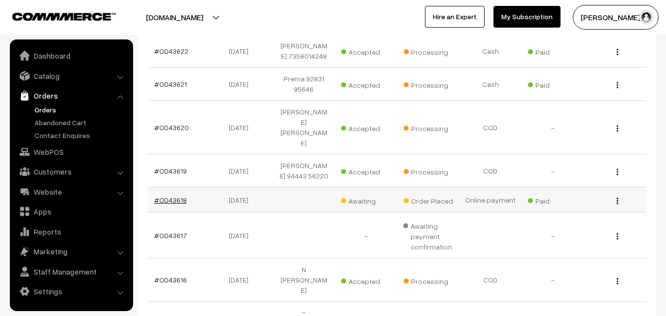
click at [161, 196] on link "#OD43618" at bounding box center [170, 200] width 33 height 8
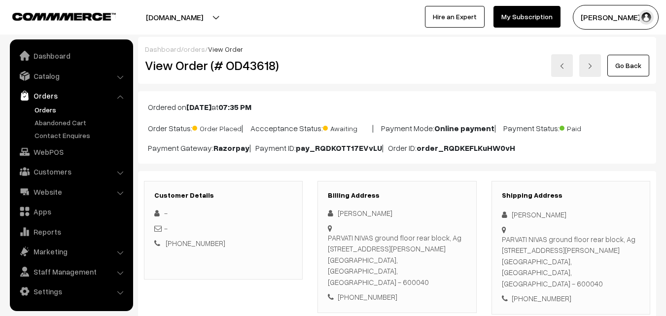
scroll to position [49, 0]
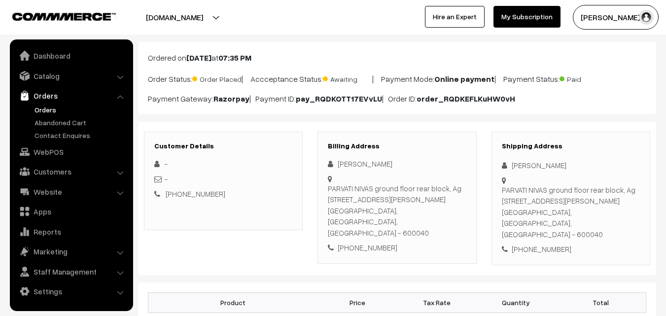
click at [381, 242] on div "[PHONE_NUMBER]" at bounding box center [397, 247] width 138 height 11
drag, startPoint x: 381, startPoint y: 234, endPoint x: 374, endPoint y: 232, distance: 7.2
click at [380, 242] on div "[PHONE_NUMBER]" at bounding box center [397, 247] width 138 height 11
copy div "9003122100"
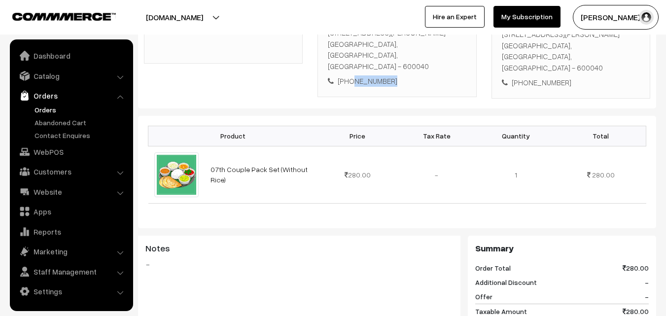
scroll to position [247, 0]
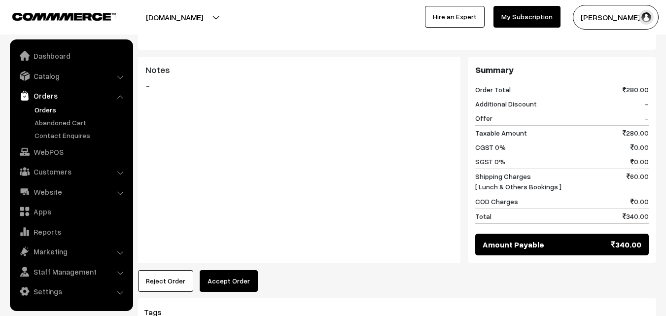
click at [227, 270] on button "Accept Order" at bounding box center [229, 281] width 58 height 22
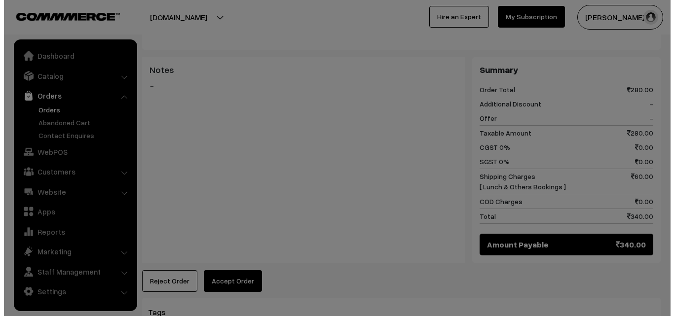
scroll to position [384, 0]
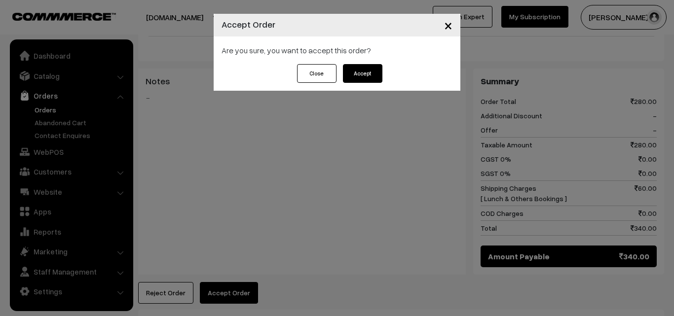
click at [370, 75] on button "Accept" at bounding box center [362, 73] width 39 height 19
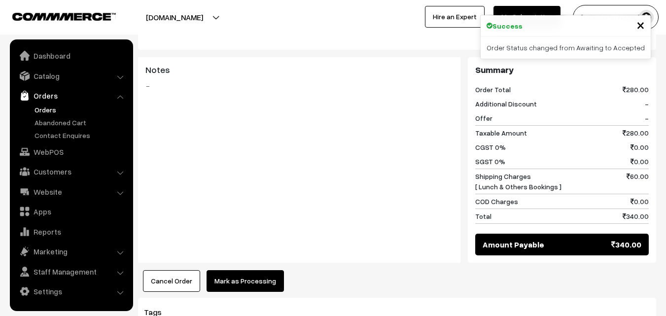
click at [245, 270] on button "Mark as Processing" at bounding box center [245, 281] width 77 height 22
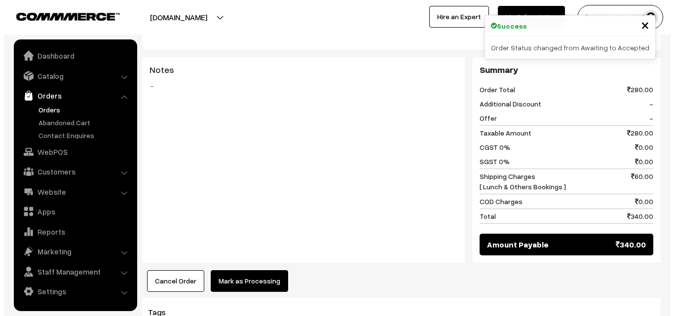
scroll to position [384, 0]
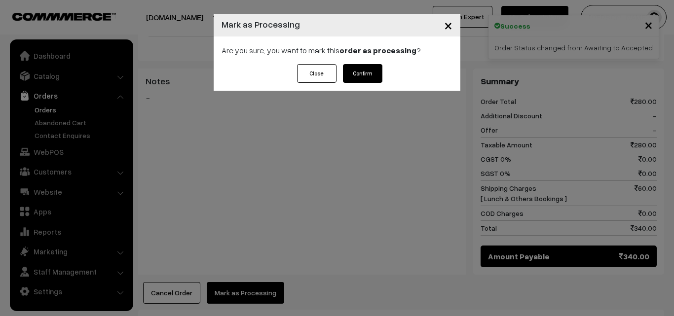
click at [368, 75] on button "Confirm" at bounding box center [362, 73] width 39 height 19
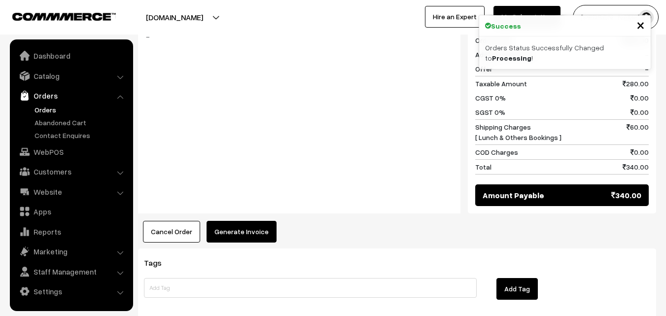
click at [242, 221] on button "Generate Invoice" at bounding box center [242, 232] width 70 height 22
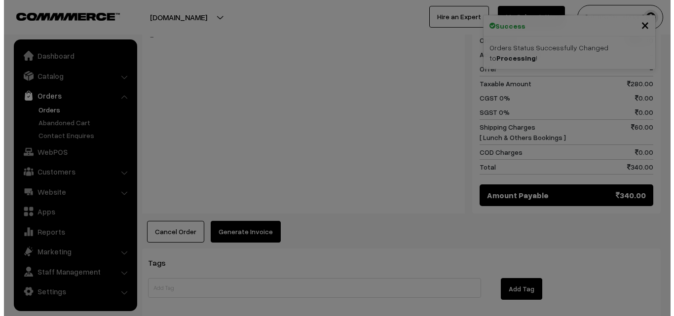
scroll to position [433, 0]
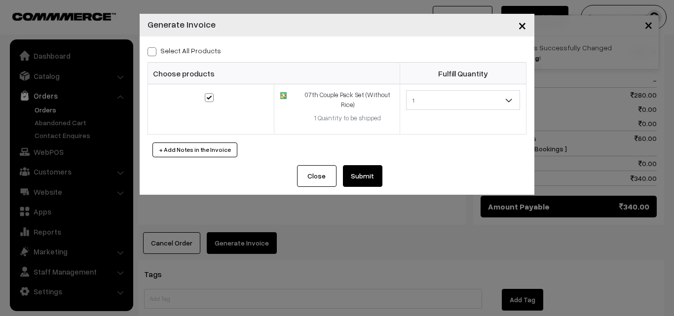
click at [370, 171] on button "Submit" at bounding box center [362, 176] width 39 height 22
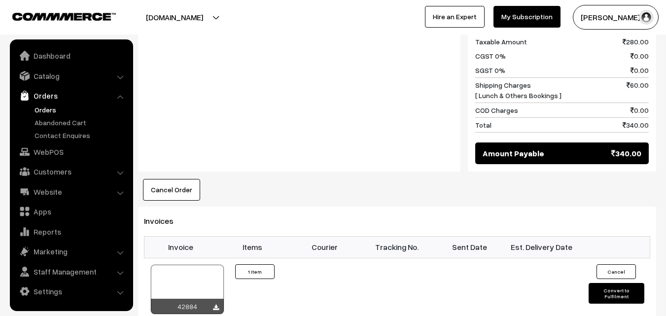
scroll to position [493, 0]
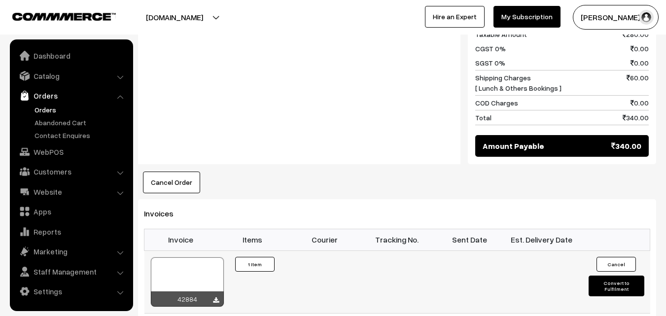
click at [171, 265] on div at bounding box center [187, 281] width 73 height 49
click at [50, 106] on link "Orders" at bounding box center [81, 110] width 98 height 10
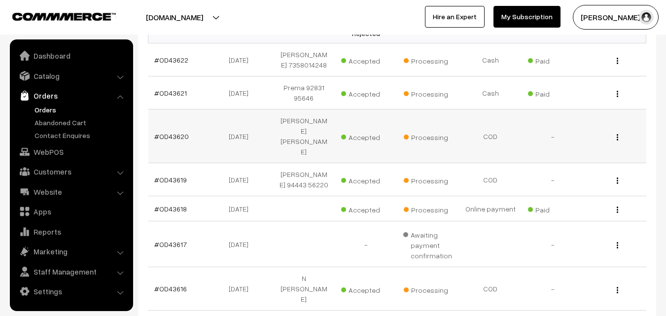
scroll to position [197, 0]
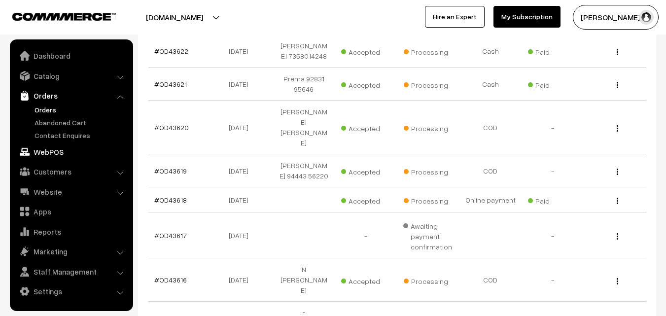
click at [51, 144] on link "WebPOS" at bounding box center [70, 152] width 117 height 18
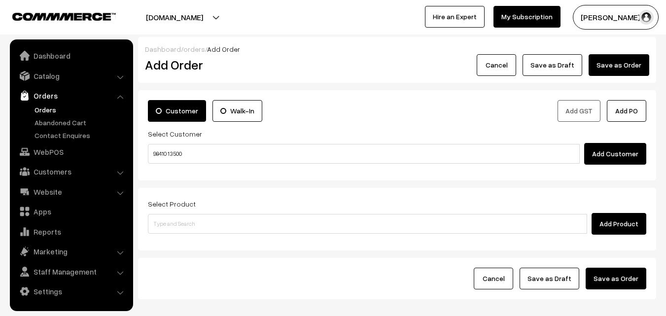
click at [177, 150] on input "98410 13500" at bounding box center [364, 154] width 432 height 20
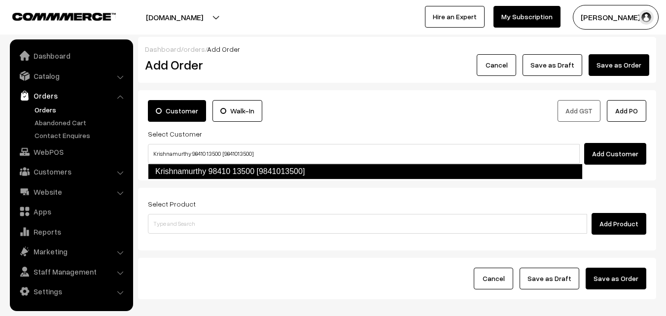
type input "Krishnamurthy 98410 13500 [9841013500]"
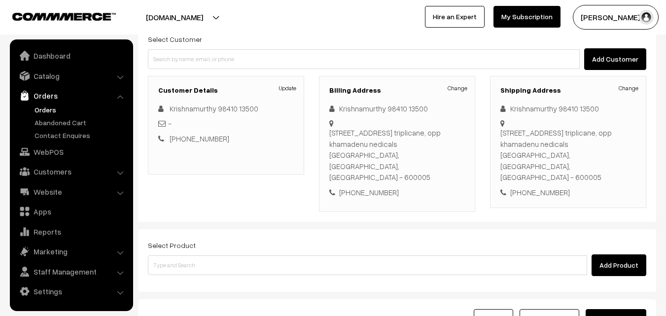
scroll to position [99, 0]
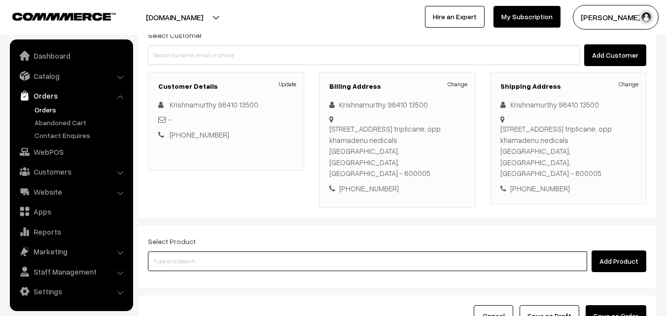
click at [252, 251] on input at bounding box center [367, 261] width 439 height 20
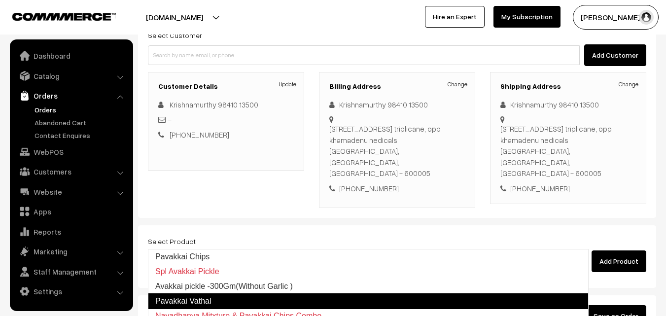
type input "Avakkai pickle -300Gm(Without Garlic )"
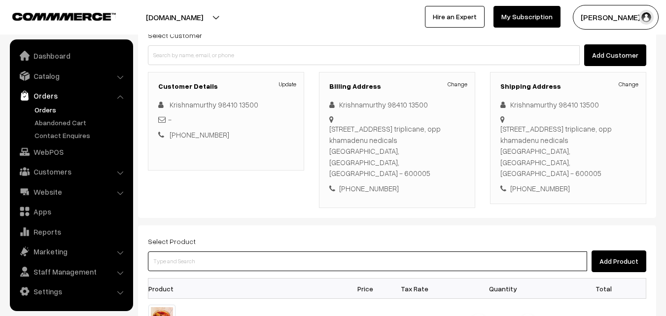
click at [245, 251] on input at bounding box center [367, 261] width 439 height 20
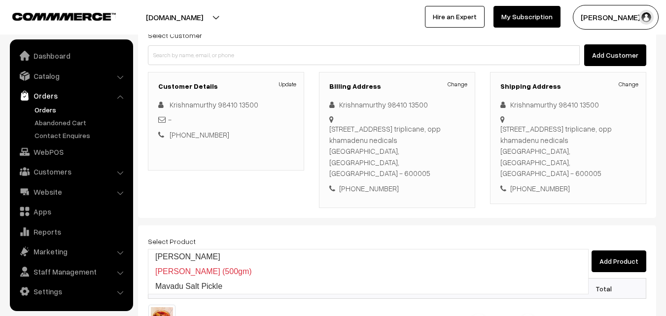
type input "Mavadu Karam"
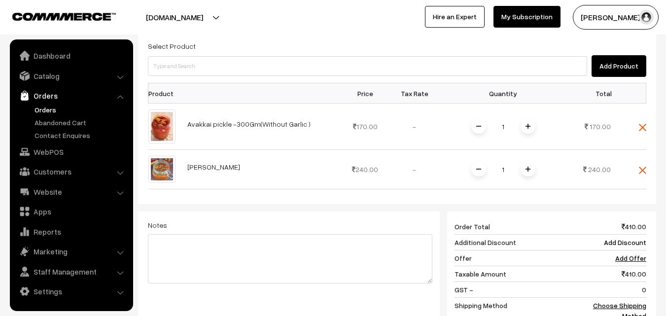
scroll to position [296, 0]
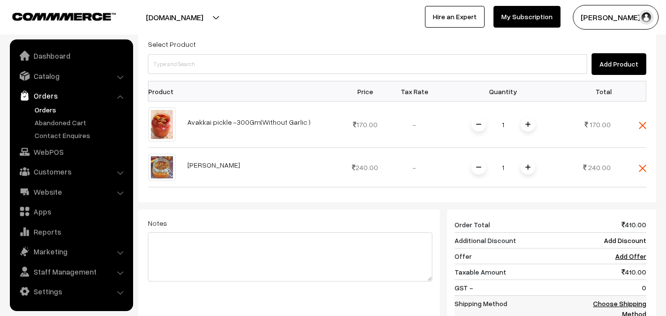
drag, startPoint x: 635, startPoint y: 255, endPoint x: 624, endPoint y: 257, distance: 10.6
click at [635, 255] on tbody "Order Total 410.00 Additional Discount Add Discount Offer Add Offer Taxable Amo…" at bounding box center [551, 277] width 192 height 121
click at [612, 299] on link "Choose Shipping Method" at bounding box center [619, 308] width 53 height 19
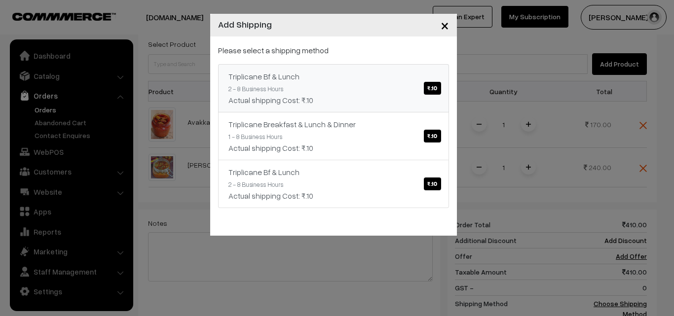
click at [369, 91] on link "Triplicane Bf & Lunch ₹.10 2 - 8 Business Hours Actual shipping Cost: ₹.10" at bounding box center [333, 88] width 231 height 48
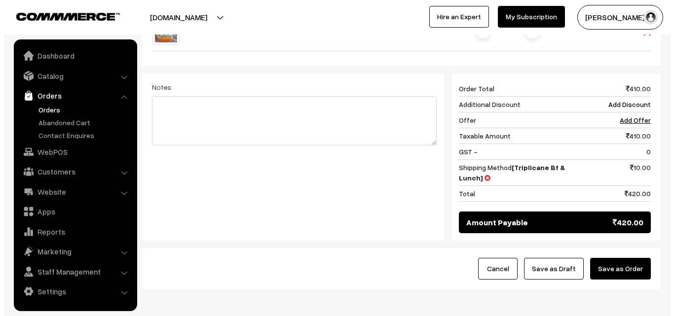
scroll to position [444, 0]
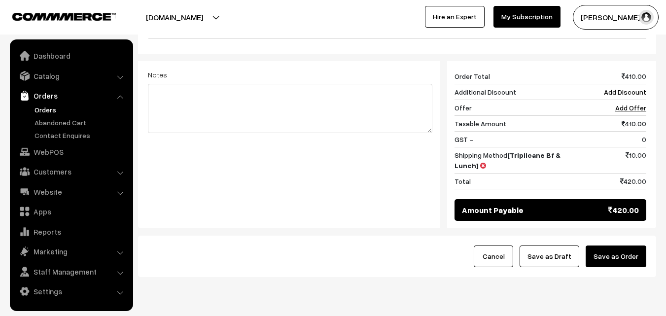
click at [618, 246] on button "Save as Order" at bounding box center [616, 257] width 61 height 22
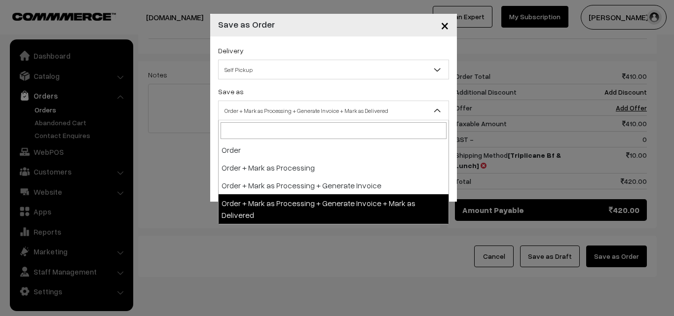
click at [254, 106] on span "Order + Mark as Processing + Generate Invoice + Mark as Delivered" at bounding box center [333, 110] width 230 height 17
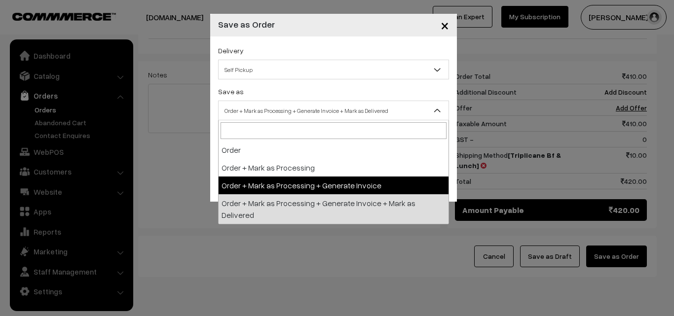
select select "3"
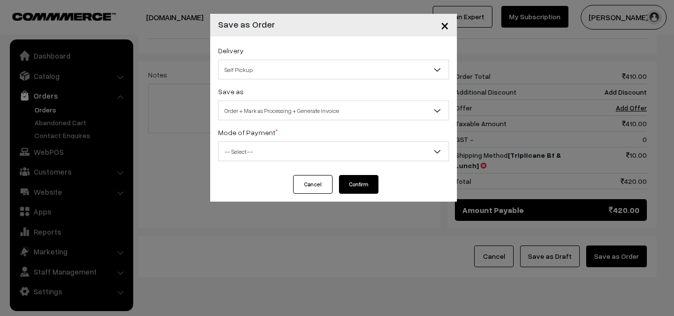
click at [250, 144] on span "-- Select --" at bounding box center [333, 151] width 230 height 17
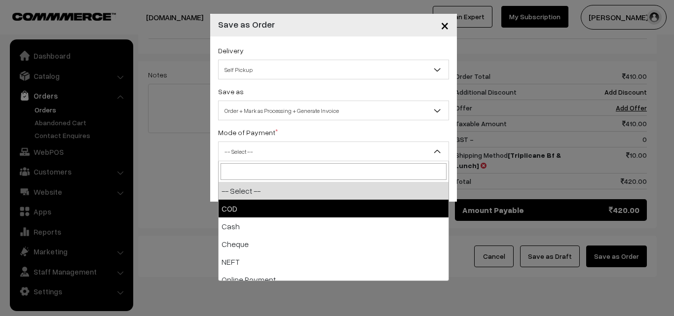
select select "1"
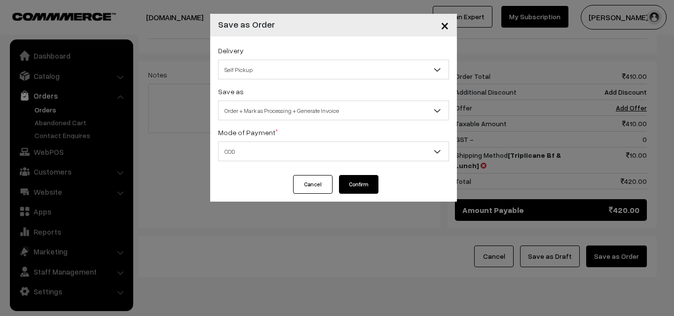
click at [361, 185] on button "Confirm" at bounding box center [358, 184] width 39 height 19
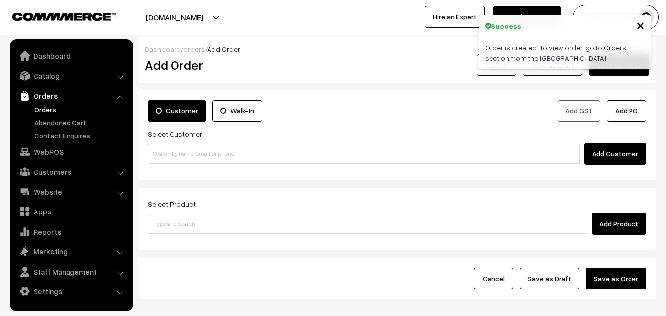
click at [49, 110] on link "Orders" at bounding box center [81, 110] width 98 height 10
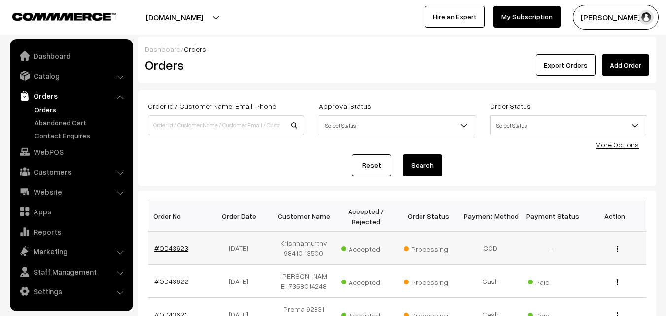
click at [172, 249] on link "#OD43623" at bounding box center [171, 248] width 34 height 8
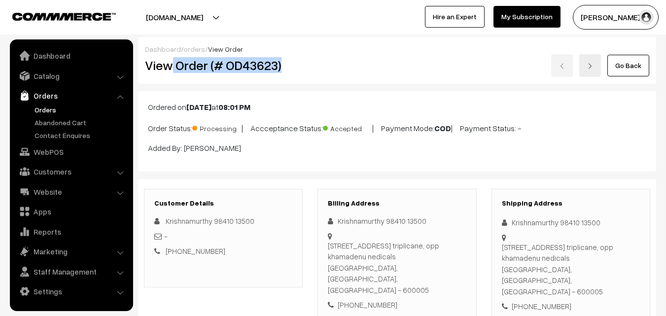
drag, startPoint x: 0, startPoint y: 0, endPoint x: 310, endPoint y: 60, distance: 315.9
click at [311, 60] on div "View Order (# OD43623) Go Back" at bounding box center [397, 65] width 519 height 23
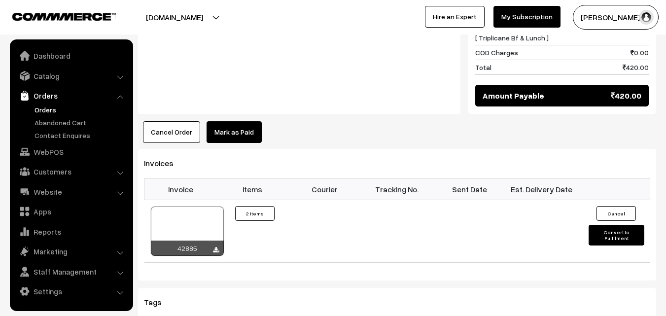
scroll to position [641, 0]
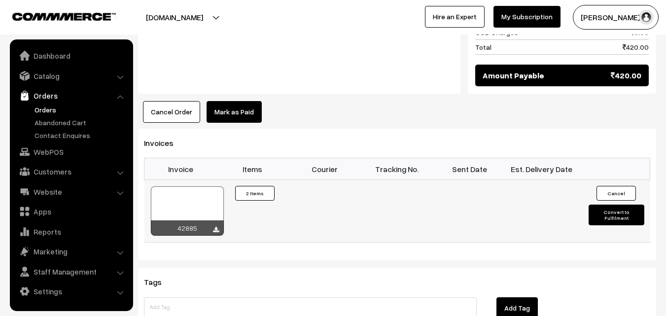
click at [190, 186] on div at bounding box center [187, 210] width 73 height 49
click at [51, 108] on link "Orders" at bounding box center [81, 110] width 98 height 10
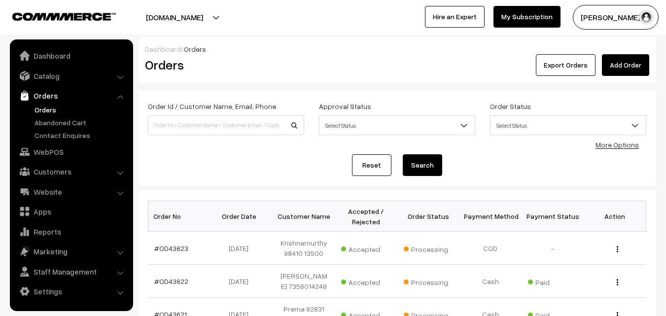
scroll to position [49, 0]
